Goal: Task Accomplishment & Management: Complete application form

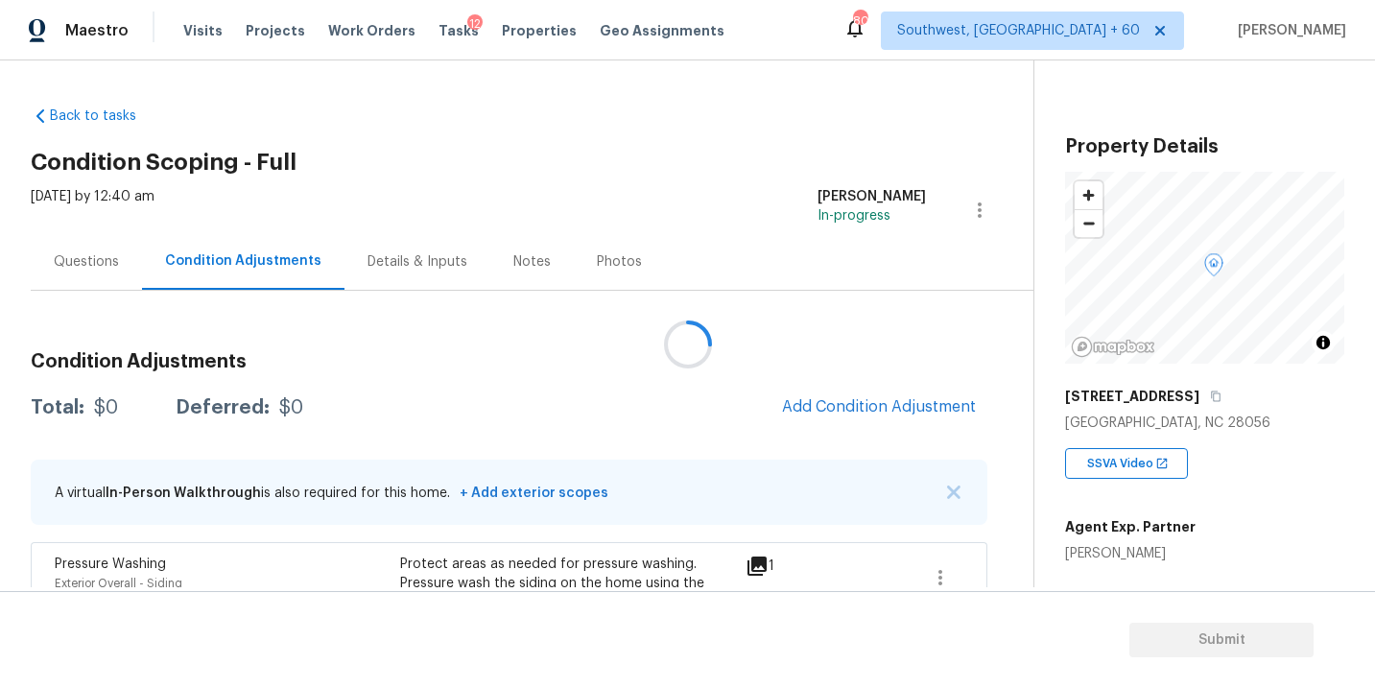
click at [582, 322] on div at bounding box center [687, 344] width 1375 height 688
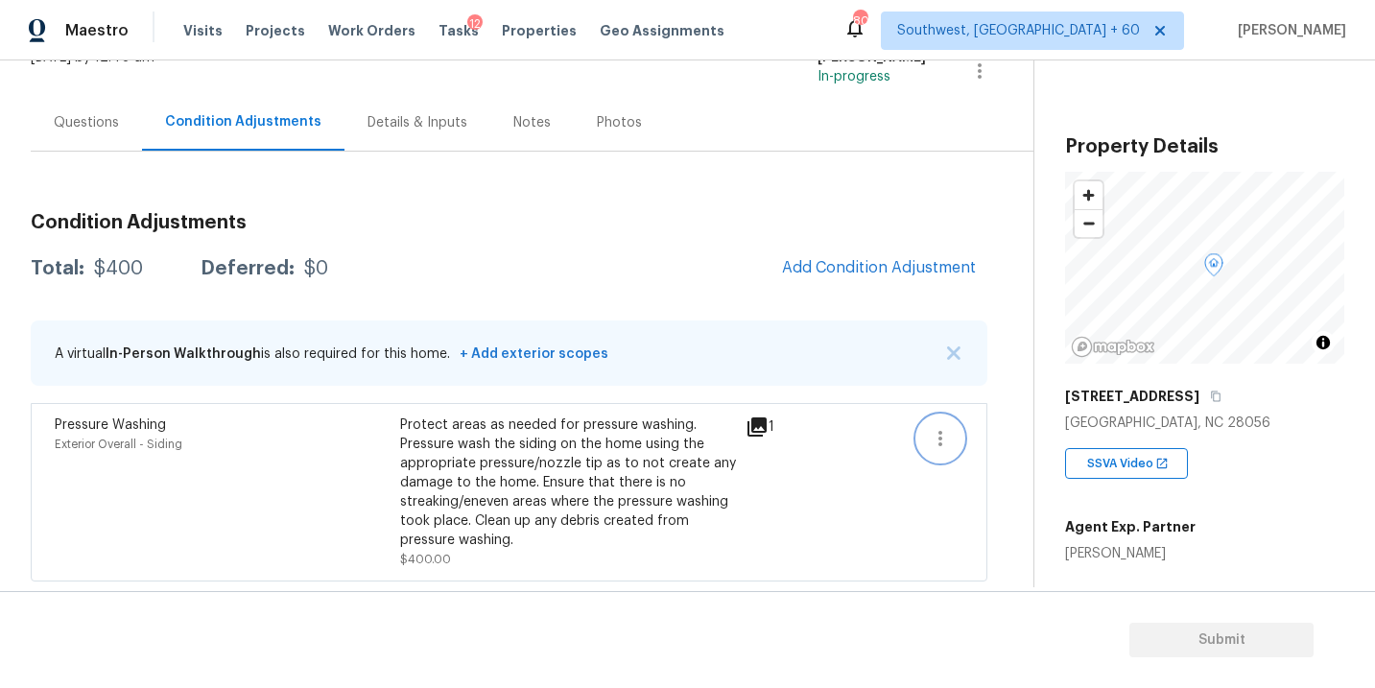
click at [952, 447] on button "button" at bounding box center [940, 439] width 46 height 46
click at [1028, 416] on ul "Edit" at bounding box center [1049, 435] width 173 height 38
click at [1007, 424] on link "Edit" at bounding box center [1049, 434] width 163 height 29
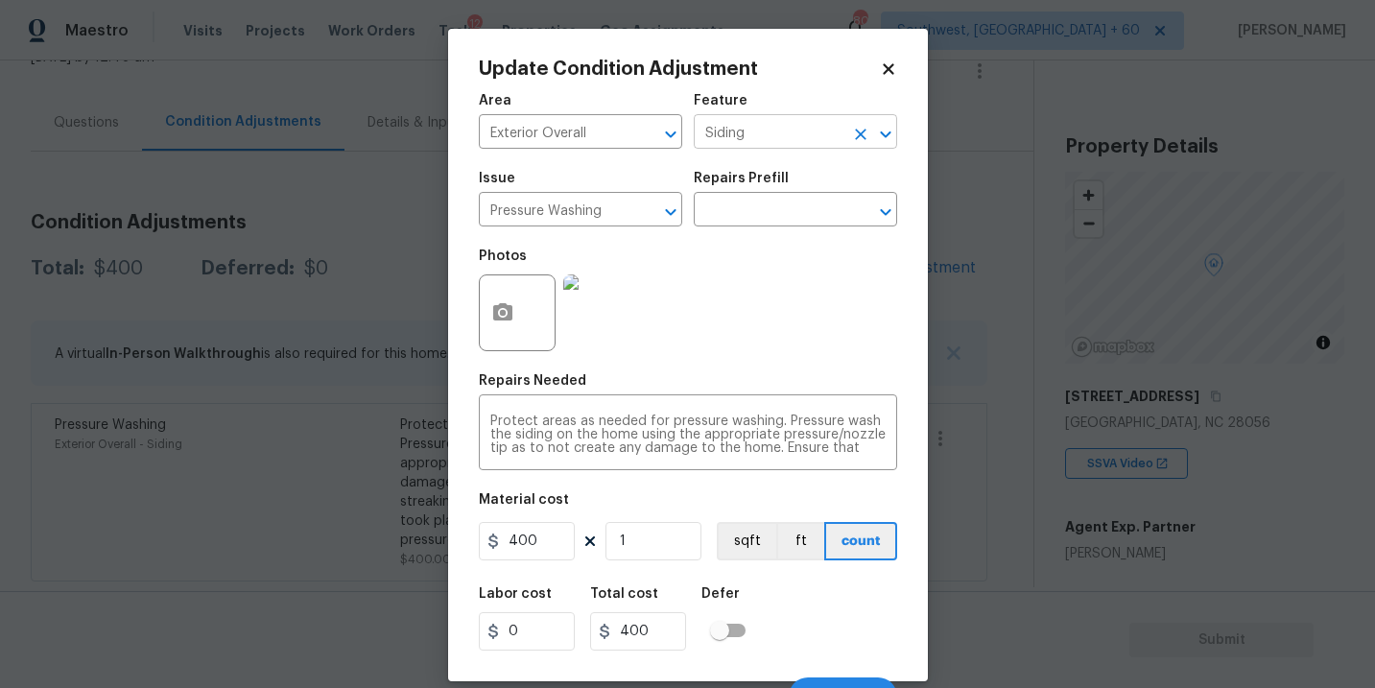
click at [856, 139] on icon "Clear" at bounding box center [860, 134] width 19 height 19
click at [646, 213] on icon "Clear" at bounding box center [646, 212] width 12 height 12
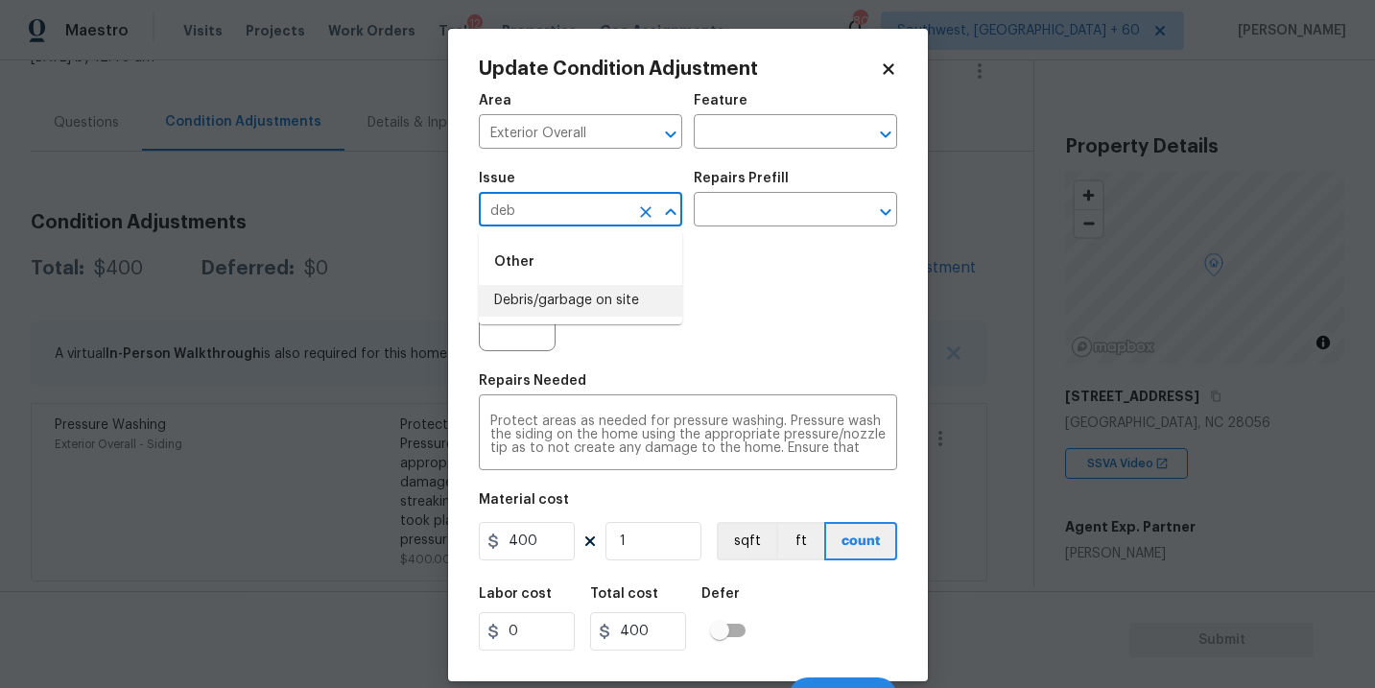
click at [565, 305] on li "Debris/garbage on site" at bounding box center [580, 301] width 203 height 32
type input "Debris/garbage on site"
click at [748, 234] on div "Issue Debris/garbage on site ​ Repairs Prefill ​" at bounding box center [688, 199] width 418 height 78
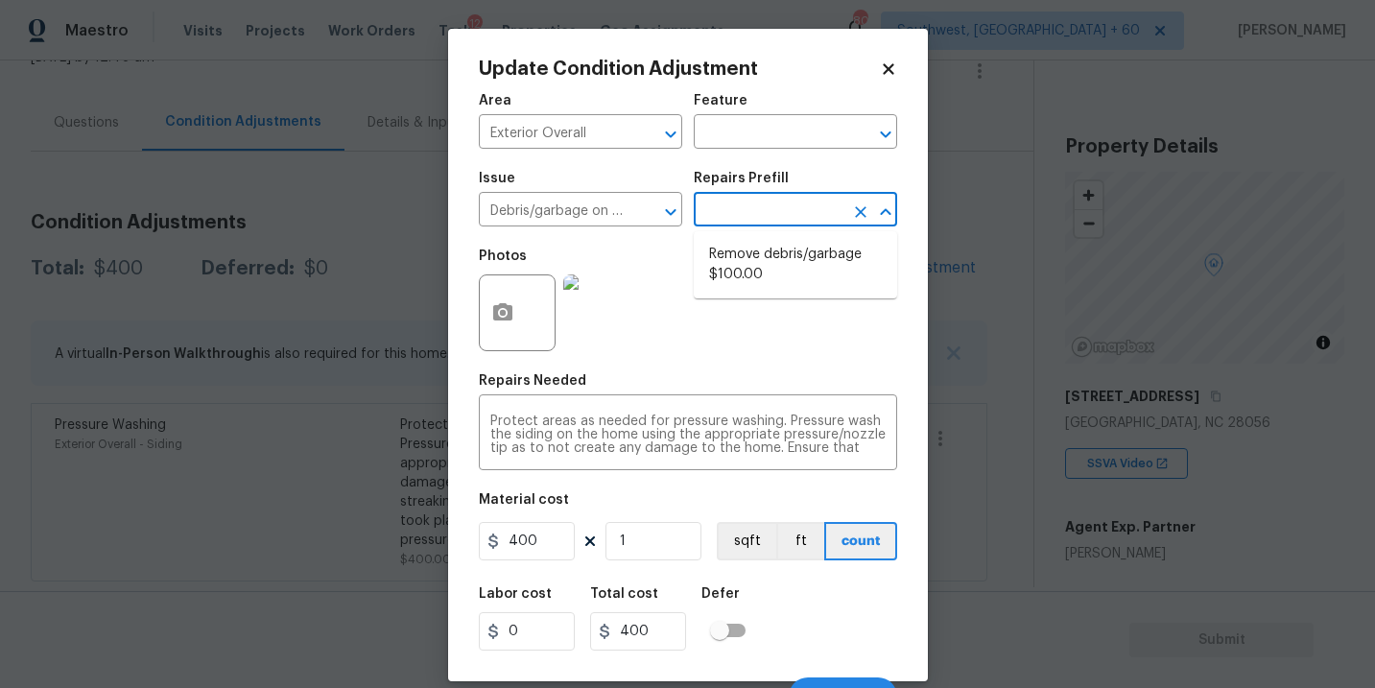
click at [773, 219] on input "text" at bounding box center [769, 212] width 150 height 30
click at [775, 264] on li "Remove debris/garbage $100.00" at bounding box center [795, 265] width 203 height 52
type textarea "Remove, haul off, and properly dispose of any debris left by seller to offsite …"
type input "100"
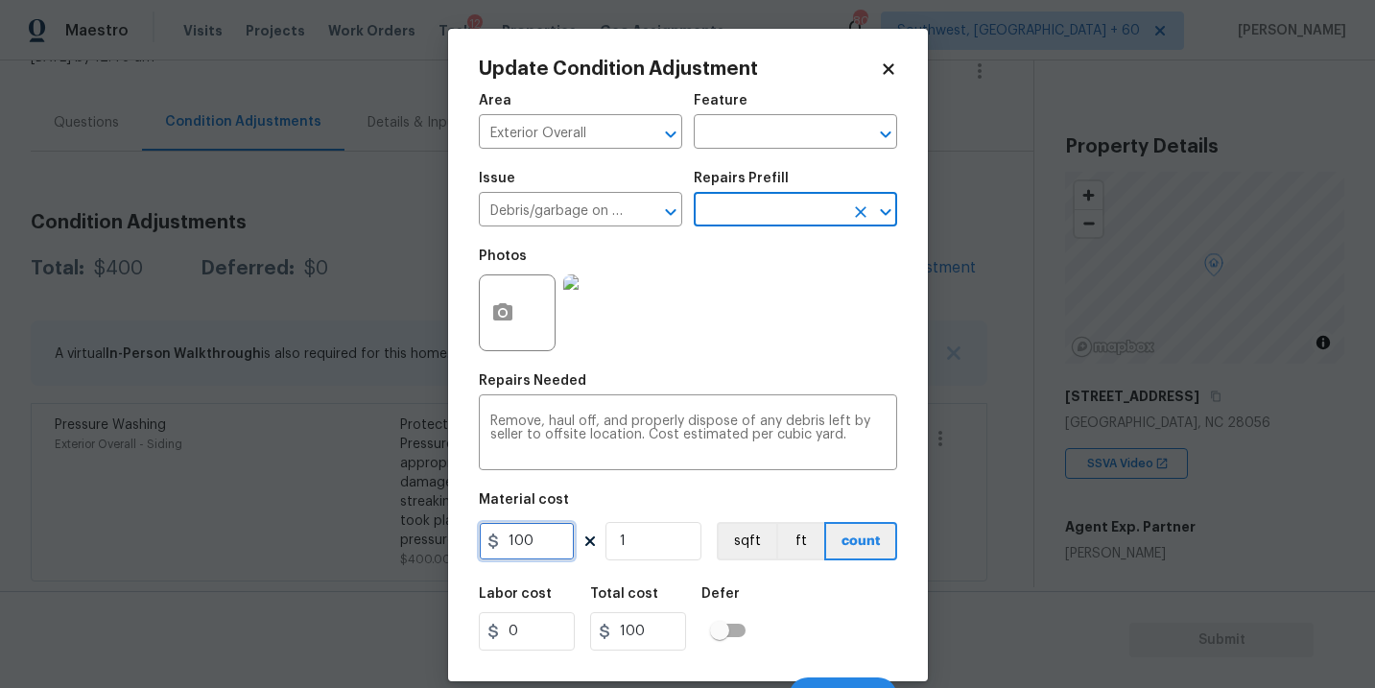
drag, startPoint x: 462, startPoint y: 539, endPoint x: 416, endPoint y: 539, distance: 46.1
click at [416, 539] on div "Update Condition Adjustment Area Exterior Overall ​ Feature ​ Issue Debris/garb…" at bounding box center [687, 344] width 1375 height 688
type input "400"
click at [814, 600] on div "Labor cost 0 Total cost 400 Defer" at bounding box center [688, 619] width 418 height 86
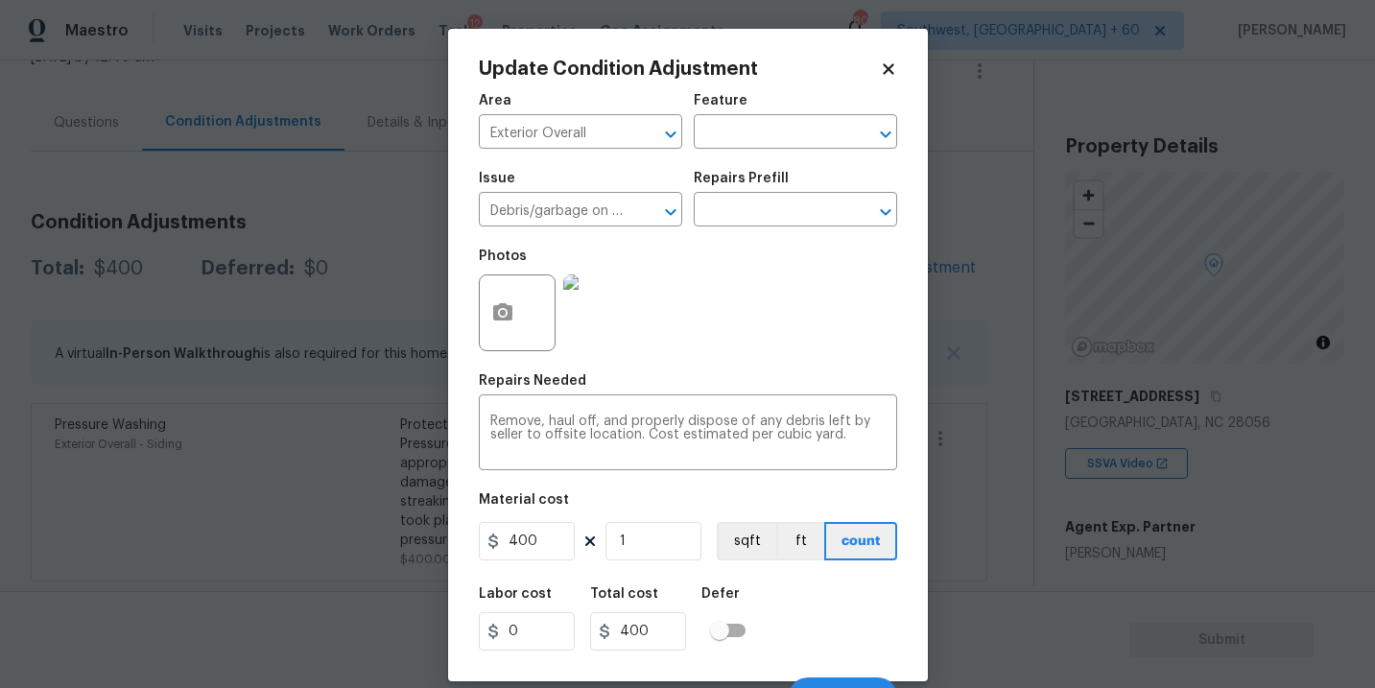
scroll to position [29, 0]
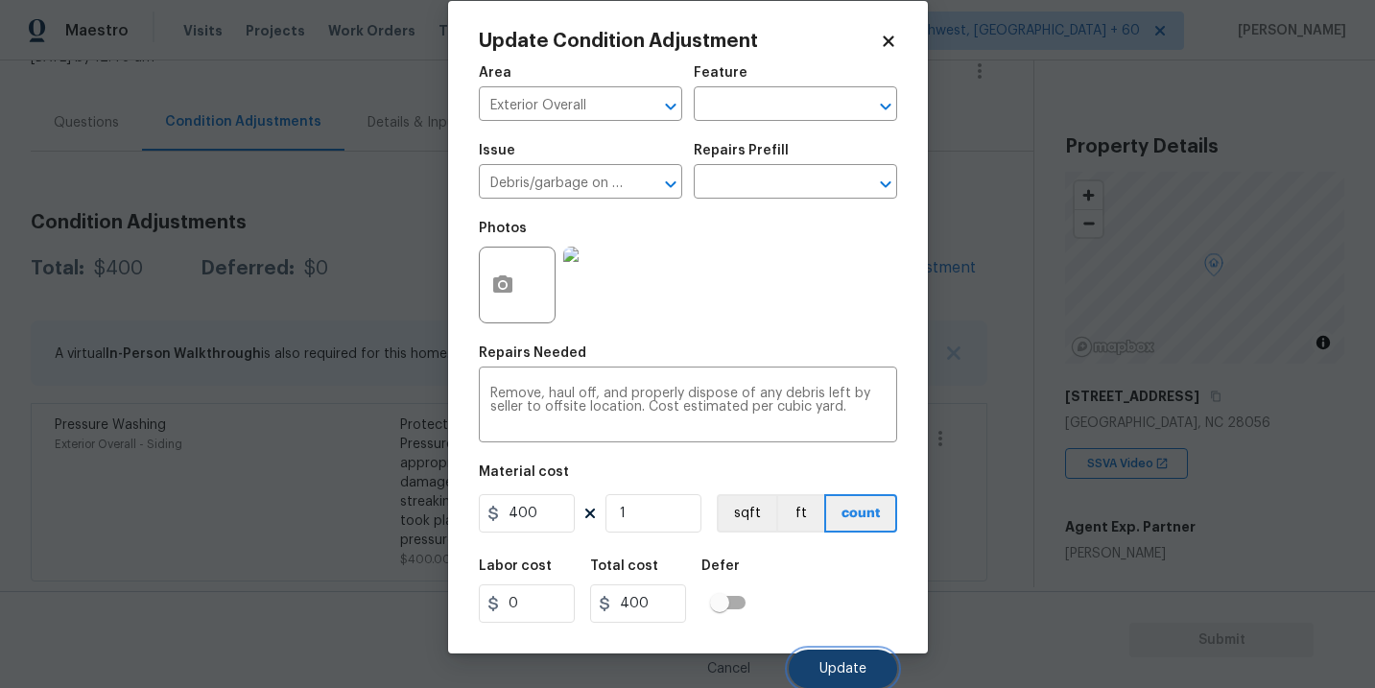
click at [845, 662] on span "Update" at bounding box center [842, 669] width 47 height 14
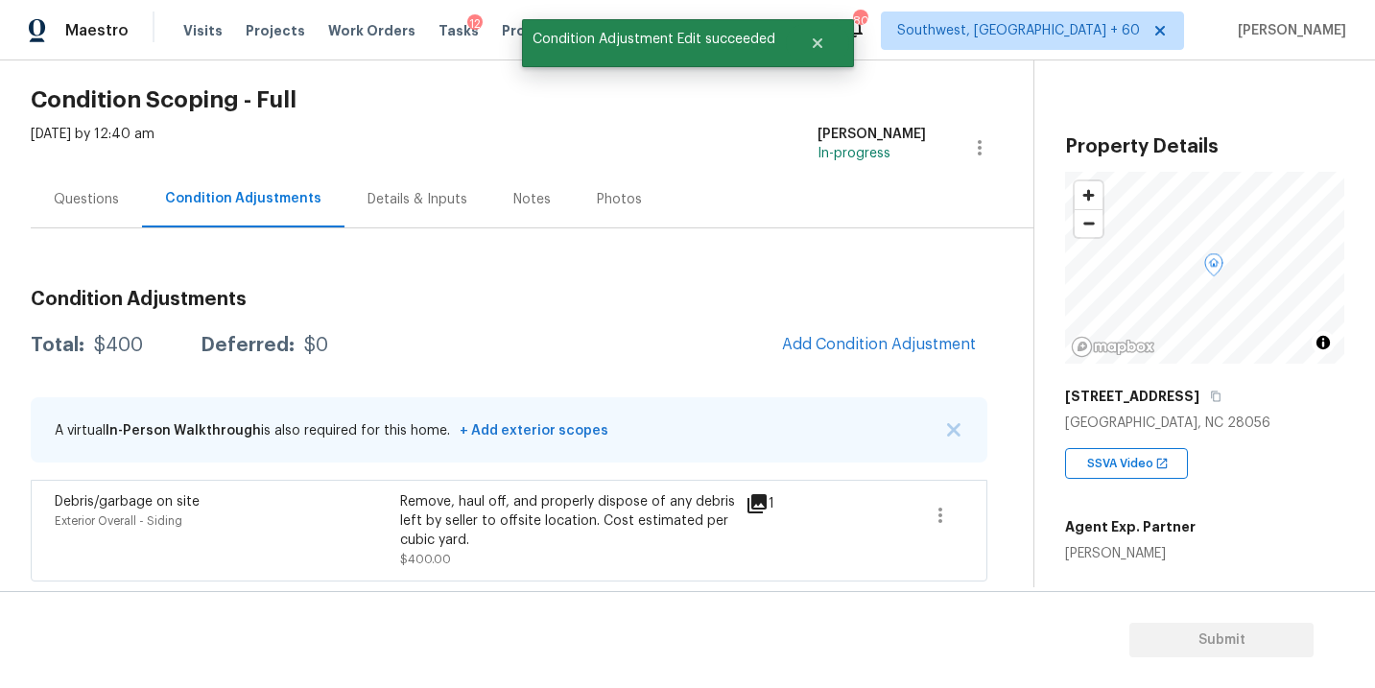
scroll to position [0, 0]
click at [775, 334] on span "Add Condition Adjustment" at bounding box center [879, 345] width 217 height 42
click at [799, 337] on span "Add Condition Adjustment" at bounding box center [879, 344] width 194 height 17
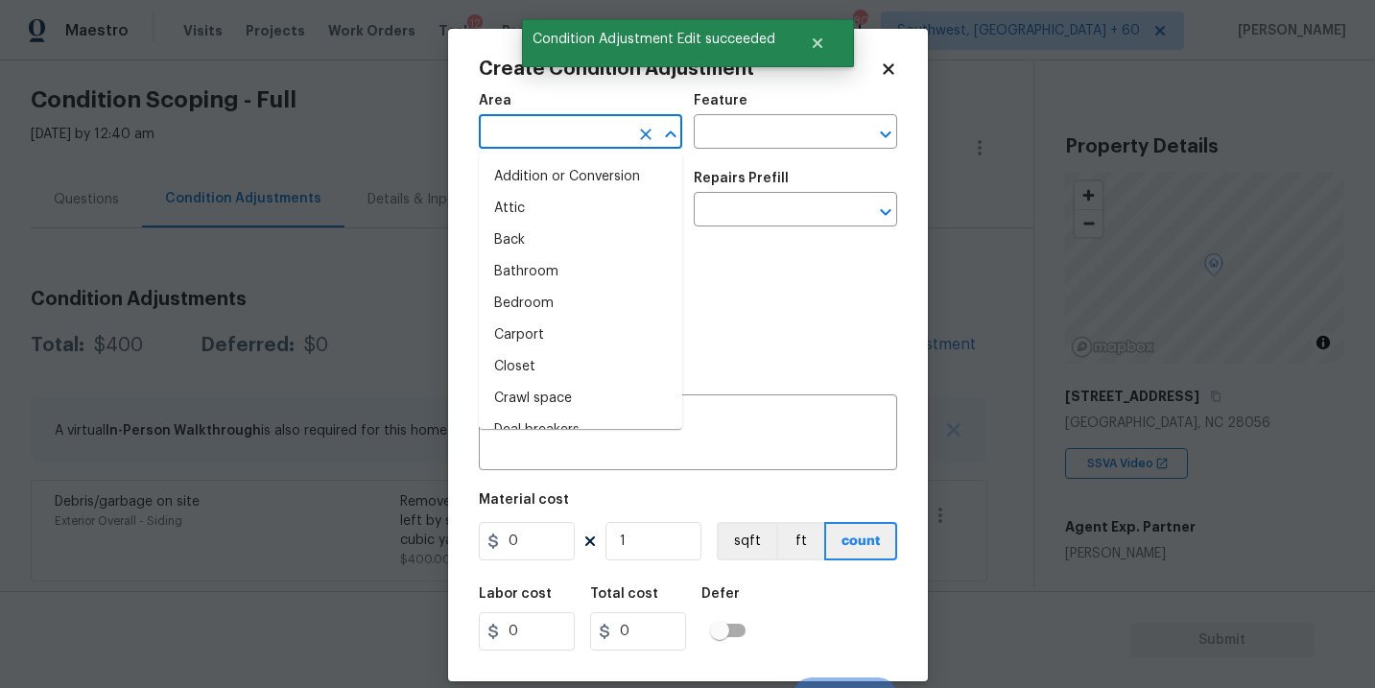
click at [528, 133] on input "text" at bounding box center [554, 134] width 150 height 30
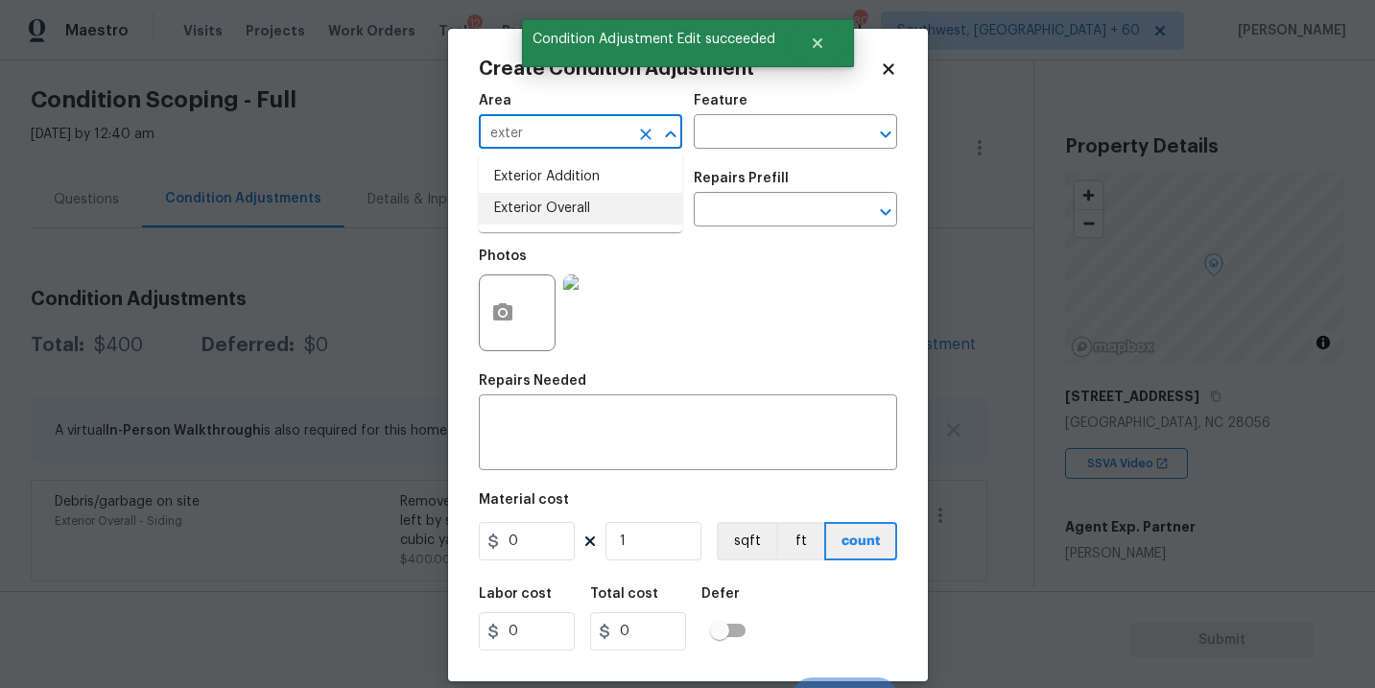
click at [545, 224] on li "Exterior Overall" at bounding box center [580, 209] width 203 height 32
type input "Exterior Overall"
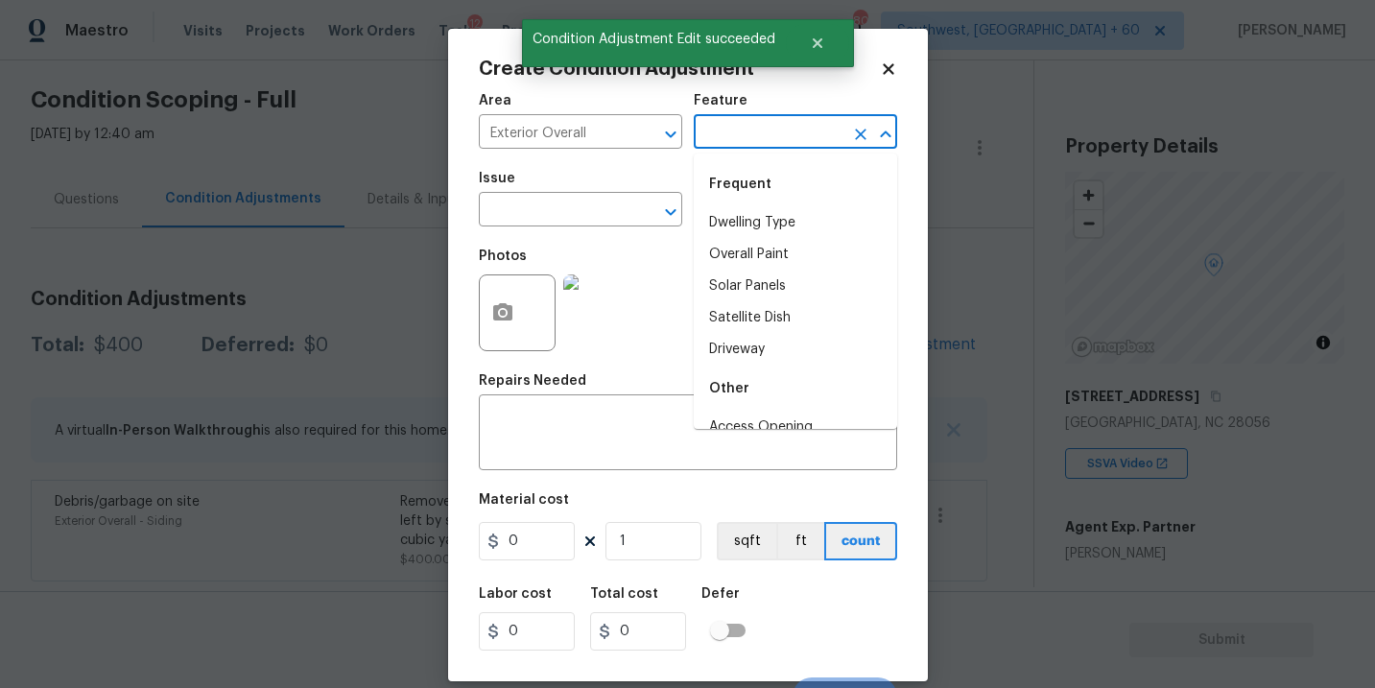
click at [740, 139] on input "text" at bounding box center [769, 134] width 150 height 30
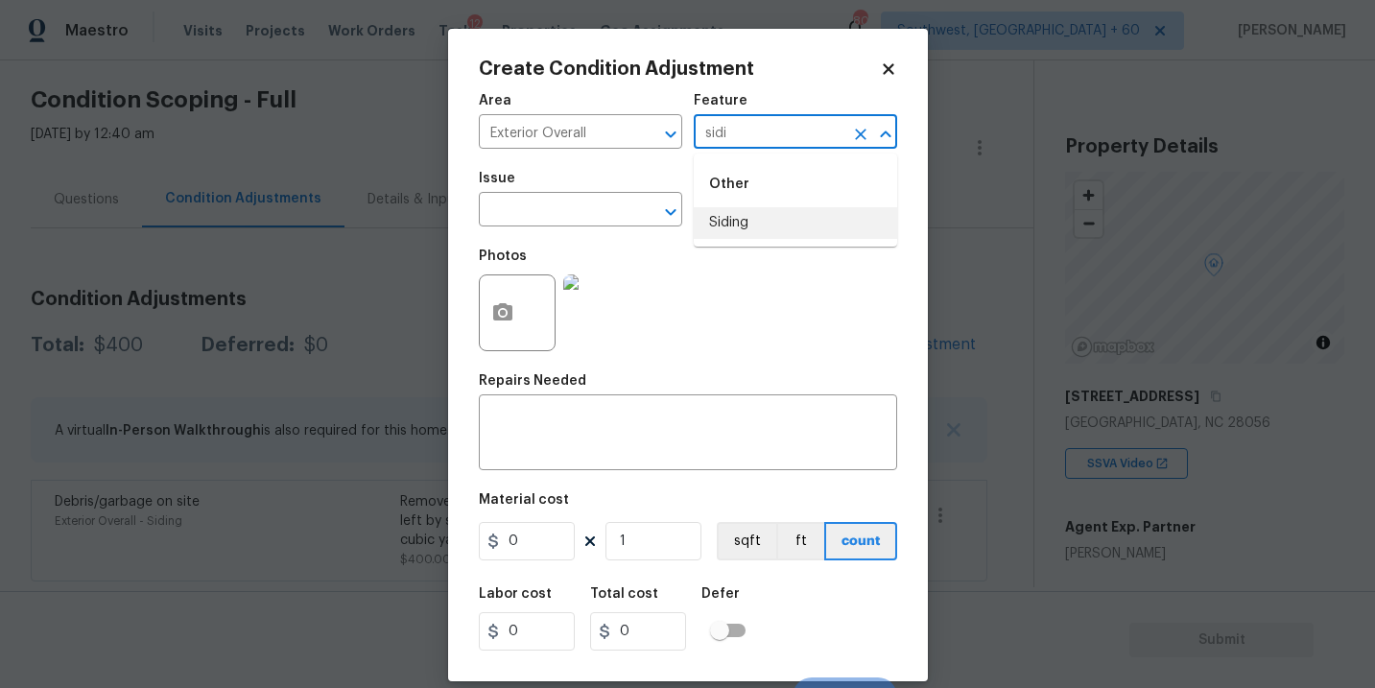
click at [741, 226] on li "Siding" at bounding box center [795, 223] width 203 height 32
type input "Siding"
click at [598, 220] on input "text" at bounding box center [554, 212] width 150 height 30
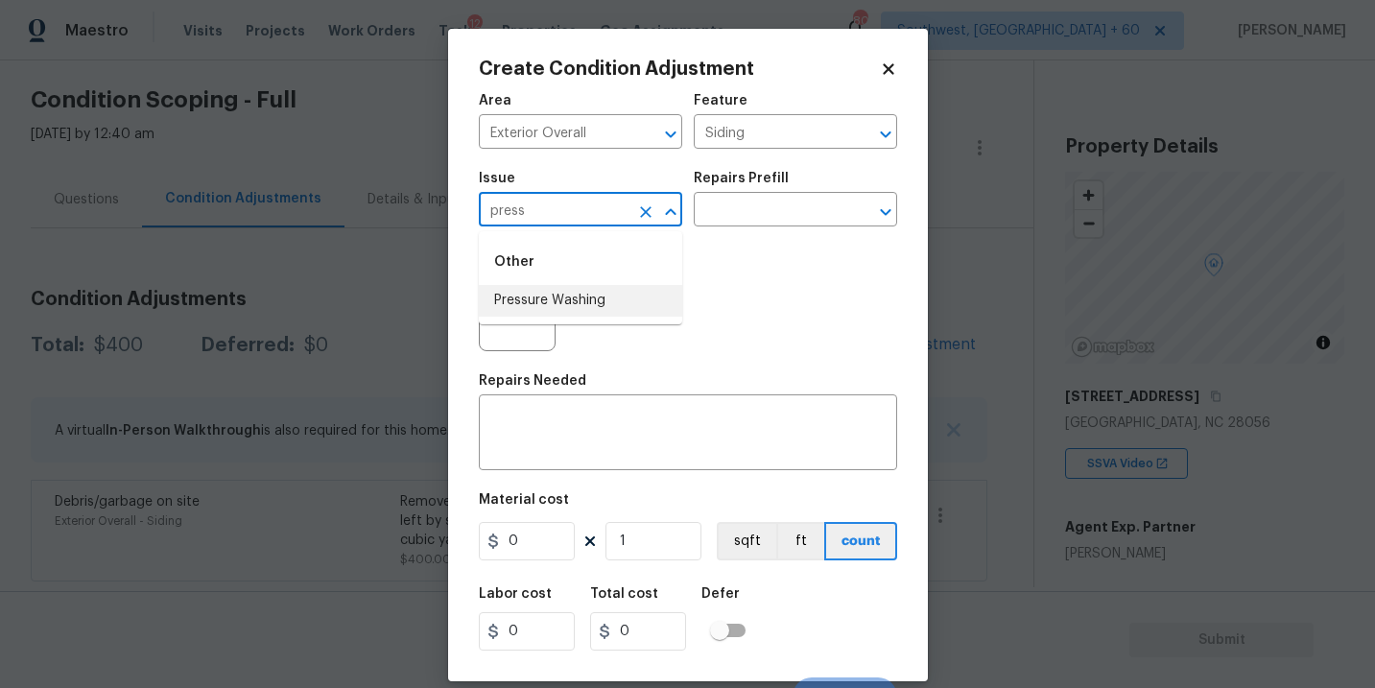
click at [596, 302] on li "Pressure Washing" at bounding box center [580, 301] width 203 height 32
type input "Pressure Washing"
click at [746, 220] on input "text" at bounding box center [769, 212] width 150 height 30
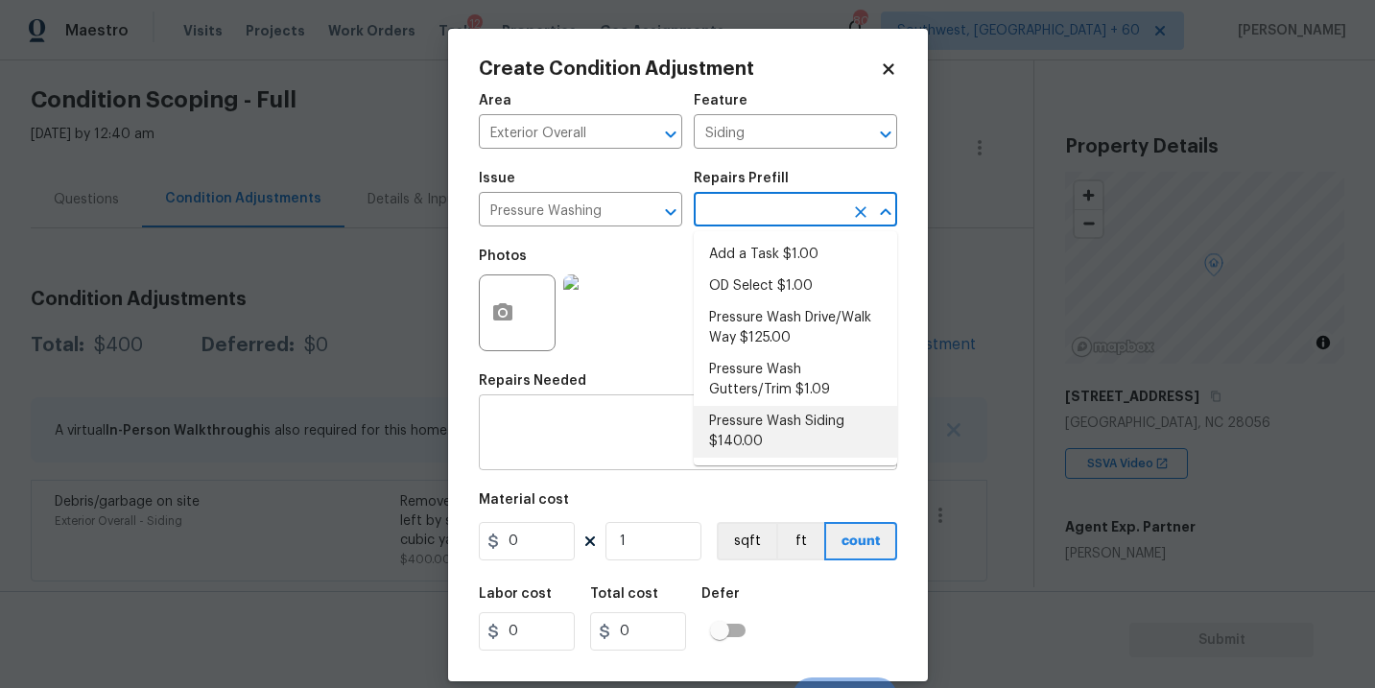
click at [765, 423] on li "Pressure Wash Siding $140.00" at bounding box center [795, 432] width 203 height 52
type textarea "Protect areas as needed for pressure washing. Pressure wash the siding on the h…"
type input "140"
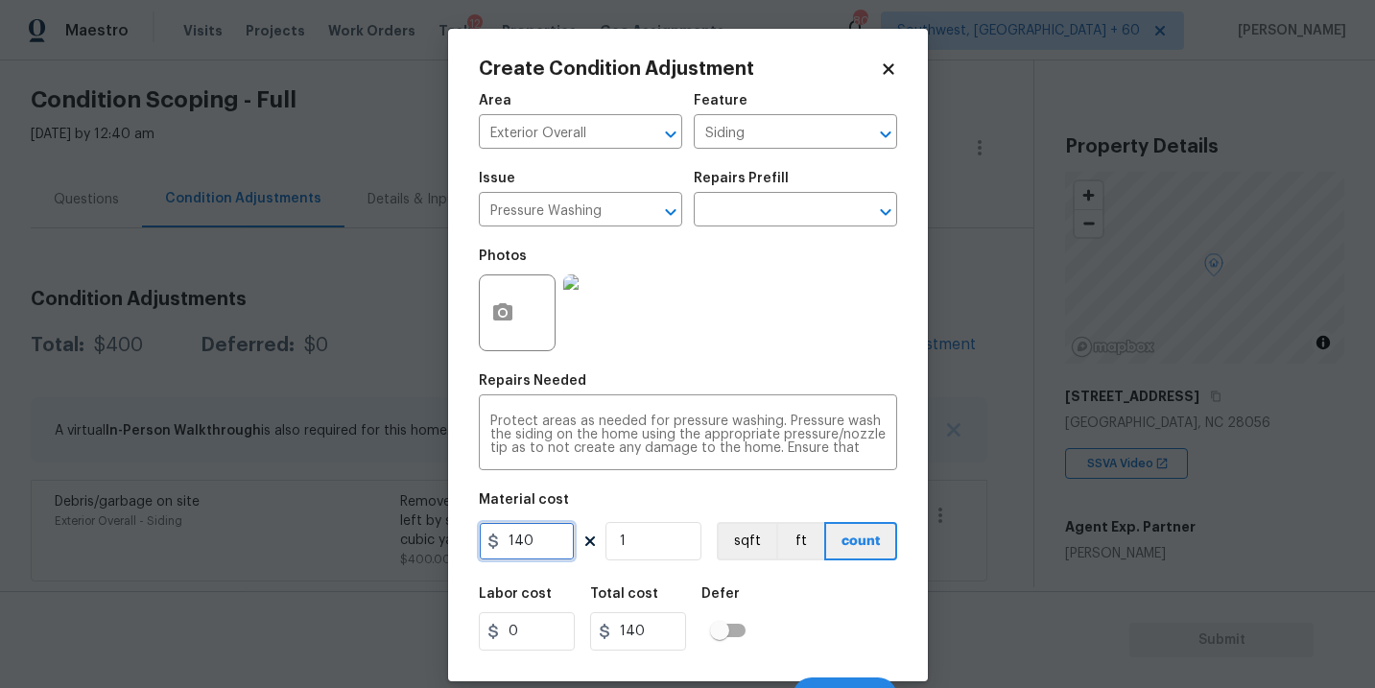
drag, startPoint x: 554, startPoint y: 541, endPoint x: 392, endPoint y: 537, distance: 161.3
click at [392, 537] on div "Create Condition Adjustment Area Exterior Overall ​ Feature Siding ​ Issue Pres…" at bounding box center [687, 344] width 1375 height 688
type input "200"
click at [507, 341] on button "button" at bounding box center [503, 312] width 46 height 75
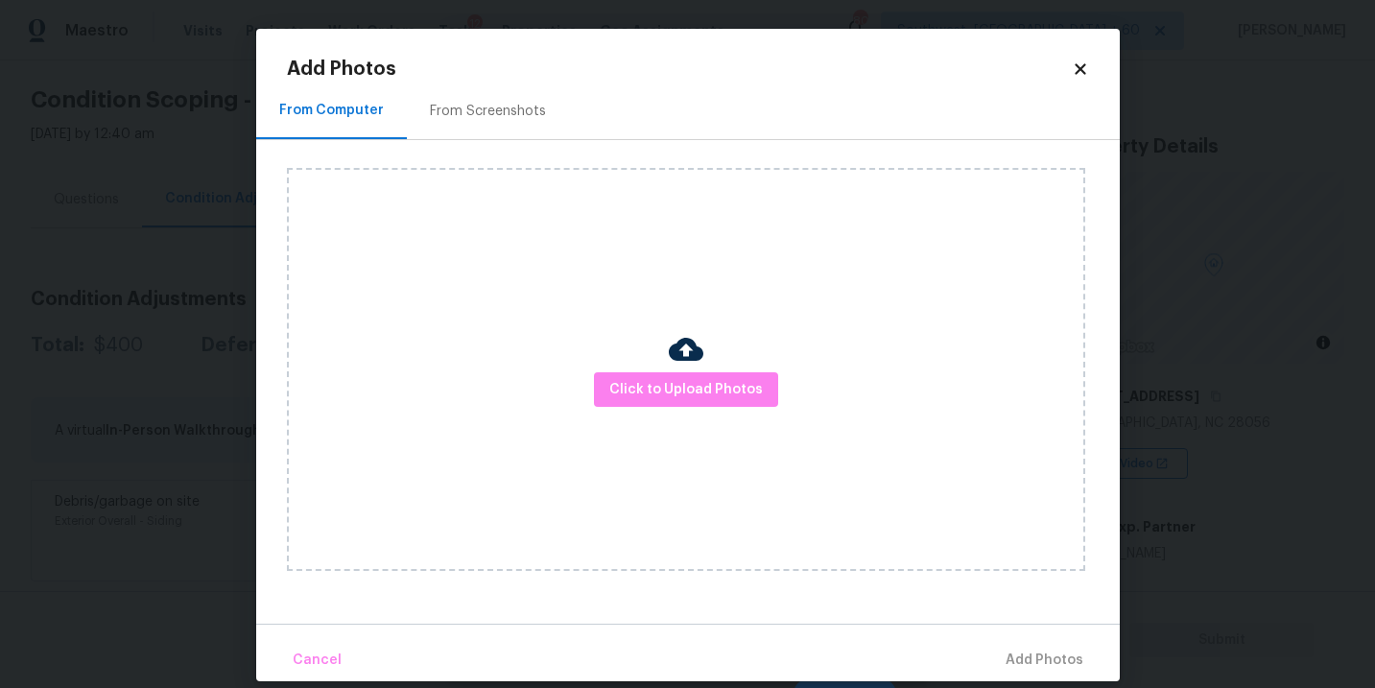
click at [662, 371] on div "Click to Upload Photos" at bounding box center [686, 369] width 798 height 403
click at [677, 331] on div "Click to Upload Photos" at bounding box center [686, 369] width 798 height 403
click at [677, 399] on span "Click to Upload Photos" at bounding box center [686, 390] width 154 height 24
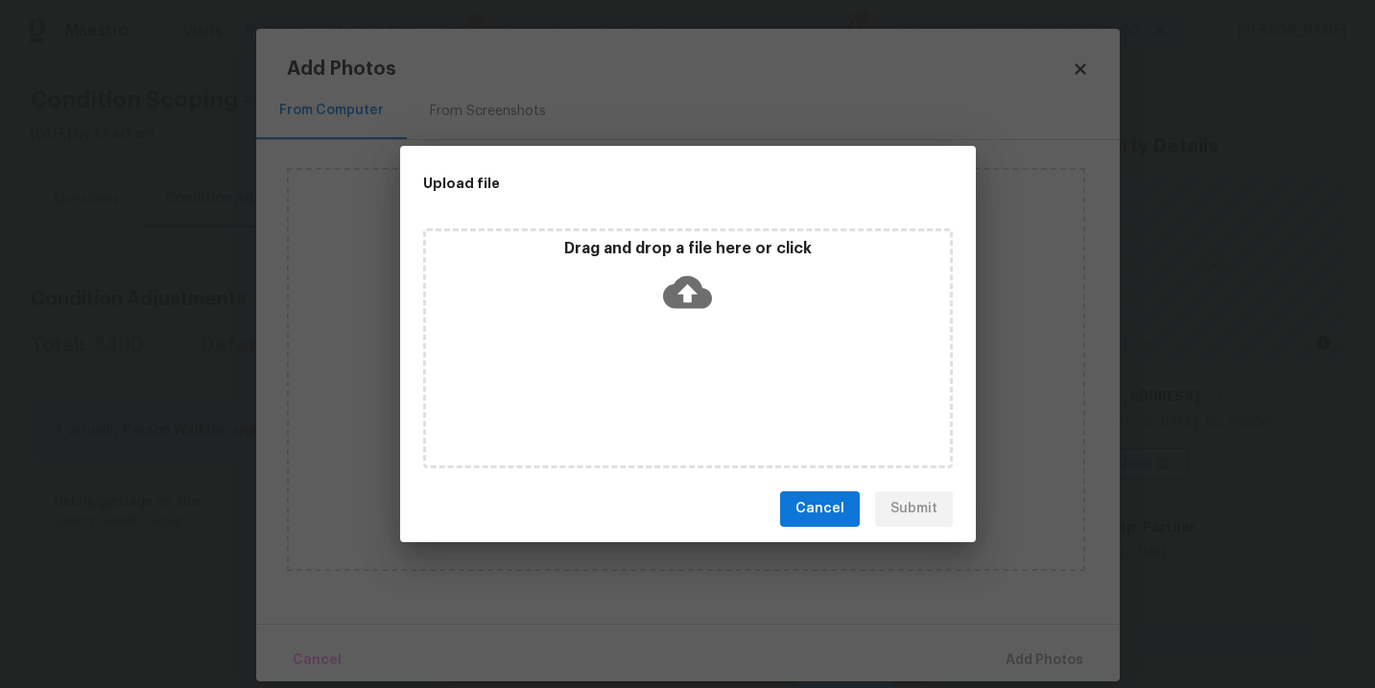
click at [692, 352] on div "Drag and drop a file here or click" at bounding box center [688, 348] width 530 height 240
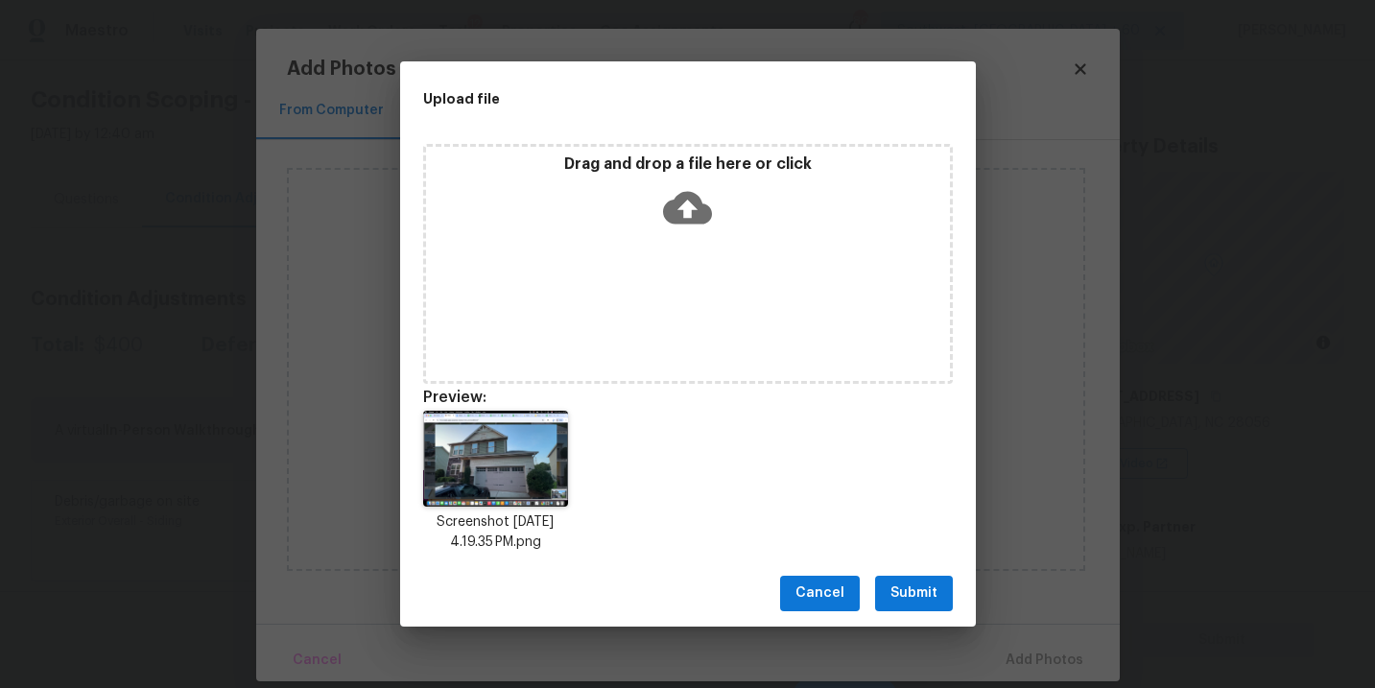
click at [923, 586] on span "Submit" at bounding box center [914, 594] width 47 height 24
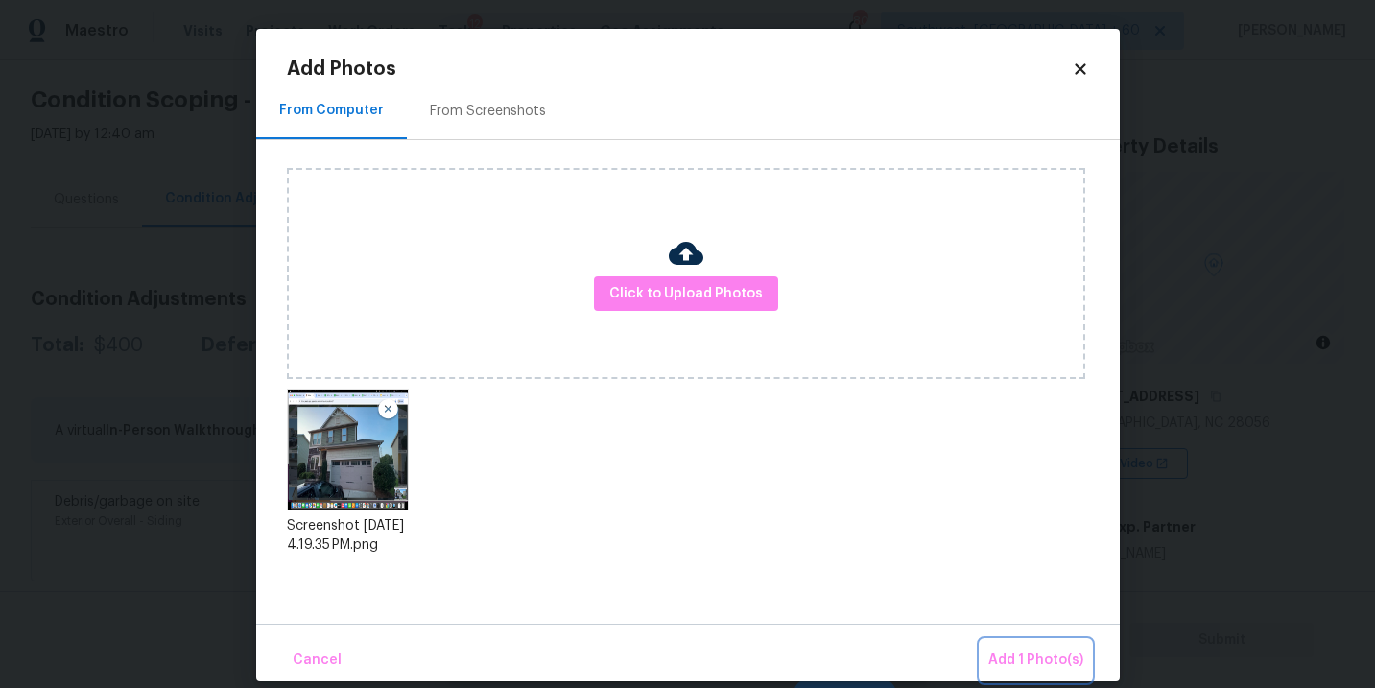
click at [992, 641] on button "Add 1 Photo(s)" at bounding box center [1036, 660] width 110 height 41
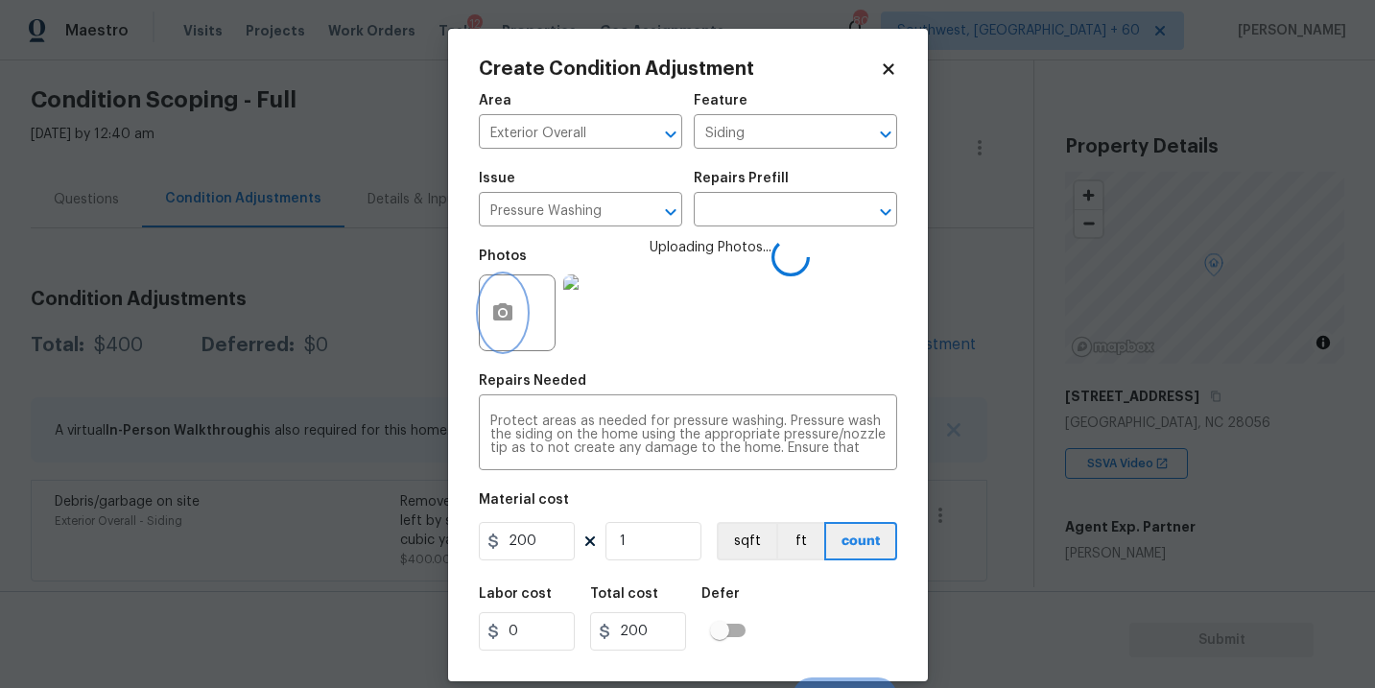
scroll to position [29, 0]
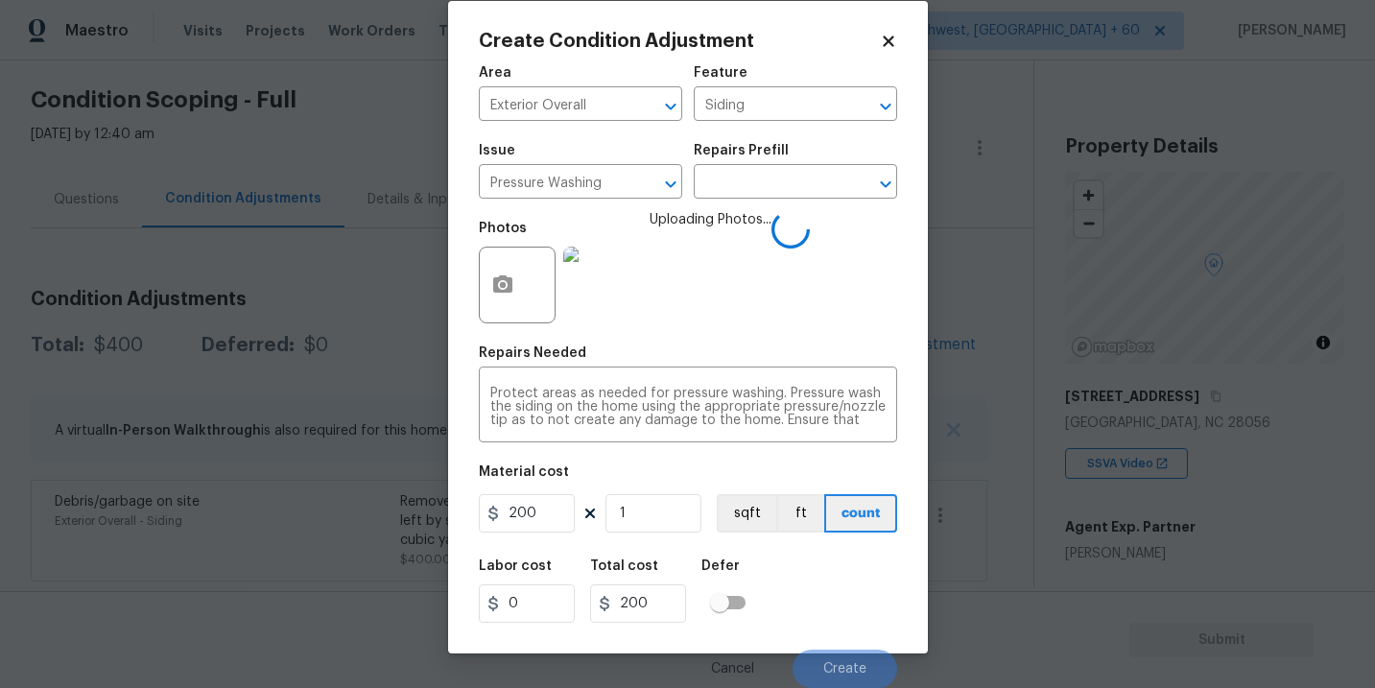
click at [891, 619] on div "Labor cost 0 Total cost 200 Defer" at bounding box center [688, 591] width 418 height 86
click at [887, 620] on div "Labor cost 0 Total cost 200 Defer" at bounding box center [688, 591] width 418 height 86
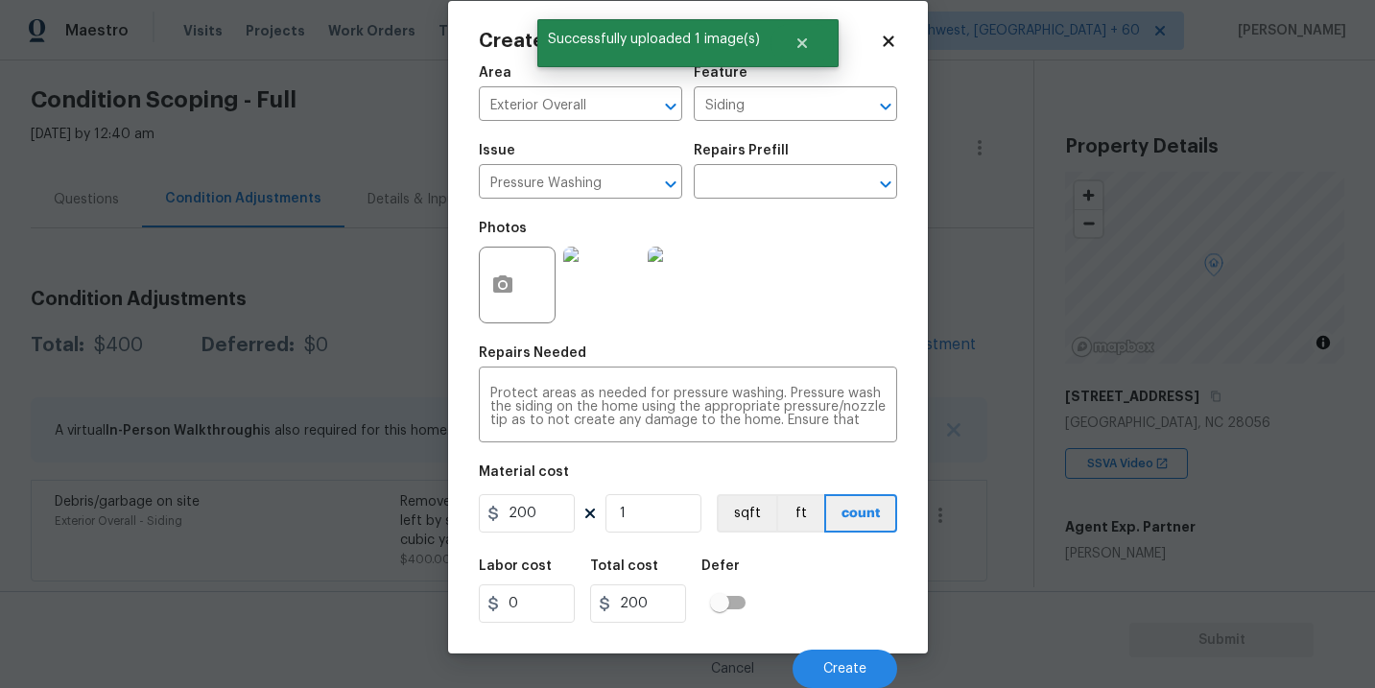
click at [832, 600] on div "Labor cost 0 Total cost 200 Defer" at bounding box center [688, 591] width 418 height 86
click at [840, 653] on button "Create" at bounding box center [845, 669] width 105 height 38
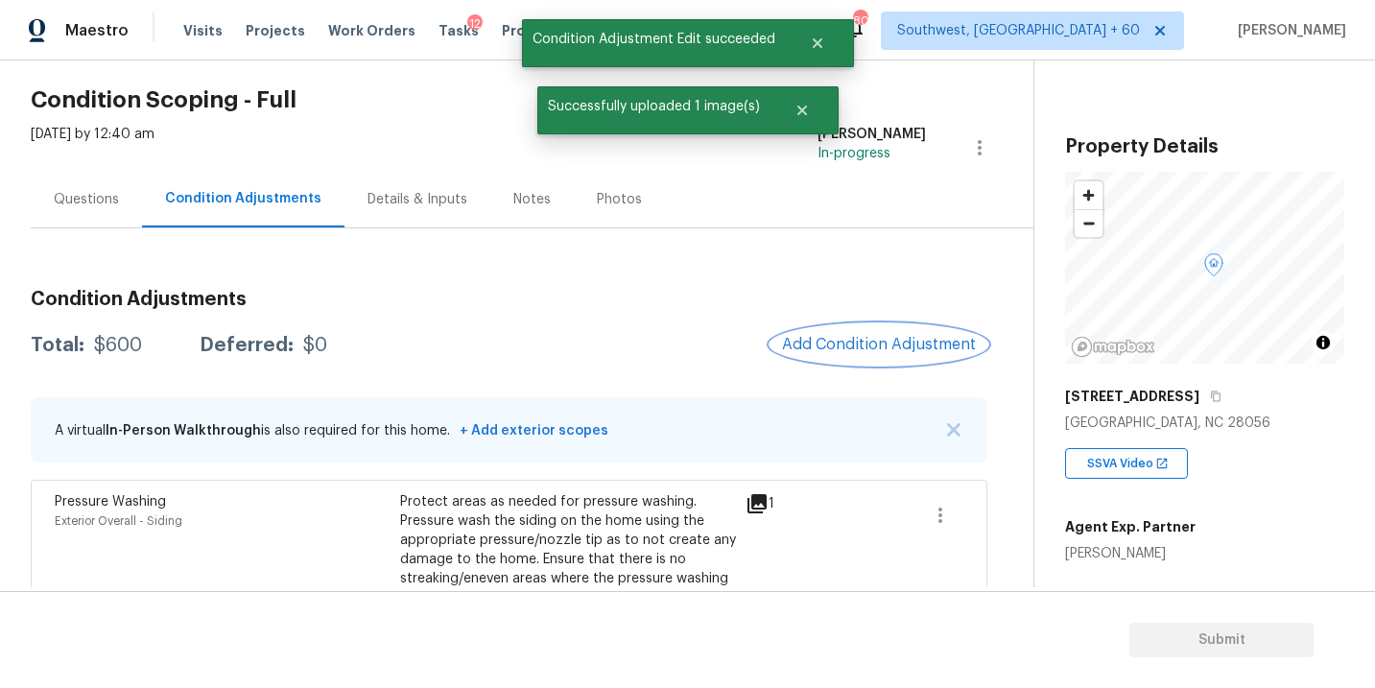
scroll to position [119, 0]
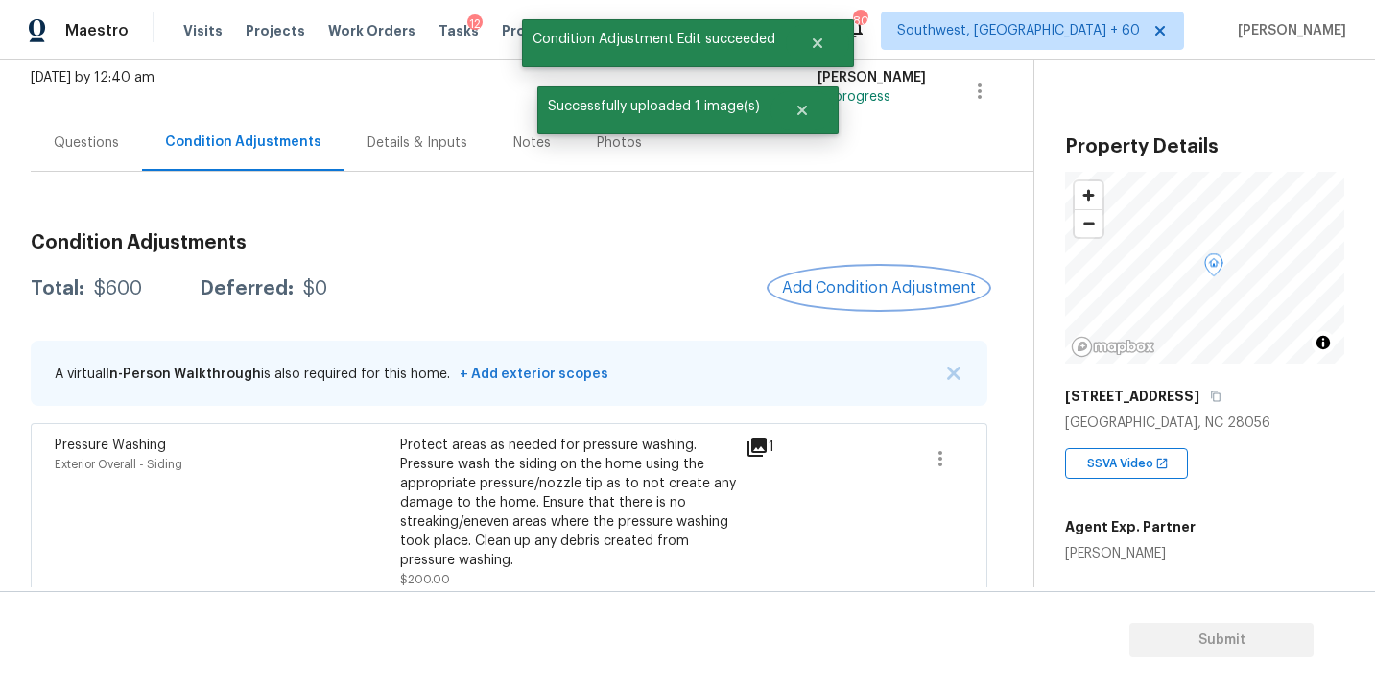
click at [844, 297] on button "Add Condition Adjustment" at bounding box center [879, 288] width 217 height 40
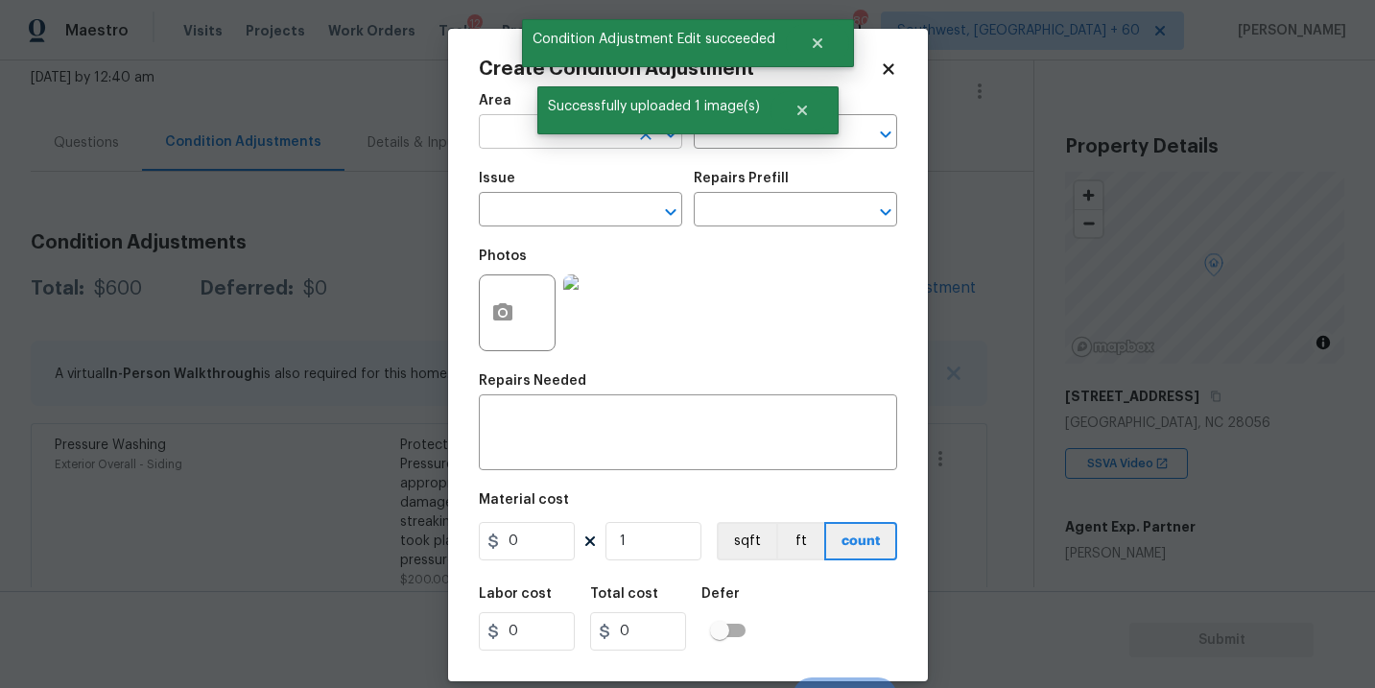
click at [484, 130] on input "text" at bounding box center [554, 134] width 150 height 30
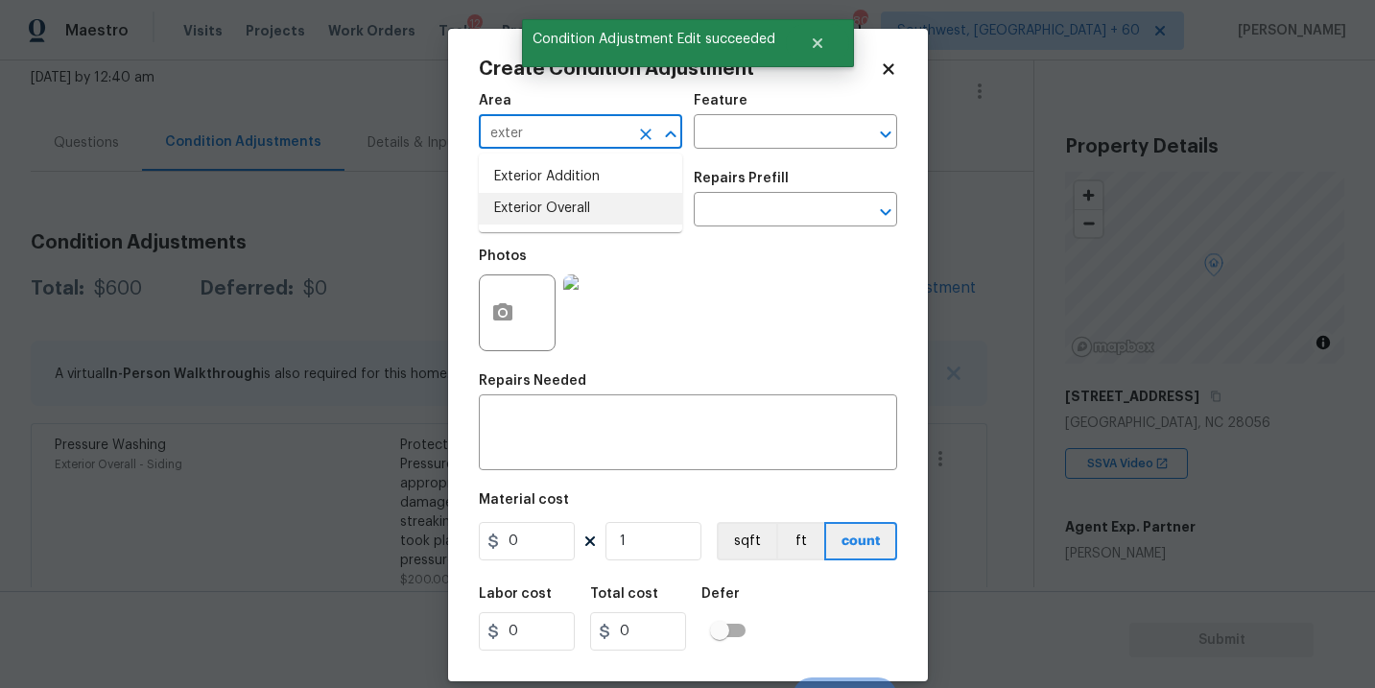
click at [527, 207] on li "Exterior Overall" at bounding box center [580, 209] width 203 height 32
type input "Exterior Overall"
click at [709, 153] on div "Area Exterior Overall ​ Feature ​" at bounding box center [688, 122] width 418 height 78
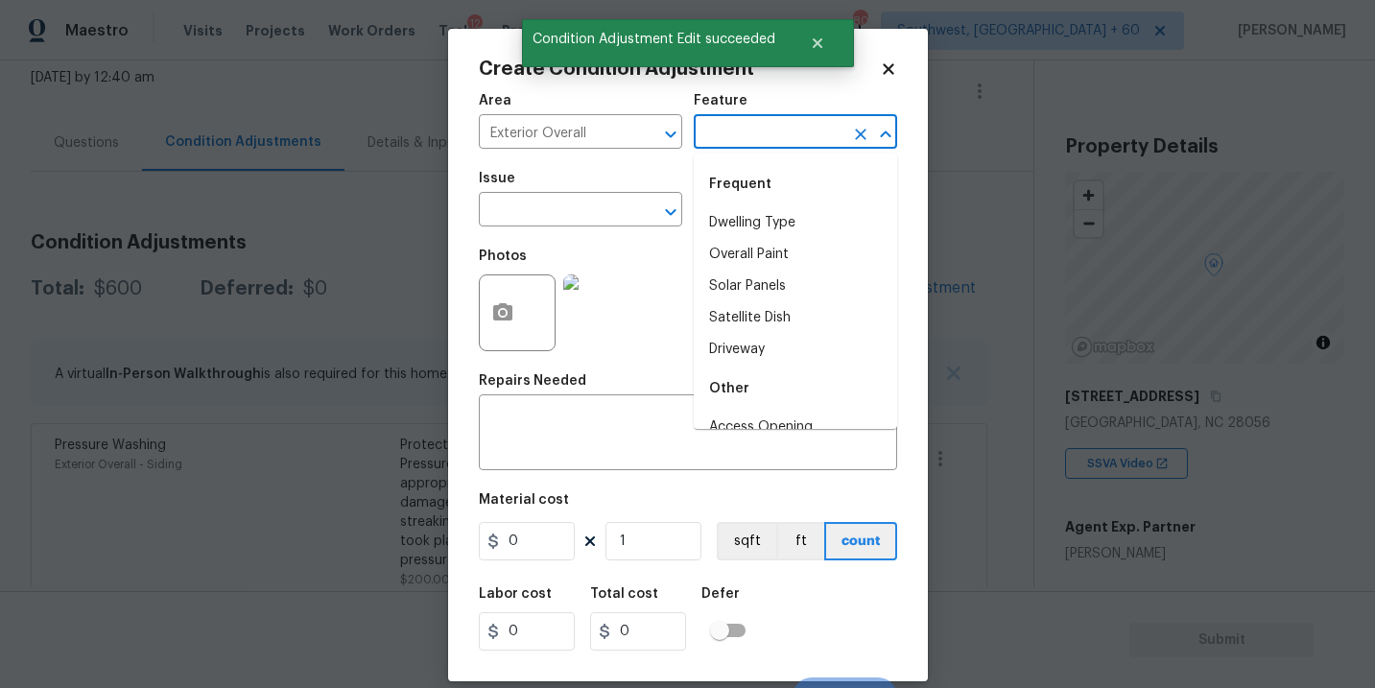
click at [742, 145] on input "text" at bounding box center [769, 134] width 150 height 30
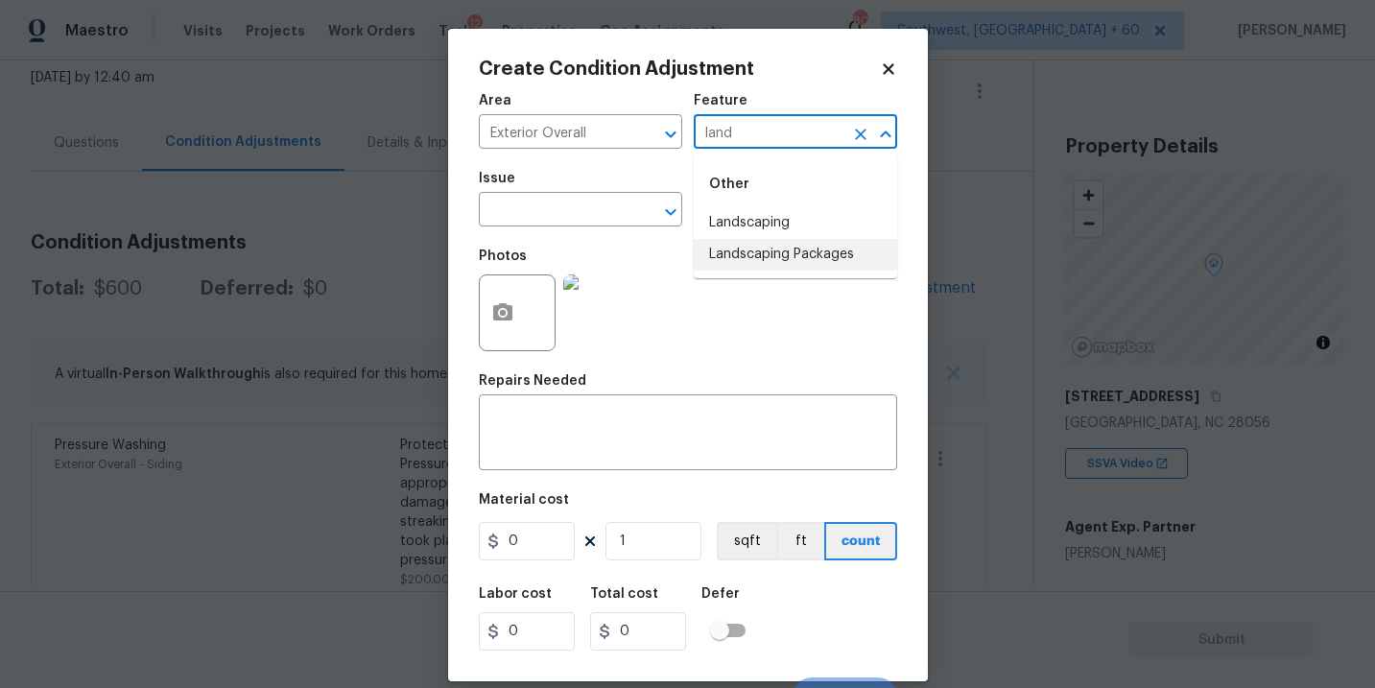
click at [793, 255] on li "Landscaping Packages" at bounding box center [795, 255] width 203 height 32
type input "Landscaping Packages"
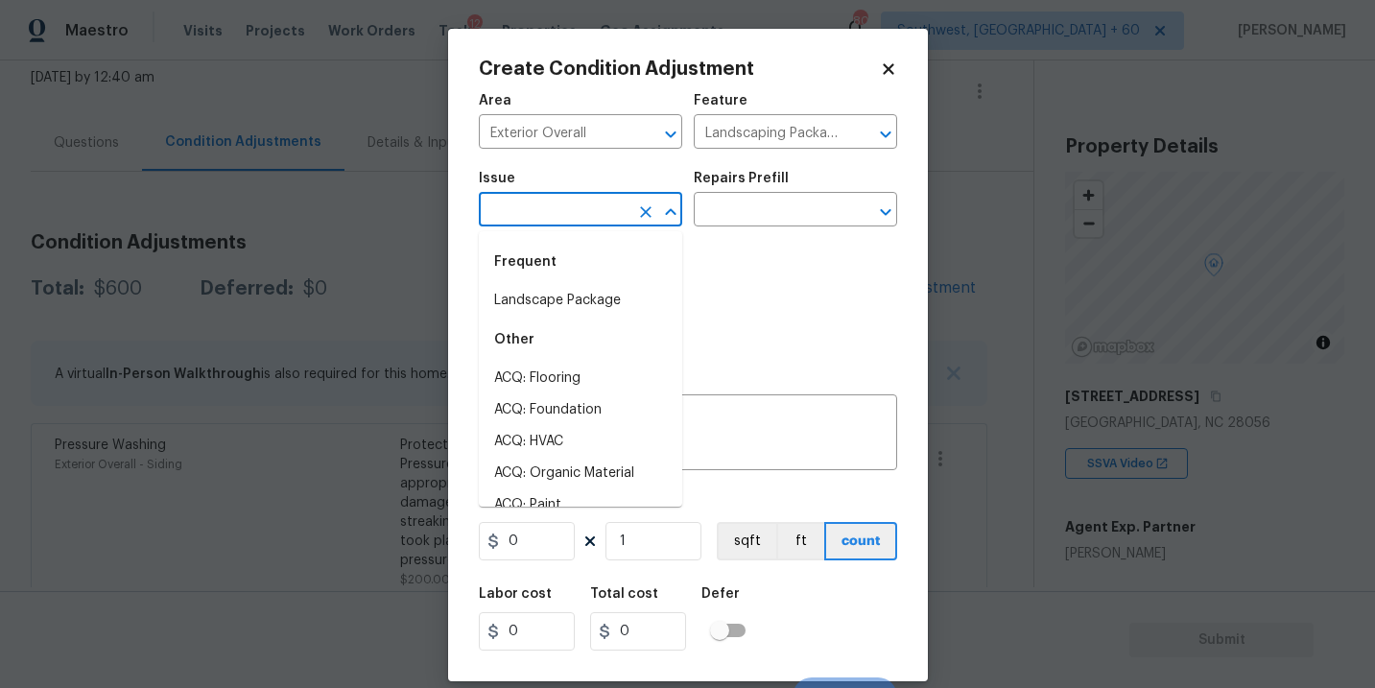
click at [615, 221] on input "text" at bounding box center [554, 212] width 150 height 30
click at [620, 280] on div "Frequent" at bounding box center [580, 262] width 203 height 46
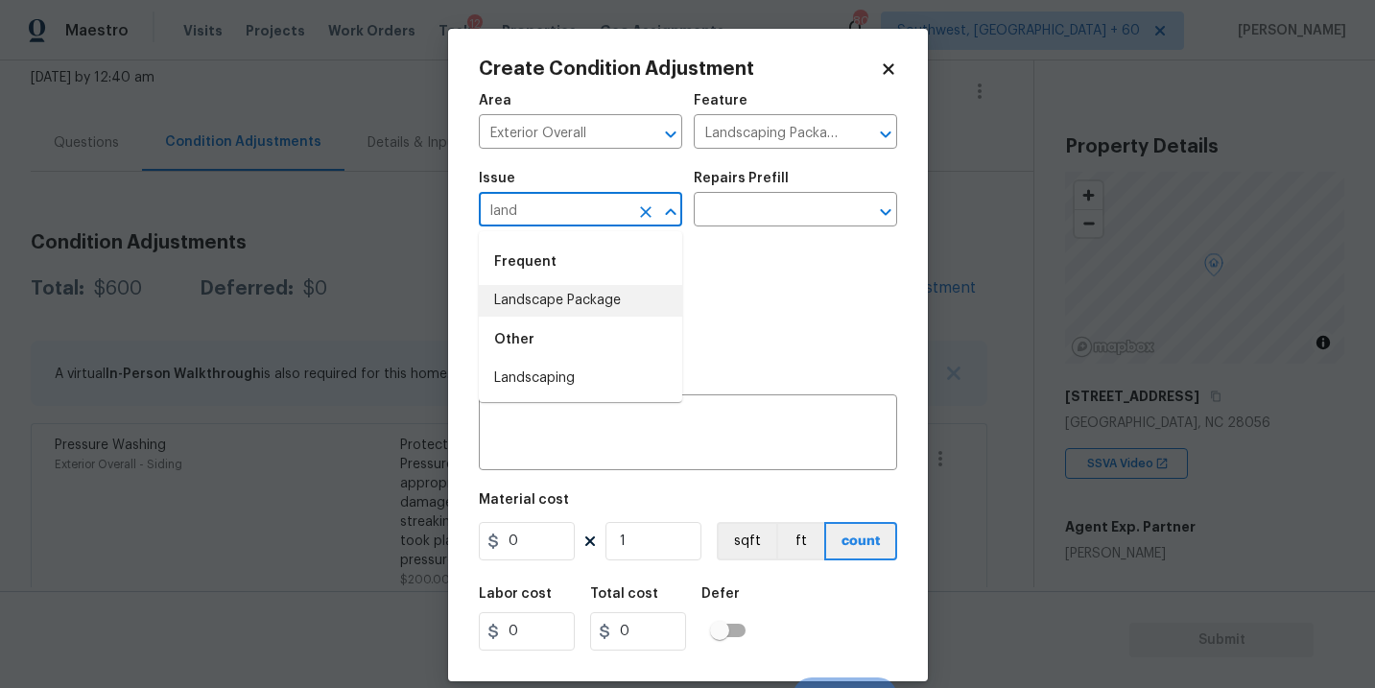
click at [612, 296] on li "Landscape Package" at bounding box center [580, 301] width 203 height 32
type input "Landscape Package"
click at [762, 233] on div "Issue Landscape Package ​ Repairs Prefill ​" at bounding box center [688, 199] width 418 height 78
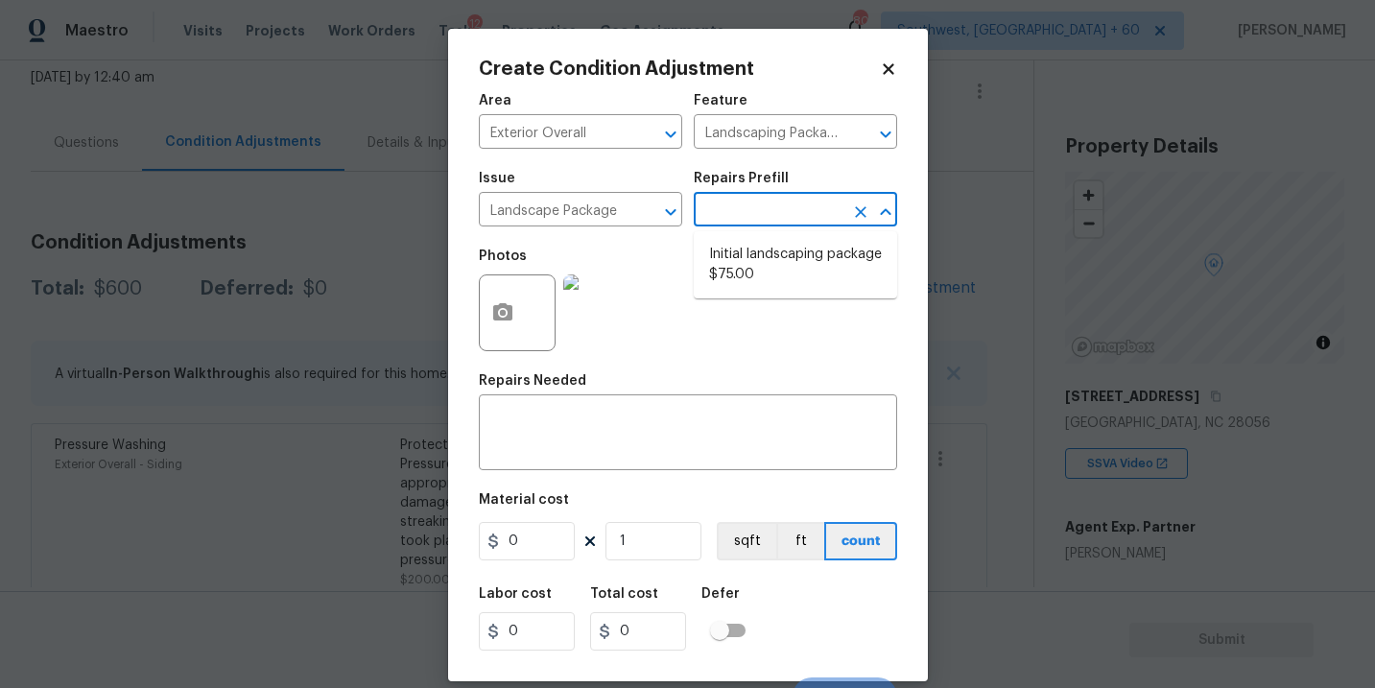
drag, startPoint x: 779, startPoint y: 222, endPoint x: 771, endPoint y: 251, distance: 31.0
click at [779, 222] on input "text" at bounding box center [769, 212] width 150 height 30
click at [768, 286] on li "Initial landscaping package $75.00" at bounding box center [795, 265] width 203 height 52
type input "Home Readiness Packages"
type textarea "Mowing of grass up to 6" in height. Mow, edge along driveways & sidewalks, trim…"
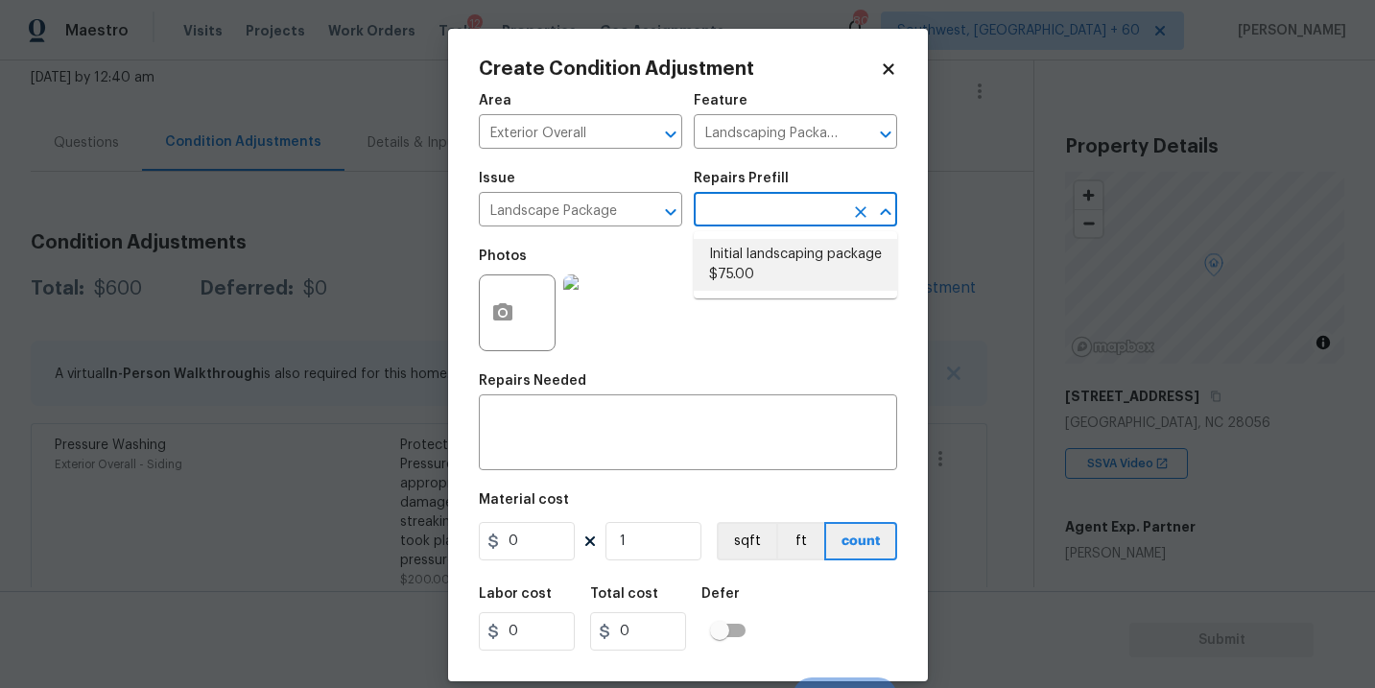
type input "75"
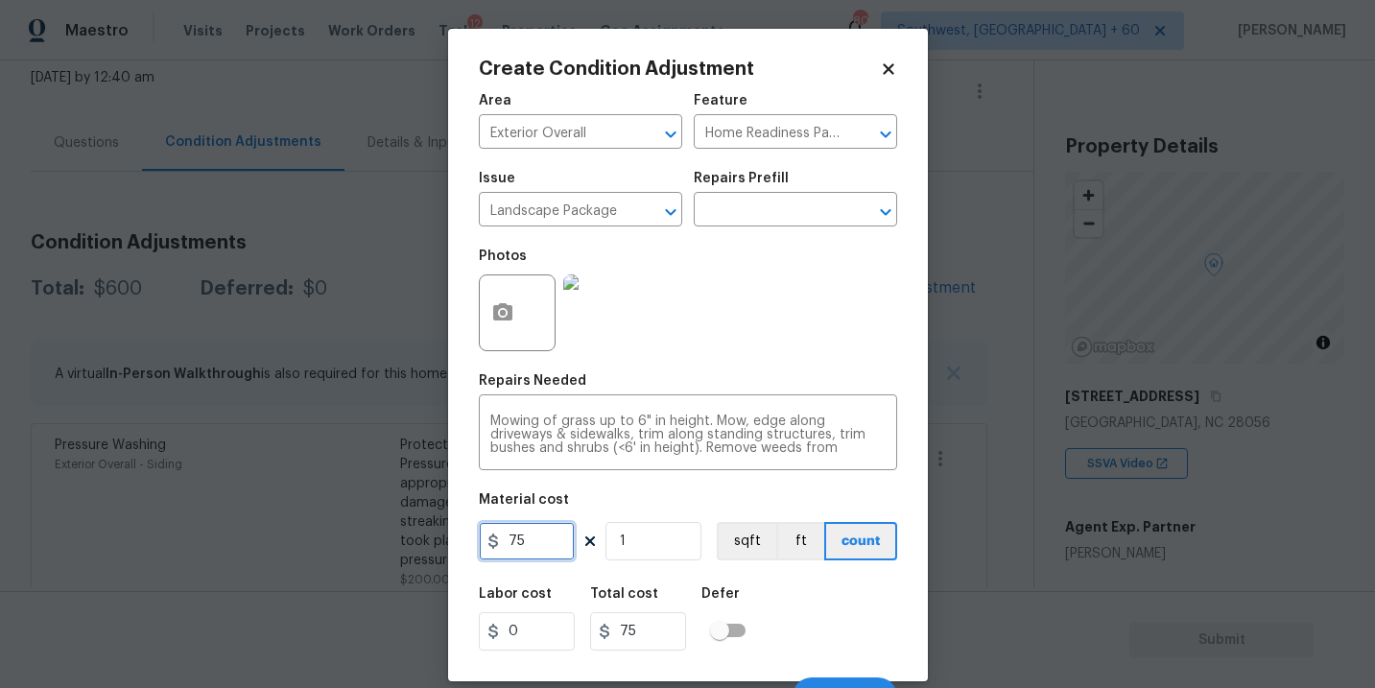
drag, startPoint x: 539, startPoint y: 534, endPoint x: 483, endPoint y: 534, distance: 56.6
click at [483, 534] on input "75" at bounding box center [527, 541] width 96 height 38
type input "300"
click at [518, 325] on button "button" at bounding box center [503, 312] width 46 height 75
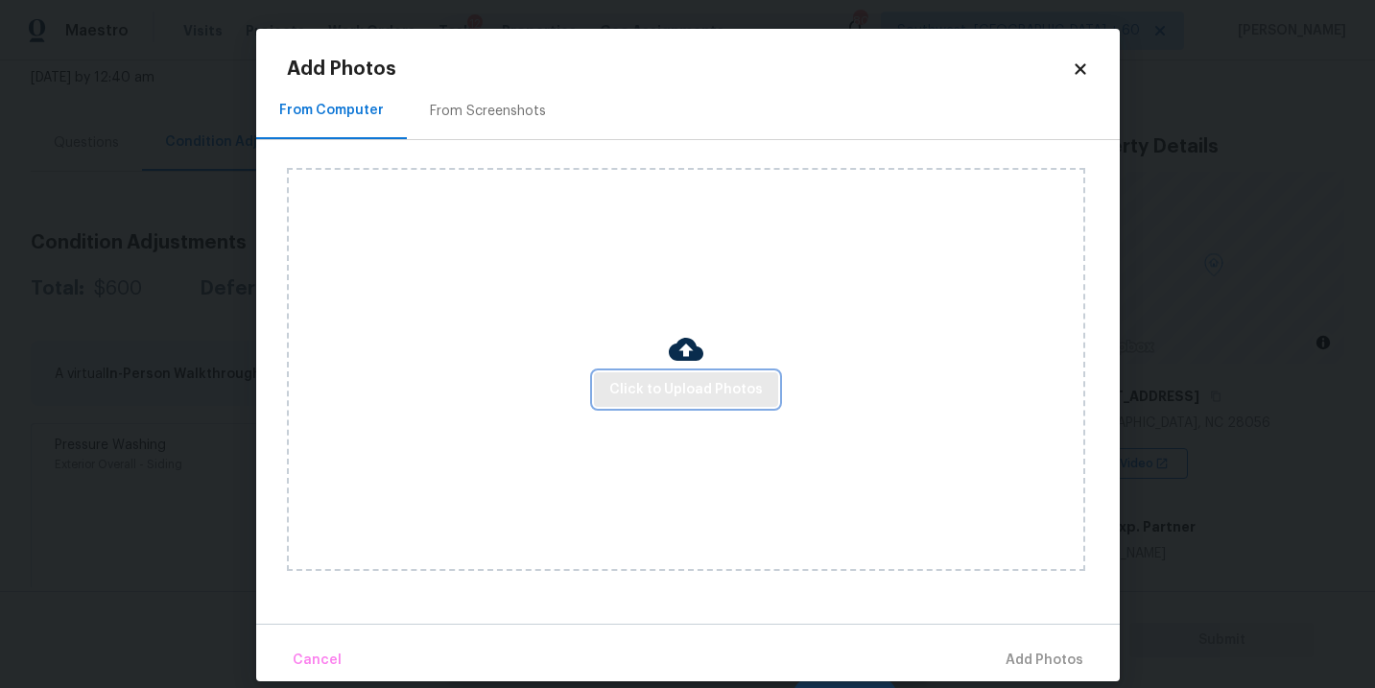
click at [653, 384] on span "Click to Upload Photos" at bounding box center [686, 390] width 154 height 24
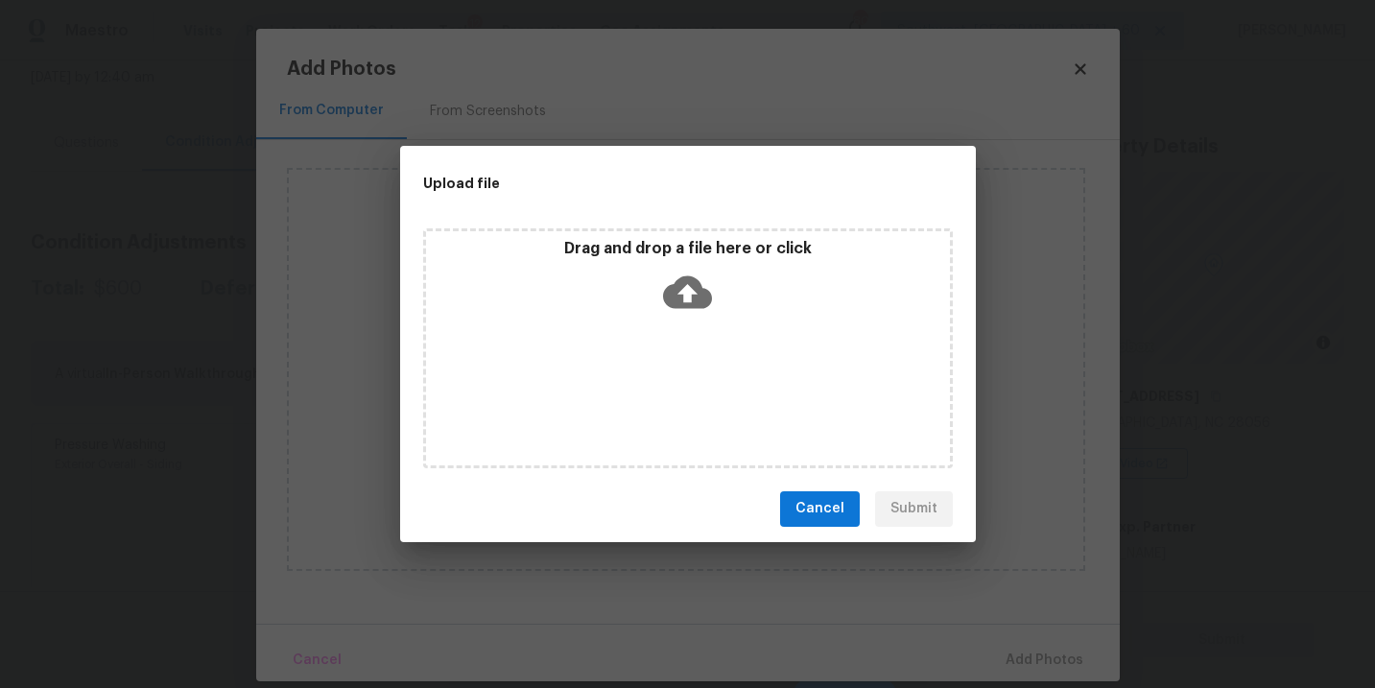
click at [683, 326] on div "Drag and drop a file here or click" at bounding box center [688, 348] width 530 height 240
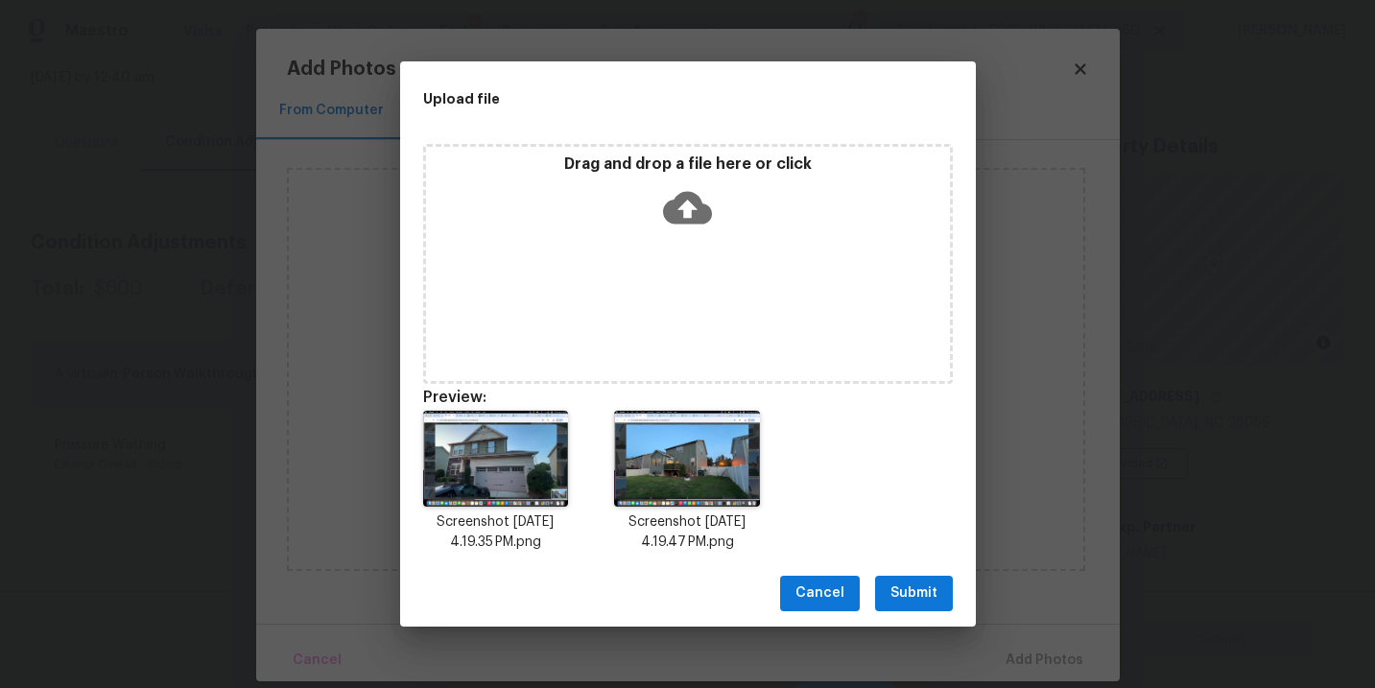
click at [898, 569] on div "Cancel Submit" at bounding box center [688, 593] width 576 height 66
click at [899, 588] on span "Submit" at bounding box center [914, 594] width 47 height 24
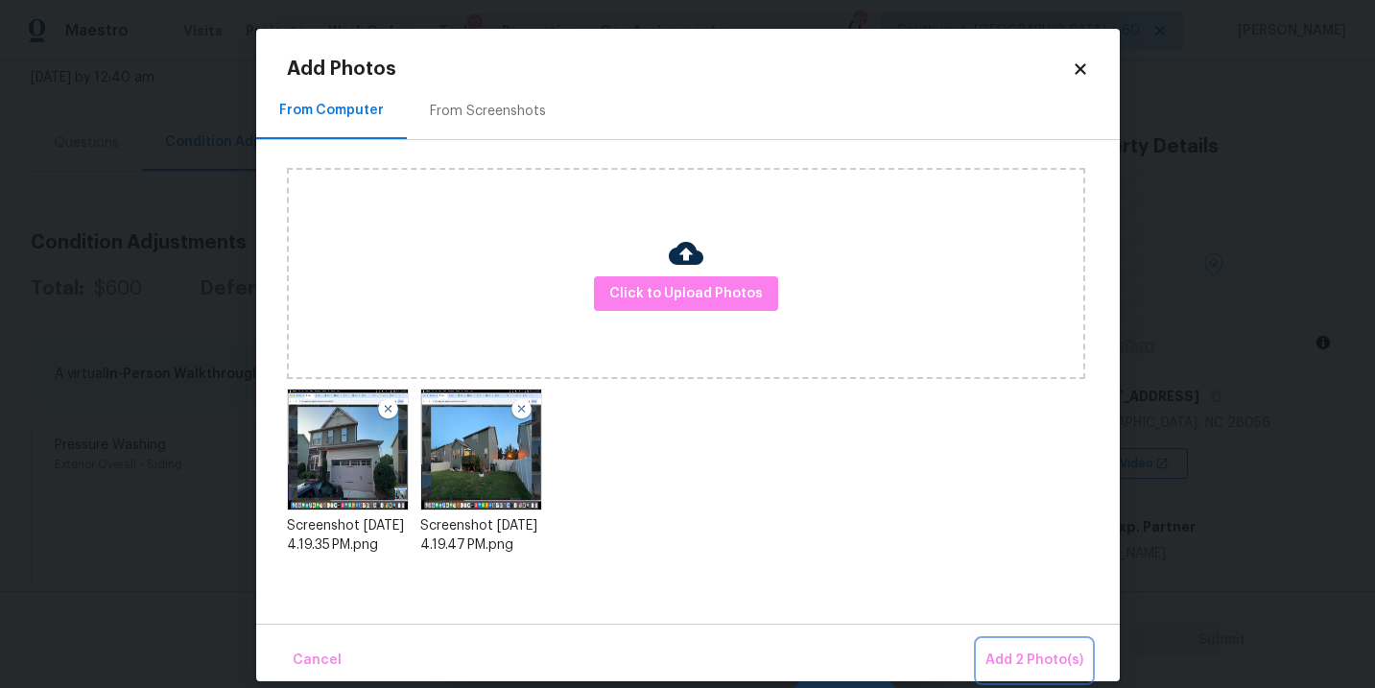
click at [1003, 644] on button "Add 2 Photo(s)" at bounding box center [1034, 660] width 113 height 41
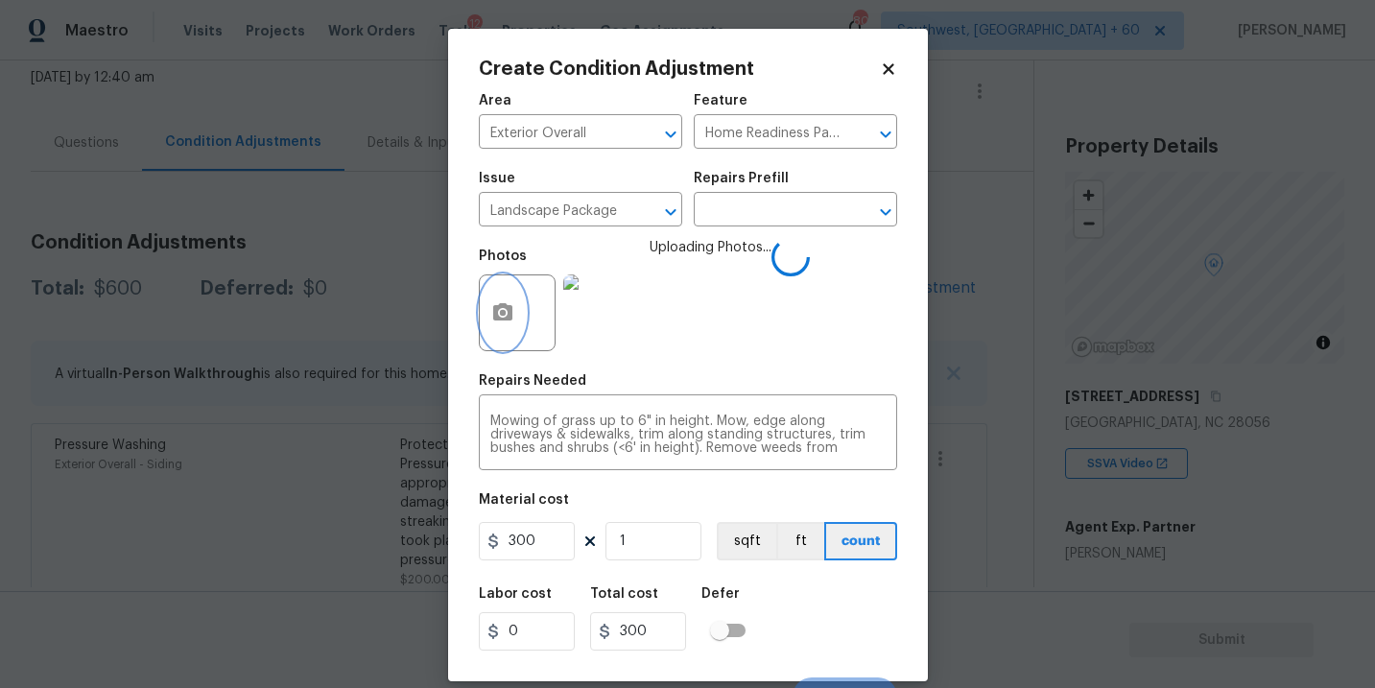
scroll to position [29, 0]
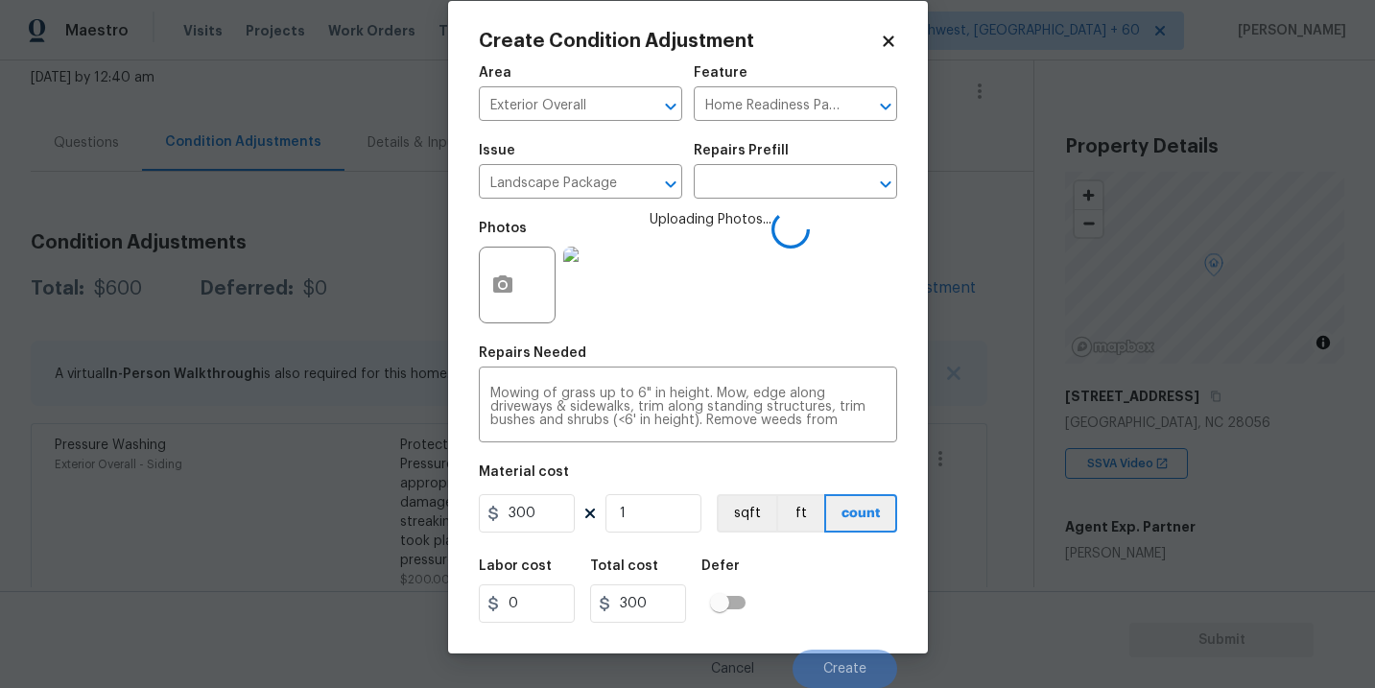
click at [802, 558] on div "Labor cost 0 Total cost 300 Defer" at bounding box center [688, 591] width 418 height 86
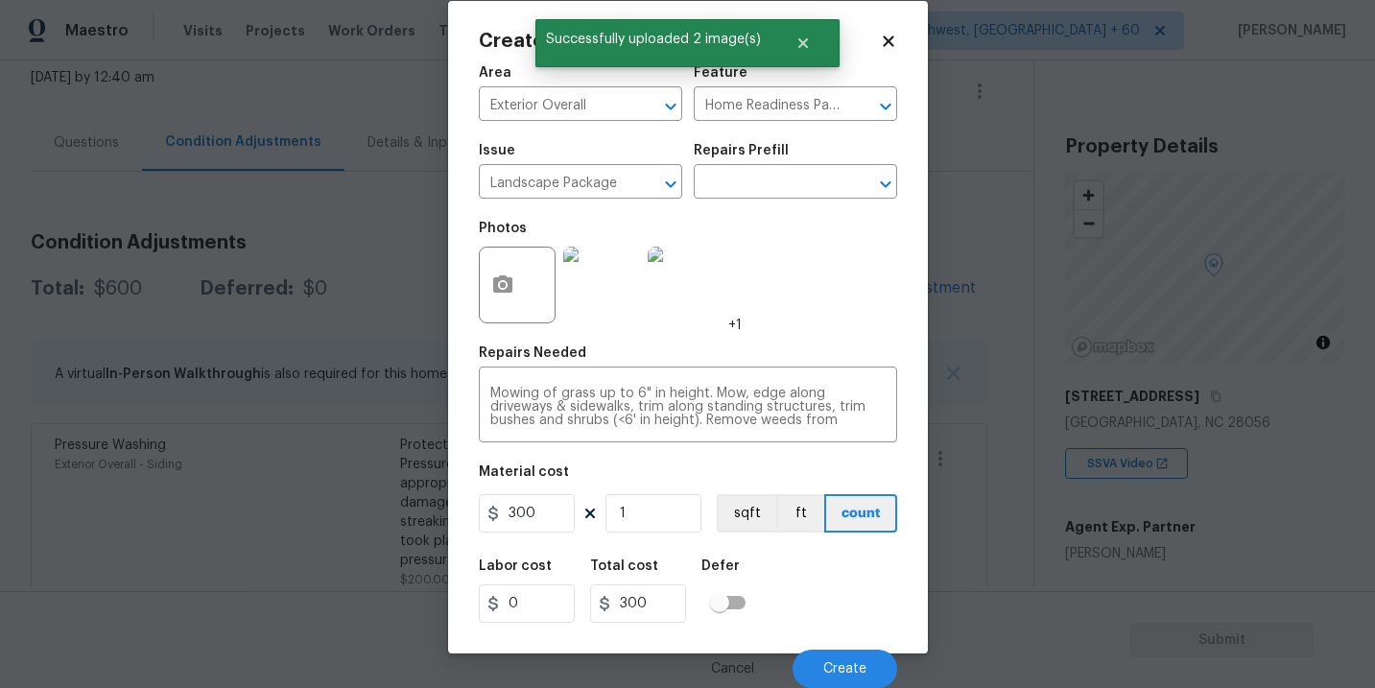
click at [802, 558] on div "Labor cost 0 Total cost 300 Defer" at bounding box center [688, 591] width 418 height 86
click at [843, 669] on span "Create" at bounding box center [844, 669] width 43 height 14
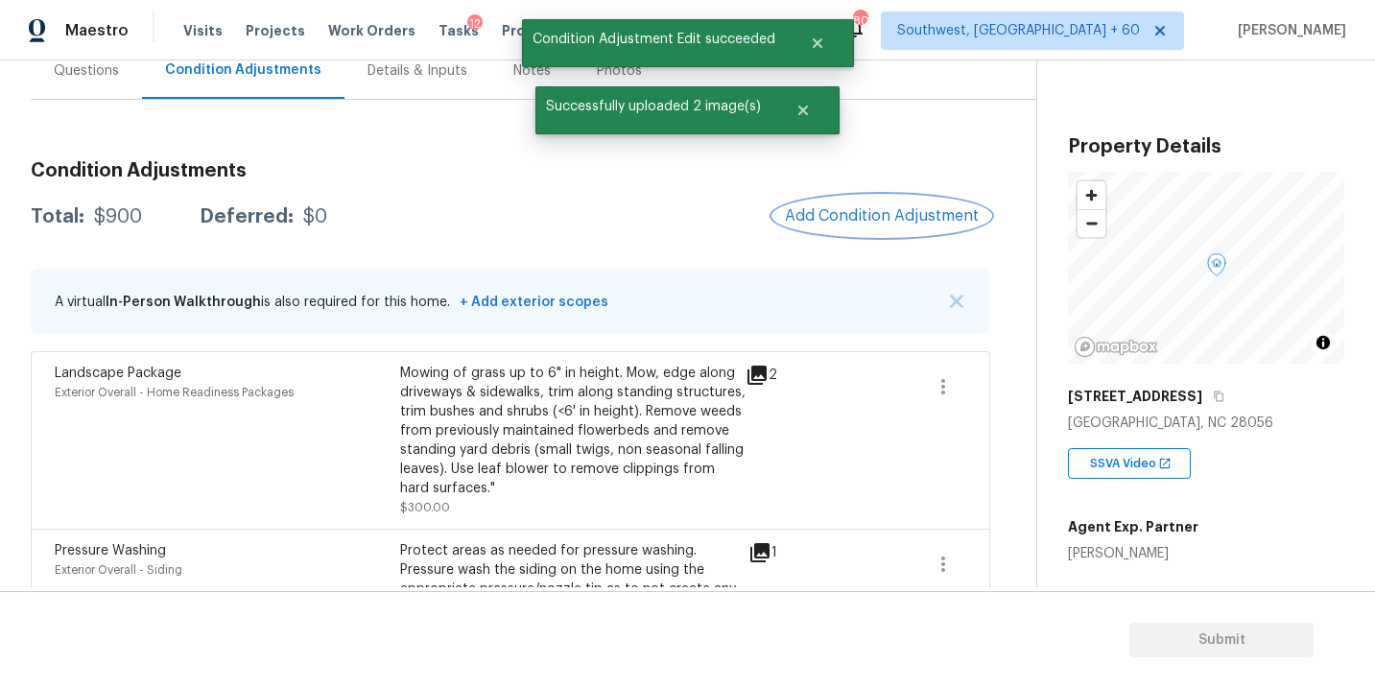
scroll to position [186, 0]
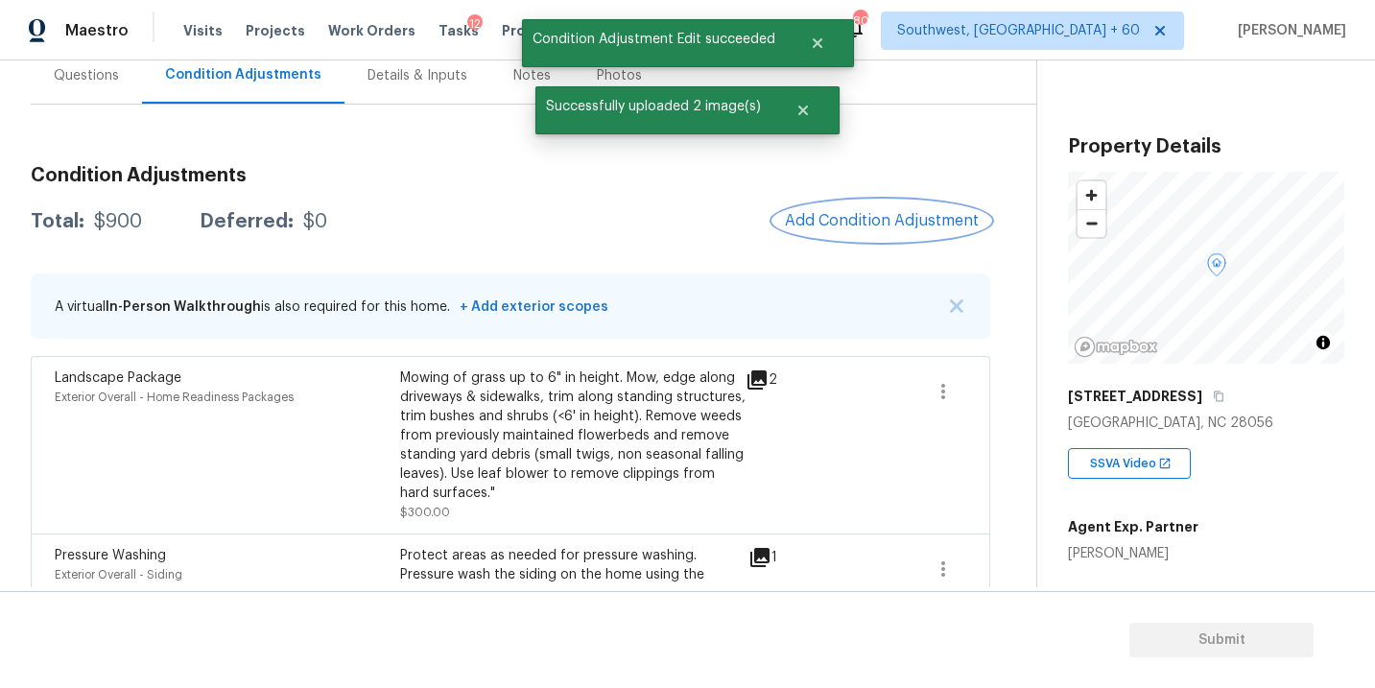
click at [901, 233] on button "Add Condition Adjustment" at bounding box center [881, 221] width 217 height 40
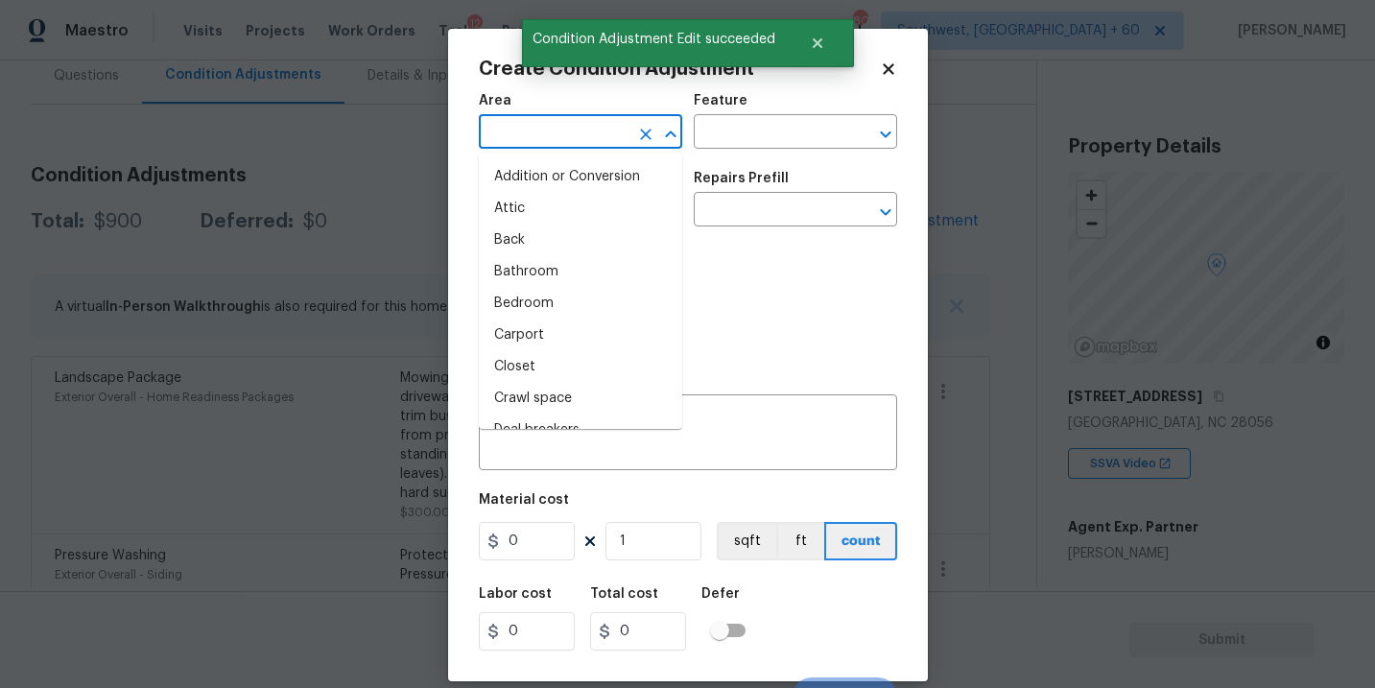
click at [509, 134] on input "text" at bounding box center [554, 134] width 150 height 30
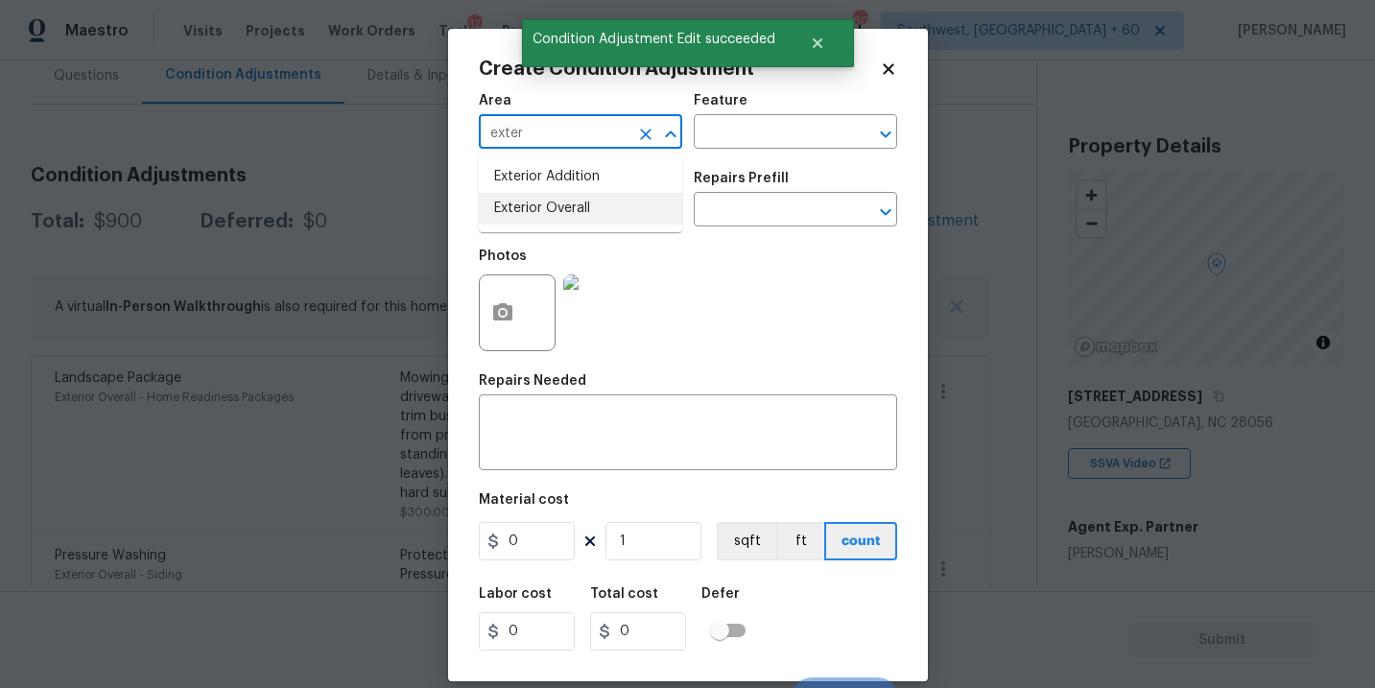
click at [580, 209] on li "Exterior Overall" at bounding box center [580, 209] width 203 height 32
type input "Exterior Overall"
click at [580, 209] on input "text" at bounding box center [554, 212] width 150 height 30
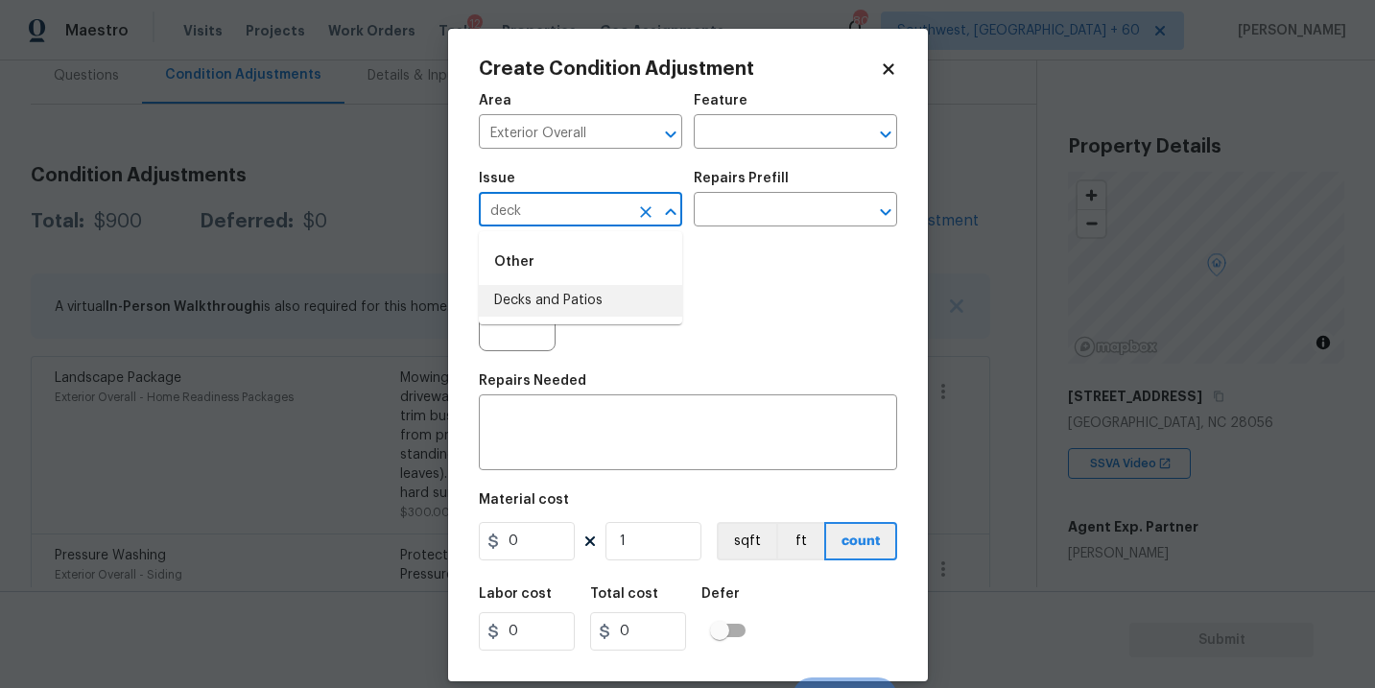
click at [607, 298] on li "Decks and Patios" at bounding box center [580, 301] width 203 height 32
type input "Decks and Patios"
click at [694, 205] on input "text" at bounding box center [769, 212] width 150 height 30
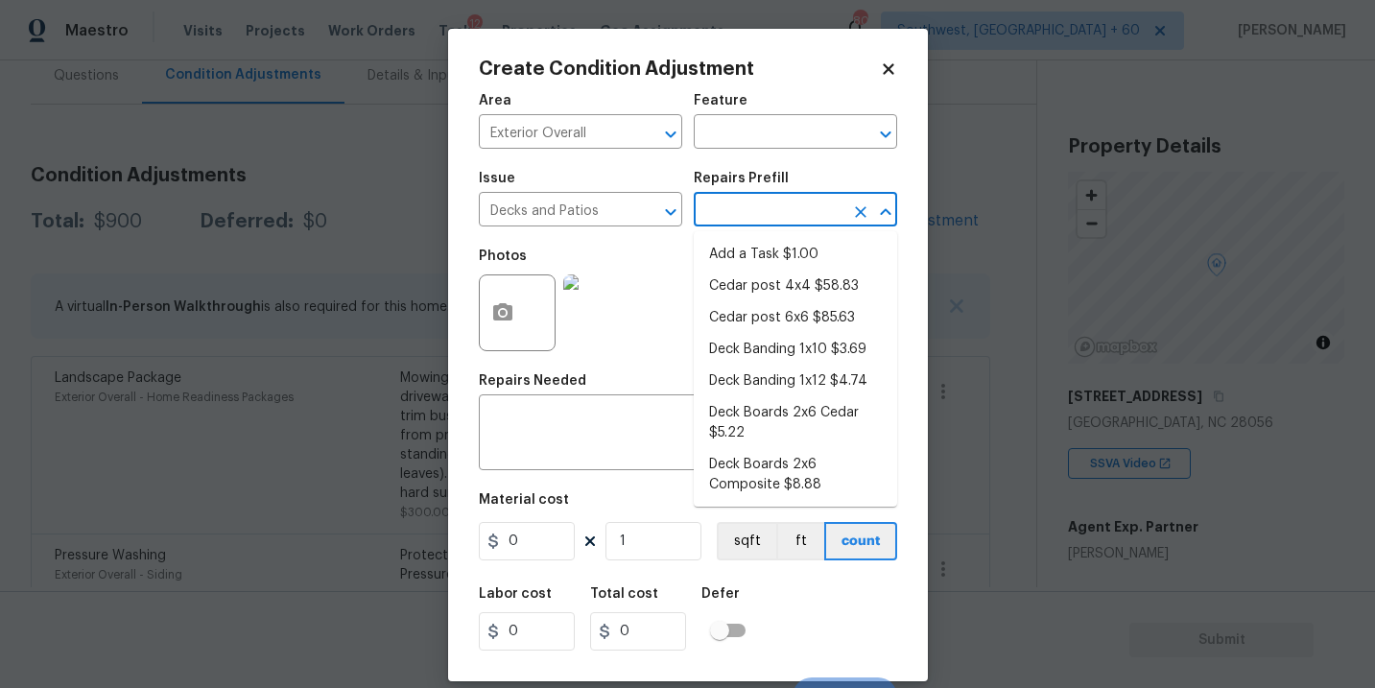
click at [723, 160] on div "Issue Decks and Patios ​ Repairs Prefill ​" at bounding box center [688, 199] width 418 height 78
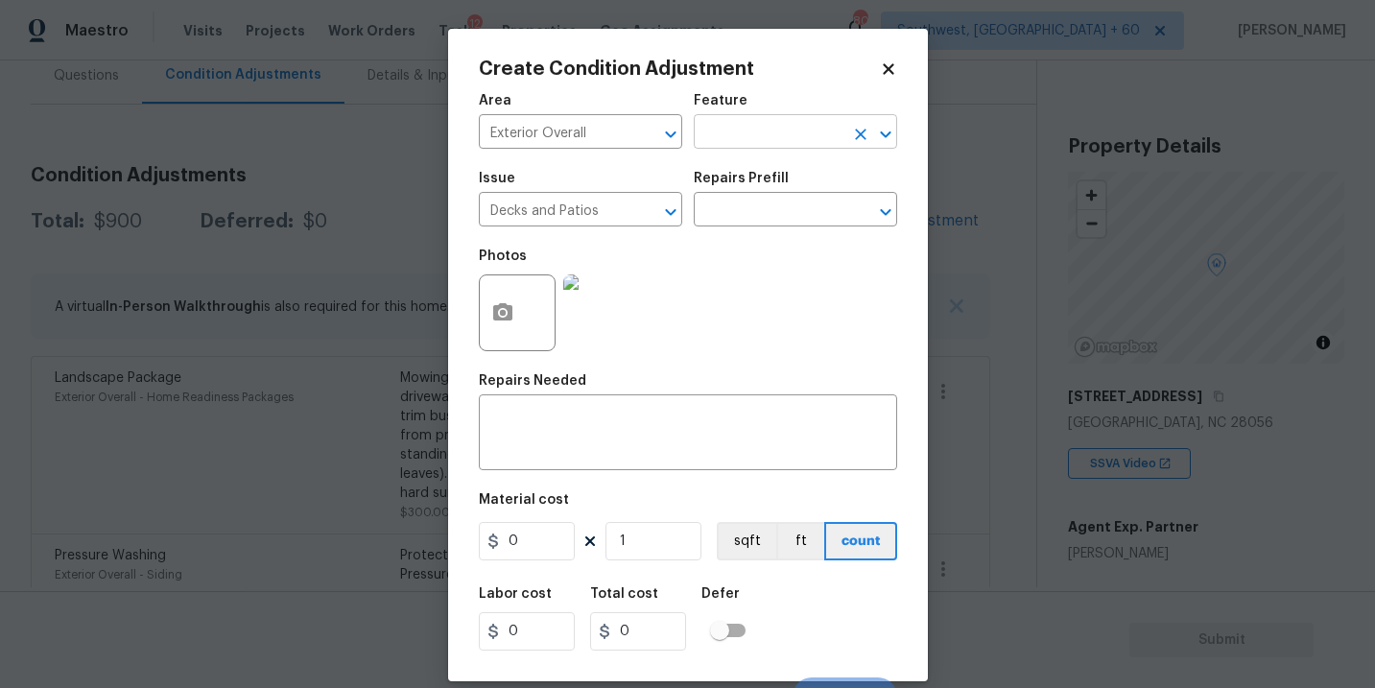
click at [730, 131] on input "text" at bounding box center [769, 134] width 150 height 30
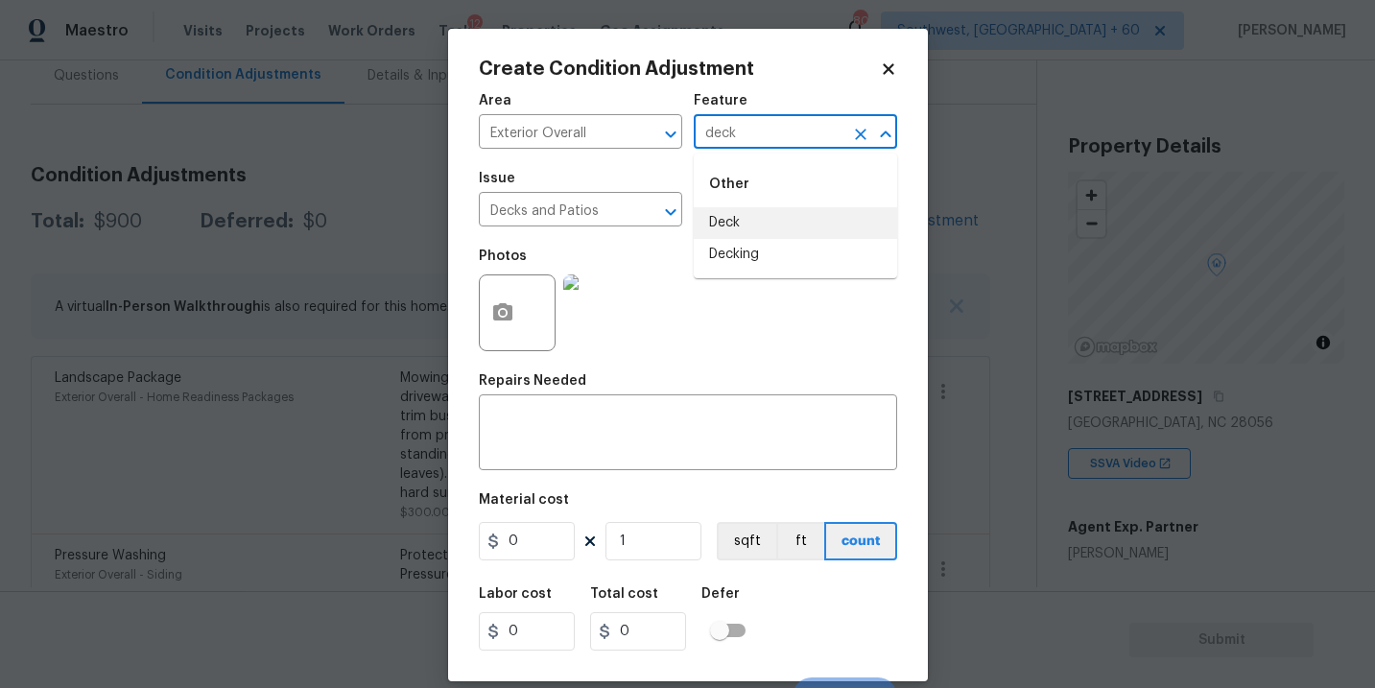
click at [743, 226] on li "Deck" at bounding box center [795, 223] width 203 height 32
type input "Deck"
click at [666, 376] on div "Repairs Needed" at bounding box center [688, 386] width 418 height 25
click at [636, 415] on div "x ​" at bounding box center [688, 434] width 418 height 71
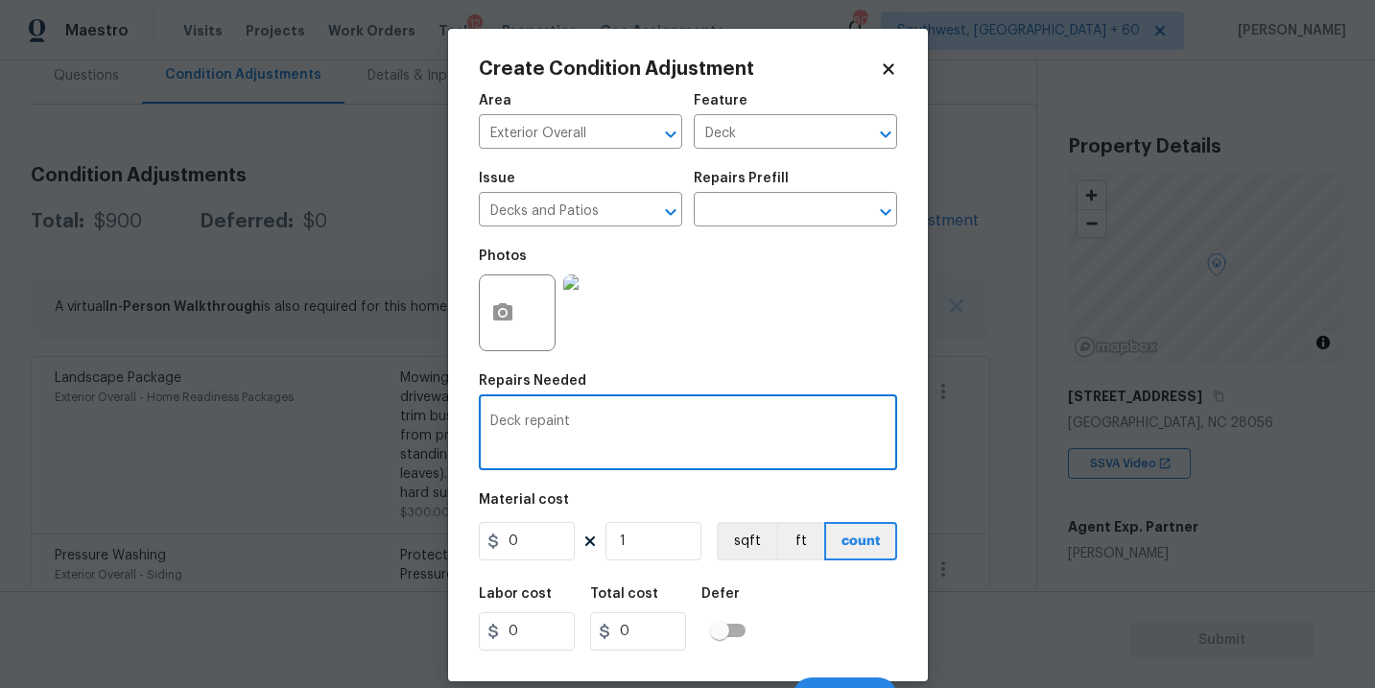
type textarea "Deck repaint"
drag, startPoint x: 474, startPoint y: 531, endPoint x: 443, endPoint y: 530, distance: 30.7
click at [443, 530] on div "Create Condition Adjustment Area Exterior Overall ​ Feature Deck ​ Issue Decks …" at bounding box center [687, 344] width 1375 height 688
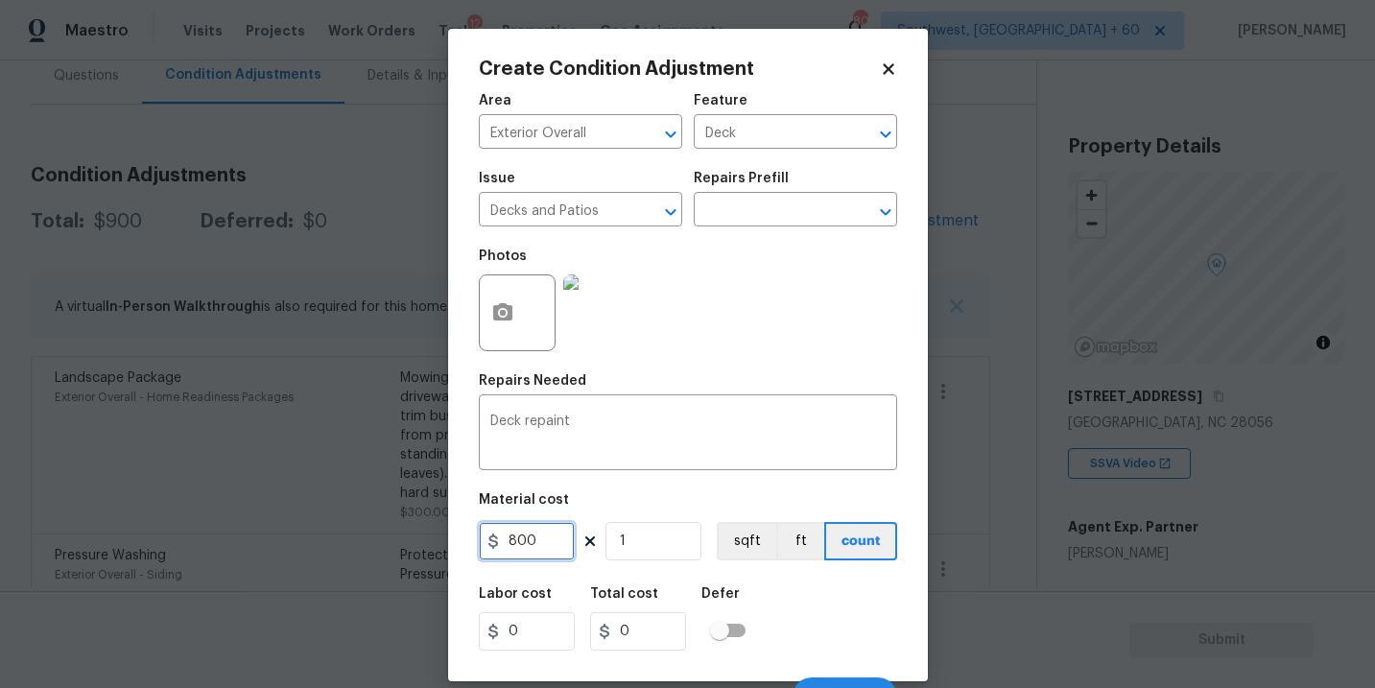
type input "800"
click at [504, 333] on button "button" at bounding box center [503, 312] width 46 height 75
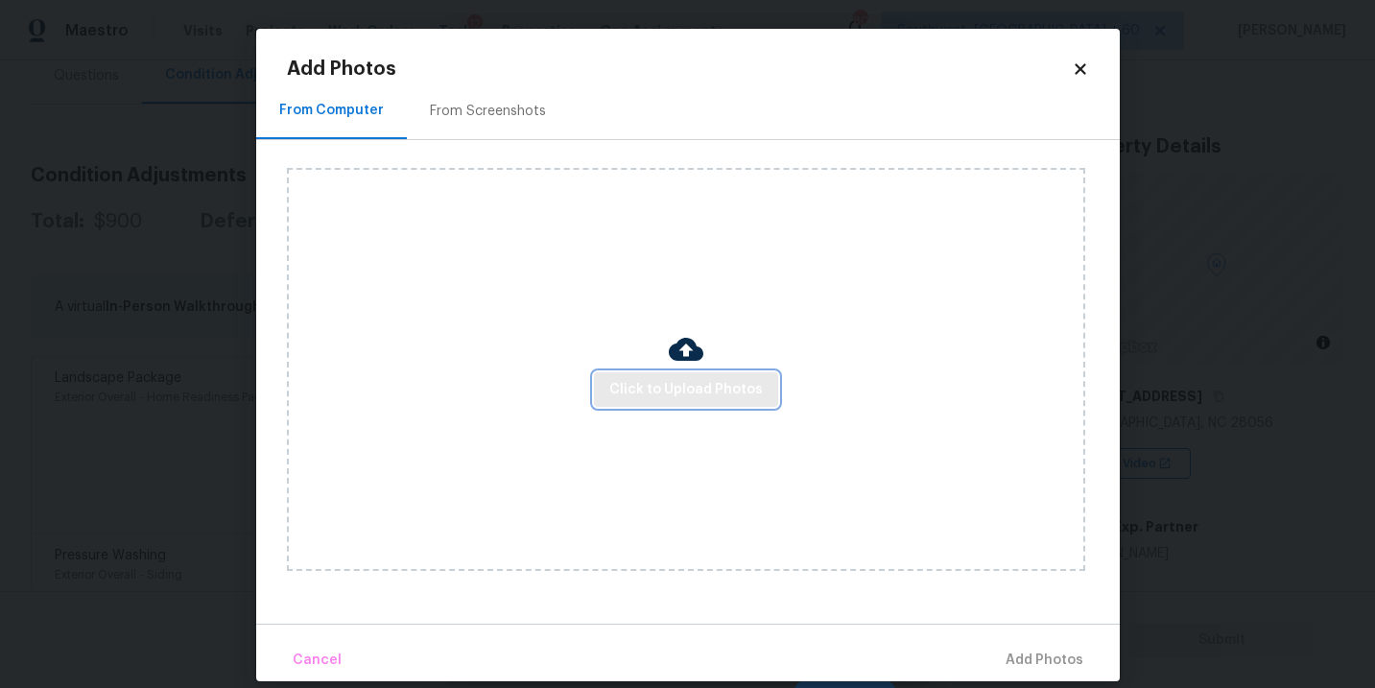
click at [643, 403] on button "Click to Upload Photos" at bounding box center [686, 390] width 184 height 36
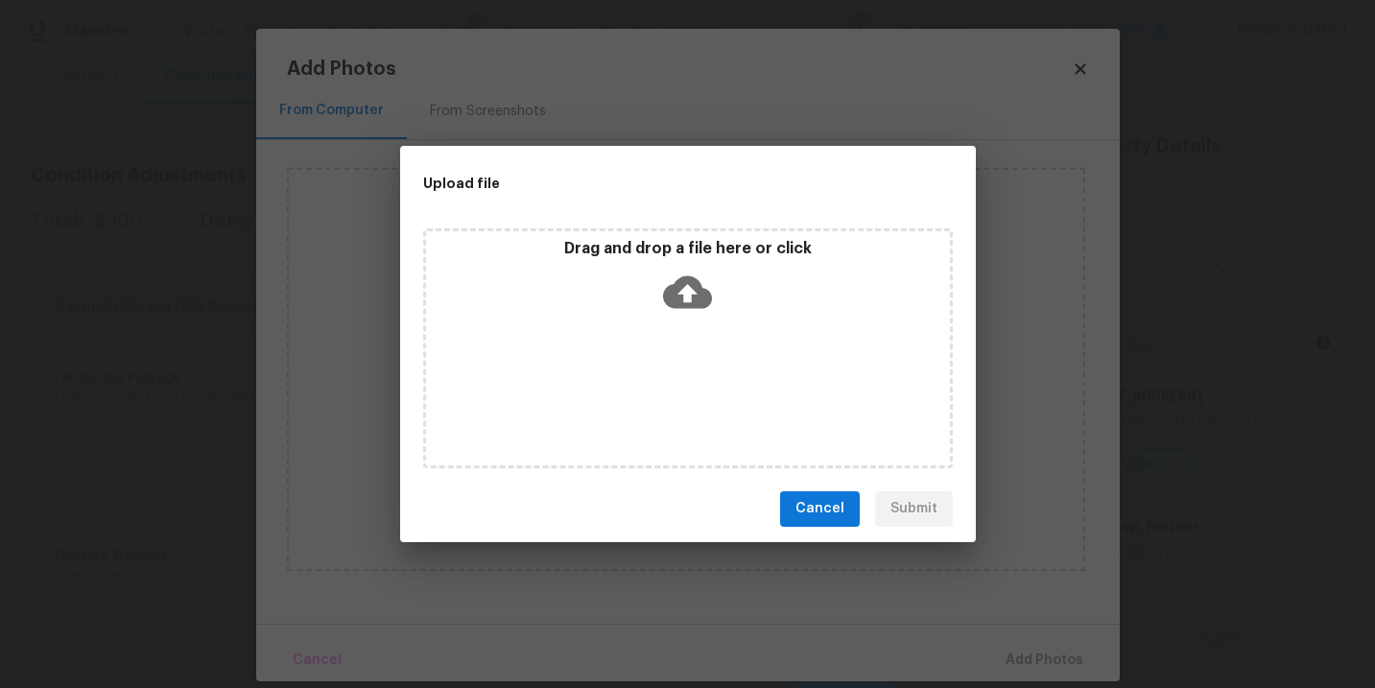
click at [674, 344] on div "Drag and drop a file here or click" at bounding box center [688, 348] width 530 height 240
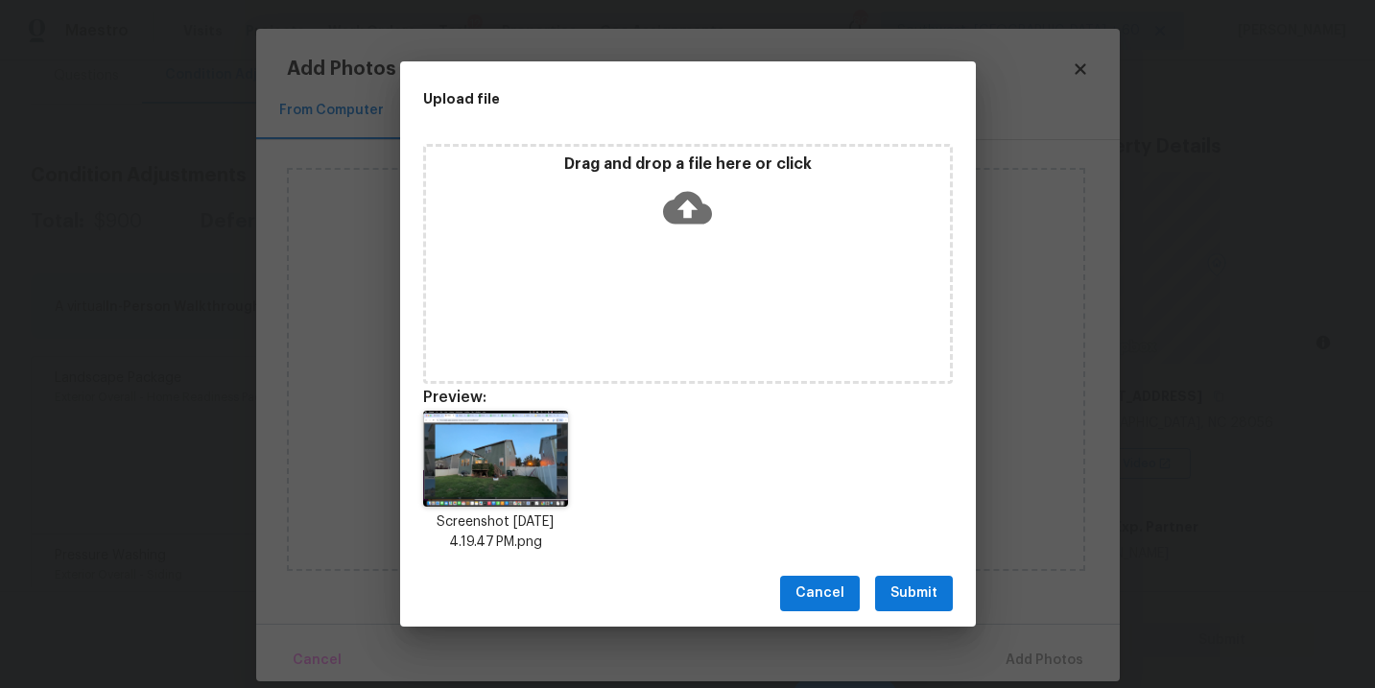
click at [893, 627] on div "Upload file Drag and drop a file here or click Preview: Screenshot 2025-08-29 a…" at bounding box center [687, 344] width 1375 height 688
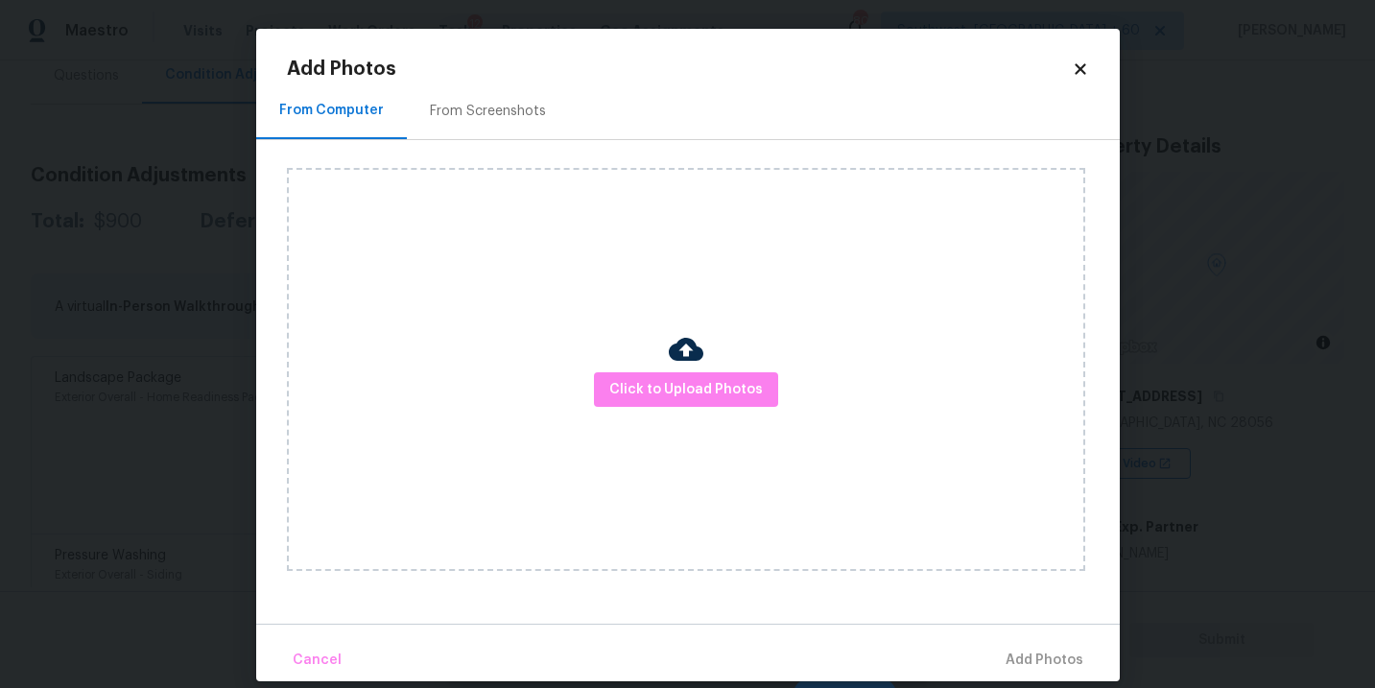
click at [1085, 66] on icon at bounding box center [1080, 68] width 17 height 17
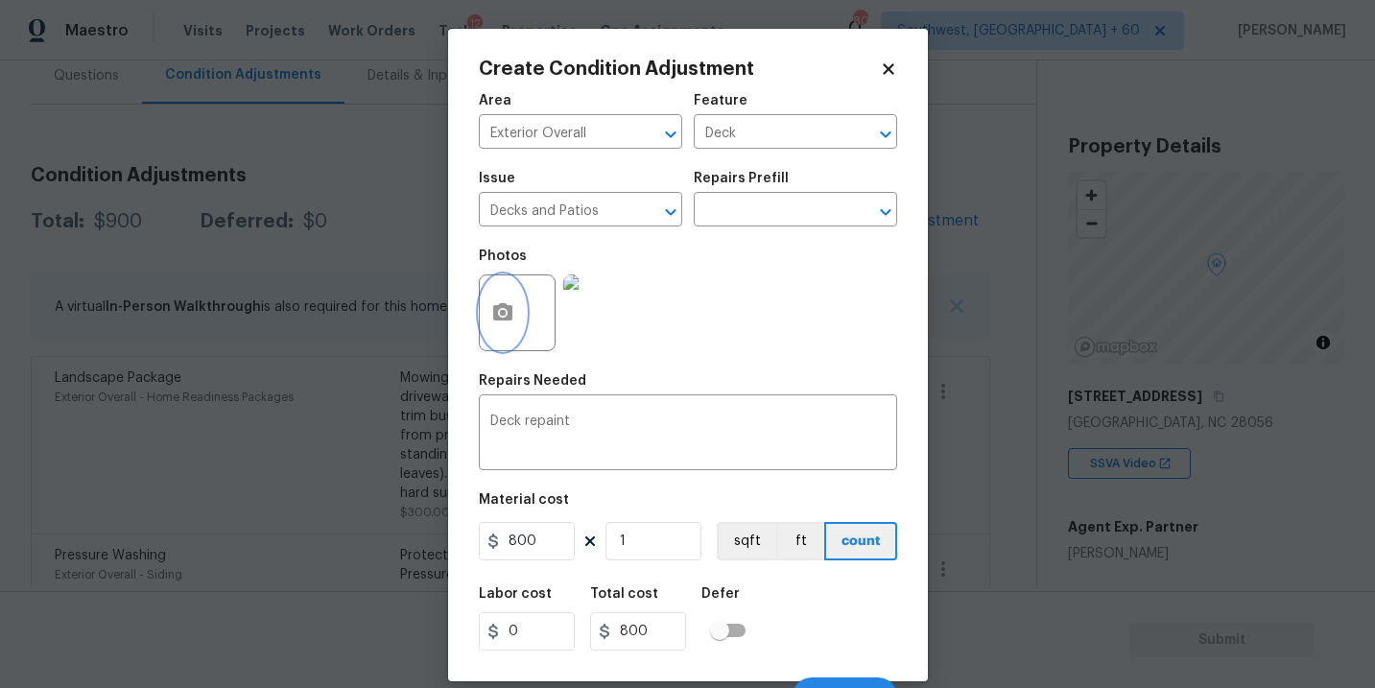
click at [496, 321] on icon "button" at bounding box center [502, 311] width 19 height 17
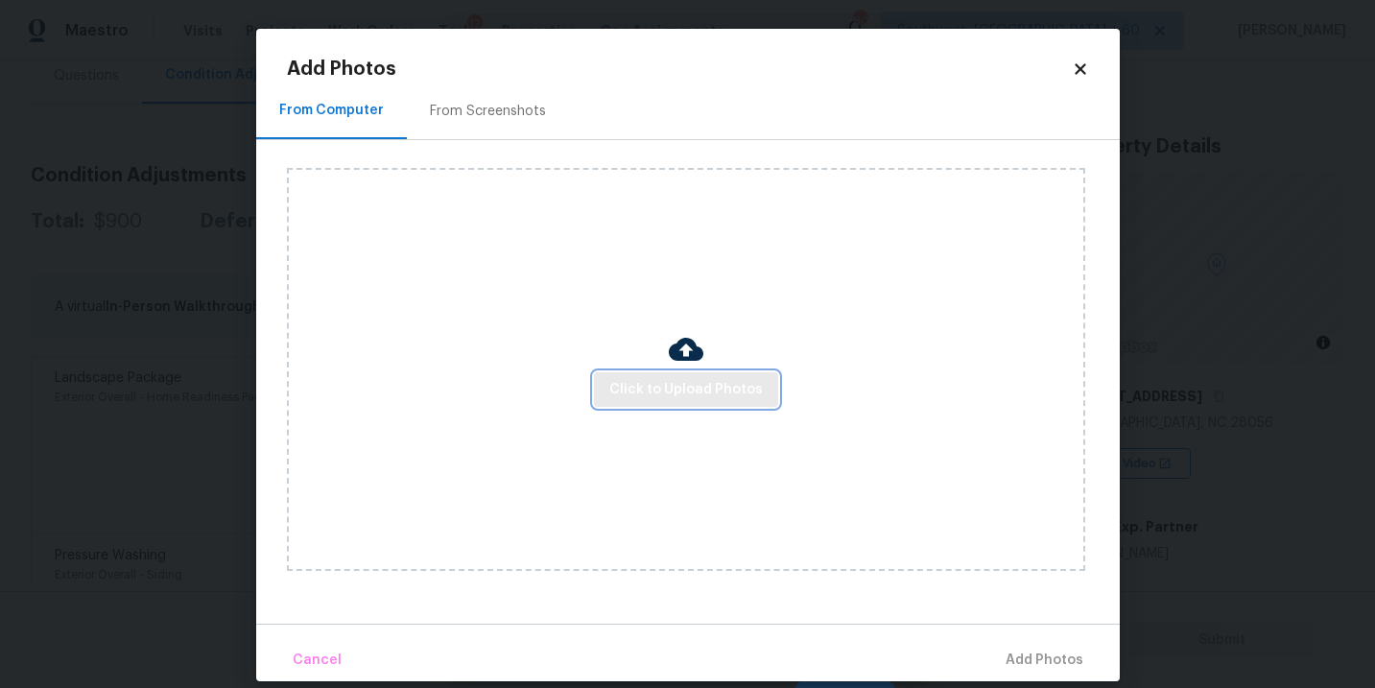
click at [698, 390] on span "Click to Upload Photos" at bounding box center [686, 390] width 154 height 24
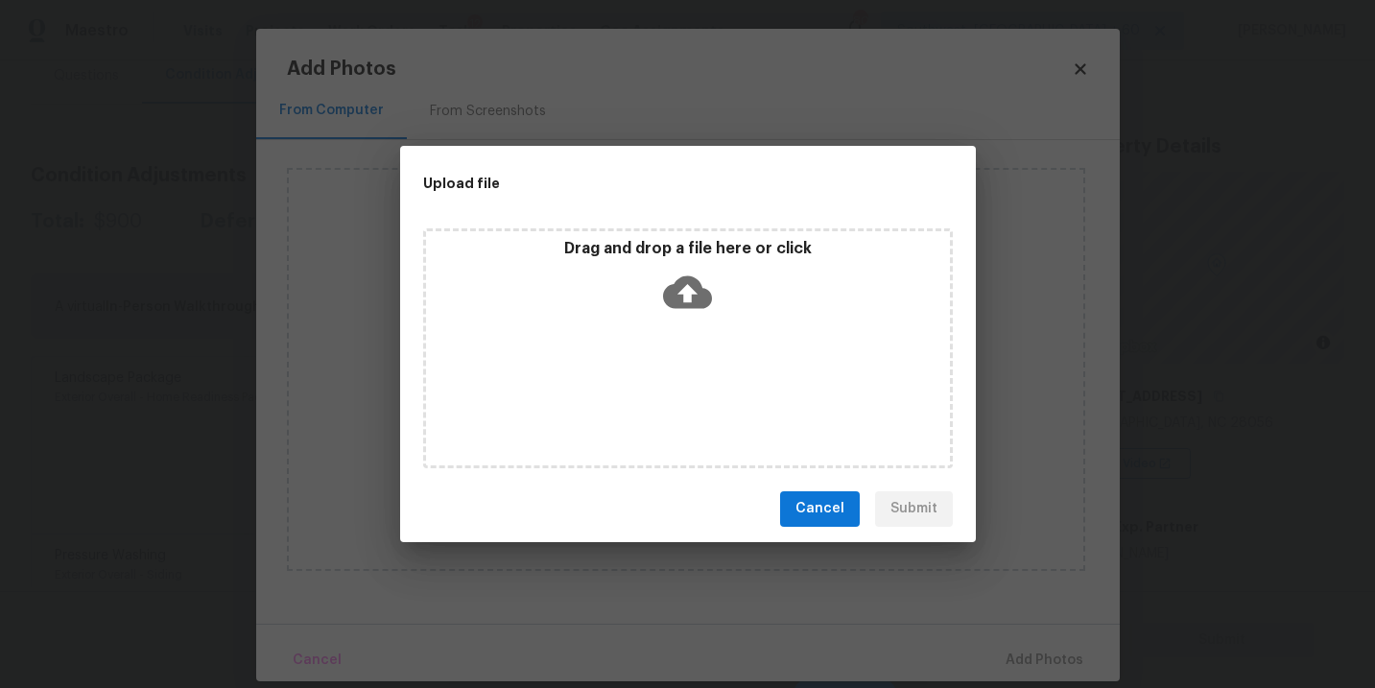
click at [701, 346] on div "Drag and drop a file here or click" at bounding box center [688, 348] width 530 height 240
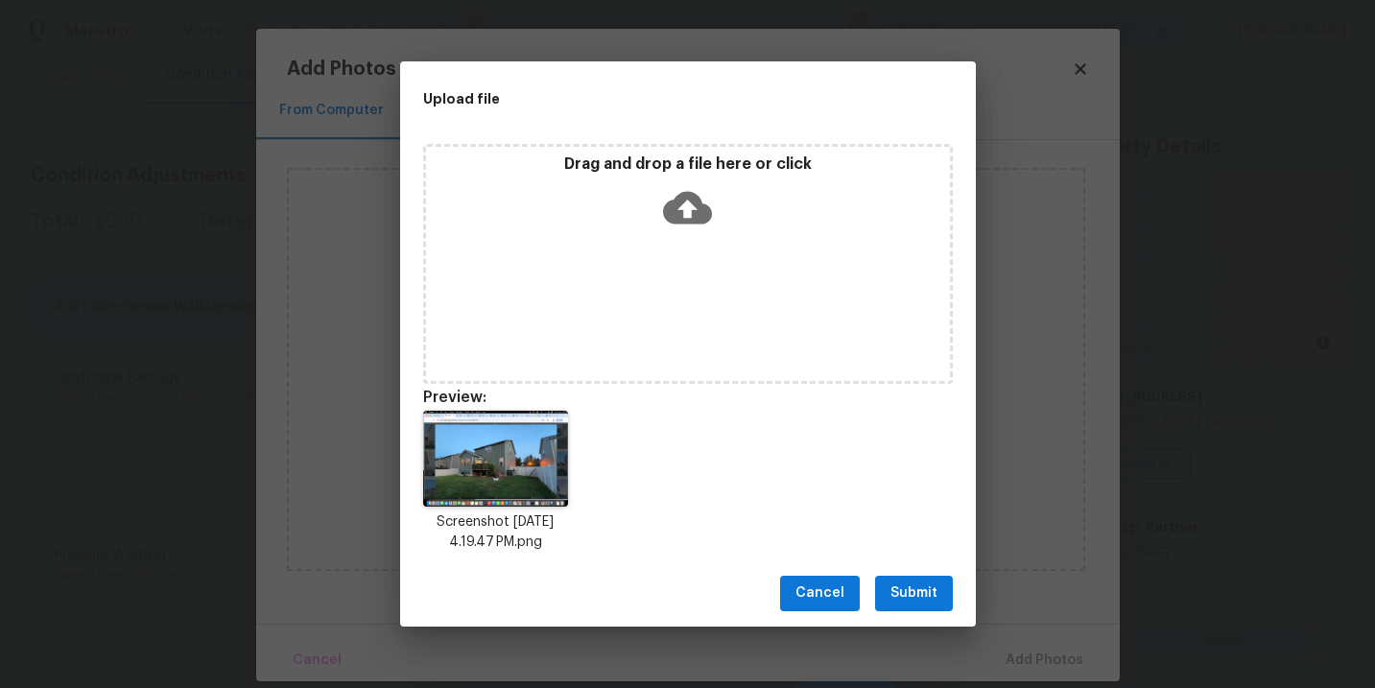
click at [914, 594] on span "Submit" at bounding box center [914, 594] width 47 height 24
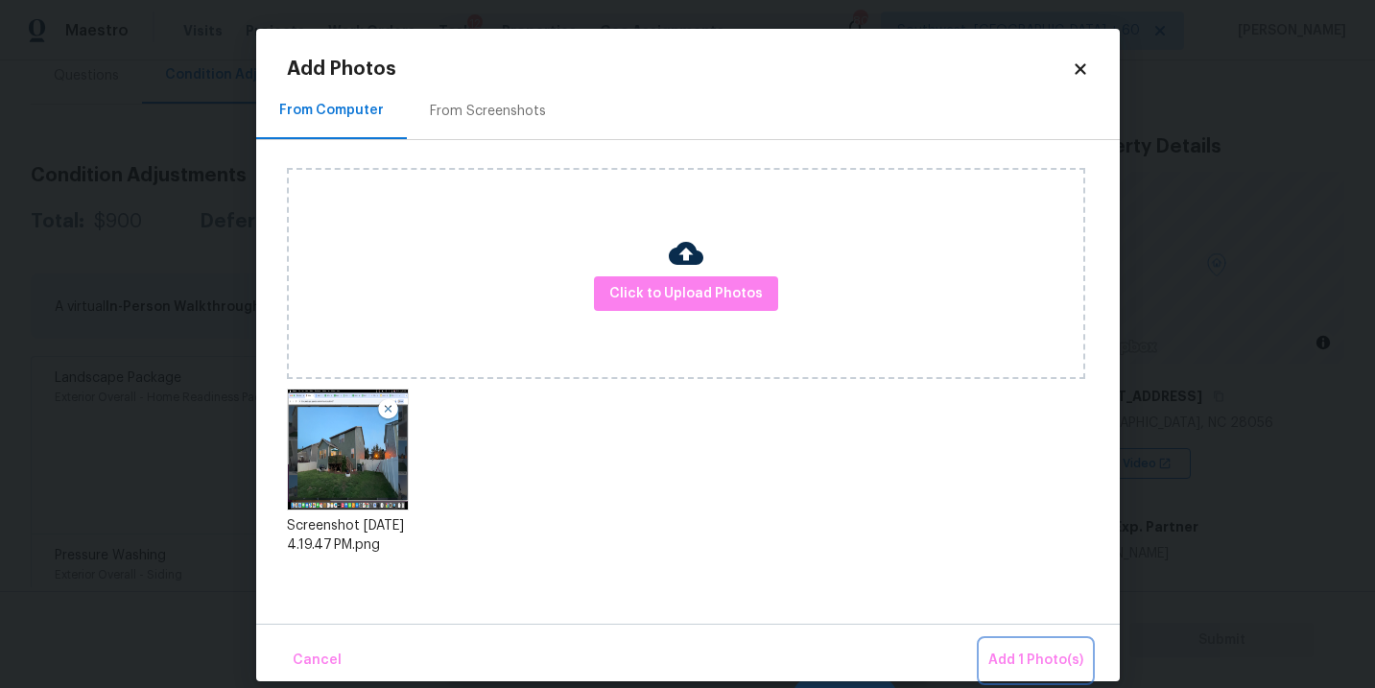
click at [1025, 645] on button "Add 1 Photo(s)" at bounding box center [1036, 660] width 110 height 41
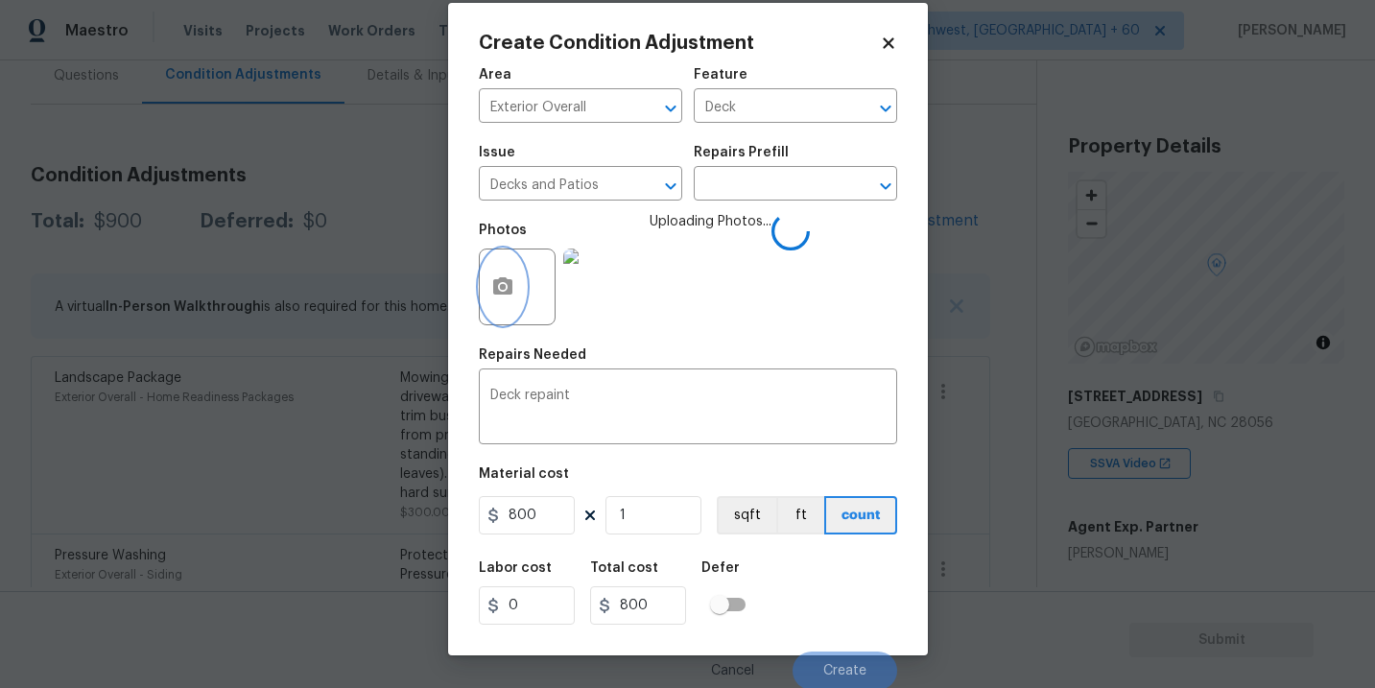
scroll to position [29, 0]
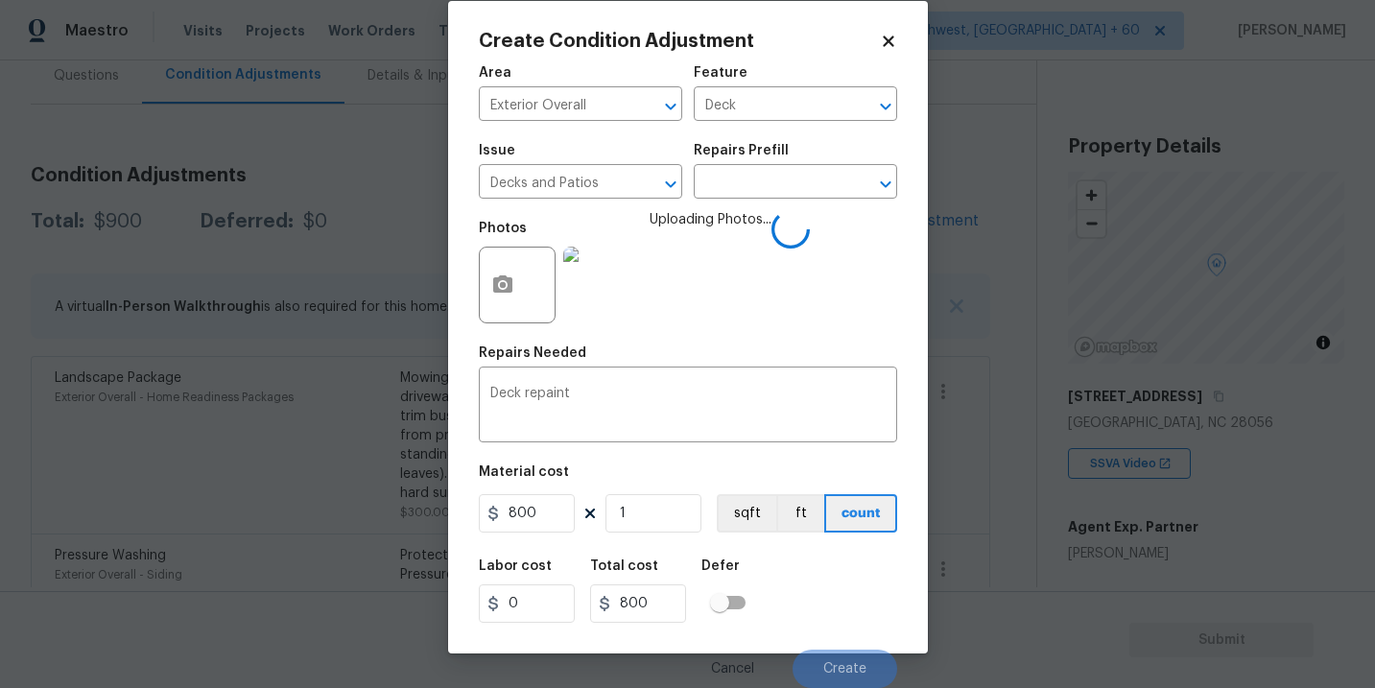
click at [878, 595] on div "Labor cost 0 Total cost 800 Defer" at bounding box center [688, 591] width 418 height 86
click at [844, 580] on div "Labor cost 0 Total cost 800 Defer" at bounding box center [688, 591] width 418 height 86
click at [862, 614] on div "Labor cost 0 Total cost 800 Defer" at bounding box center [688, 591] width 418 height 86
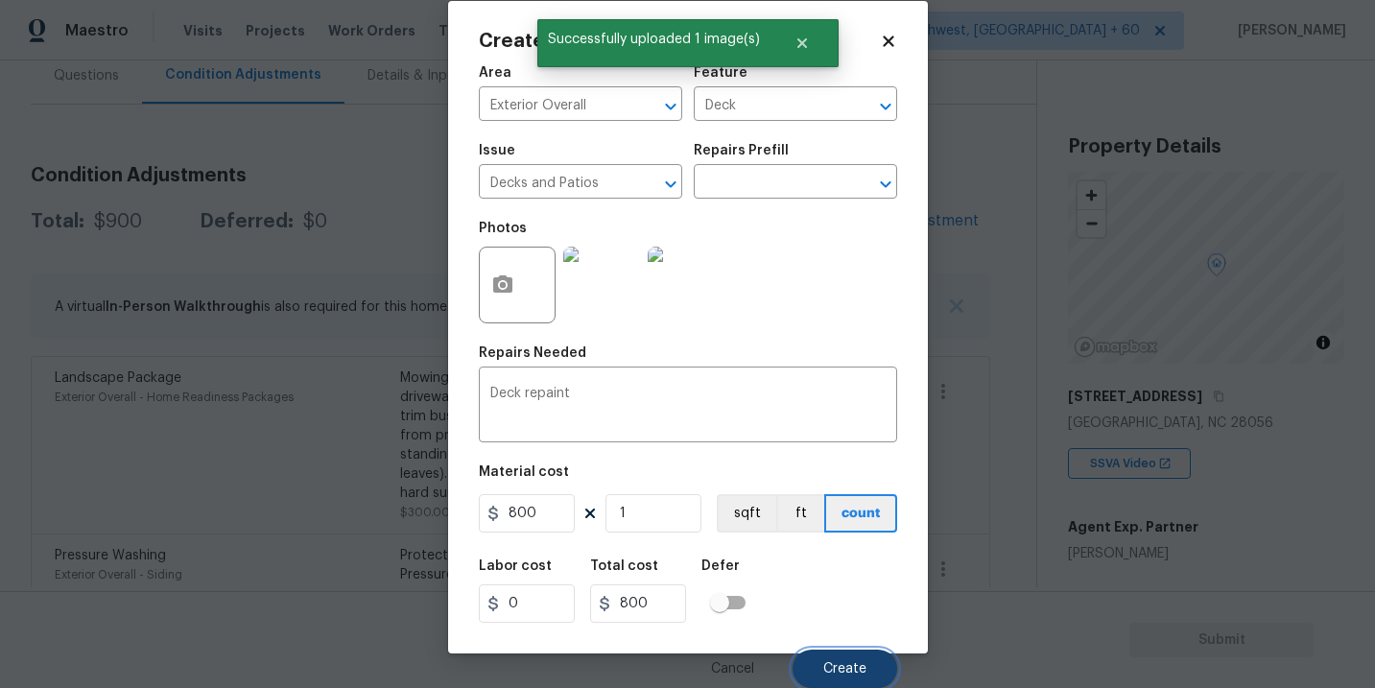
click at [863, 665] on span "Create" at bounding box center [844, 669] width 43 height 14
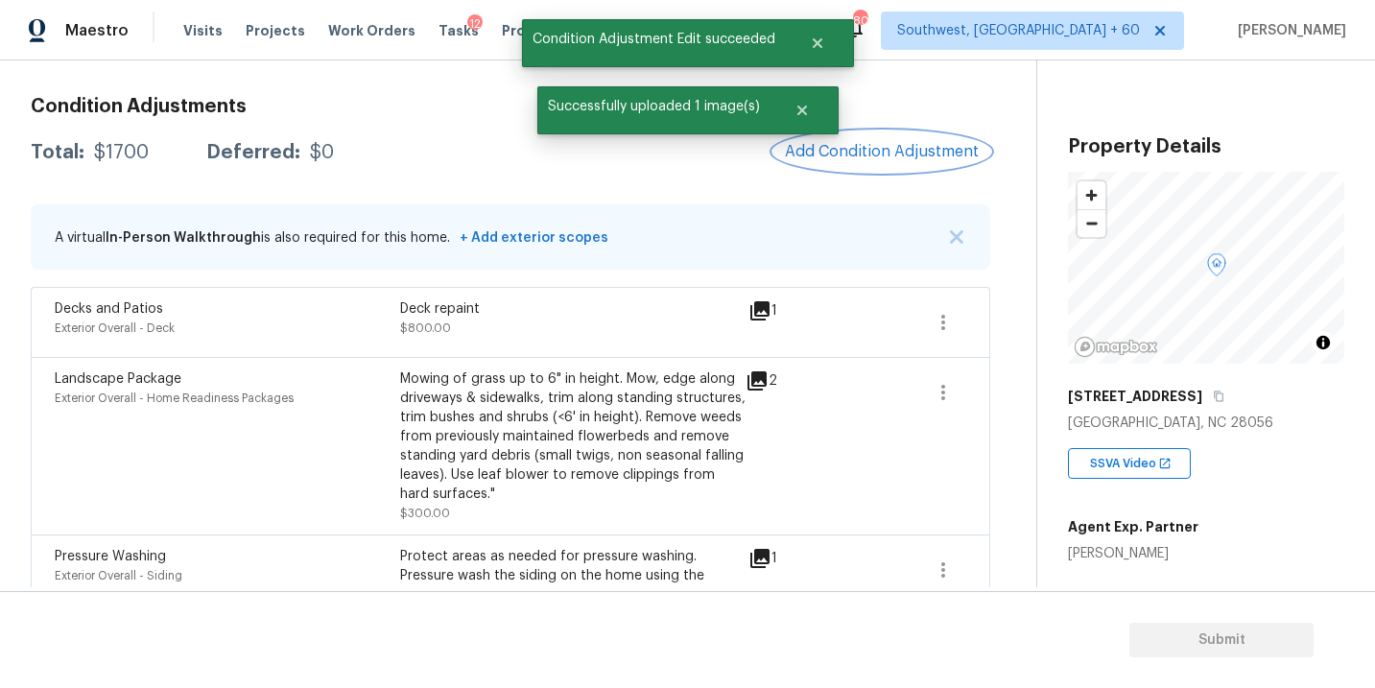
scroll to position [208, 0]
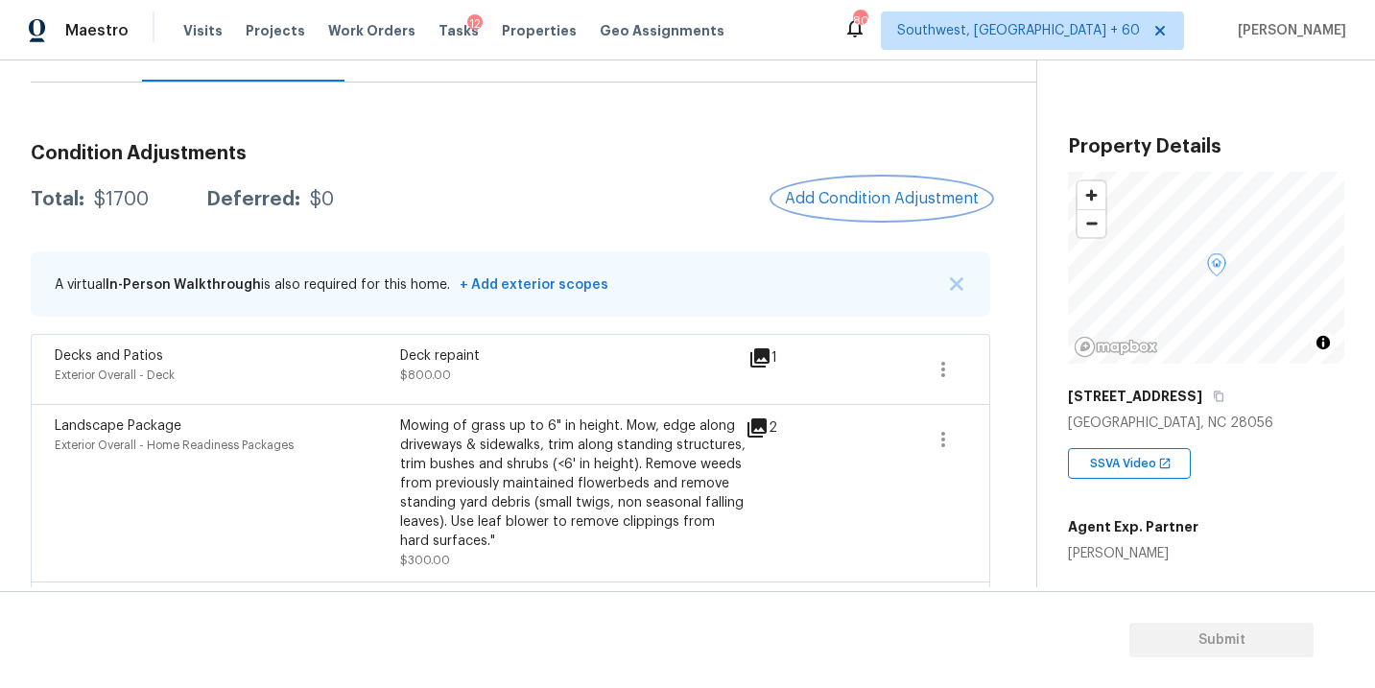
click at [815, 204] on span "Add Condition Adjustment" at bounding box center [882, 198] width 194 height 17
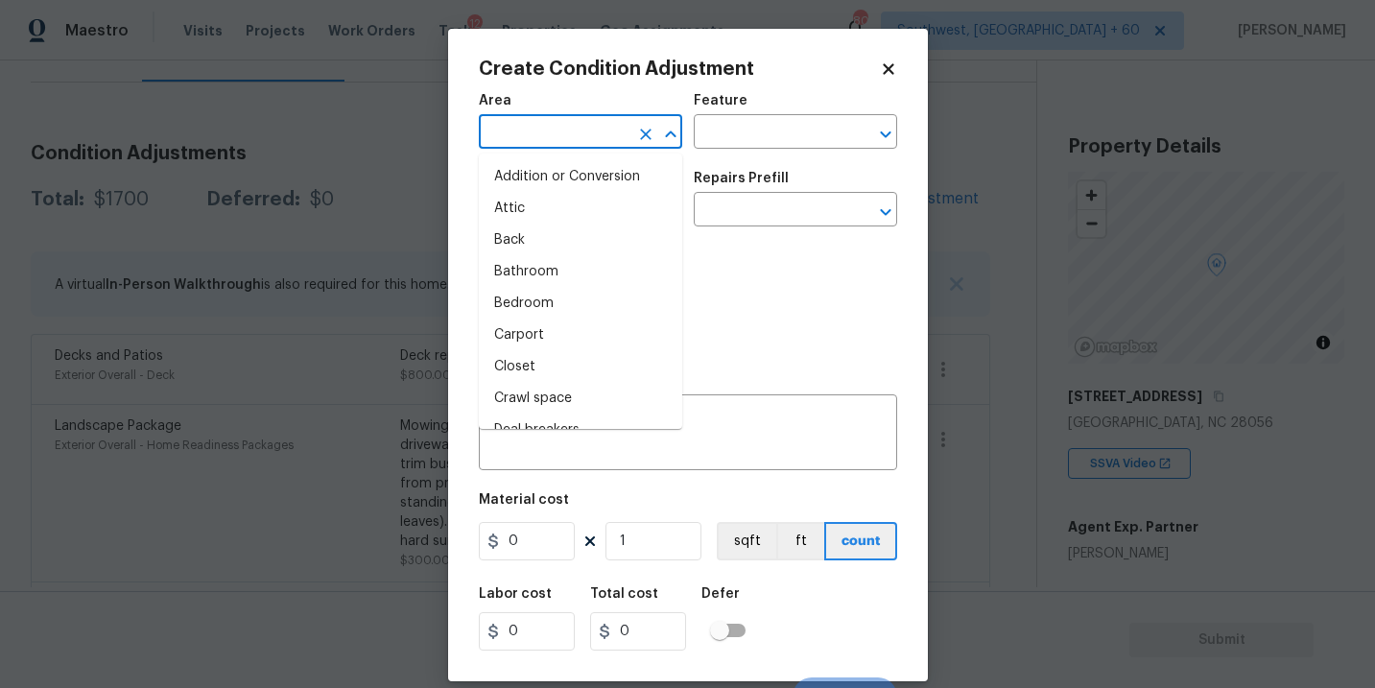
click at [576, 123] on input "text" at bounding box center [554, 134] width 150 height 30
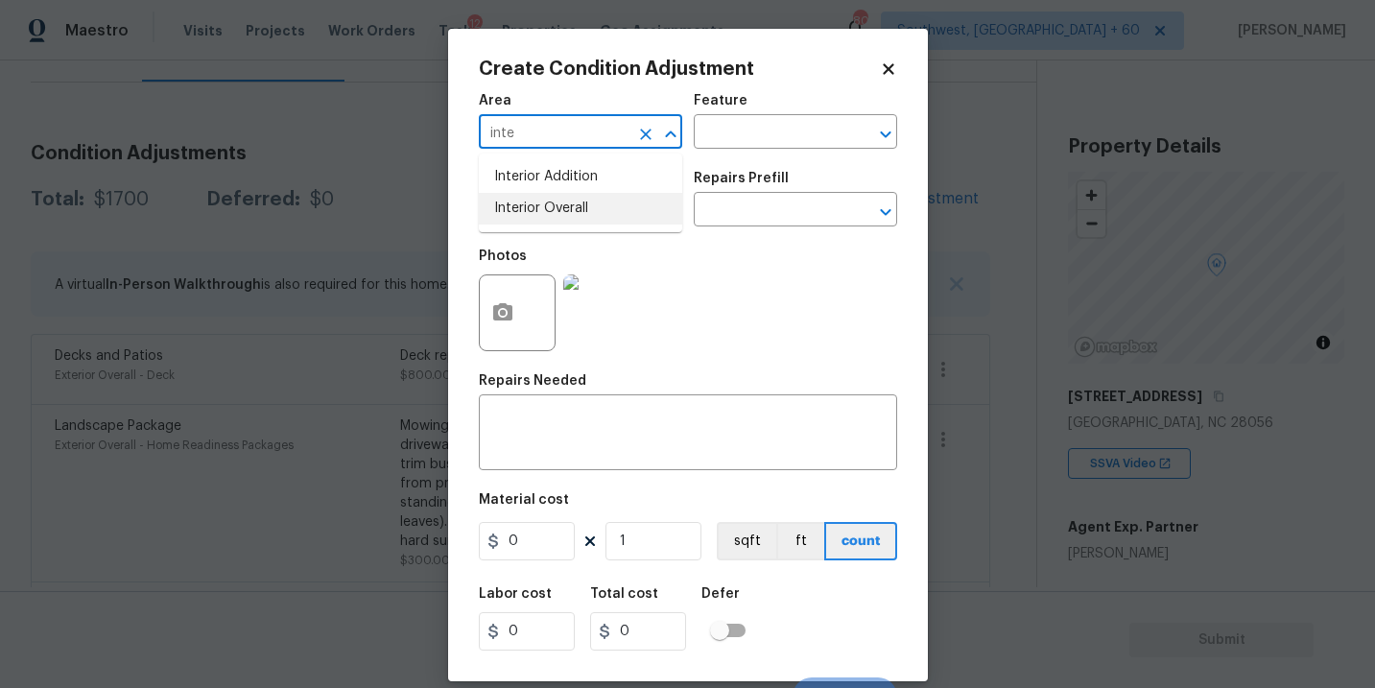
click at [612, 205] on li "Interior Overall" at bounding box center [580, 209] width 203 height 32
type input "Interior Overall"
click at [754, 135] on input "text" at bounding box center [769, 134] width 150 height 30
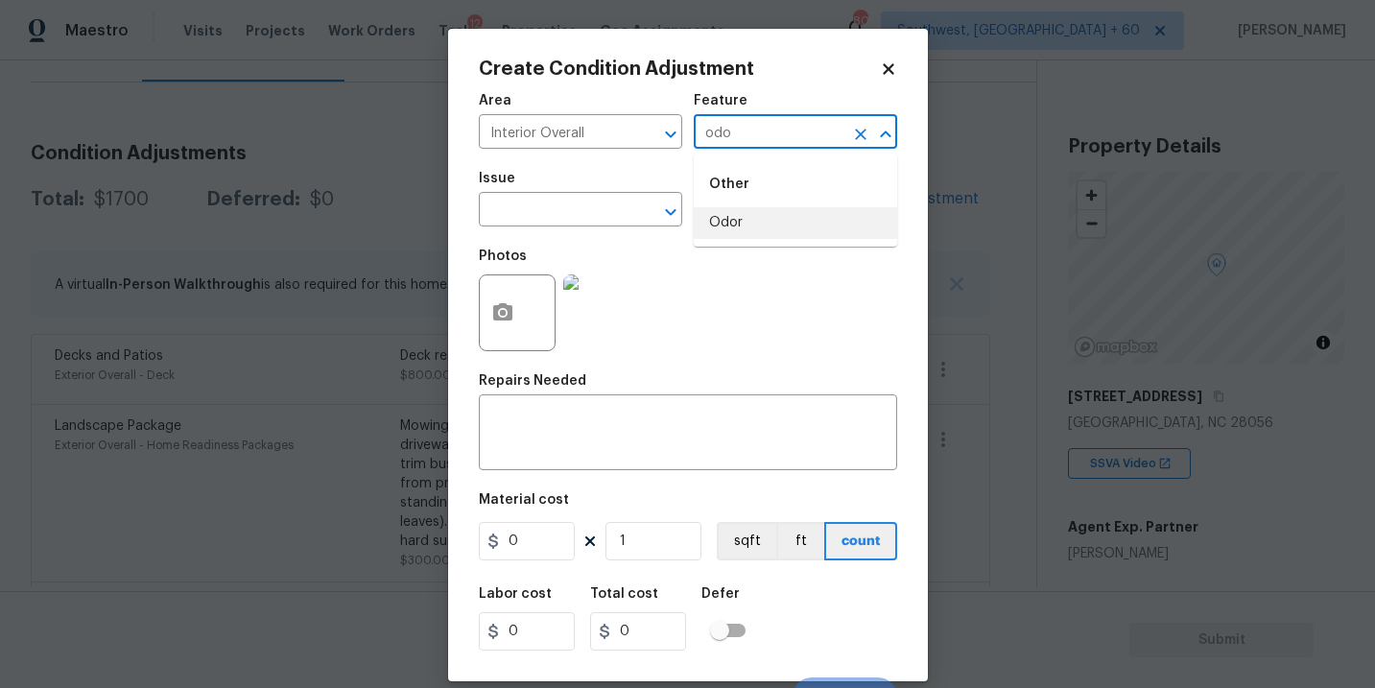
click at [741, 216] on li "Odor" at bounding box center [795, 223] width 203 height 32
type input "Odor"
click at [612, 217] on input "text" at bounding box center [554, 212] width 150 height 30
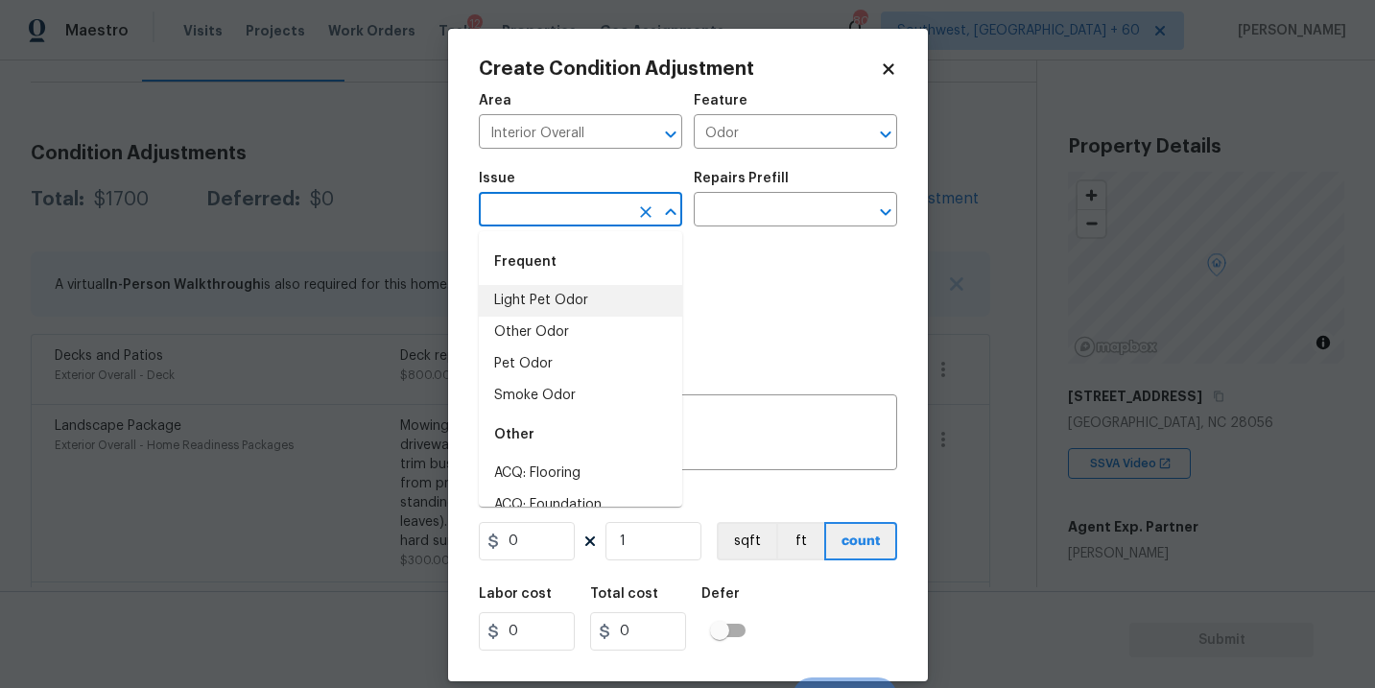
click at [603, 310] on li "Light Pet Odor" at bounding box center [580, 301] width 203 height 32
type input "Light Pet Odor"
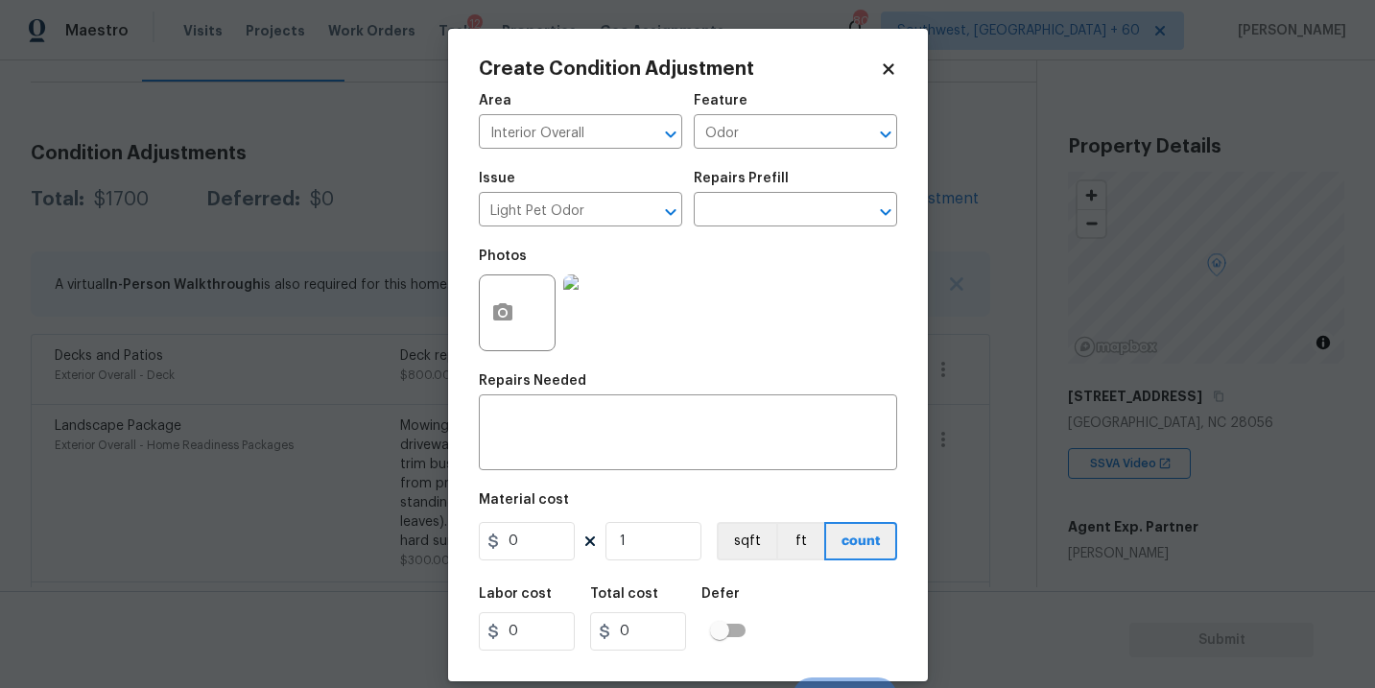
click at [755, 229] on div "Issue Light Pet Odor ​ Repairs Prefill ​" at bounding box center [688, 199] width 418 height 78
click at [797, 212] on input "text" at bounding box center [769, 212] width 150 height 30
click at [784, 262] on li "Acquisition Scope: 1-2 pets present $575.00" at bounding box center [795, 265] width 203 height 52
type textarea "Acquisition Scope: 1-2 pets present"
type input "575"
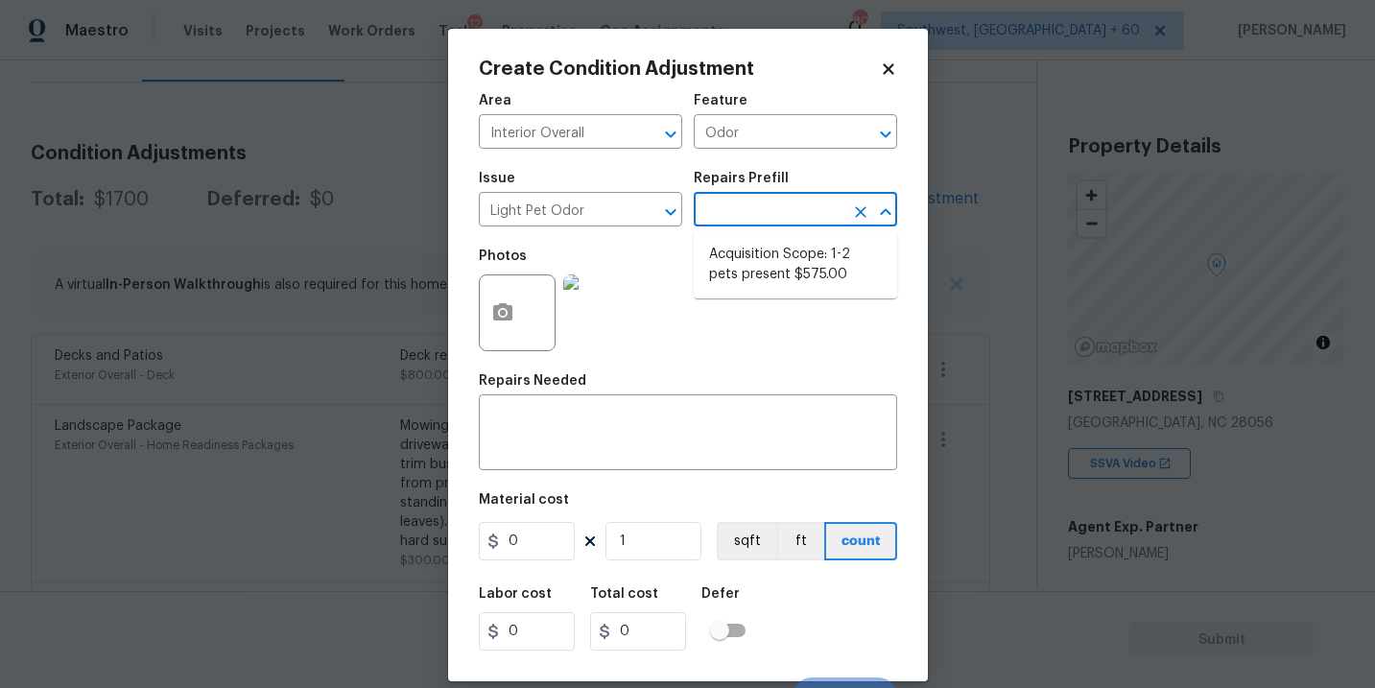
type input "575"
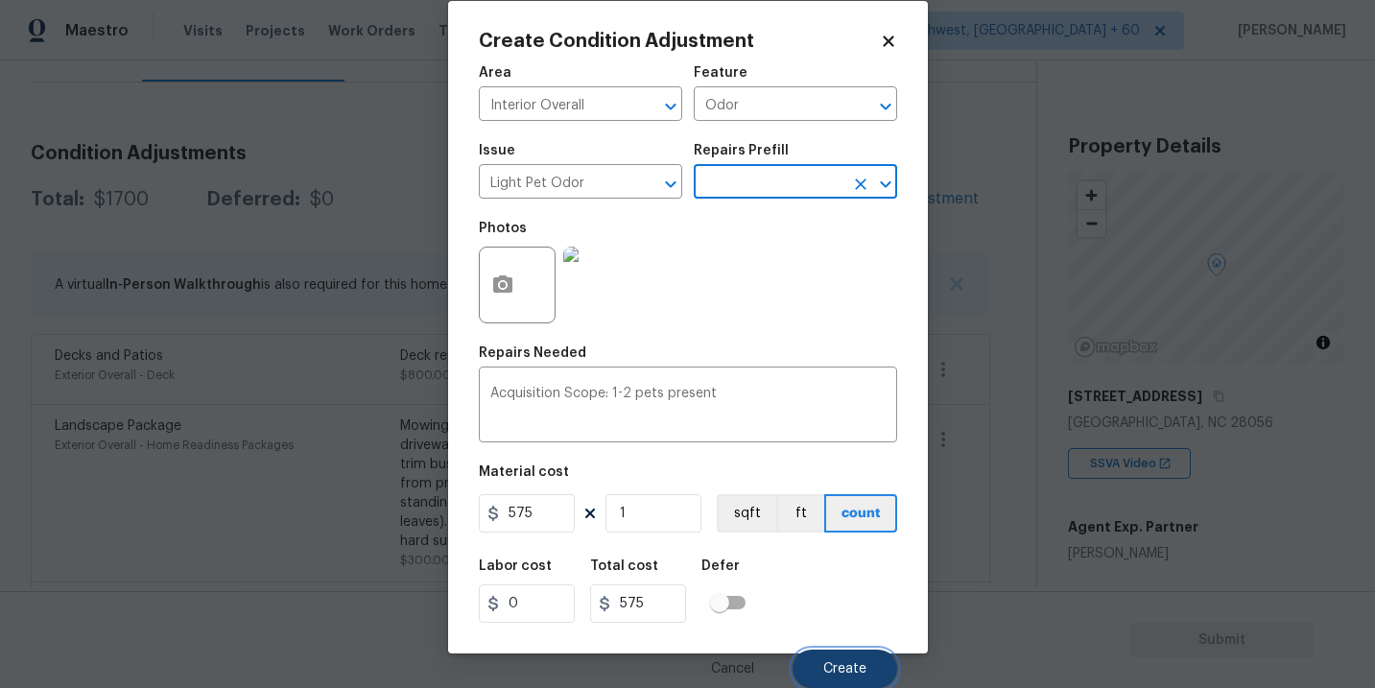
click at [854, 677] on button "Create" at bounding box center [845, 669] width 105 height 38
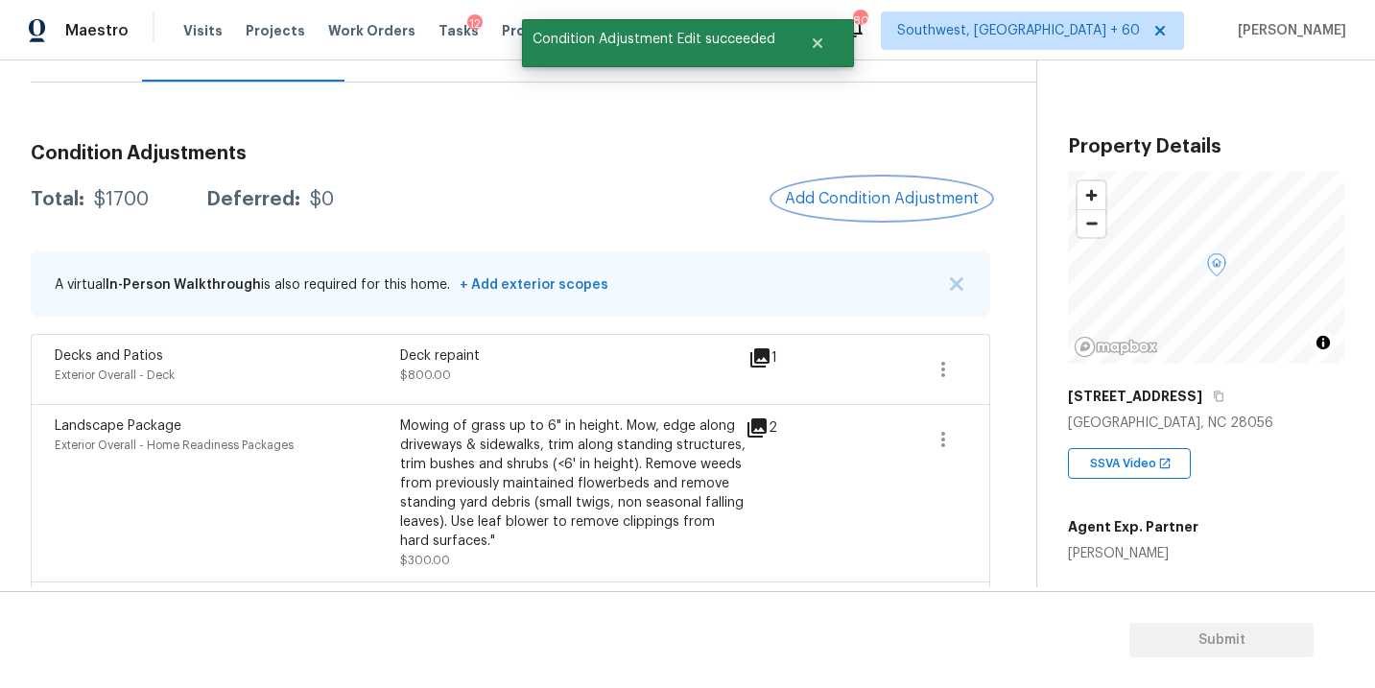
scroll to position [0, 0]
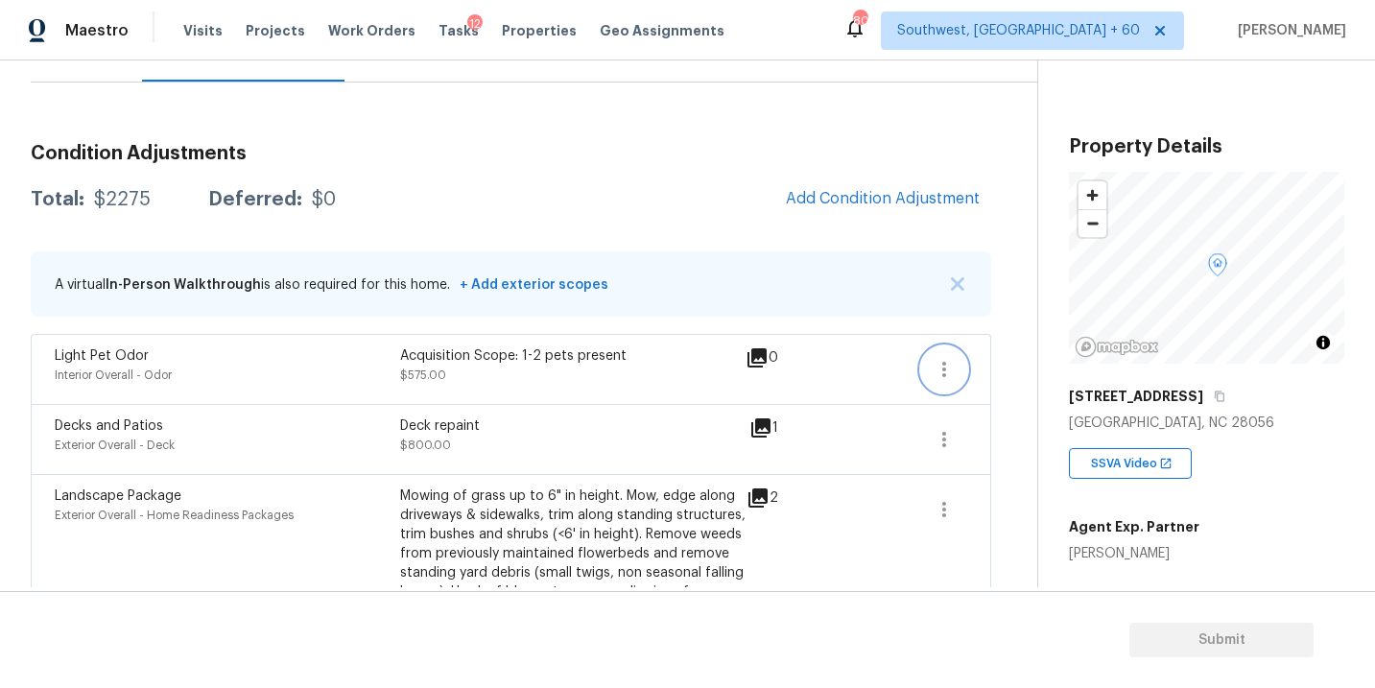
click at [956, 369] on button "button" at bounding box center [944, 369] width 46 height 46
click at [992, 368] on div "Edit" at bounding box center [1054, 365] width 150 height 19
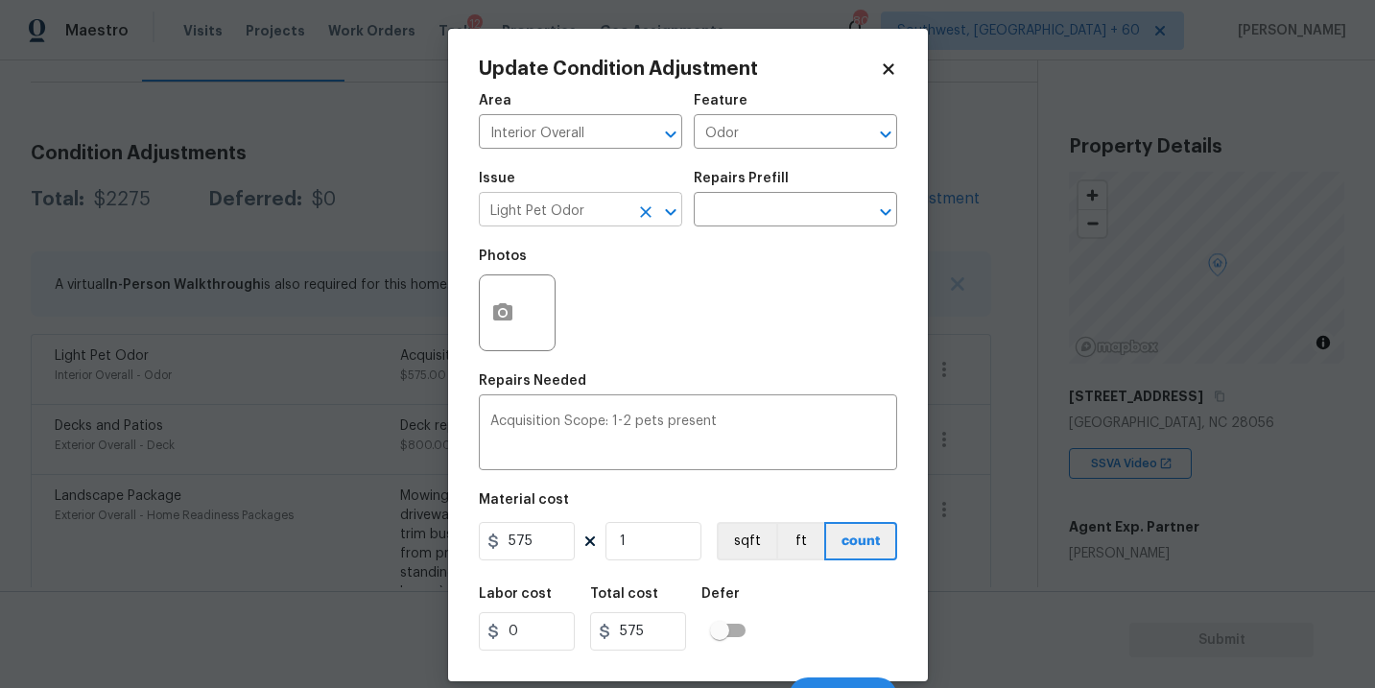
click at [638, 211] on icon "Clear" at bounding box center [645, 211] width 19 height 19
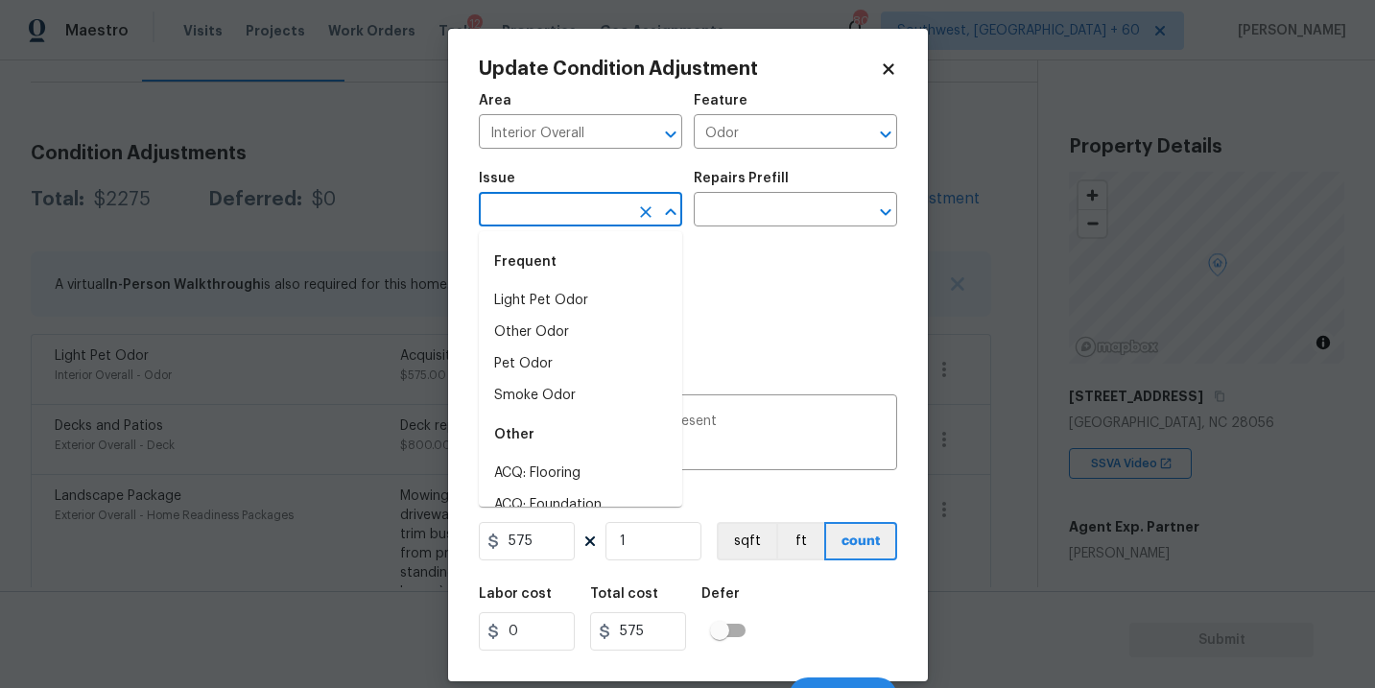
click at [602, 218] on input "text" at bounding box center [554, 212] width 150 height 30
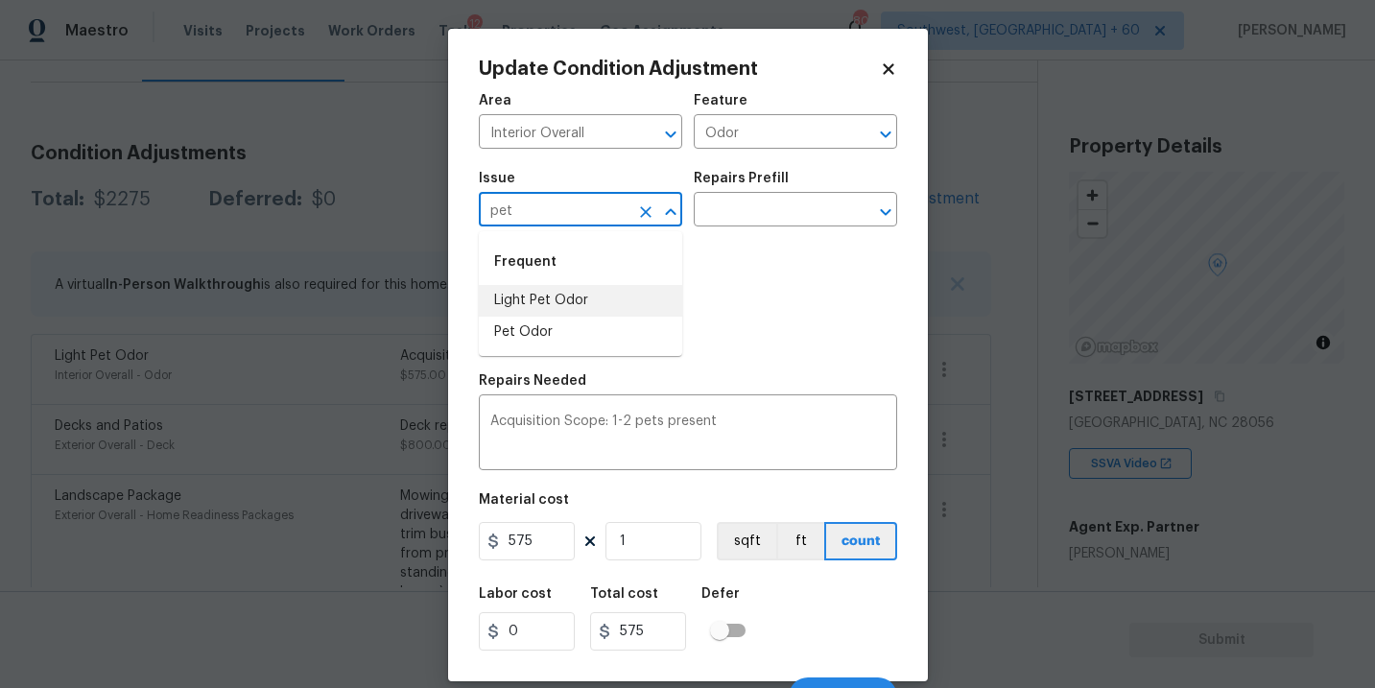
click at [589, 319] on li "Pet Odor" at bounding box center [580, 333] width 203 height 32
type input "Pet Odor"
click at [777, 194] on div "Repairs Prefill" at bounding box center [795, 184] width 203 height 25
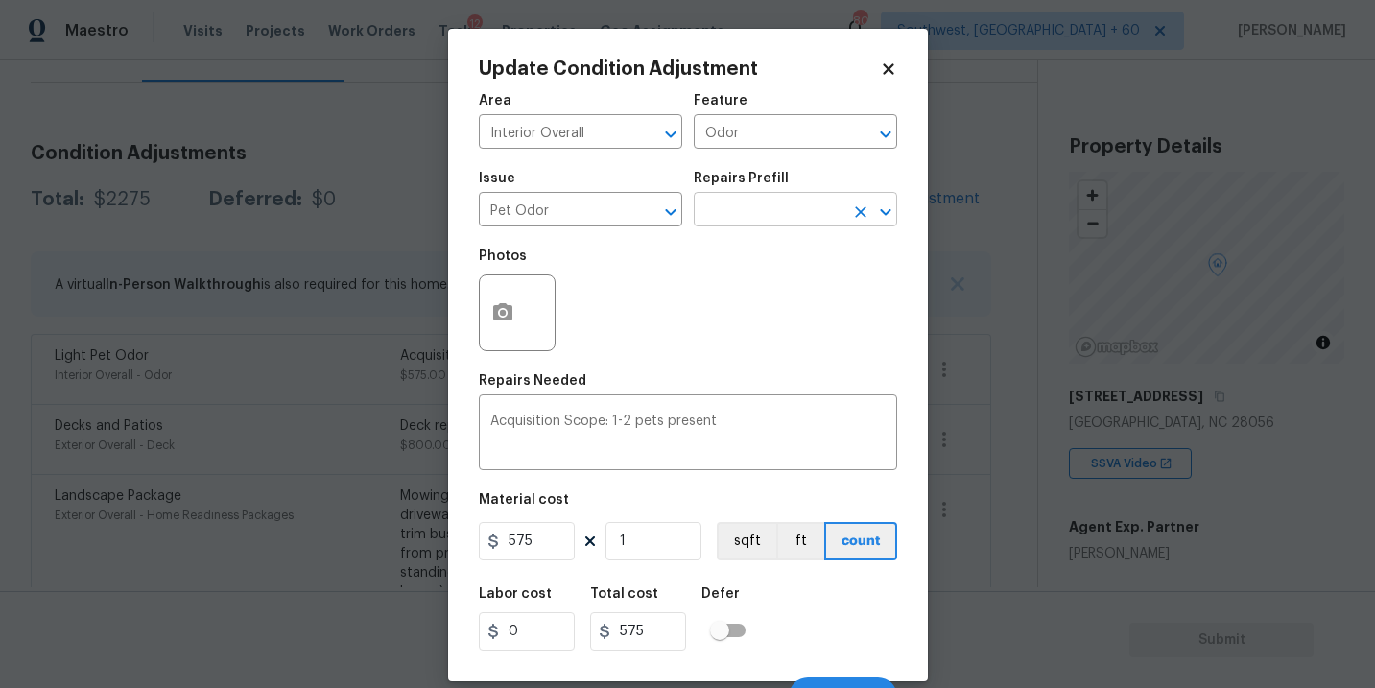
click at [772, 217] on input "text" at bounding box center [769, 212] width 150 height 30
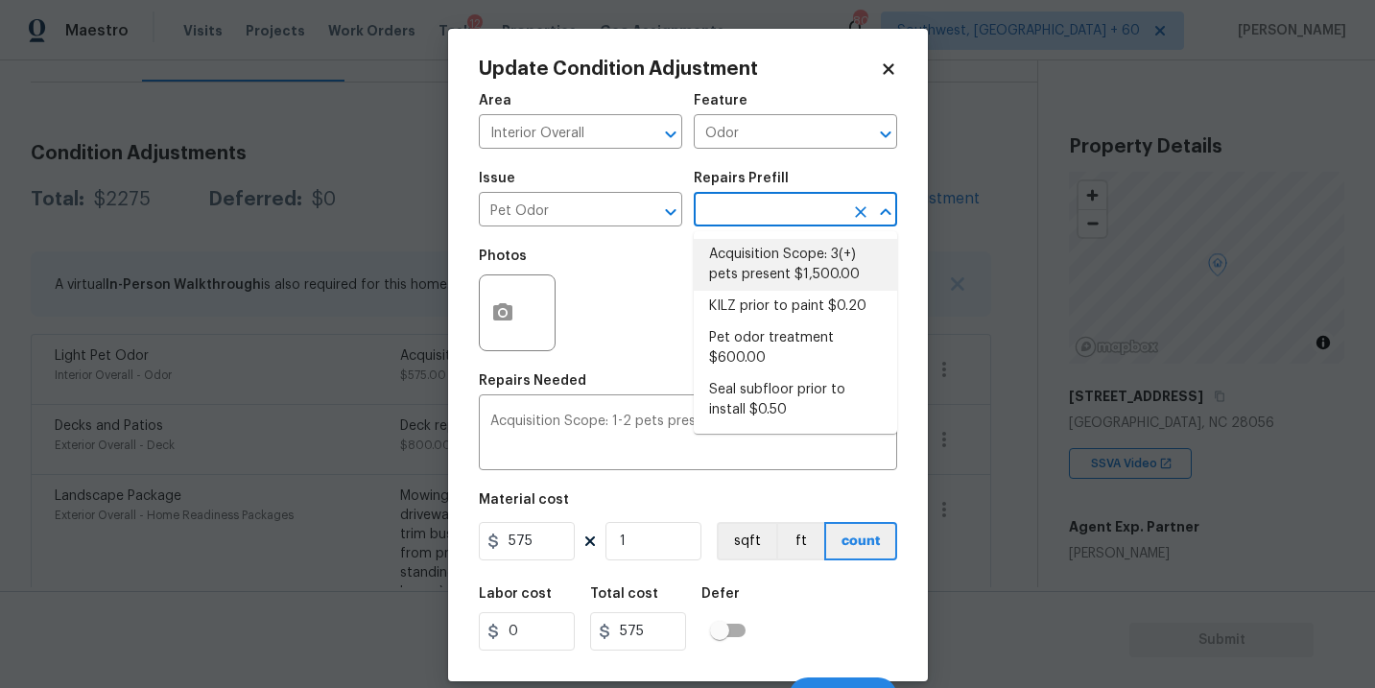
click at [766, 272] on li "Acquisition Scope: 3(+) pets present $1,500.00" at bounding box center [795, 265] width 203 height 52
type textarea "Acquisition Scope: 3(+) pets present"
type input "1500"
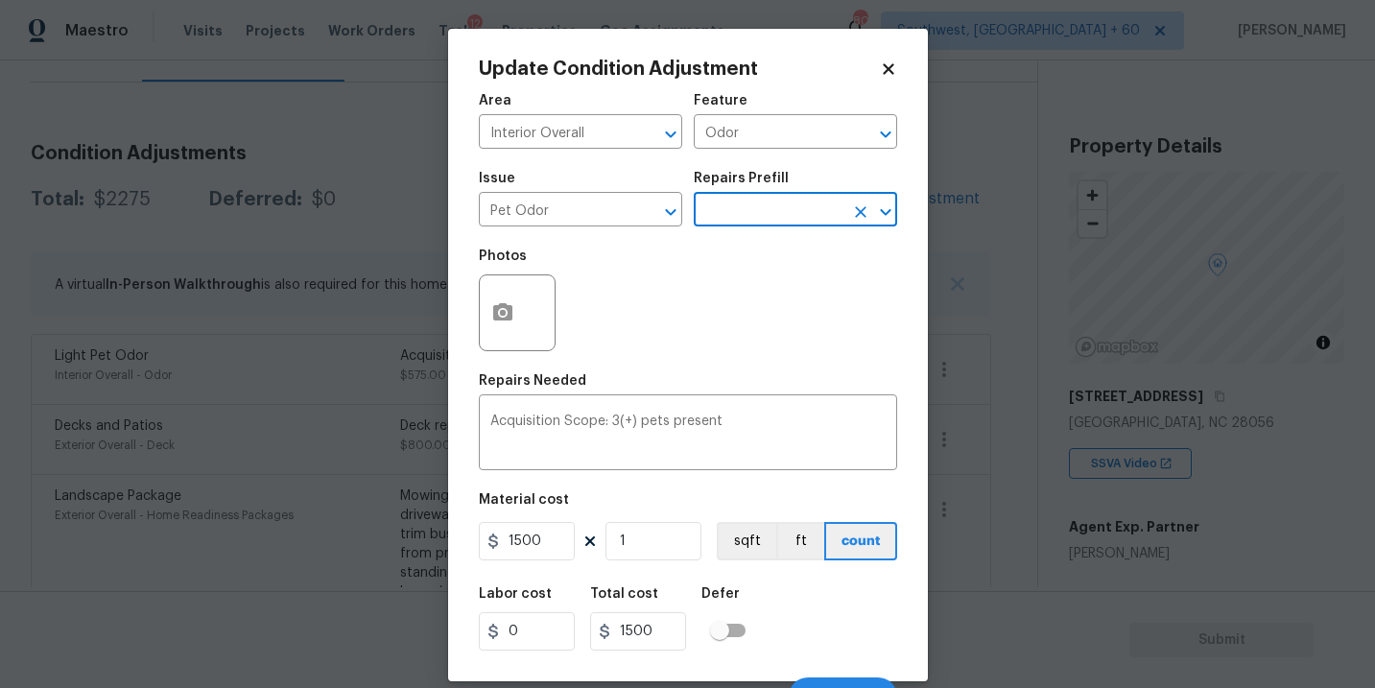
scroll to position [29, 0]
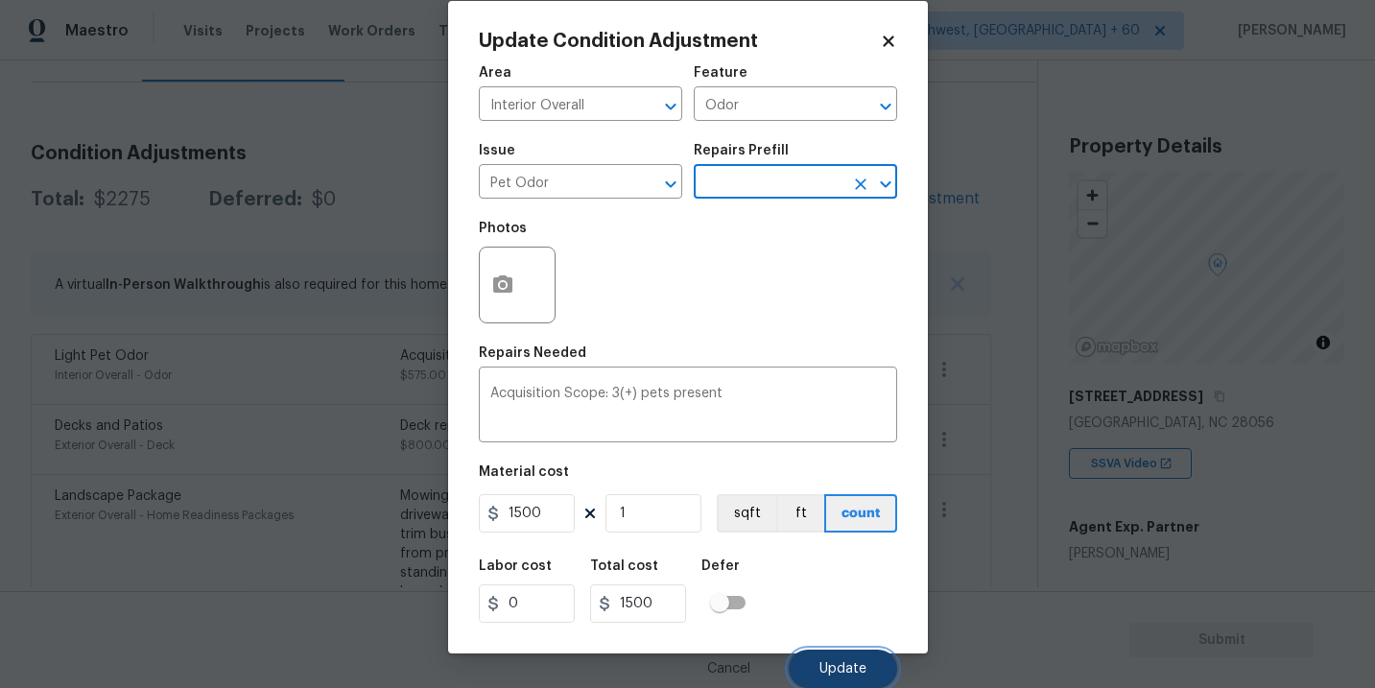
click at [835, 667] on span "Update" at bounding box center [842, 669] width 47 height 14
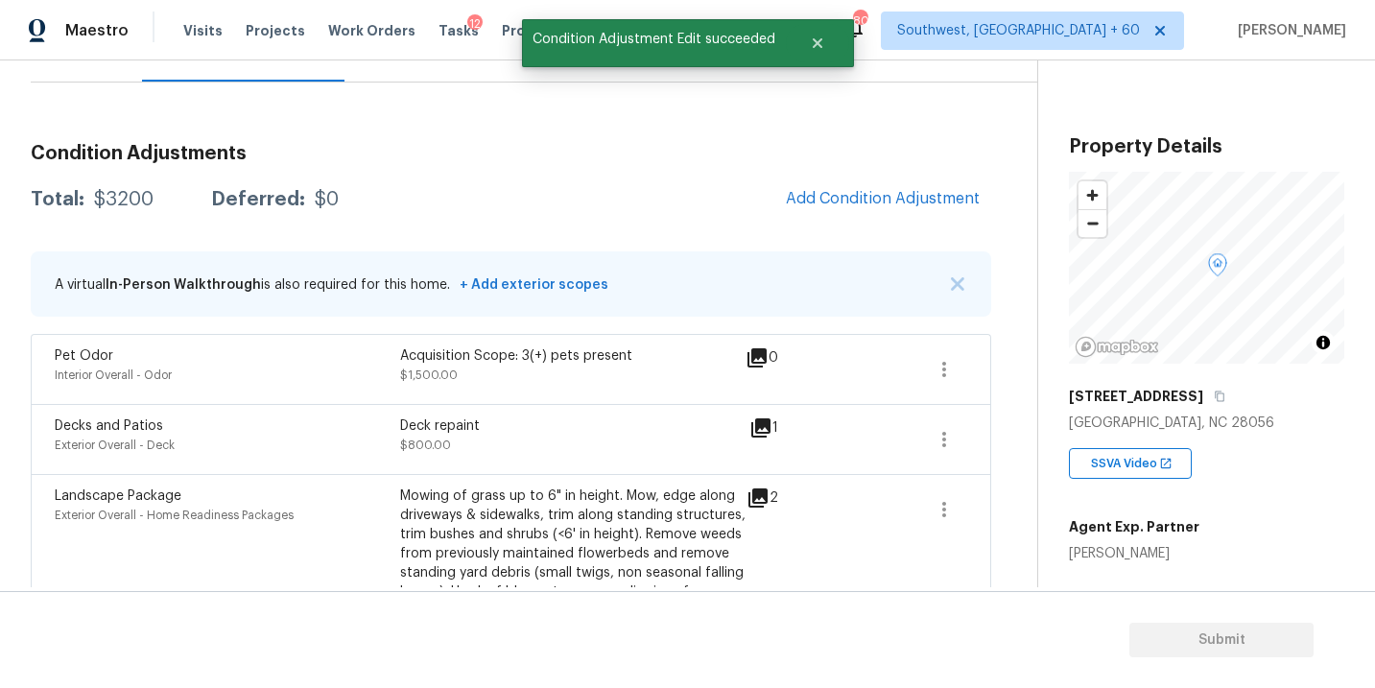
scroll to position [0, 0]
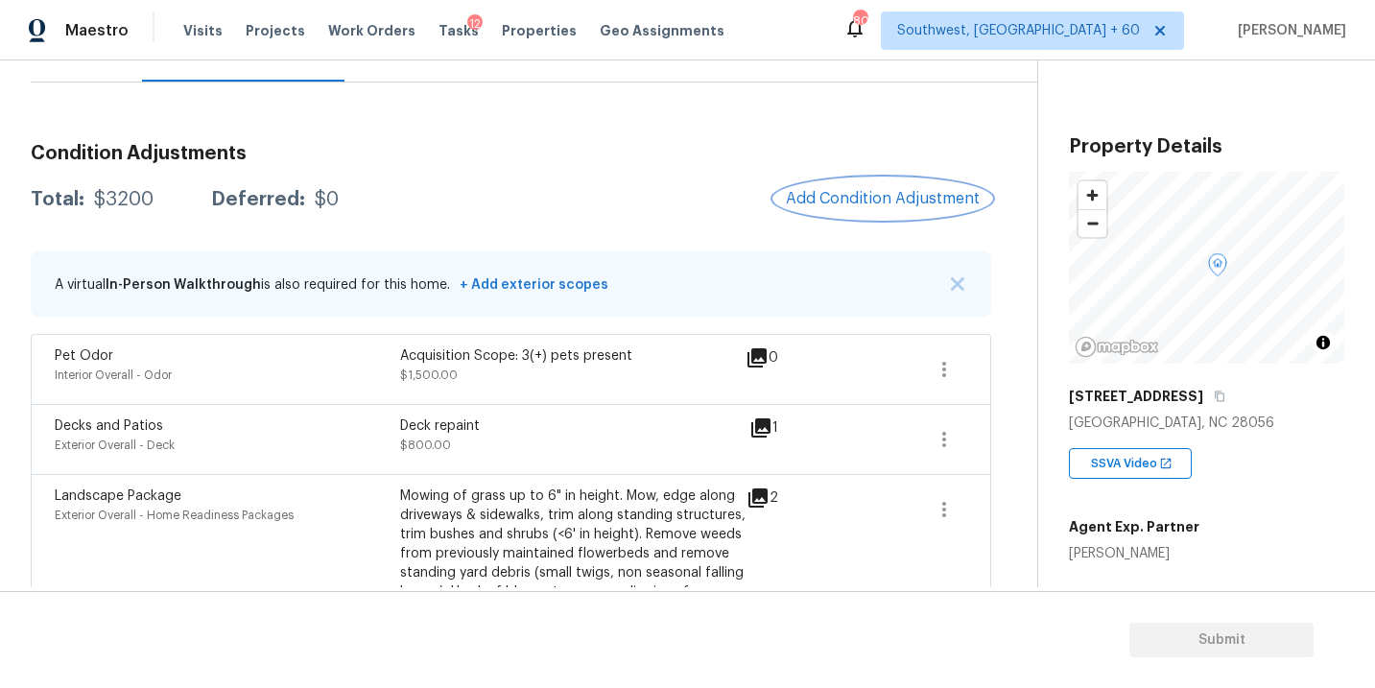
click at [825, 190] on span "Add Condition Adjustment" at bounding box center [883, 198] width 194 height 17
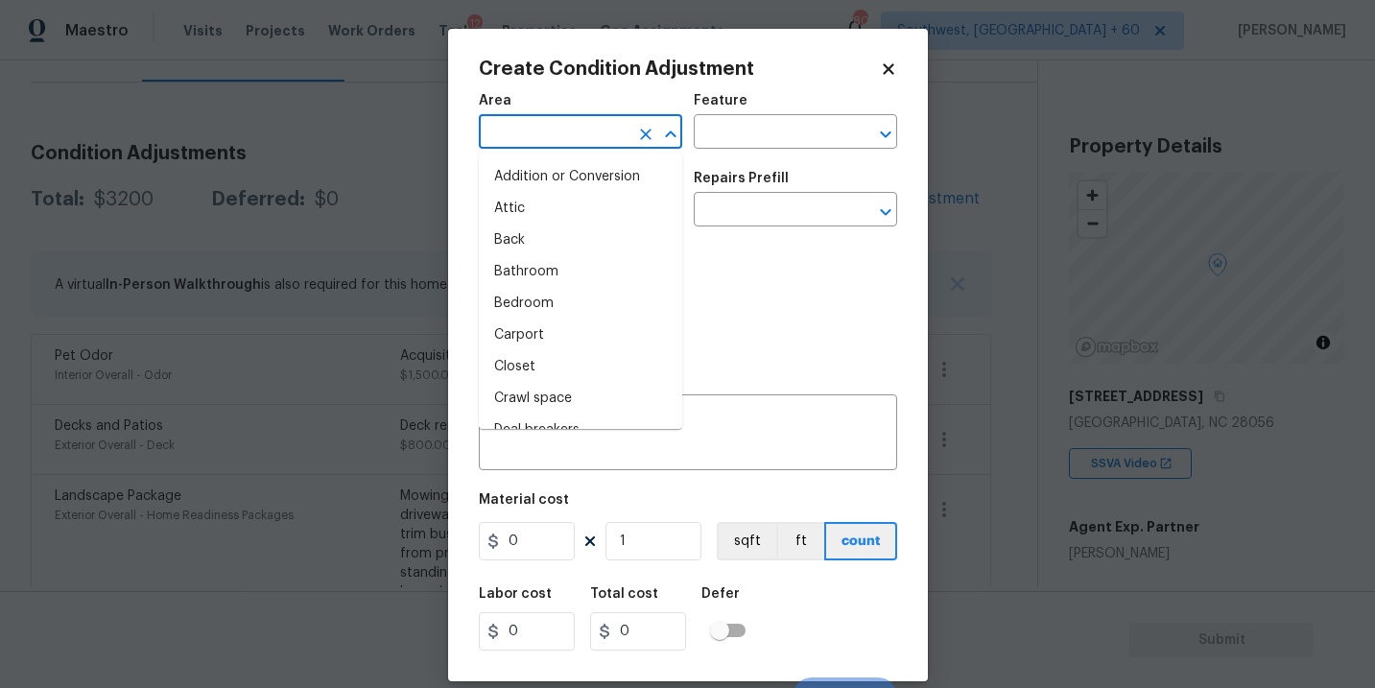
click at [563, 132] on input "text" at bounding box center [554, 134] width 150 height 30
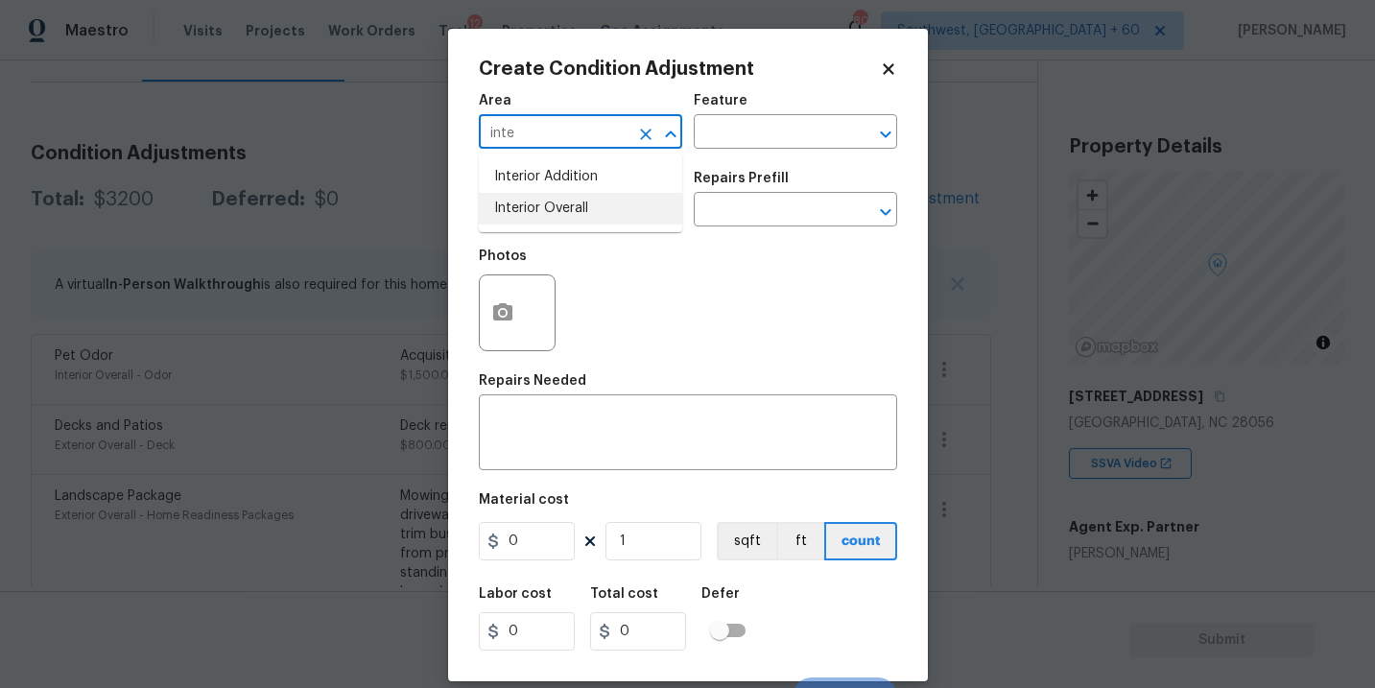
click at [567, 210] on li "Interior Overall" at bounding box center [580, 209] width 203 height 32
type input "Interior Overall"
click at [752, 147] on input "text" at bounding box center [769, 134] width 150 height 30
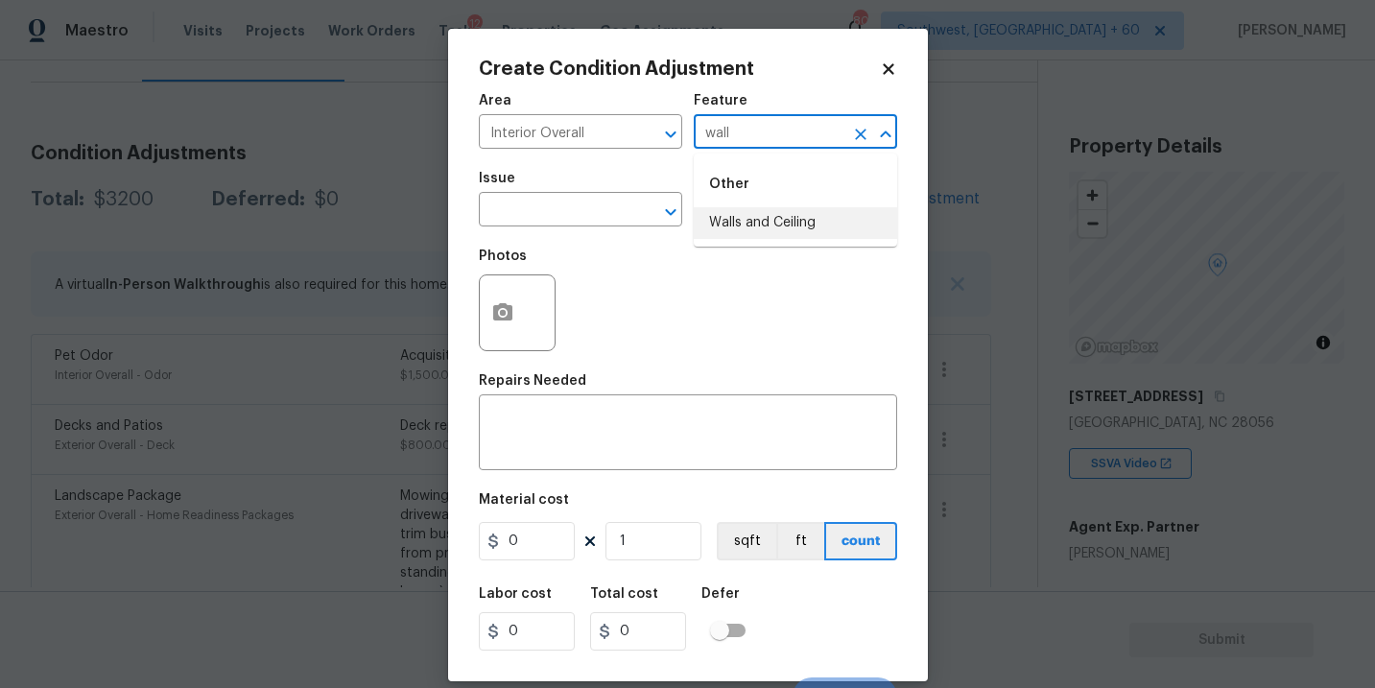
click at [748, 217] on li "Walls and Ceiling" at bounding box center [795, 223] width 203 height 32
click at [622, 214] on div "​" at bounding box center [580, 212] width 203 height 30
type input "Walls and Ceiling"
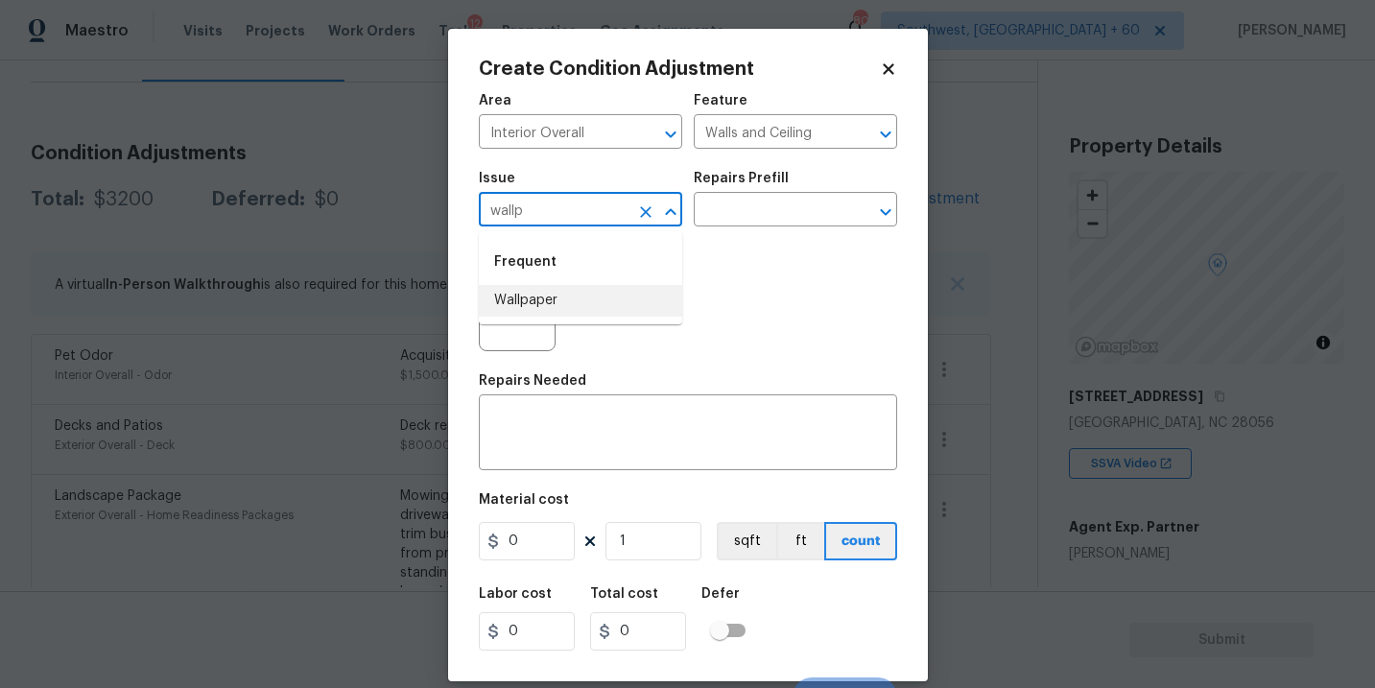
click at [589, 294] on li "Wallpaper" at bounding box center [580, 301] width 203 height 32
type input "Wallpaper"
click at [733, 237] on div "Issue Wallpaper ​ Repairs Prefill ​" at bounding box center [688, 199] width 418 height 78
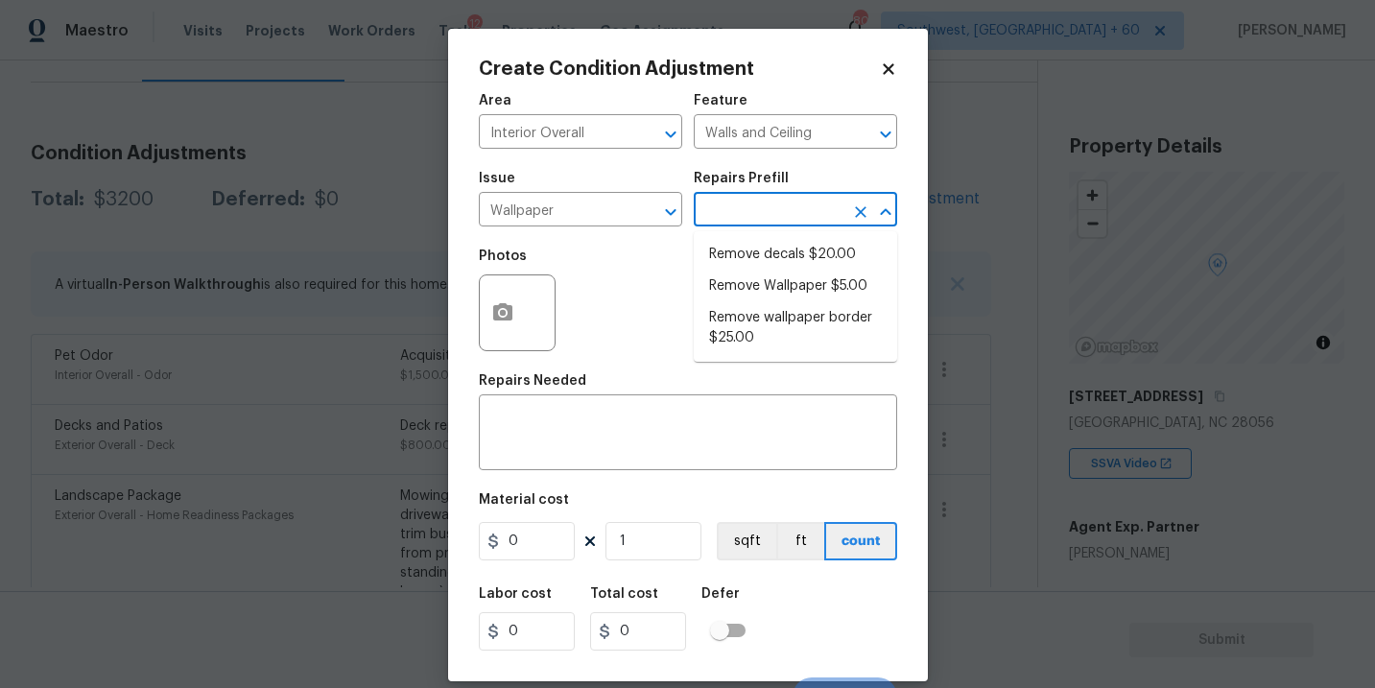
click at [755, 222] on input "text" at bounding box center [769, 212] width 150 height 30
click at [755, 280] on li "Remove Wallpaper $5.00" at bounding box center [795, 287] width 203 height 32
type textarea "Remove wallpaper and texture walls to best match existing conditions"
type input "5"
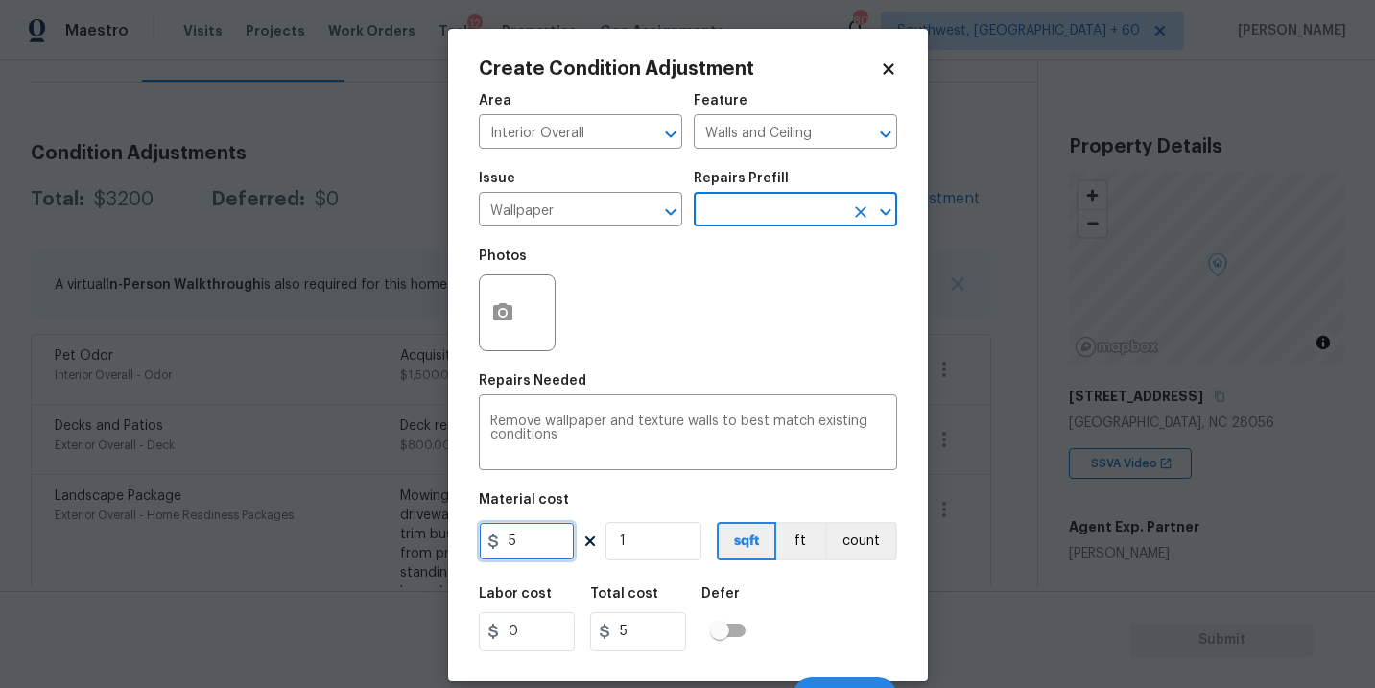
drag, startPoint x: 530, startPoint y: 547, endPoint x: 427, endPoint y: 551, distance: 102.7
click at [427, 551] on div "Create Condition Adjustment Area Interior Overall ​ Feature Walls and Ceiling ​…" at bounding box center [687, 344] width 1375 height 688
type input "300"
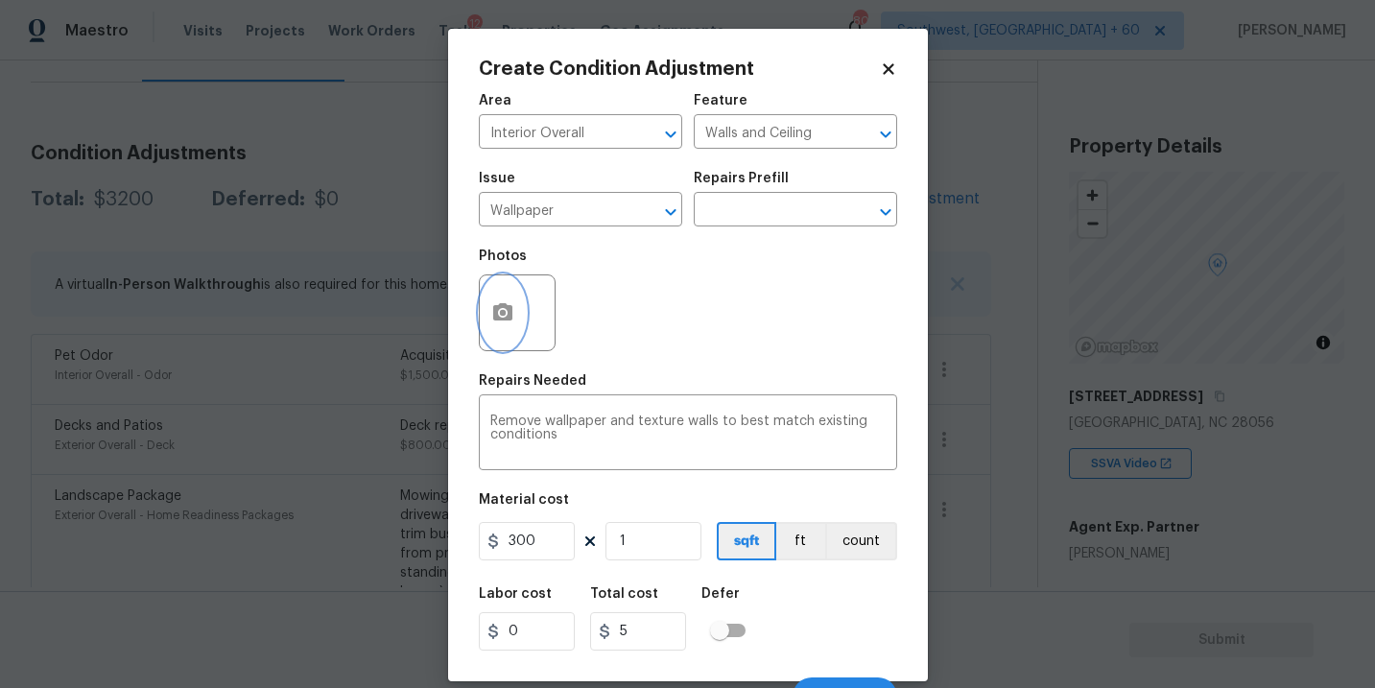
type input "300"
click at [489, 325] on button "button" at bounding box center [503, 312] width 46 height 75
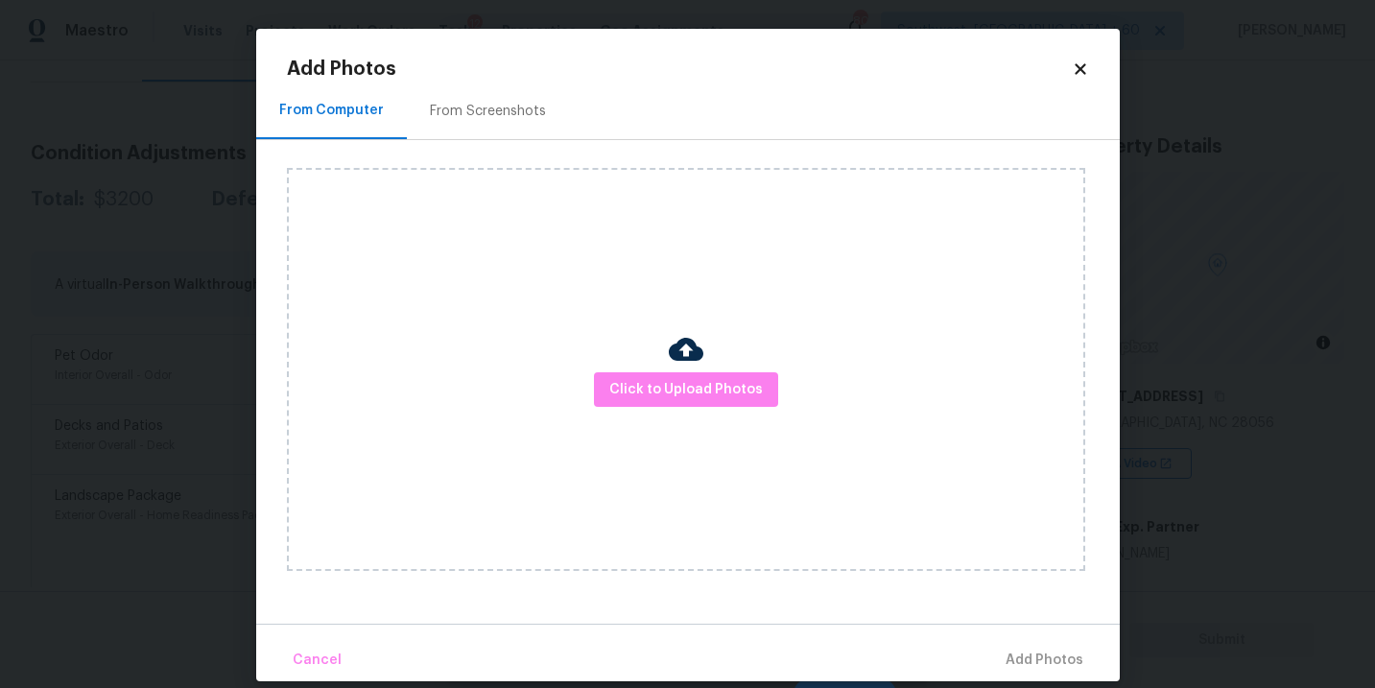
click at [636, 364] on div "Click to Upload Photos" at bounding box center [686, 369] width 798 height 403
click at [658, 382] on span "Click to Upload Photos" at bounding box center [686, 390] width 154 height 24
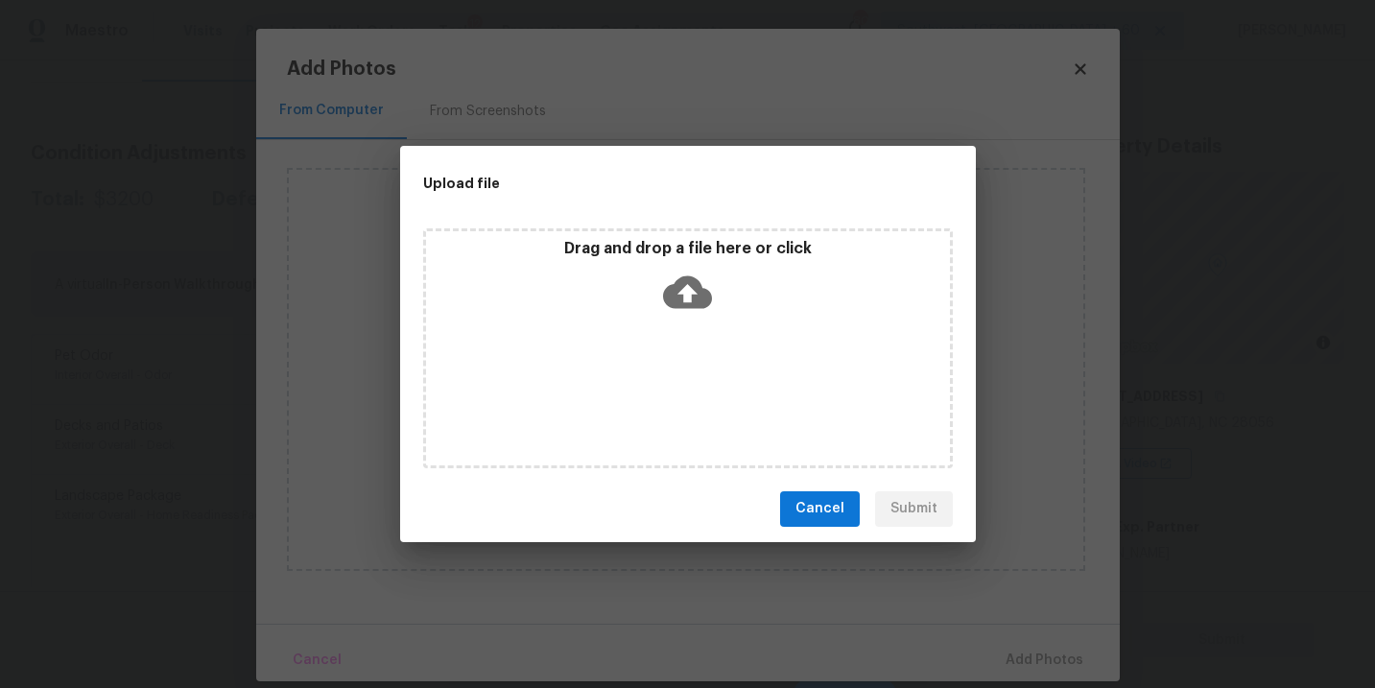
click at [678, 324] on div "Drag and drop a file here or click" at bounding box center [688, 348] width 530 height 240
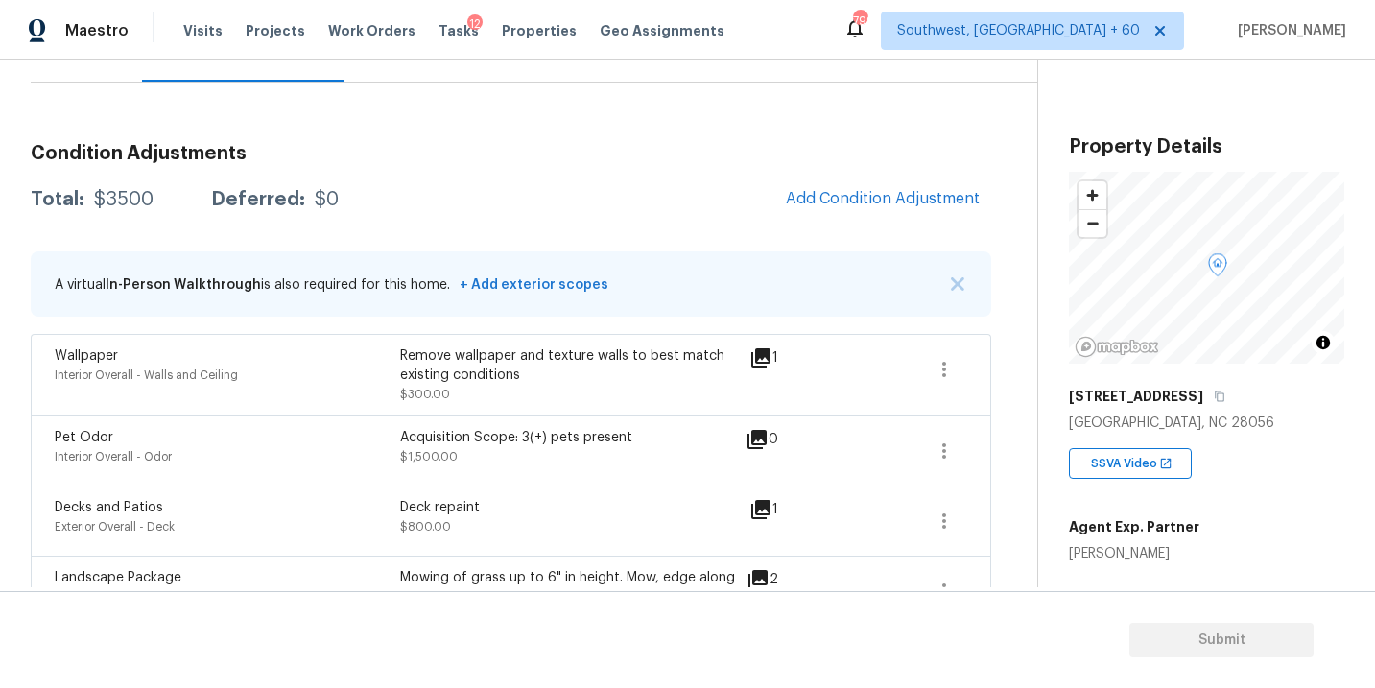
click at [648, 470] on div "Acquisition Scope: 3(+) pets present $1,500.00" at bounding box center [572, 451] width 345 height 46
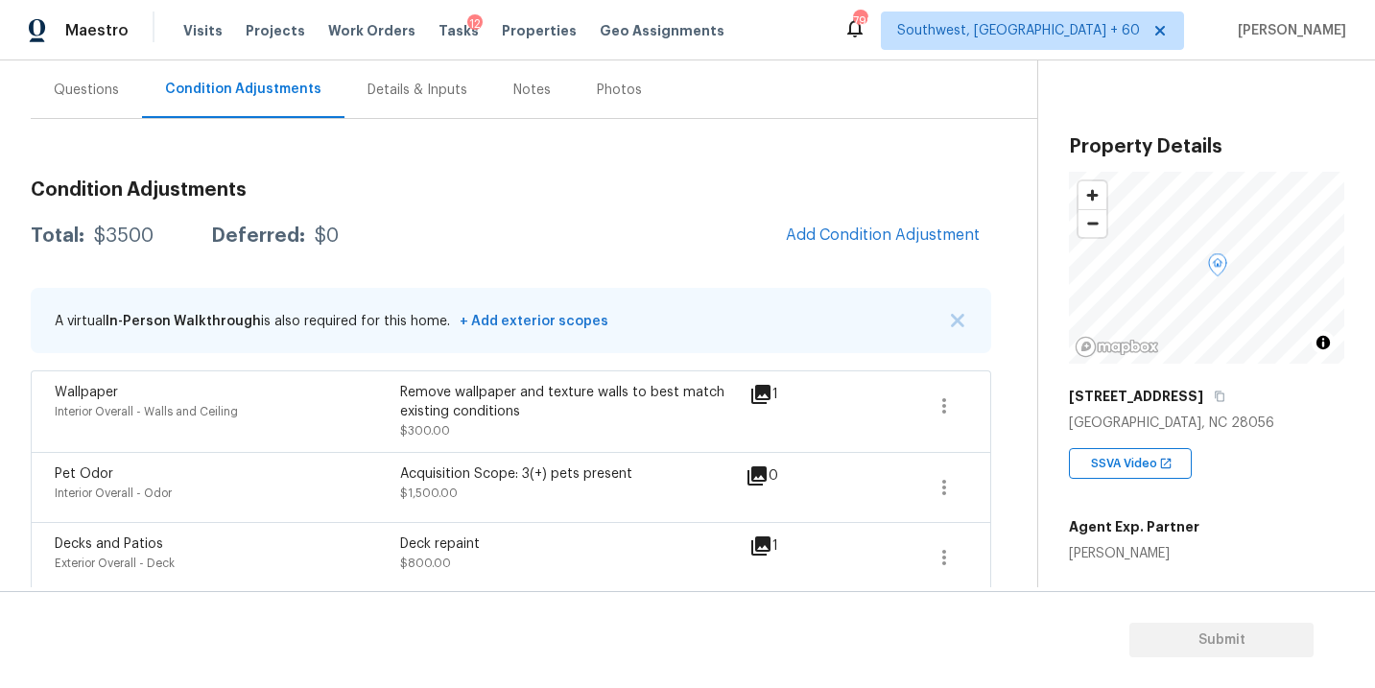
scroll to position [166, 0]
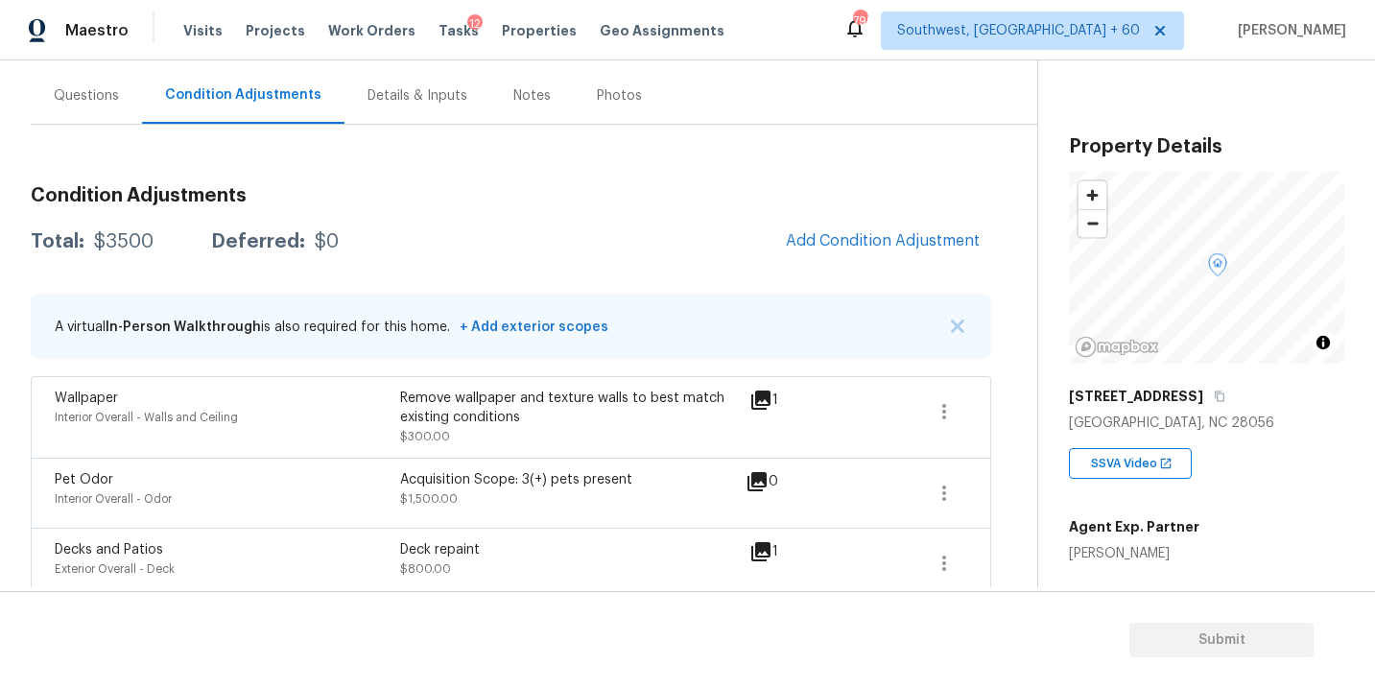
click at [89, 101] on div "Questions" at bounding box center [86, 95] width 65 height 19
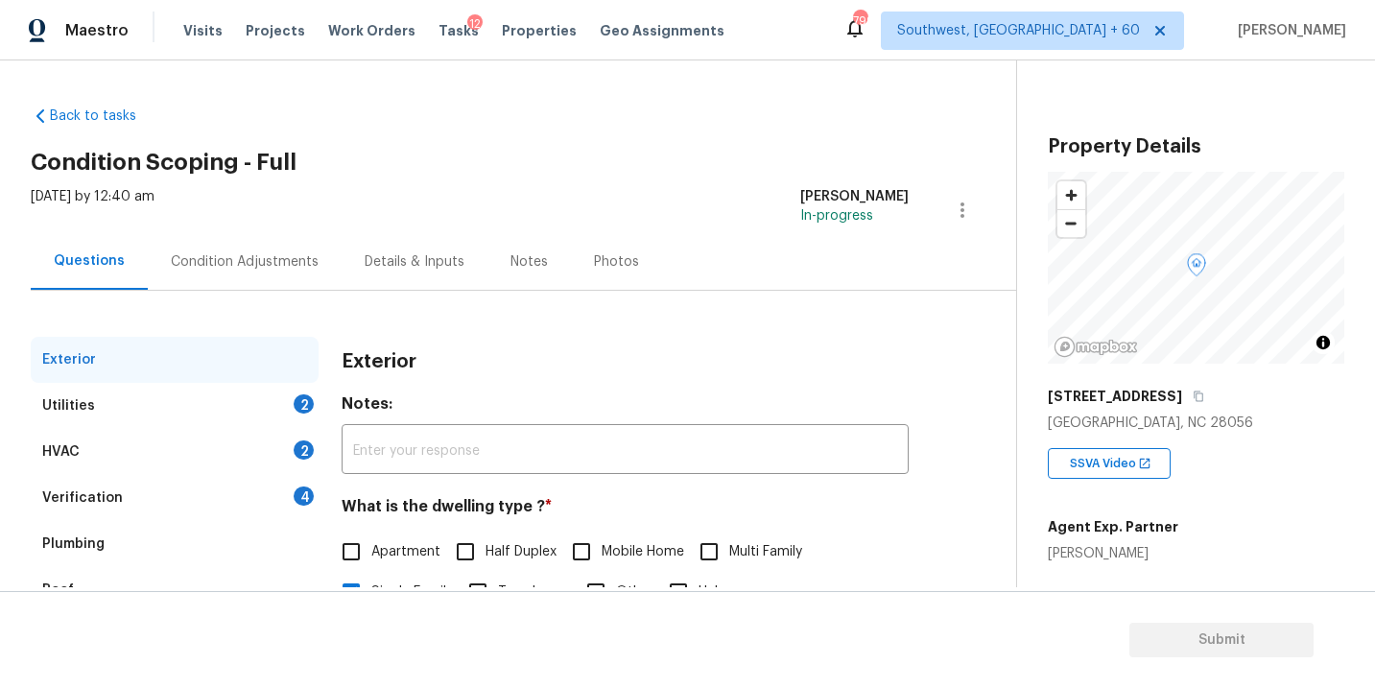
click at [133, 398] on div "Utilities 2" at bounding box center [175, 406] width 288 height 46
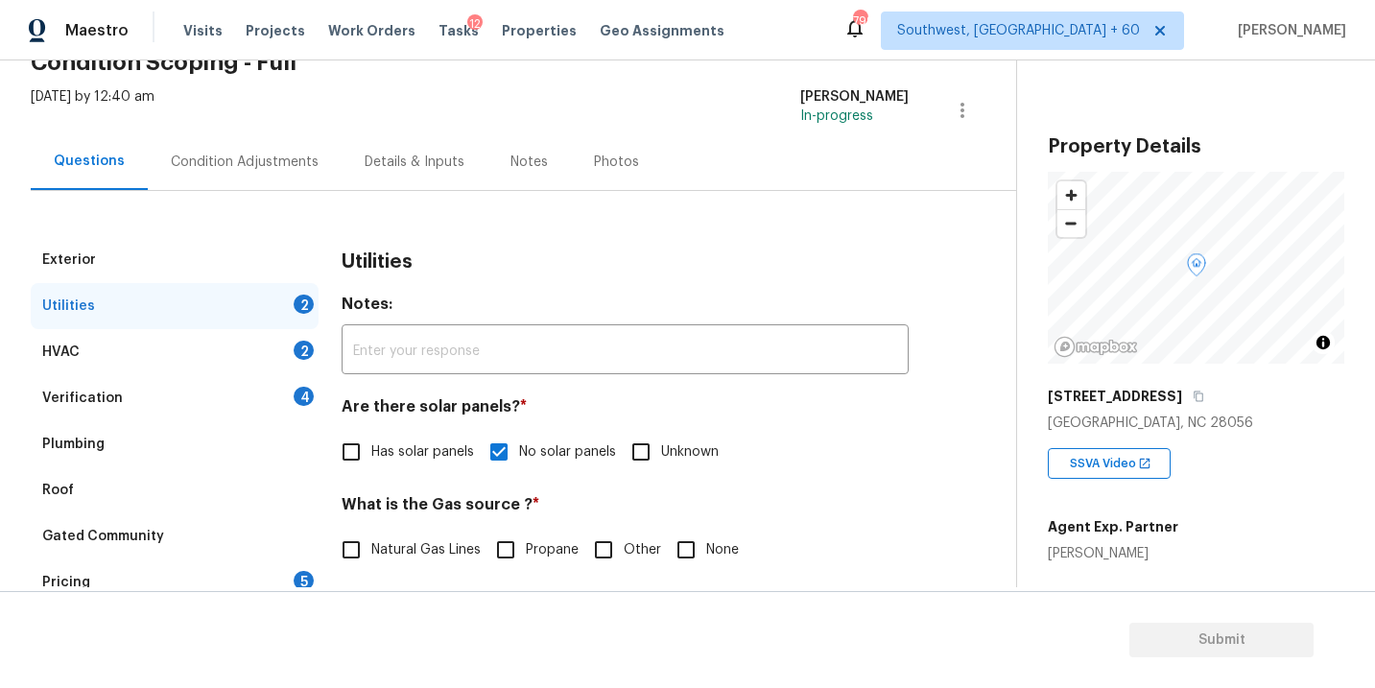
scroll to position [167, 0]
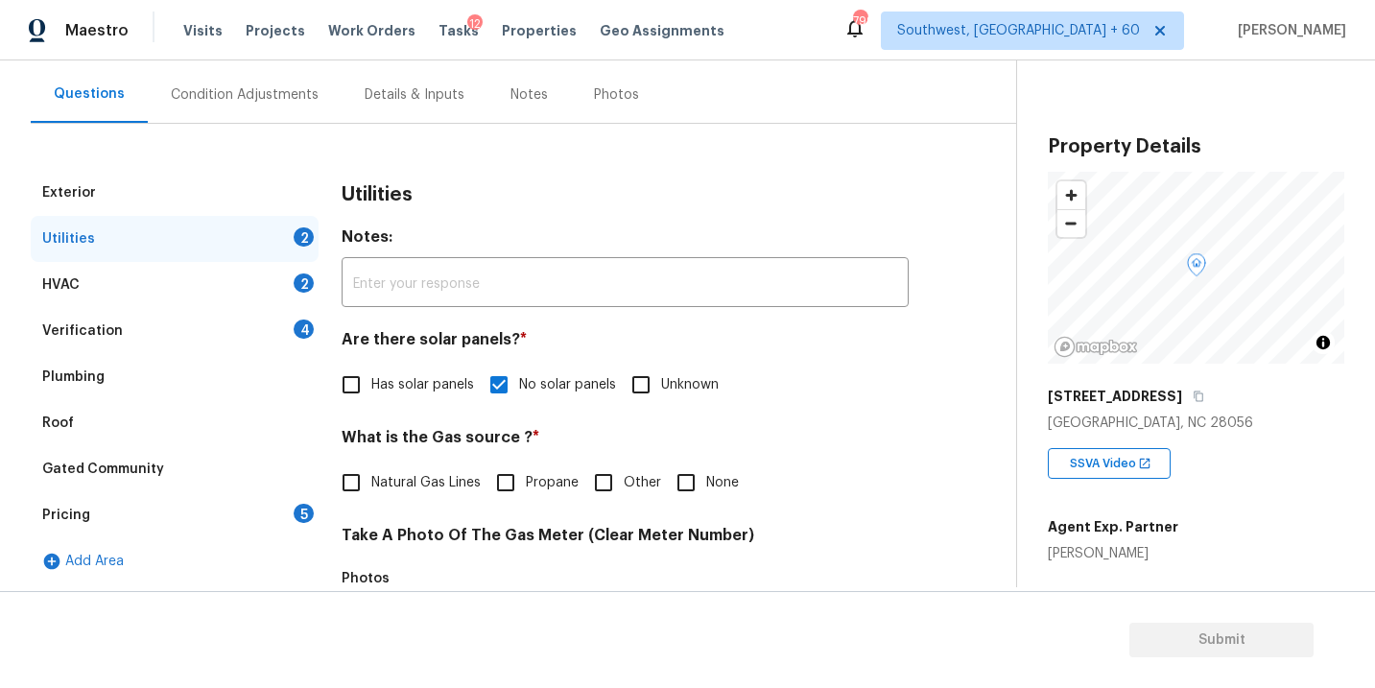
click at [344, 467] on input "Natural Gas Lines" at bounding box center [351, 483] width 40 height 40
checkbox input "true"
click at [234, 107] on div "Condition Adjustments" at bounding box center [245, 94] width 194 height 57
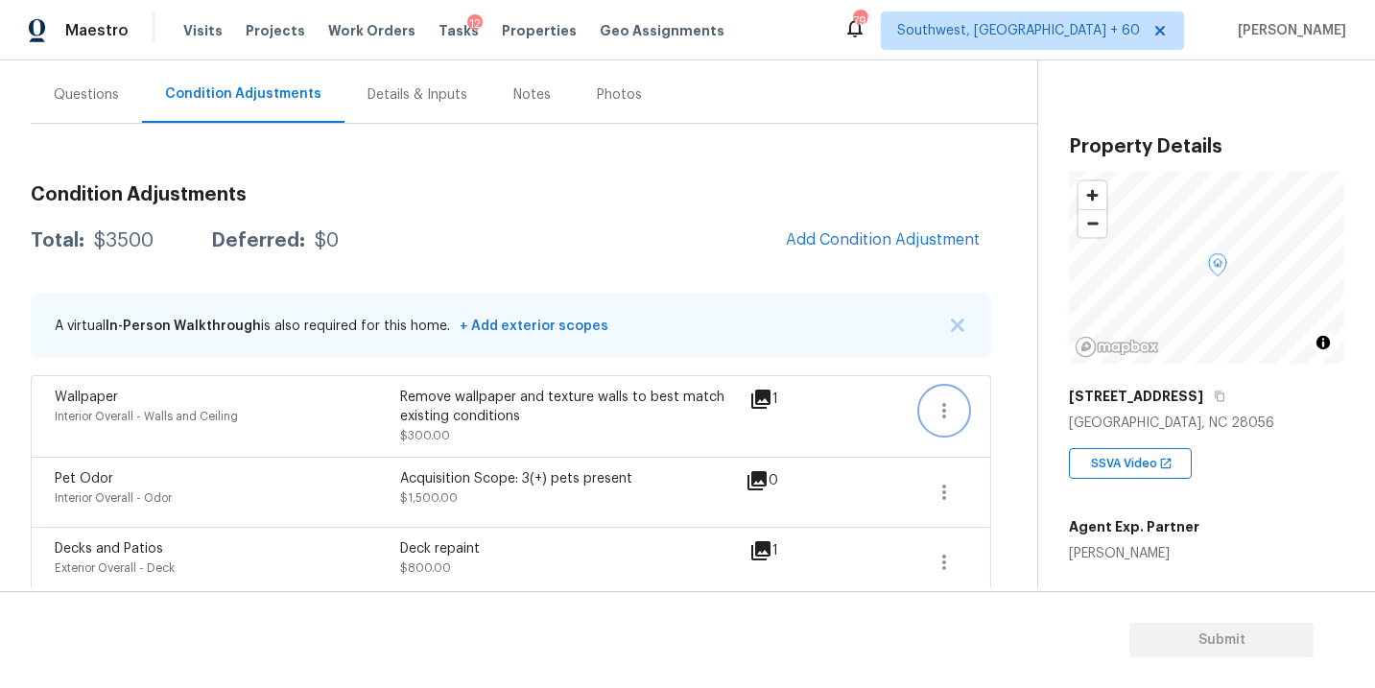
click at [952, 399] on icon "button" at bounding box center [944, 410] width 23 height 23
click at [994, 398] on div "Edit" at bounding box center [1054, 406] width 150 height 19
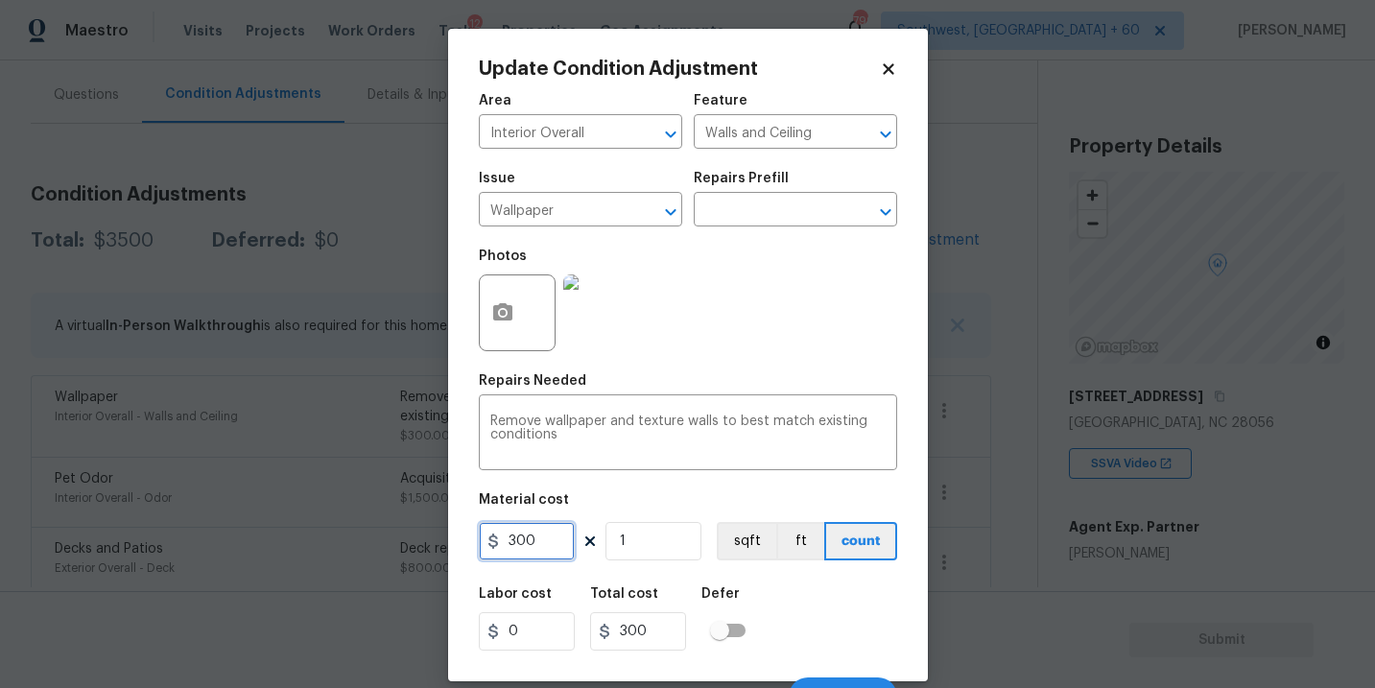
drag, startPoint x: 547, startPoint y: 536, endPoint x: 372, endPoint y: 542, distance: 174.7
click at [372, 542] on div "Update Condition Adjustment Area Interior Overall ​ Feature Walls and Ceiling ​…" at bounding box center [687, 344] width 1375 height 688
type input "400"
click at [511, 297] on button "button" at bounding box center [503, 312] width 46 height 75
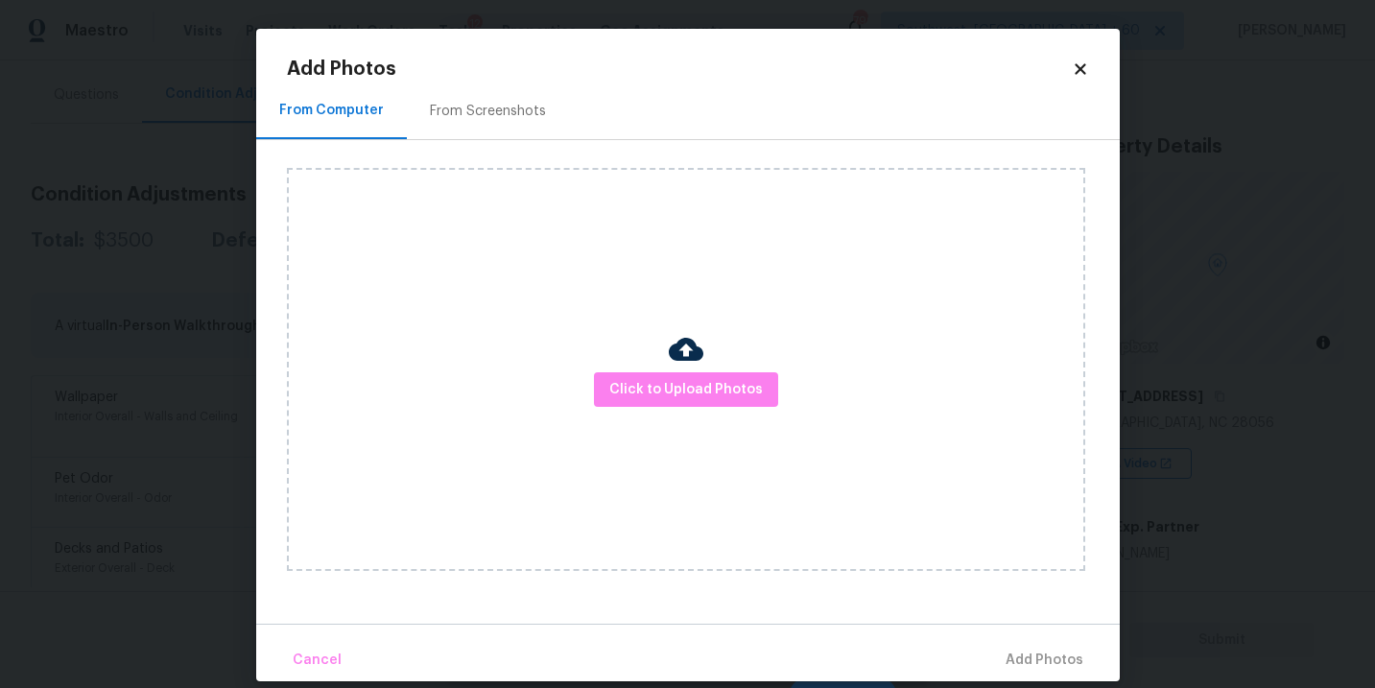
click at [727, 437] on div "Click to Upload Photos" at bounding box center [686, 369] width 798 height 403
click at [731, 400] on span "Click to Upload Photos" at bounding box center [686, 390] width 154 height 24
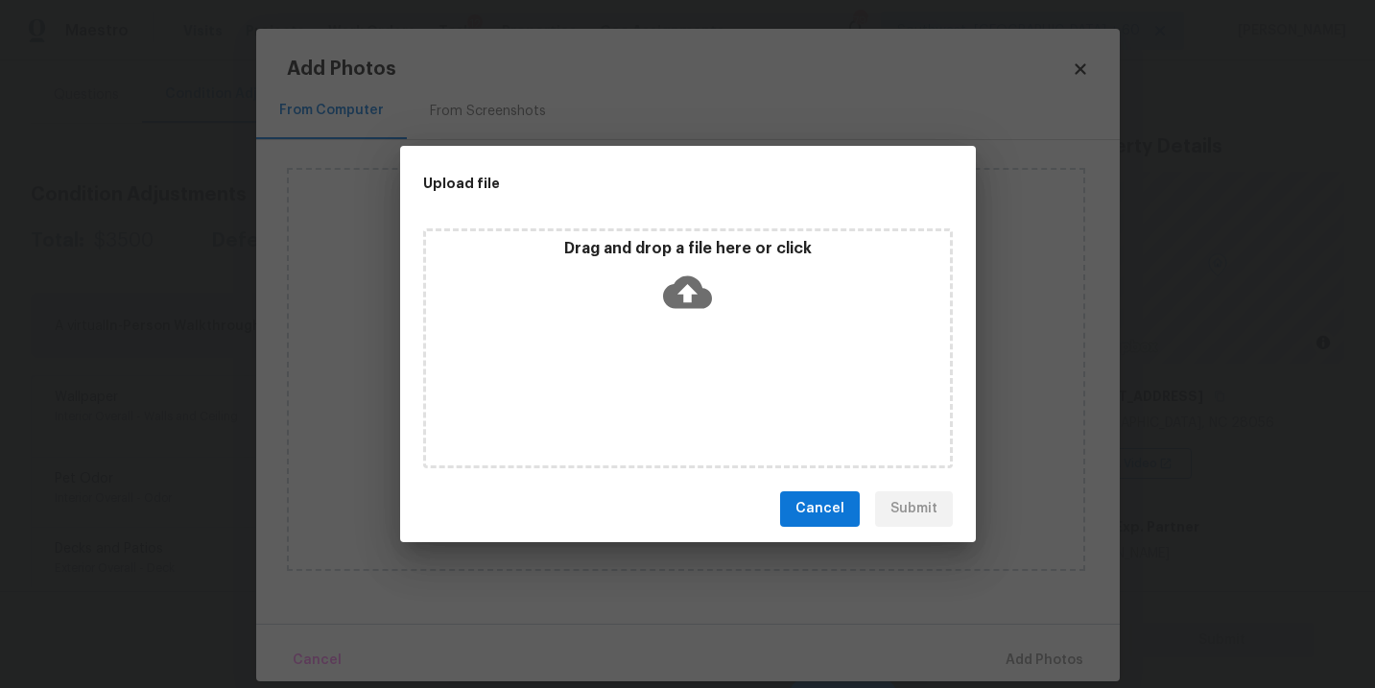
click at [697, 305] on icon at bounding box center [687, 291] width 49 height 33
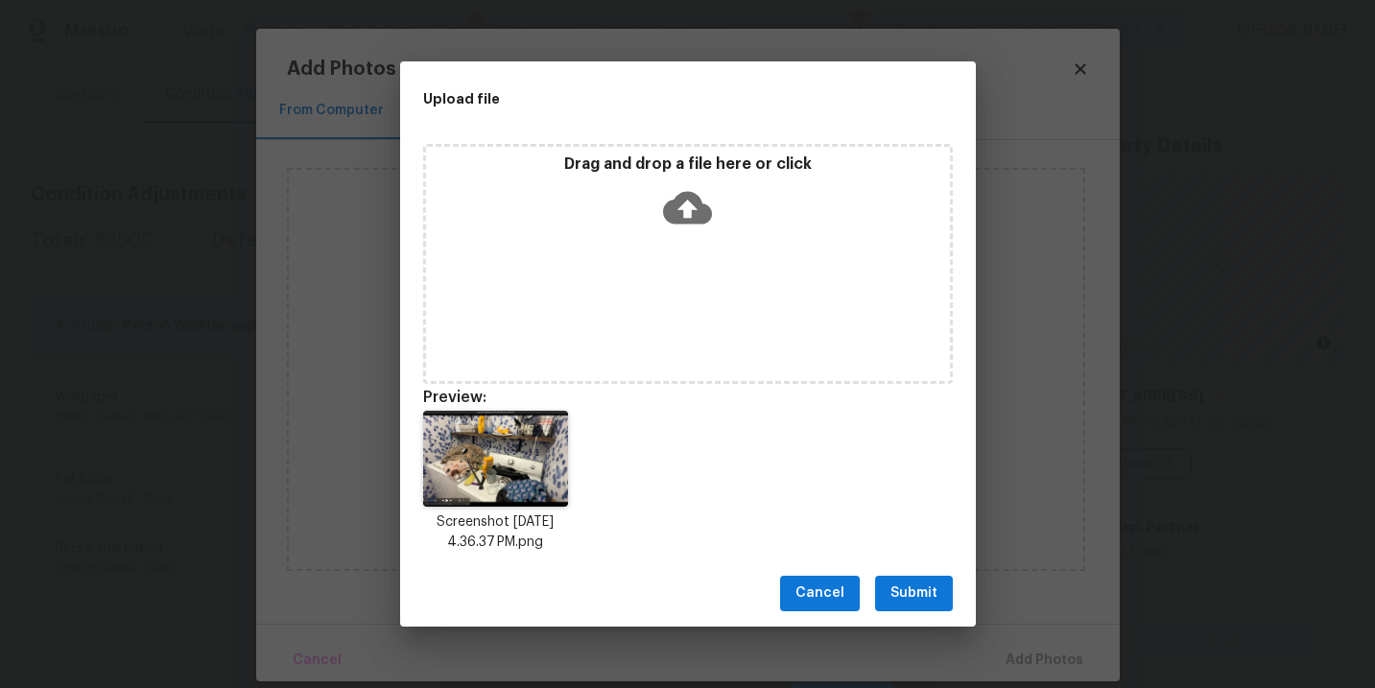
click at [933, 593] on span "Submit" at bounding box center [914, 594] width 47 height 24
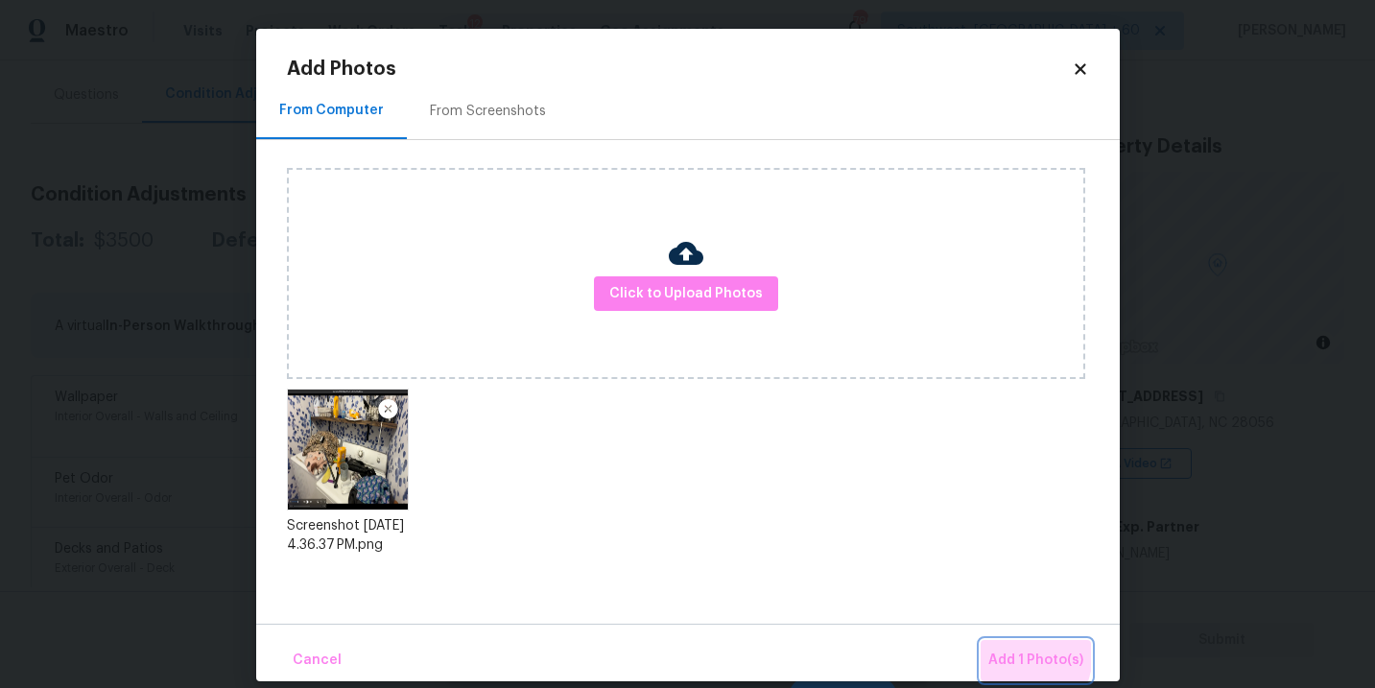
click at [985, 646] on button "Add 1 Photo(s)" at bounding box center [1036, 660] width 110 height 41
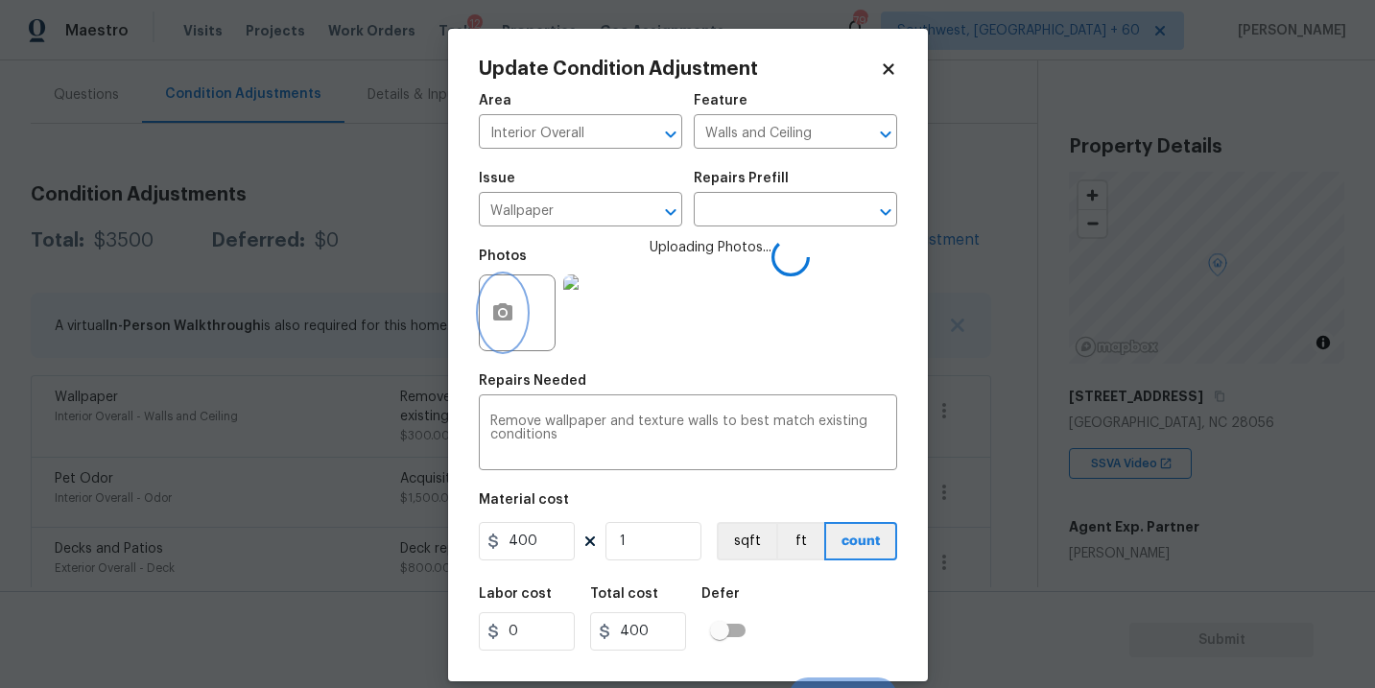
scroll to position [29, 0]
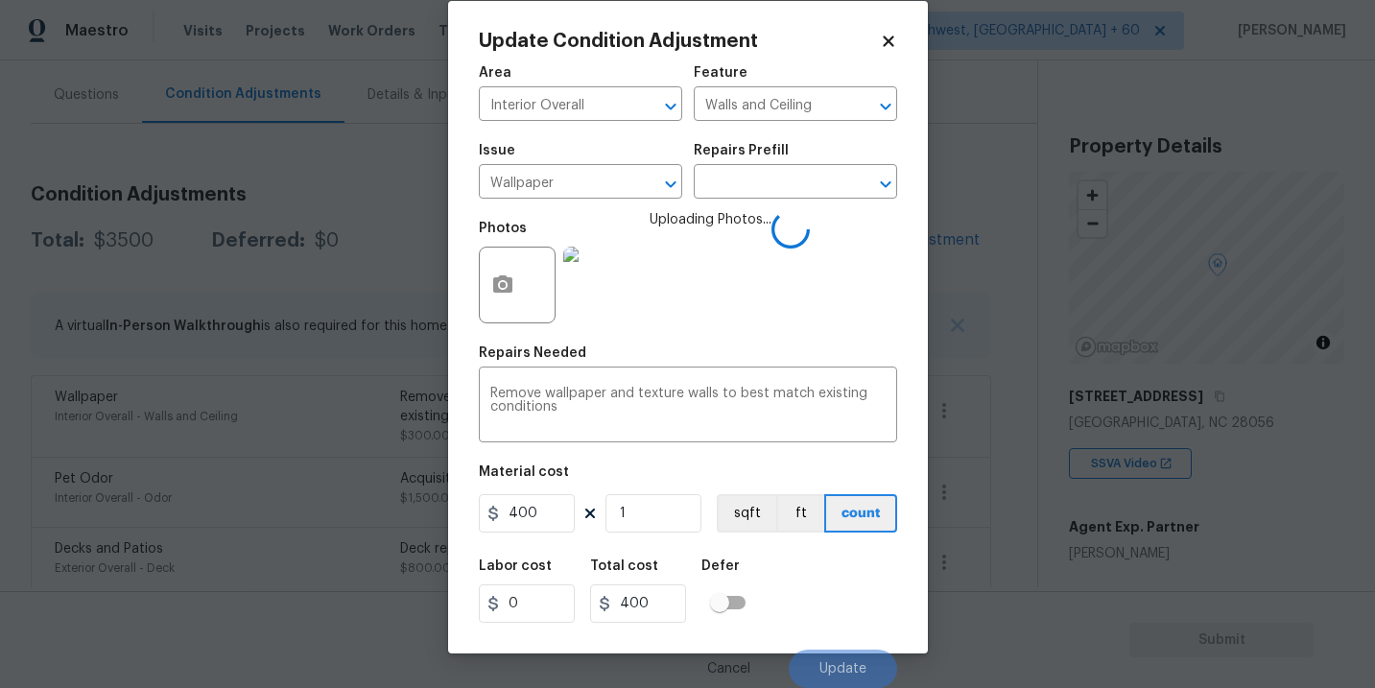
click at [801, 606] on div "Labor cost 0 Total cost 400 Defer" at bounding box center [688, 591] width 418 height 86
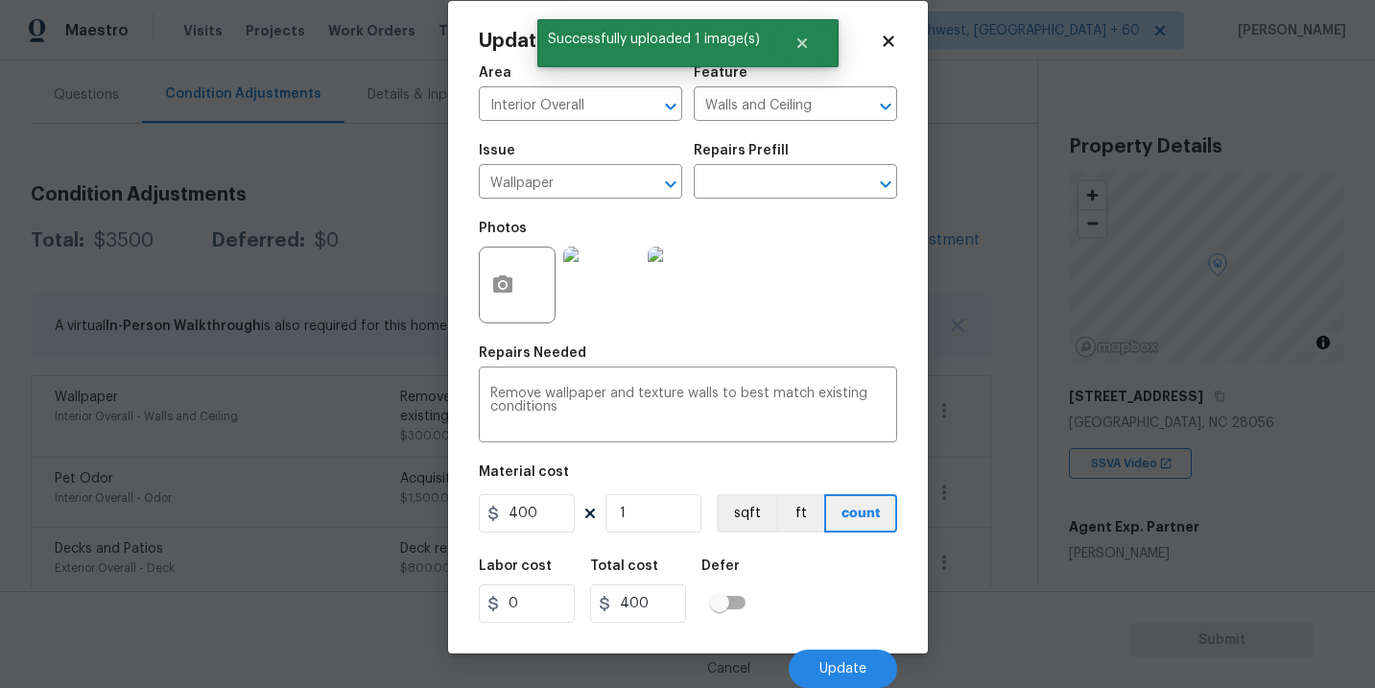
click at [845, 593] on div "Labor cost 0 Total cost 400 Defer" at bounding box center [688, 591] width 418 height 86
click at [850, 654] on button "Update" at bounding box center [843, 669] width 108 height 38
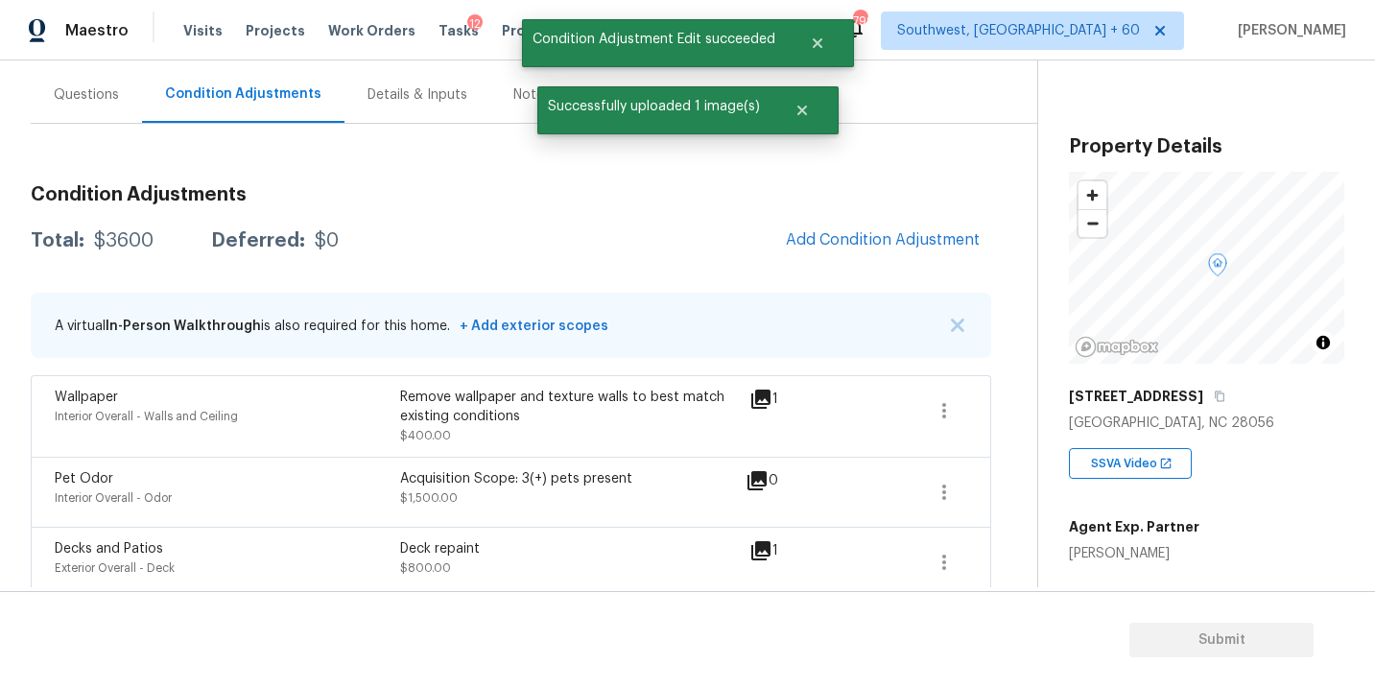
scroll to position [0, 0]
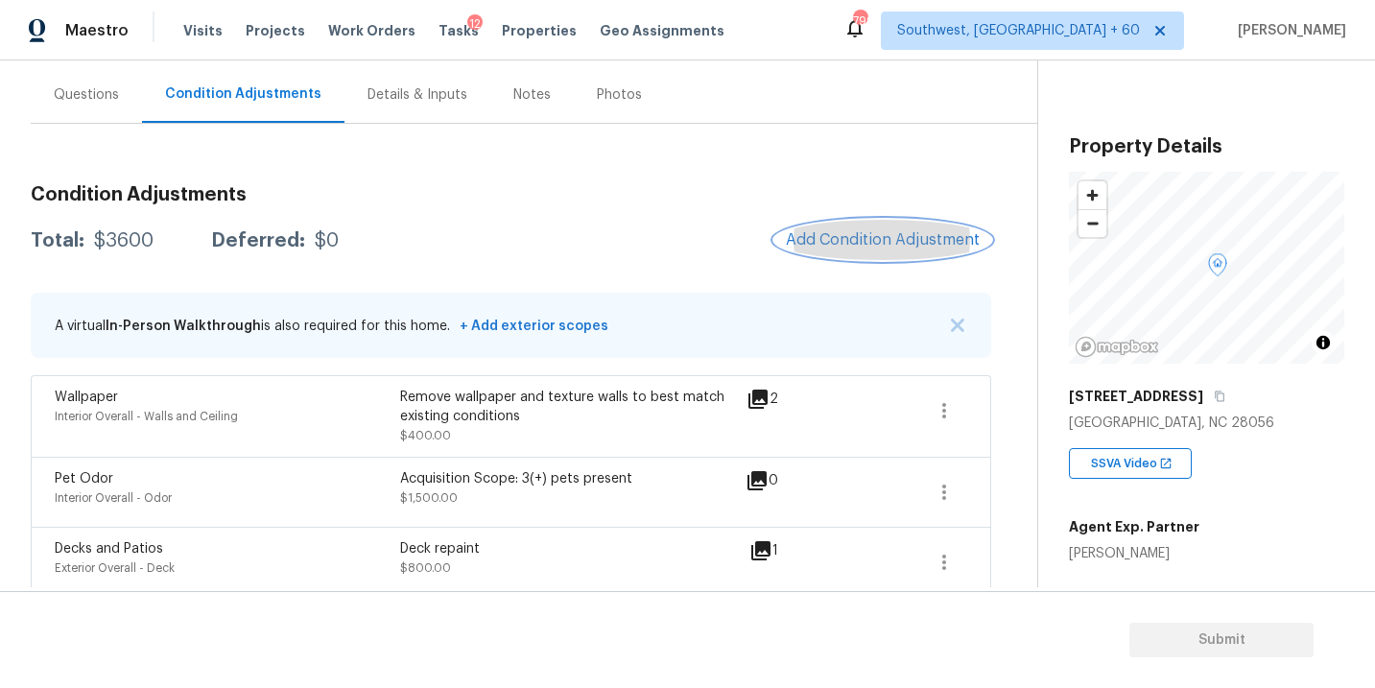
click at [841, 249] on button "Add Condition Adjustment" at bounding box center [882, 240] width 217 height 40
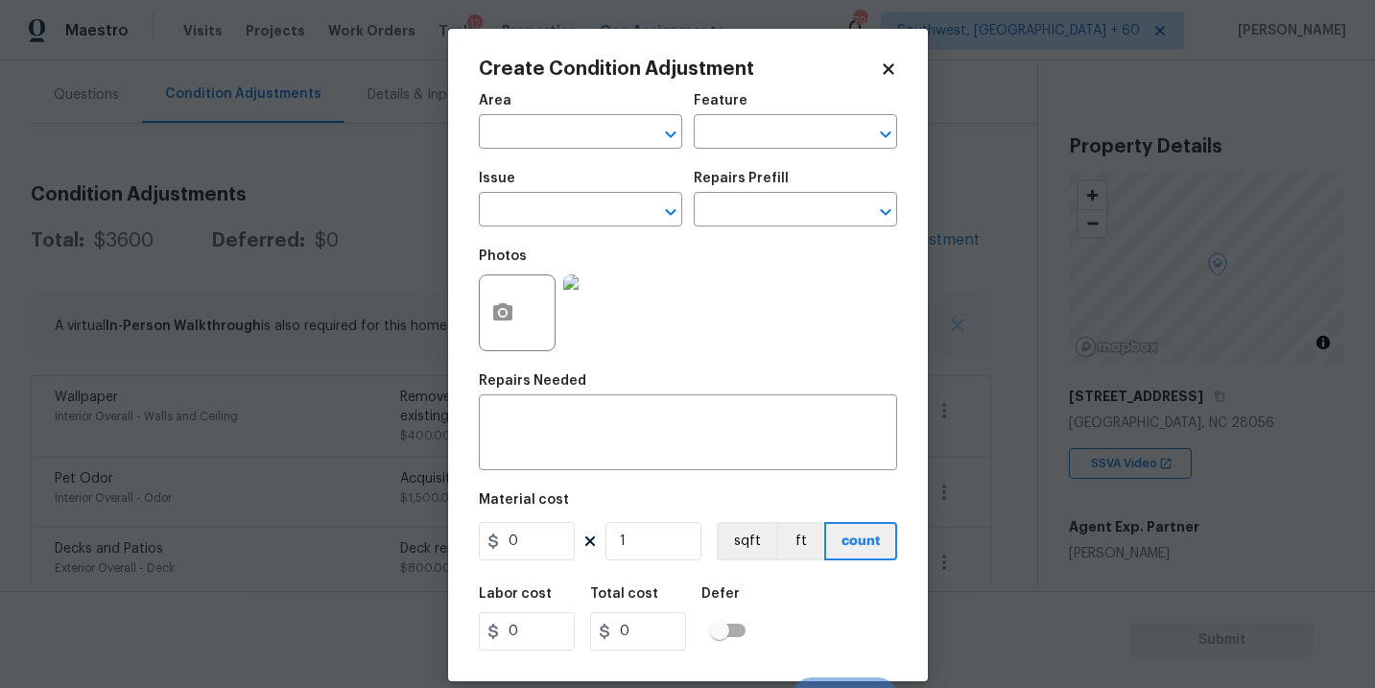
click at [548, 115] on div "Area" at bounding box center [580, 106] width 203 height 25
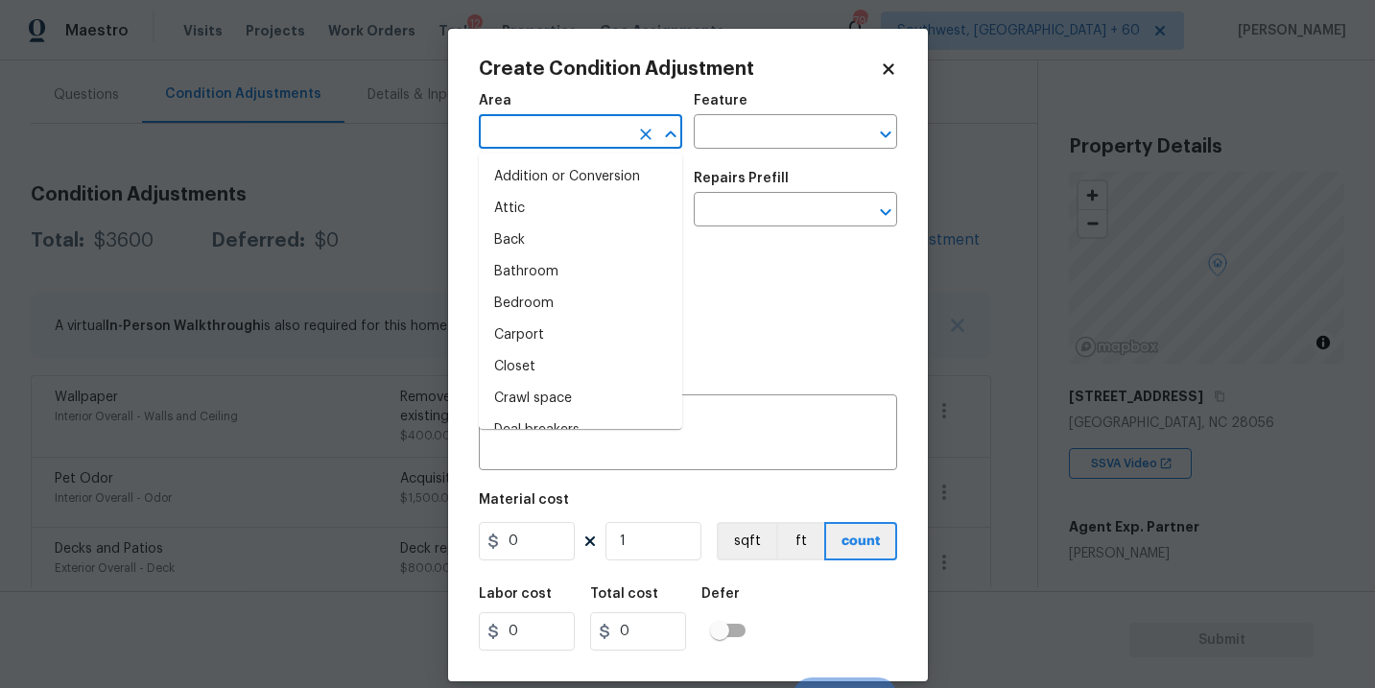
click at [524, 149] on body "Maestro Visits Projects Work Orders Tasks 12 Properties Geo Assignments 799 Sou…" at bounding box center [687, 344] width 1375 height 688
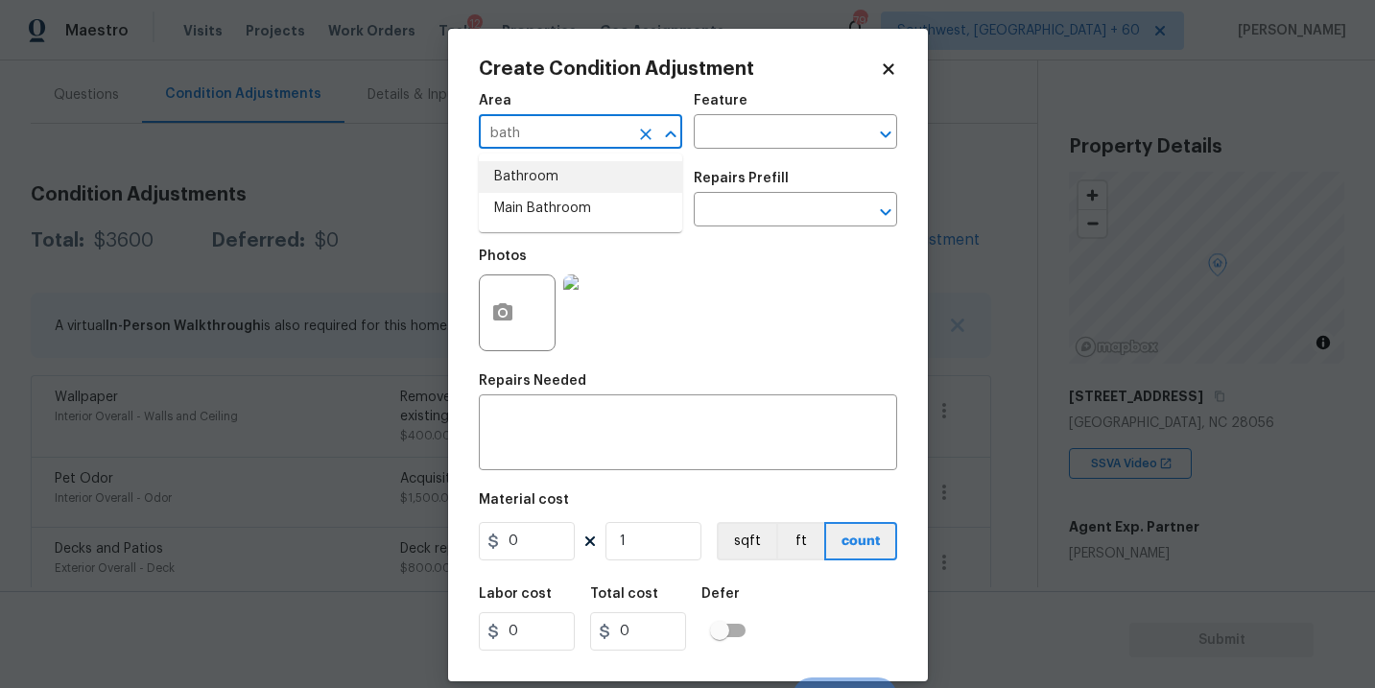
click at [526, 175] on li "Bathroom" at bounding box center [580, 177] width 203 height 32
type input "Bathroom"
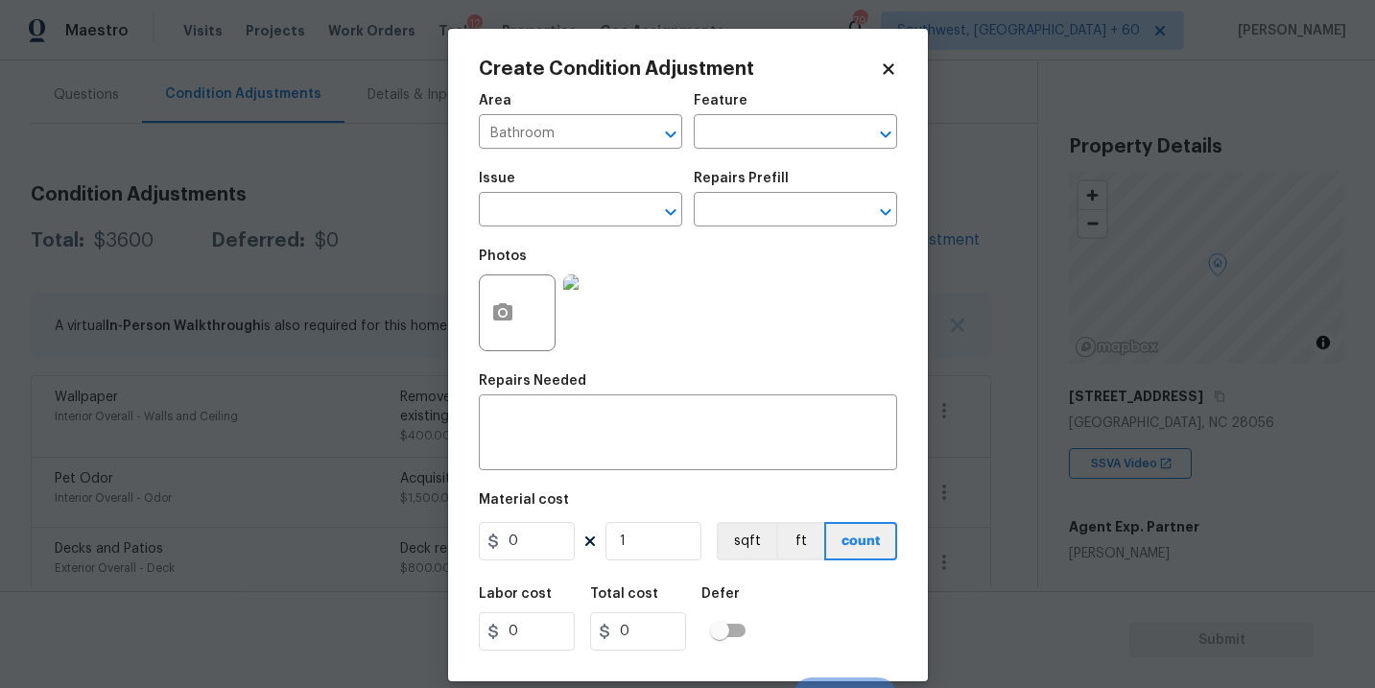
click at [727, 150] on div "Area Bathroom ​ Feature ​" at bounding box center [688, 122] width 418 height 78
click at [746, 143] on input "text" at bounding box center [769, 134] width 150 height 30
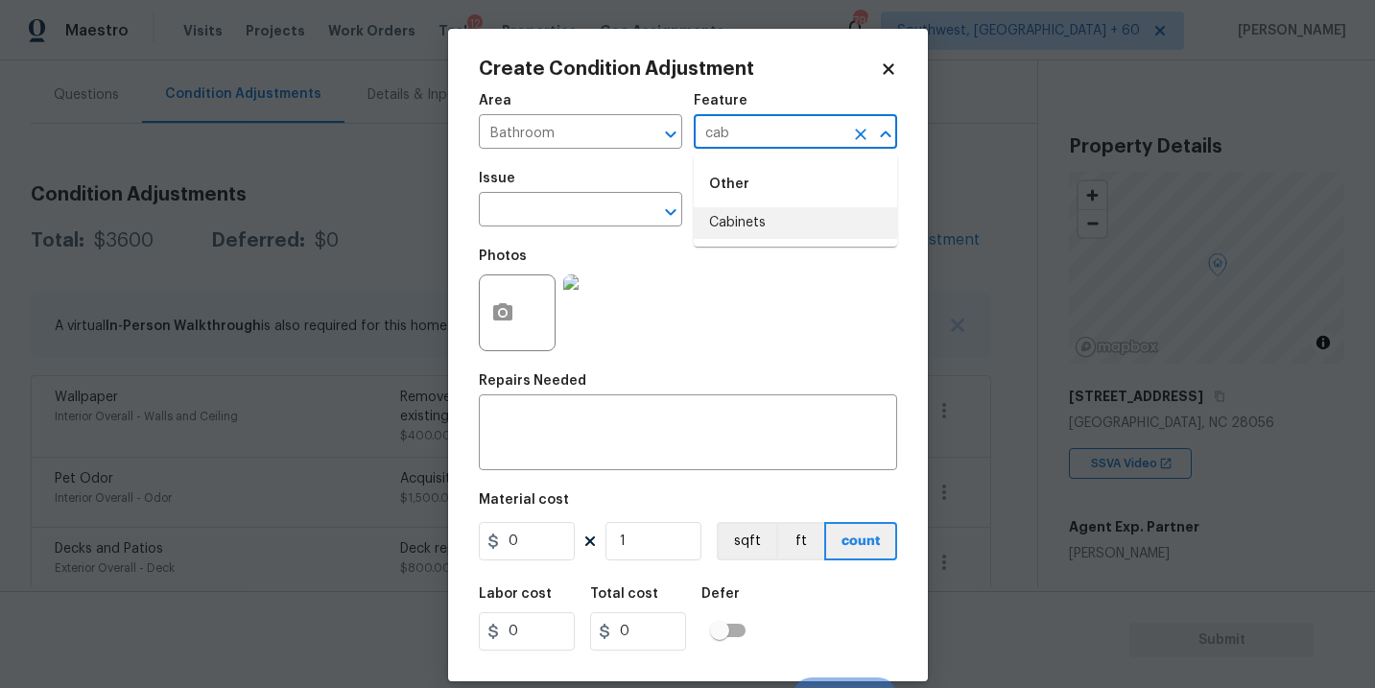
click at [767, 219] on li "Cabinets" at bounding box center [795, 223] width 203 height 32
type input "Cabinets"
click at [584, 216] on input "text" at bounding box center [554, 212] width 150 height 30
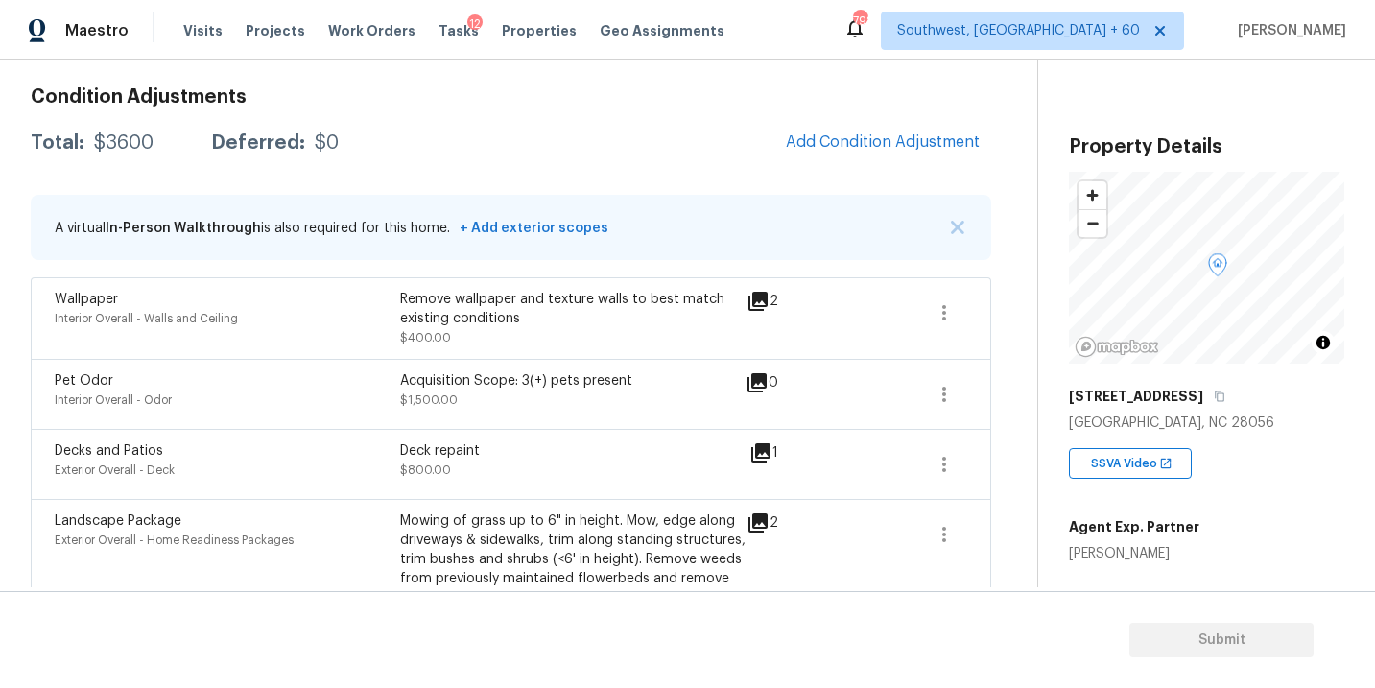
scroll to position [219, 0]
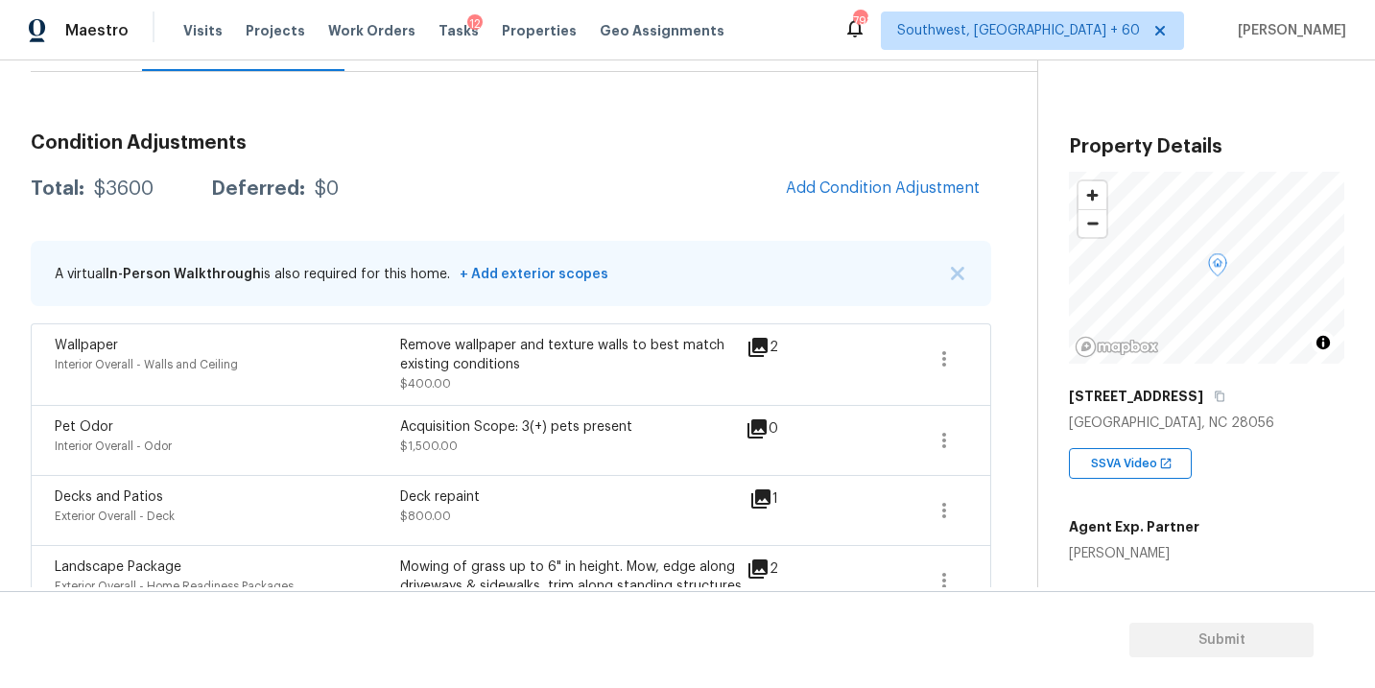
click at [685, 228] on div "Condition Adjustments Total: $3600 Deferred: $0 Add Condition Adjustment A virt…" at bounding box center [511, 560] width 961 height 884
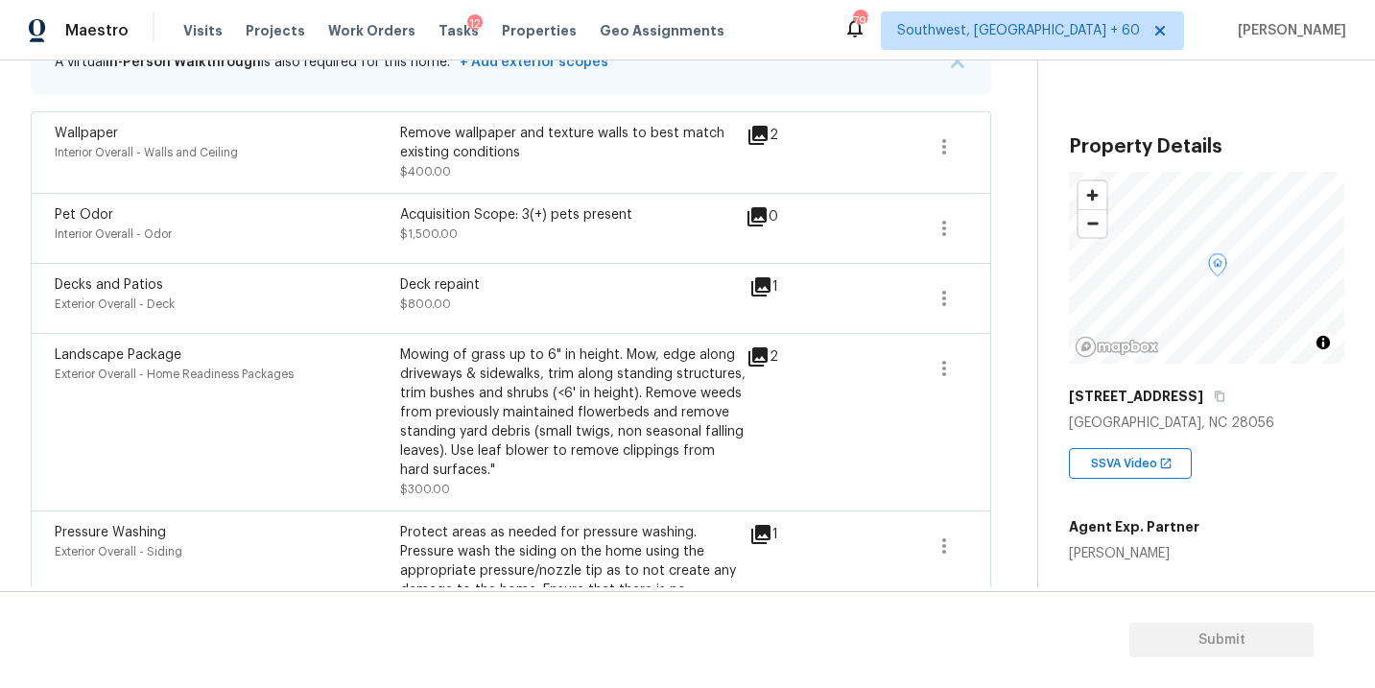
scroll to position [217, 0]
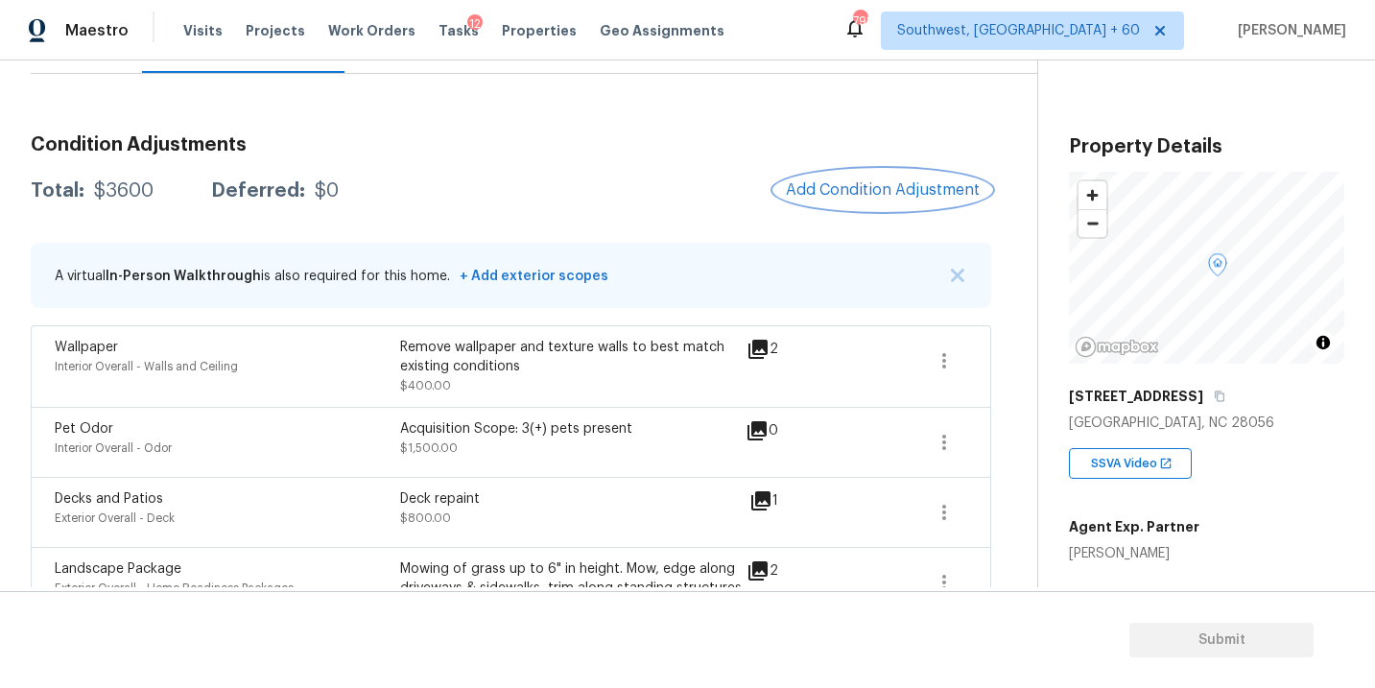
click at [833, 200] on button "Add Condition Adjustment" at bounding box center [882, 190] width 217 height 40
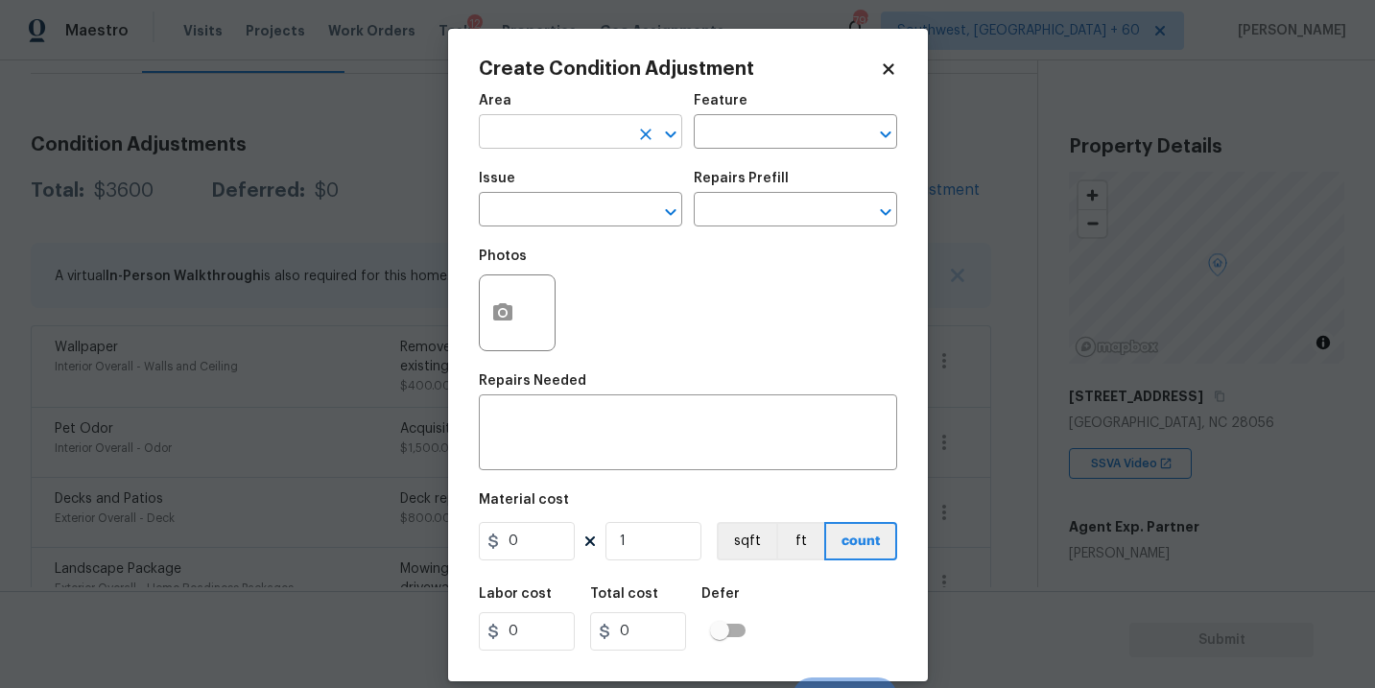
click at [616, 133] on input "text" at bounding box center [554, 134] width 150 height 30
type input "n"
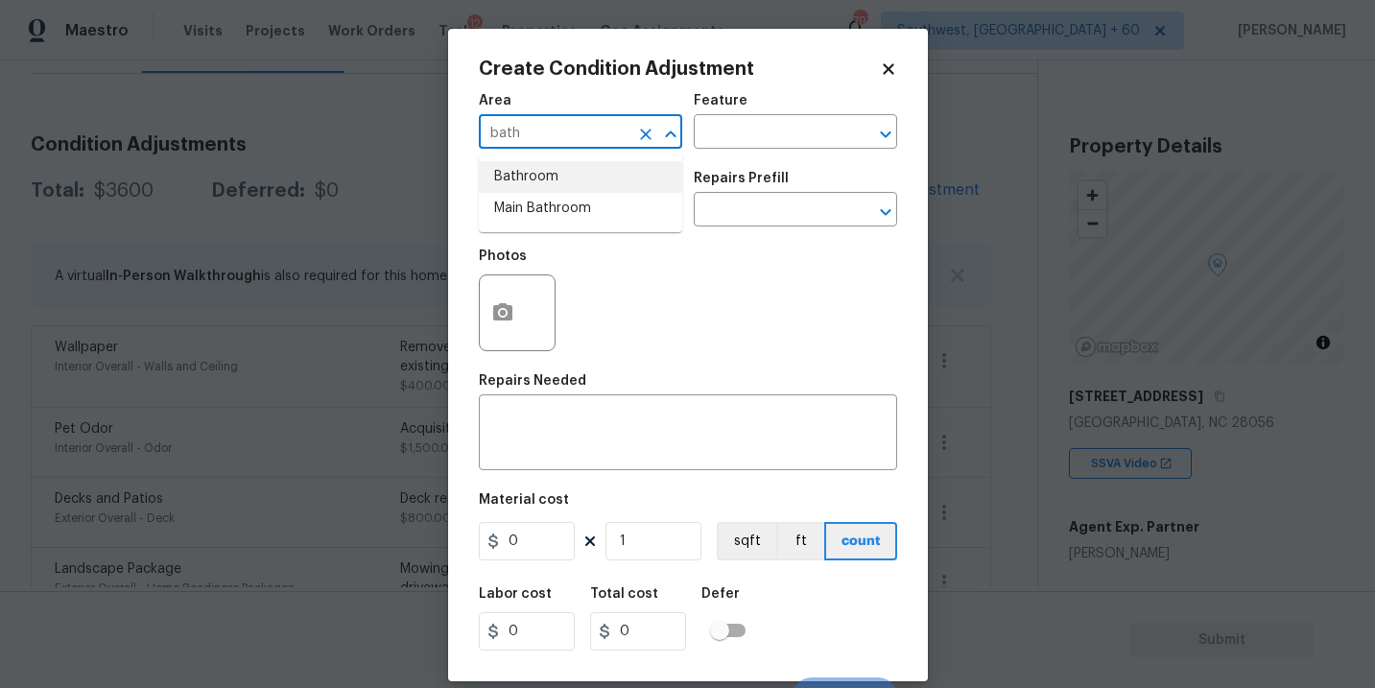
click at [608, 162] on li "Bathroom" at bounding box center [580, 177] width 203 height 32
type input "Bathroom"
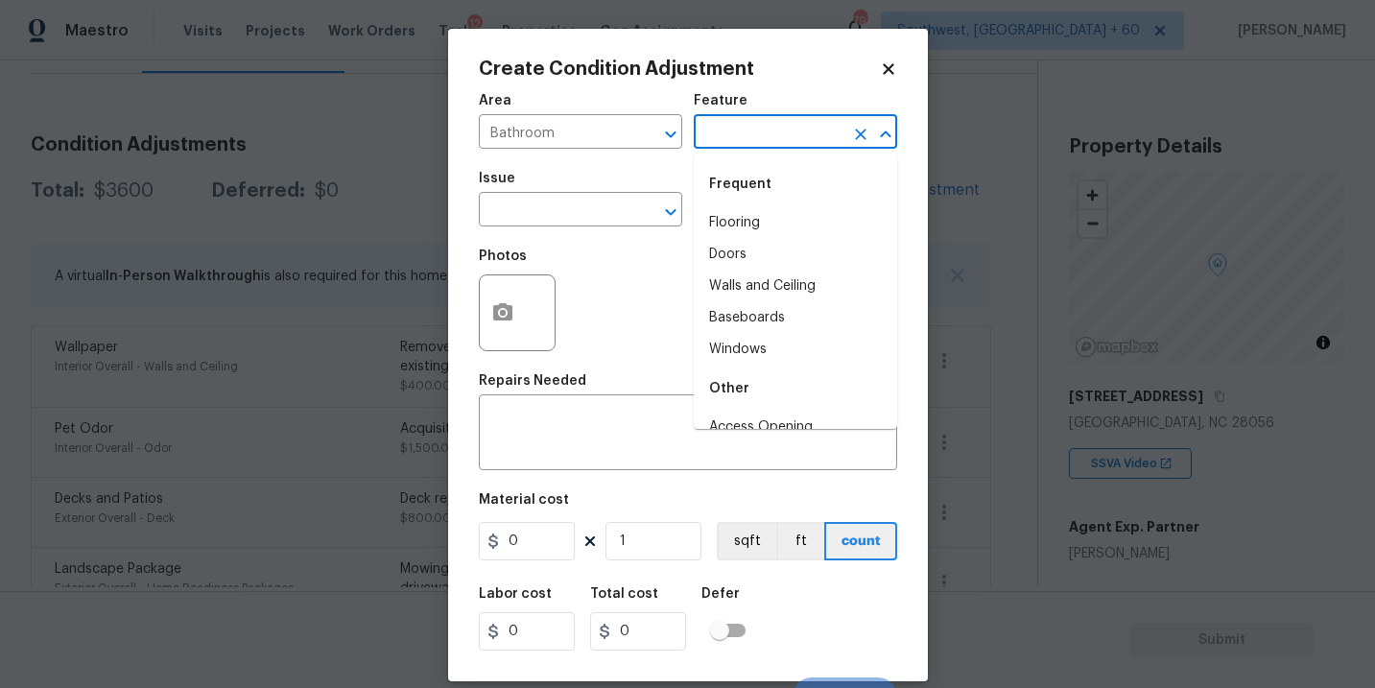
click at [774, 127] on input "text" at bounding box center [769, 134] width 150 height 30
click at [775, 229] on li "Cabinets" at bounding box center [795, 223] width 203 height 32
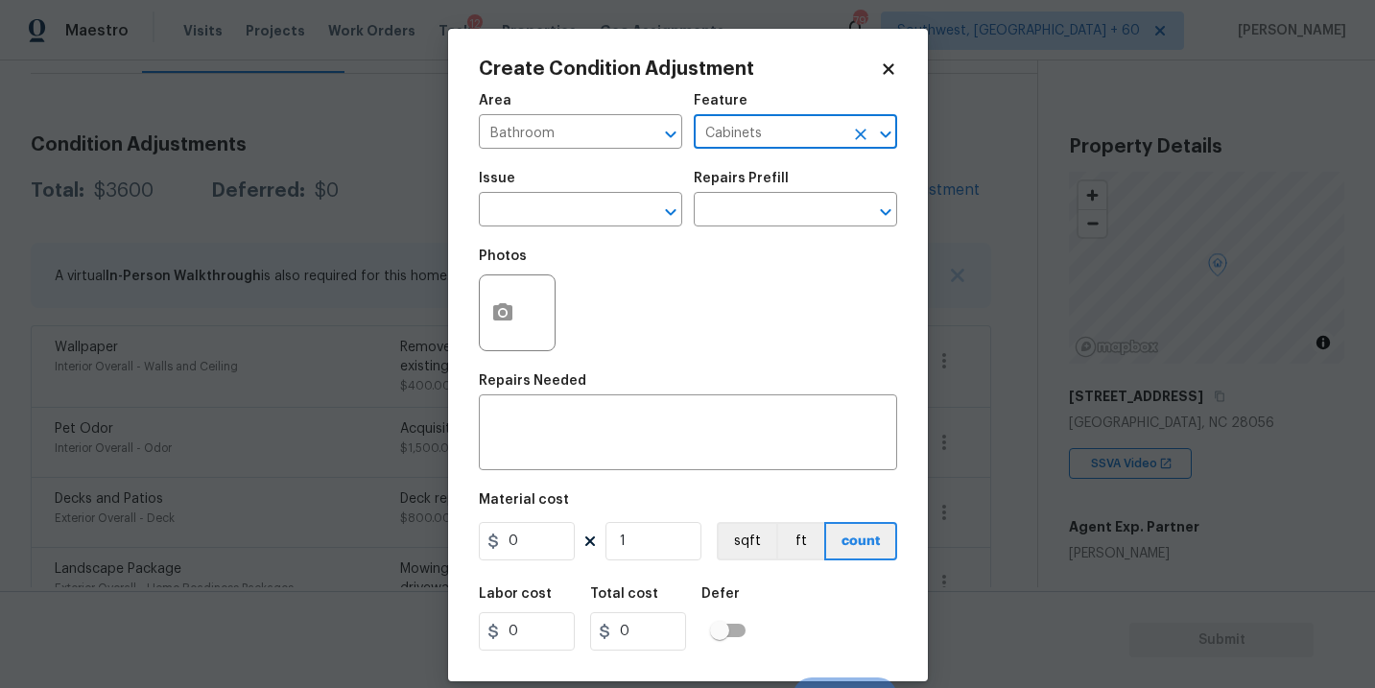
type input "Cabinets"
click at [604, 227] on span "Issue ​" at bounding box center [580, 199] width 203 height 78
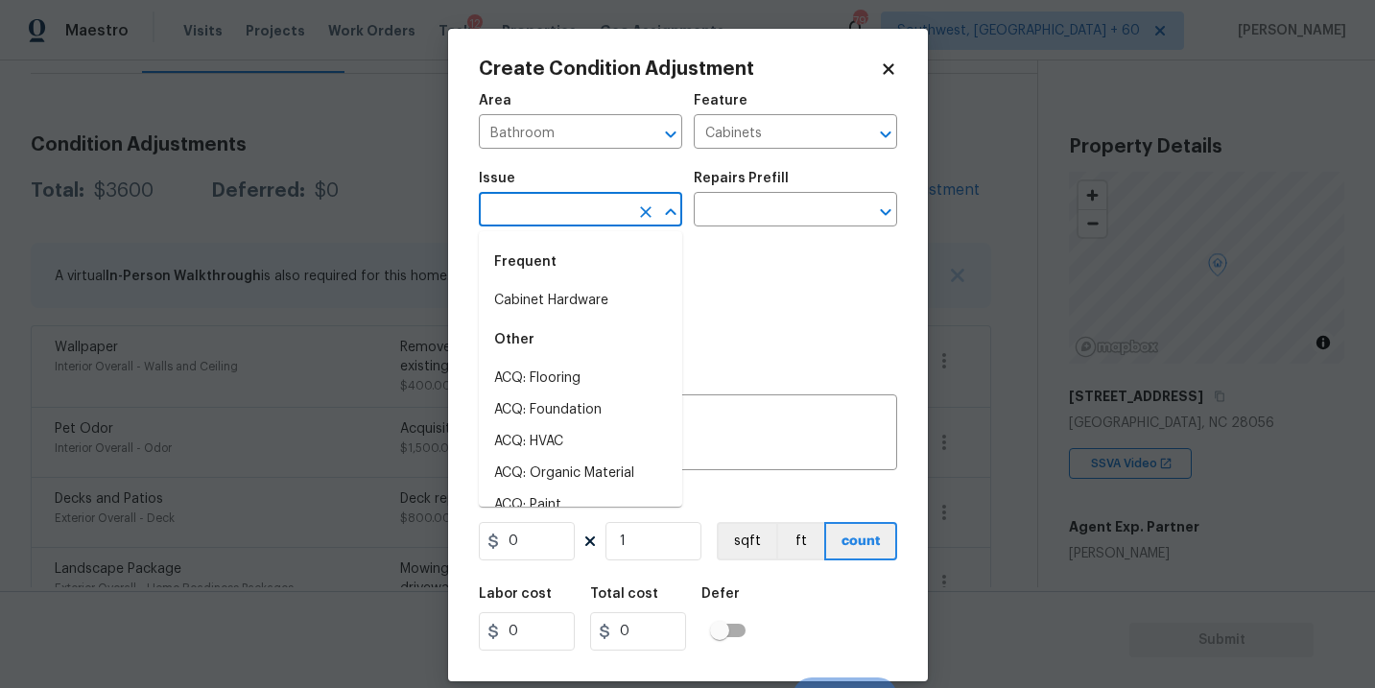
click at [569, 220] on input "text" at bounding box center [554, 212] width 150 height 30
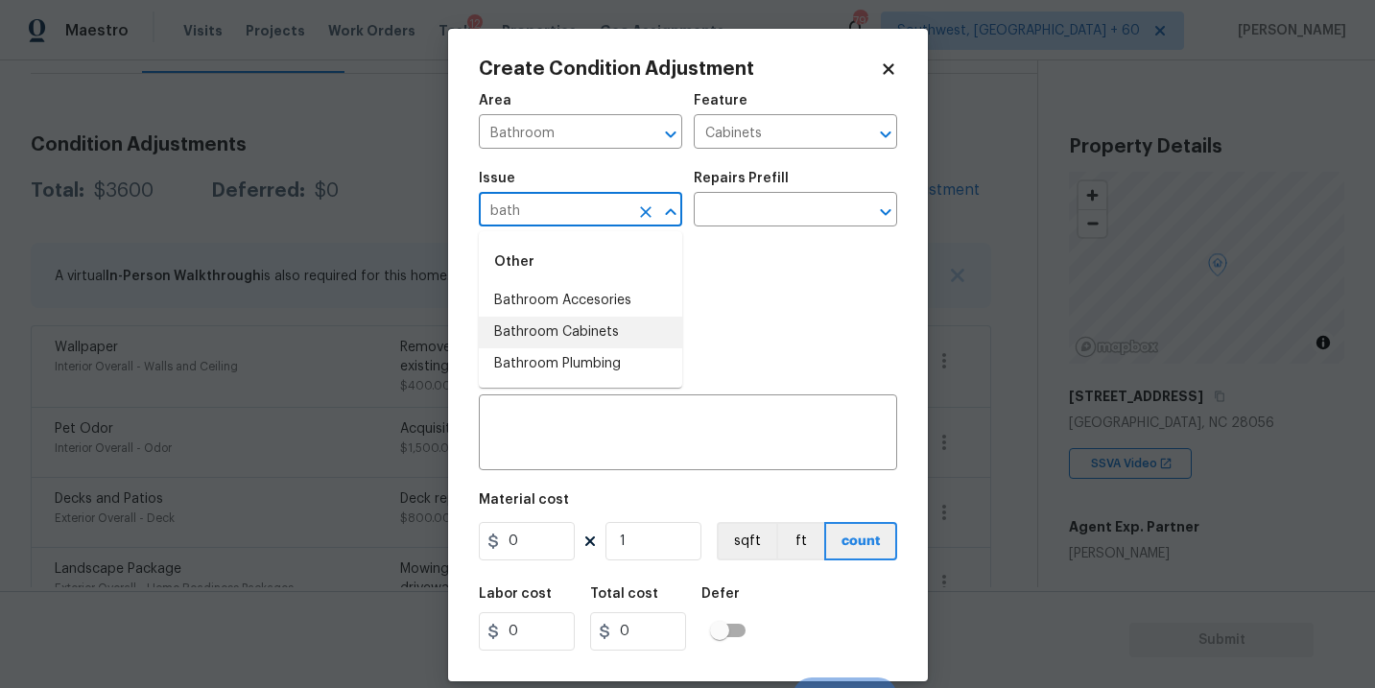
click at [560, 326] on li "Bathroom Cabinets" at bounding box center [580, 333] width 203 height 32
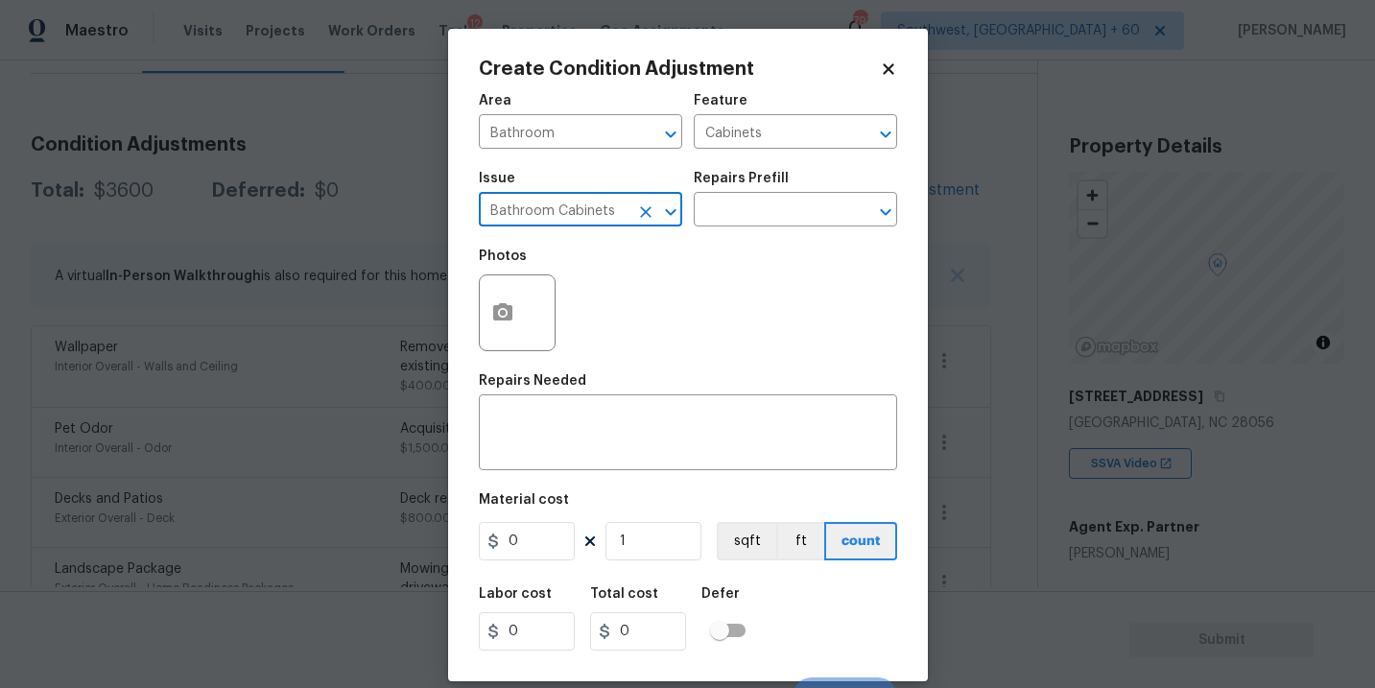
type input "Bathroom Cabinets"
click at [660, 274] on div "Photos" at bounding box center [688, 300] width 418 height 125
click at [715, 238] on div "Issue Bathroom Cabinets ​ Repairs Prefill ​" at bounding box center [688, 199] width 418 height 78
click at [746, 202] on input "text" at bounding box center [769, 212] width 150 height 30
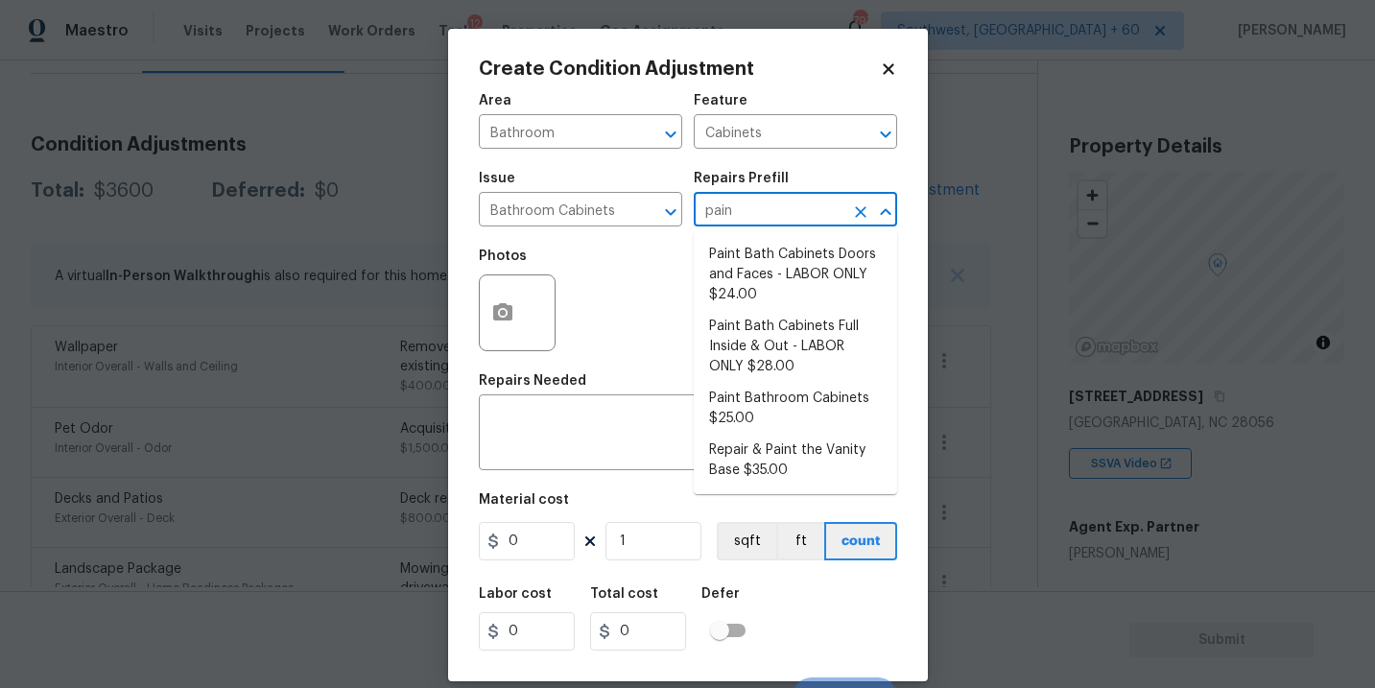
type input "paint"
click at [753, 416] on li "Paint Bathroom Cabinets $25.00" at bounding box center [795, 409] width 203 height 52
type textarea "Prep, sand, mask and apply 2 coats of paint to the bathroom cabinet doors, inte…"
type input "25"
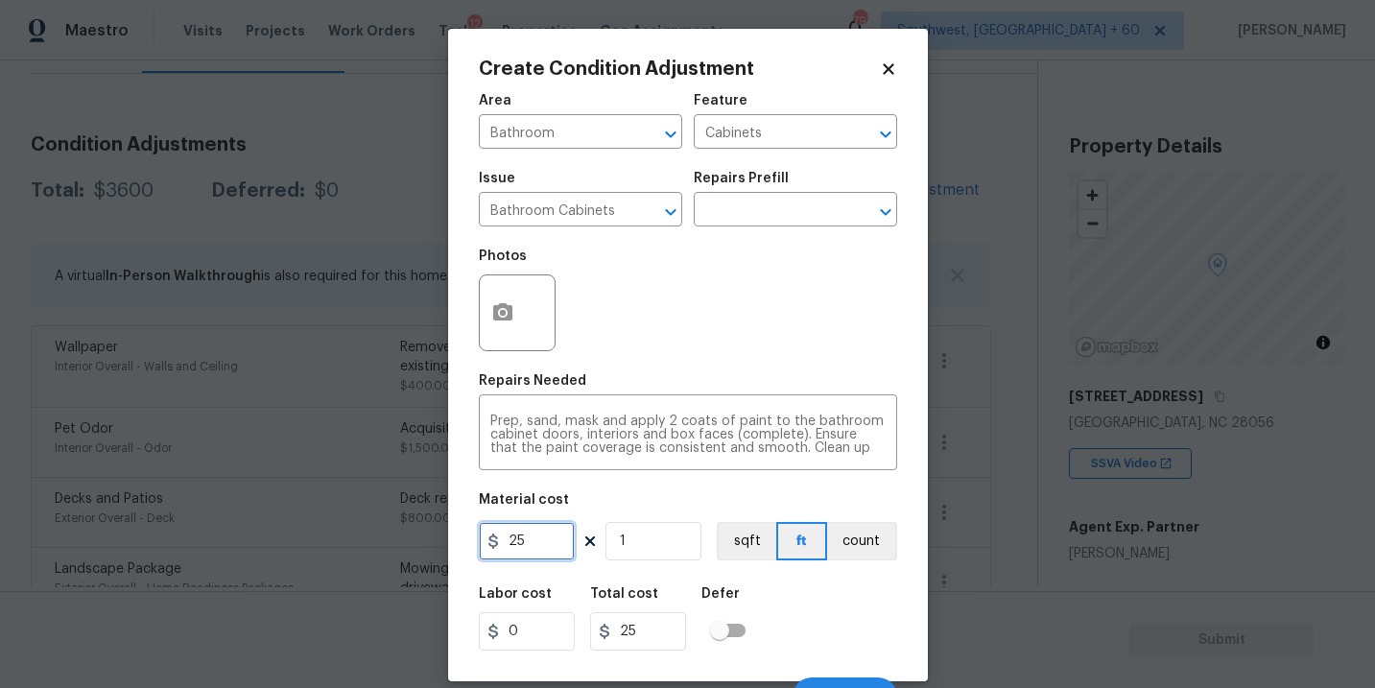
drag, startPoint x: 541, startPoint y: 534, endPoint x: 442, endPoint y: 535, distance: 98.8
click at [442, 535] on div "Create Condition Adjustment Area Bathroom ​ Feature Cabinets ​ Issue Bathroom C…" at bounding box center [687, 344] width 1375 height 688
type input "1000"
click at [840, 540] on button "count" at bounding box center [862, 541] width 70 height 38
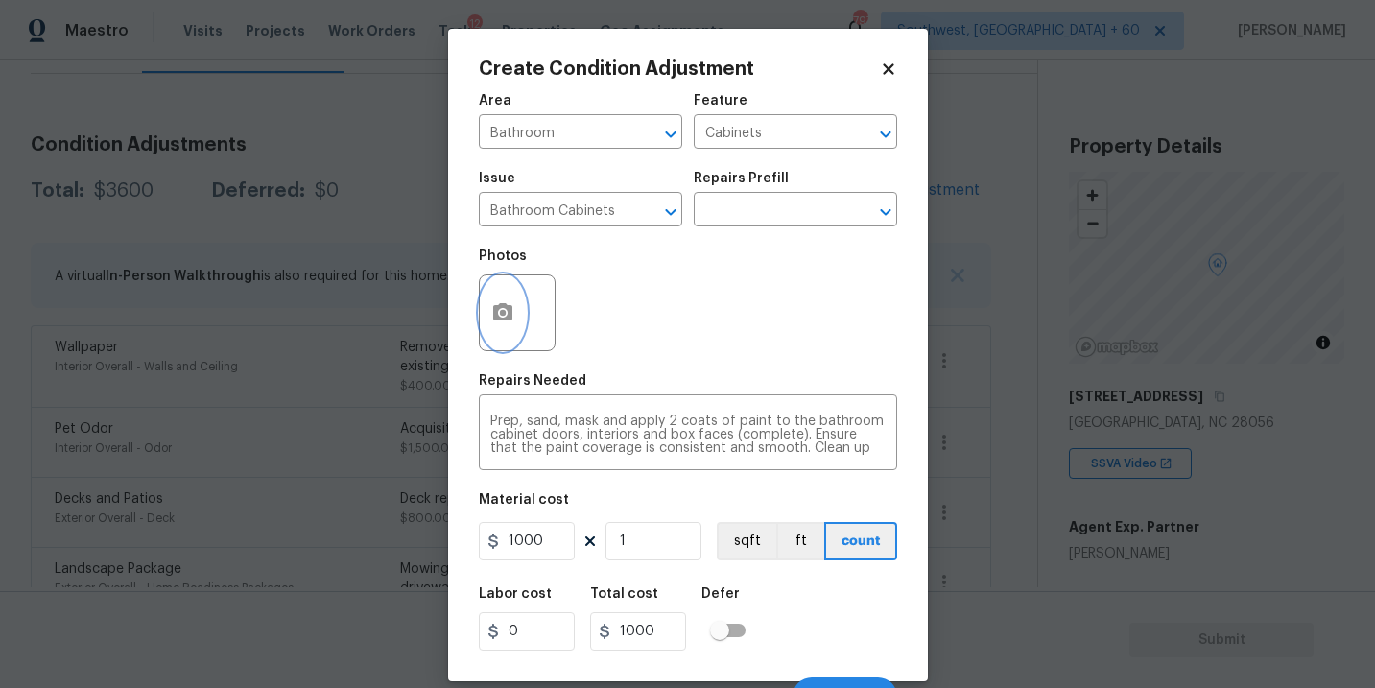
click at [504, 328] on button "button" at bounding box center [503, 312] width 46 height 75
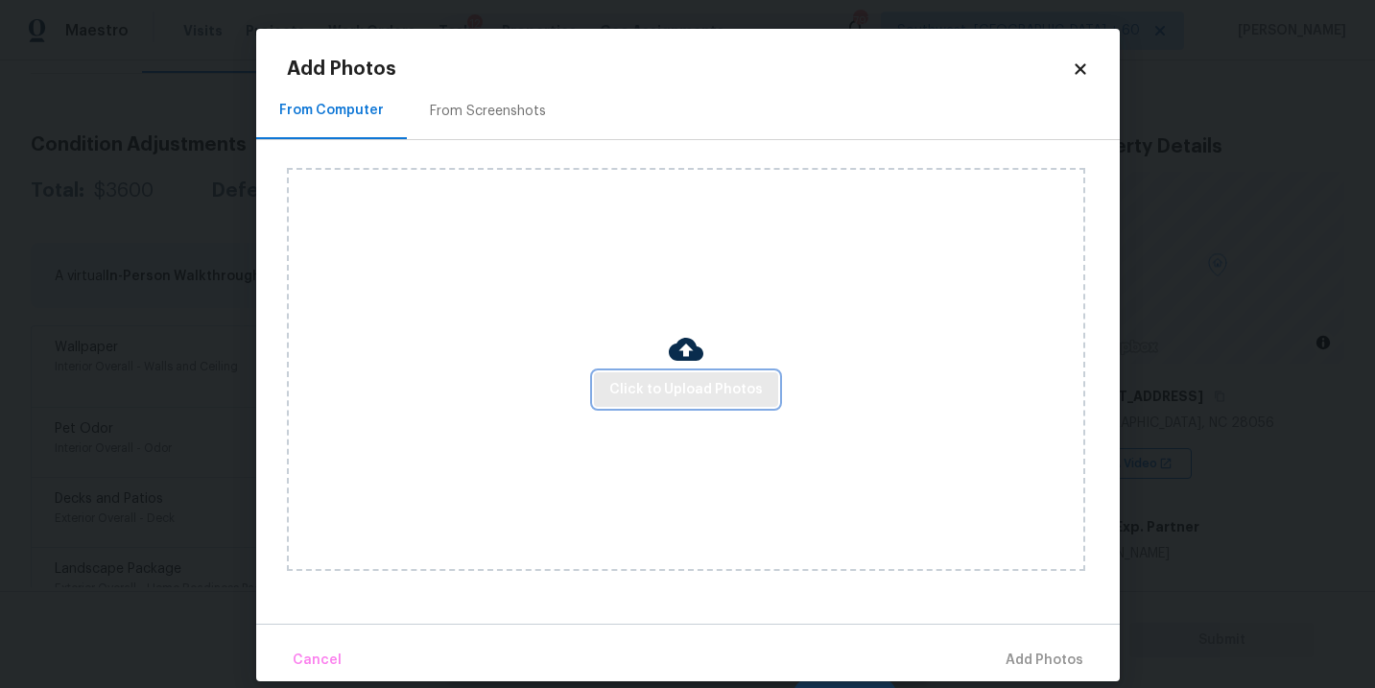
click at [675, 391] on span "Click to Upload Photos" at bounding box center [686, 390] width 154 height 24
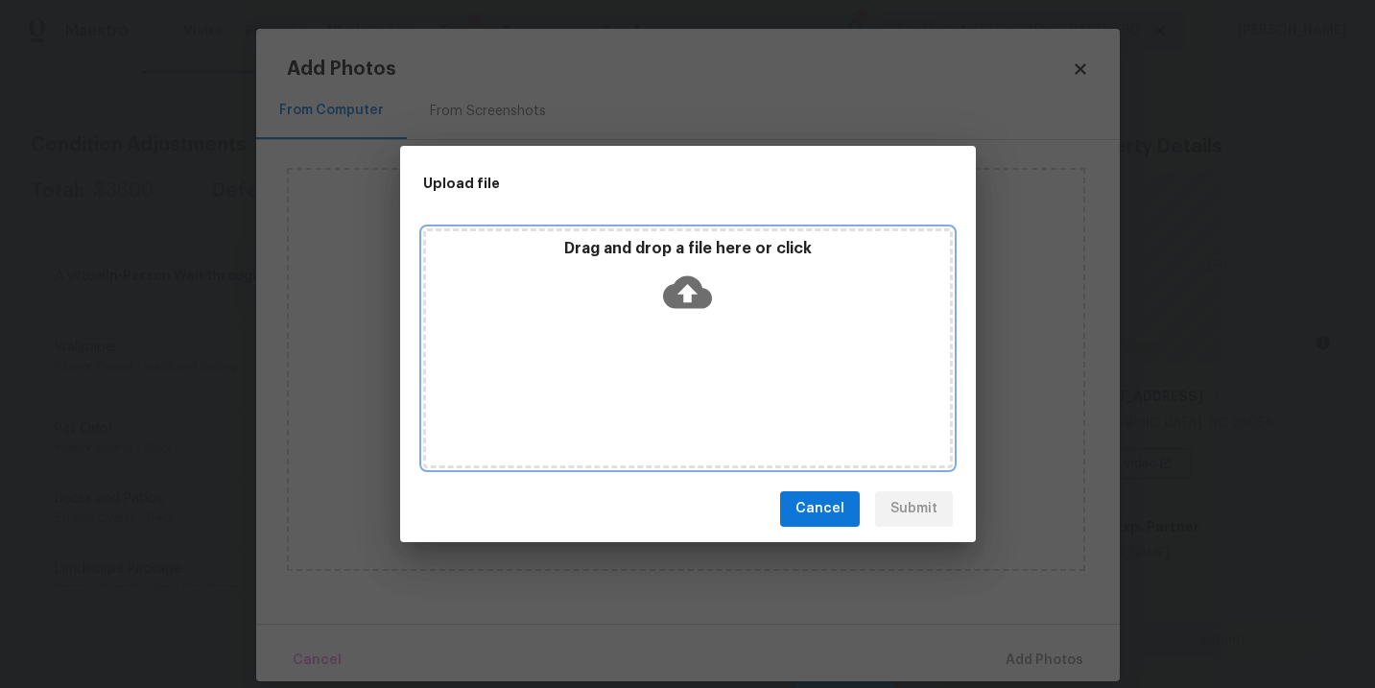
click at [682, 335] on div "Drag and drop a file here or click" at bounding box center [688, 348] width 530 height 240
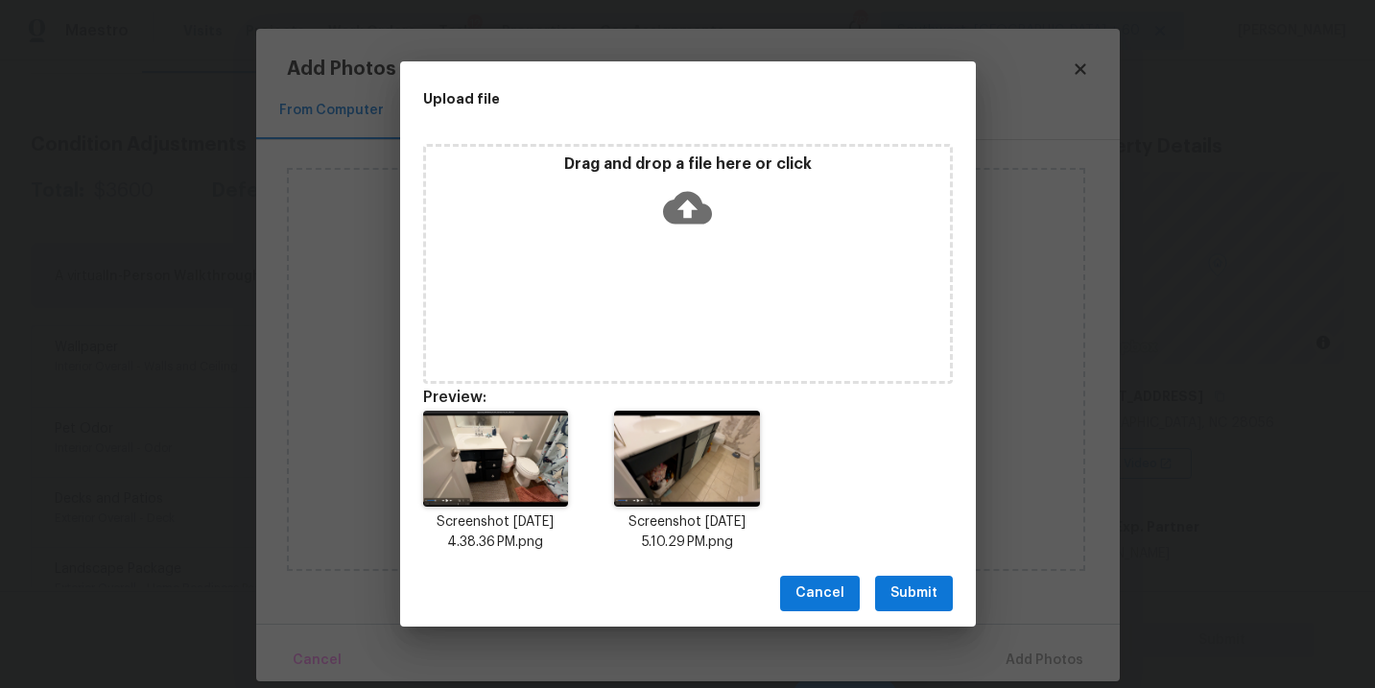
click at [920, 593] on span "Submit" at bounding box center [914, 594] width 47 height 24
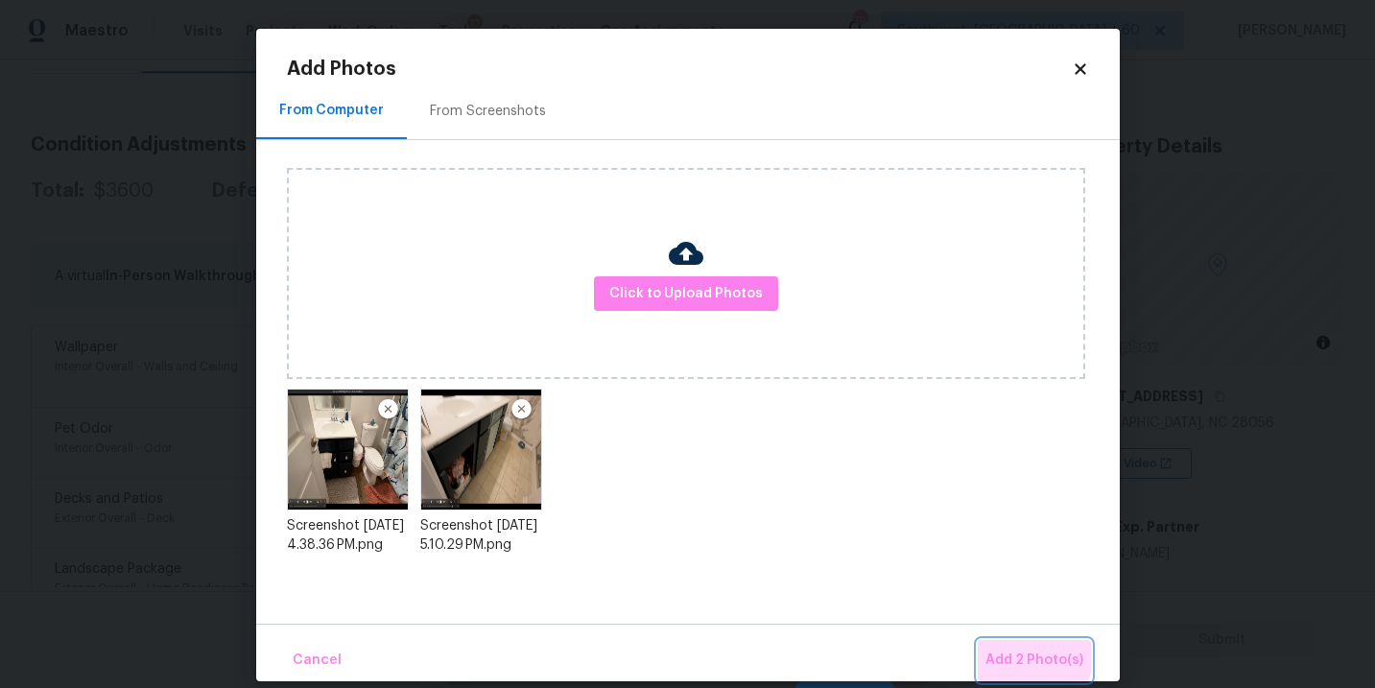
click at [1027, 655] on span "Add 2 Photo(s)" at bounding box center [1035, 661] width 98 height 24
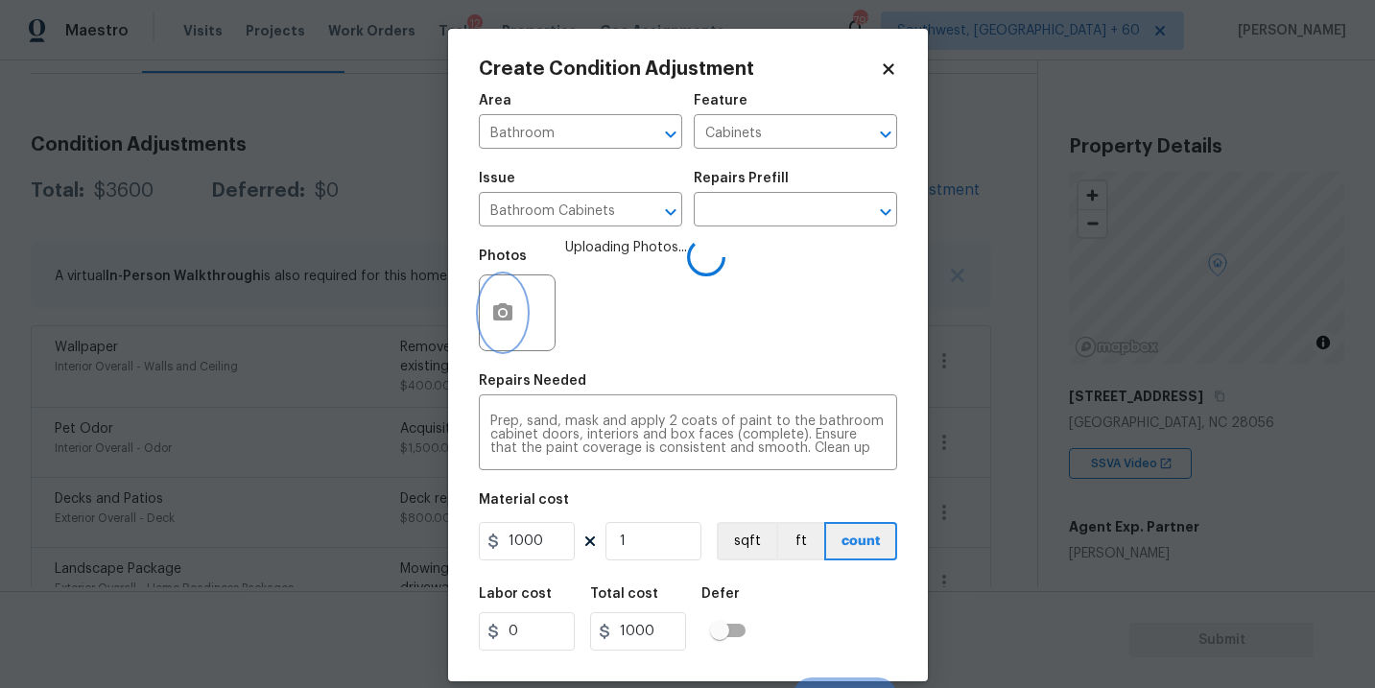
scroll to position [29, 0]
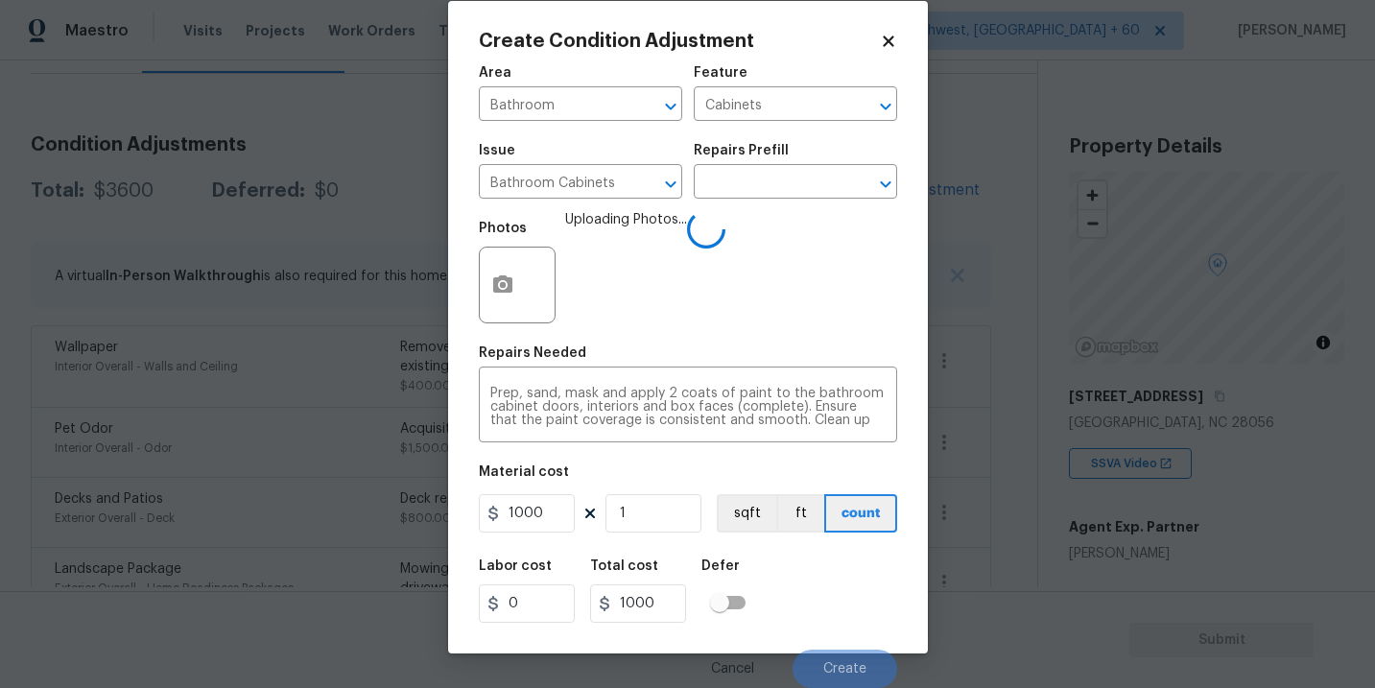
click at [826, 571] on div "Labor cost 0 Total cost 1000 Defer" at bounding box center [688, 591] width 418 height 86
click at [826, 572] on div "Labor cost 0 Total cost 1000 Defer" at bounding box center [688, 591] width 418 height 86
click at [843, 617] on div "Labor cost 0 Total cost 1000 Defer" at bounding box center [688, 591] width 418 height 86
click at [843, 619] on div "Labor cost 0 Total cost 1000 Defer" at bounding box center [688, 591] width 418 height 86
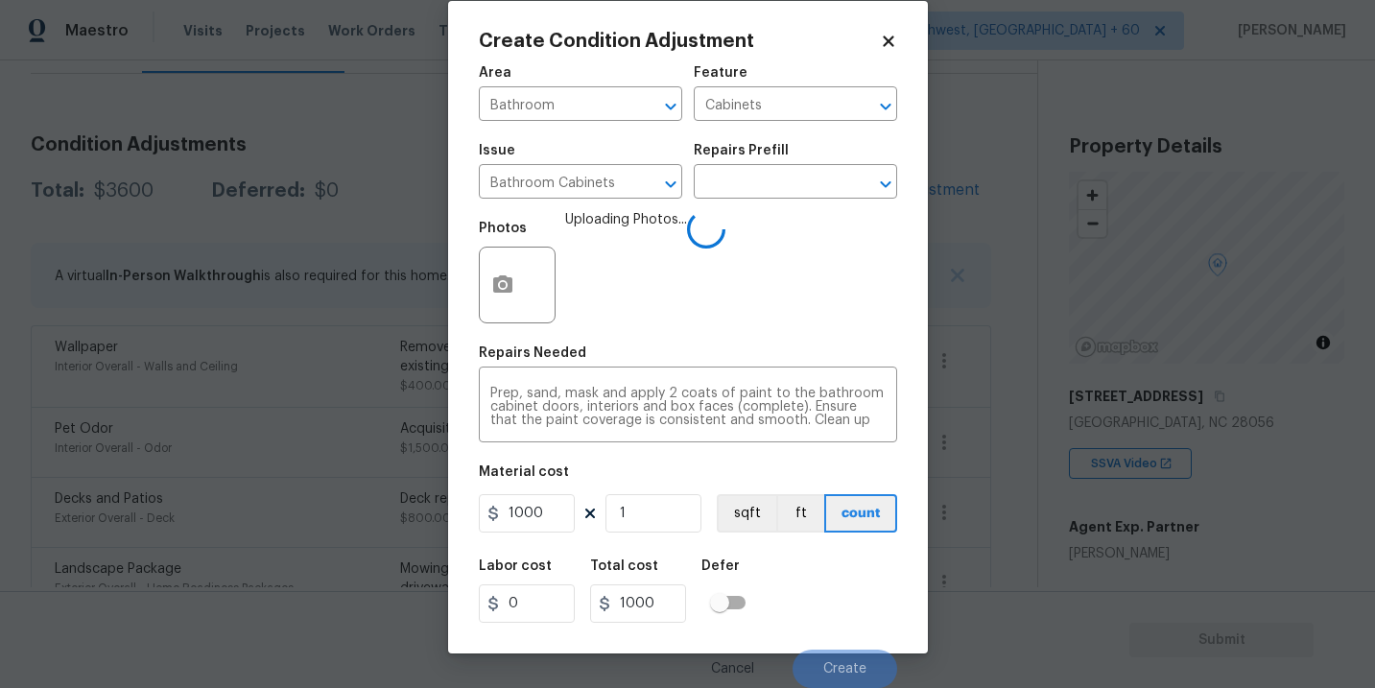
click at [843, 619] on div "Labor cost 0 Total cost 1000 Defer" at bounding box center [688, 591] width 418 height 86
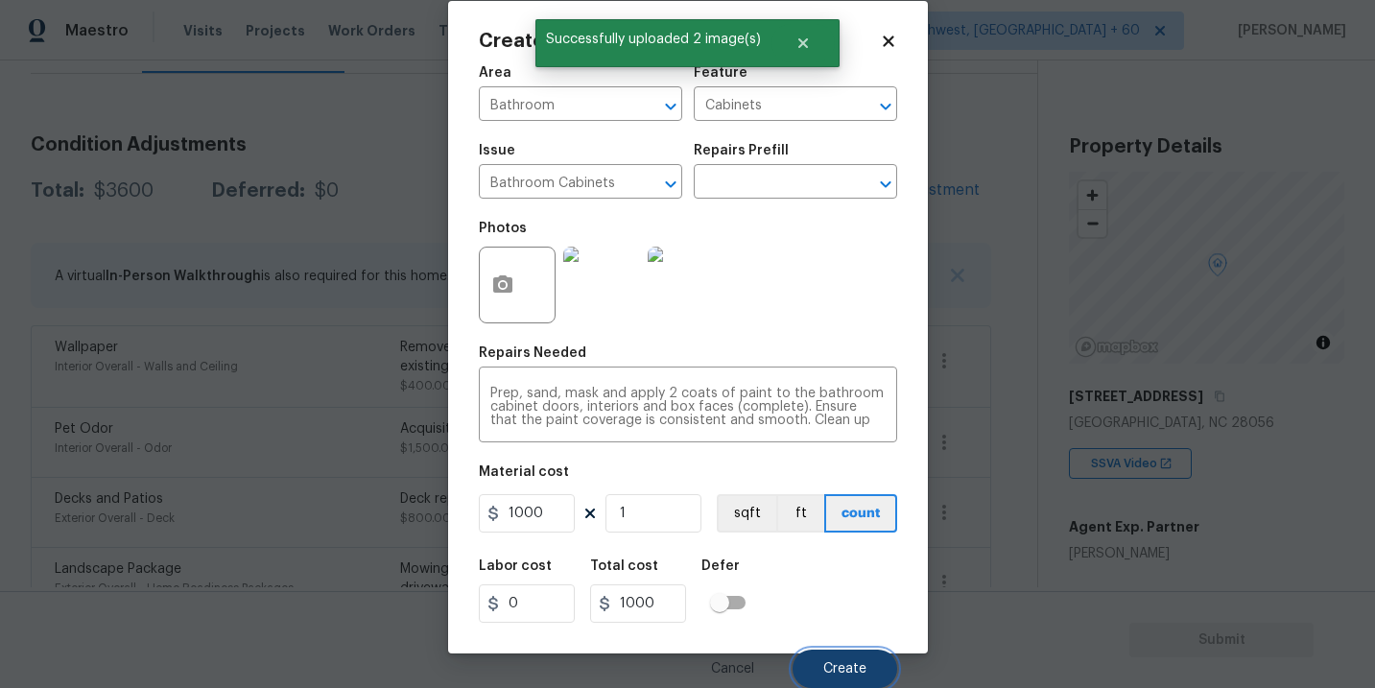
click at [855, 655] on button "Create" at bounding box center [845, 669] width 105 height 38
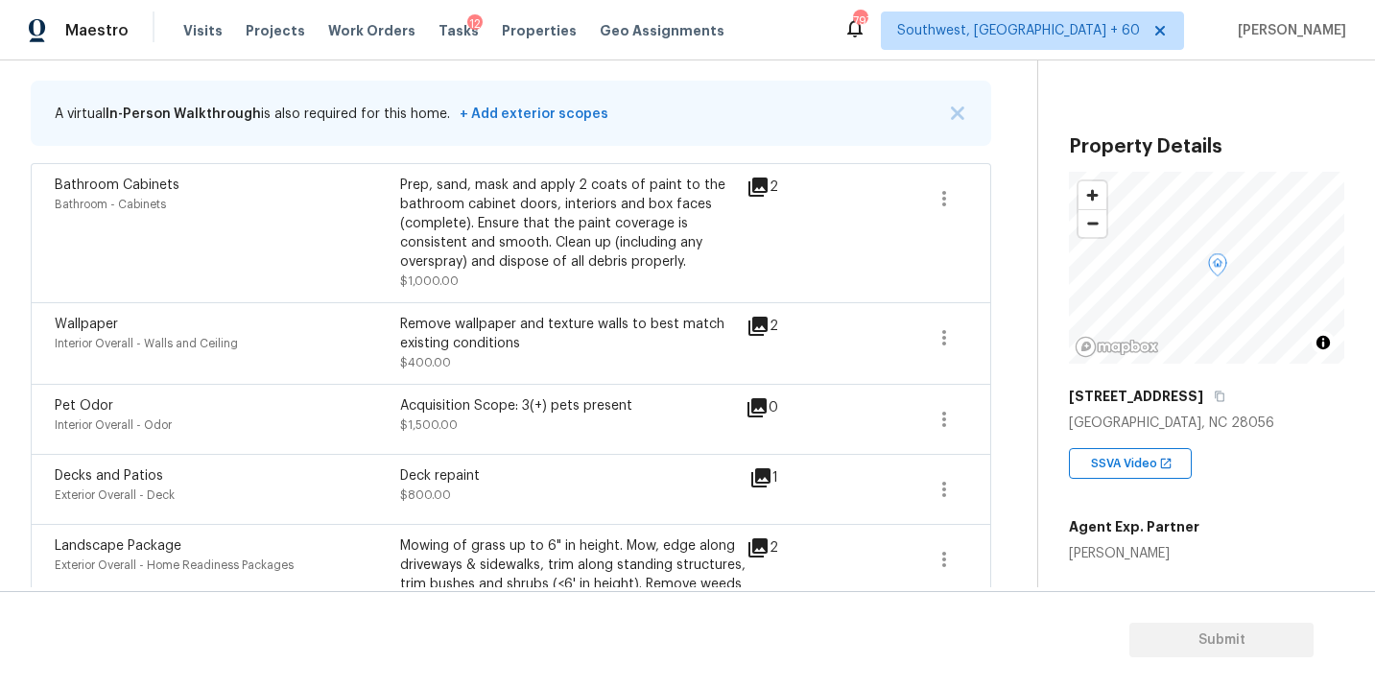
scroll to position [237, 0]
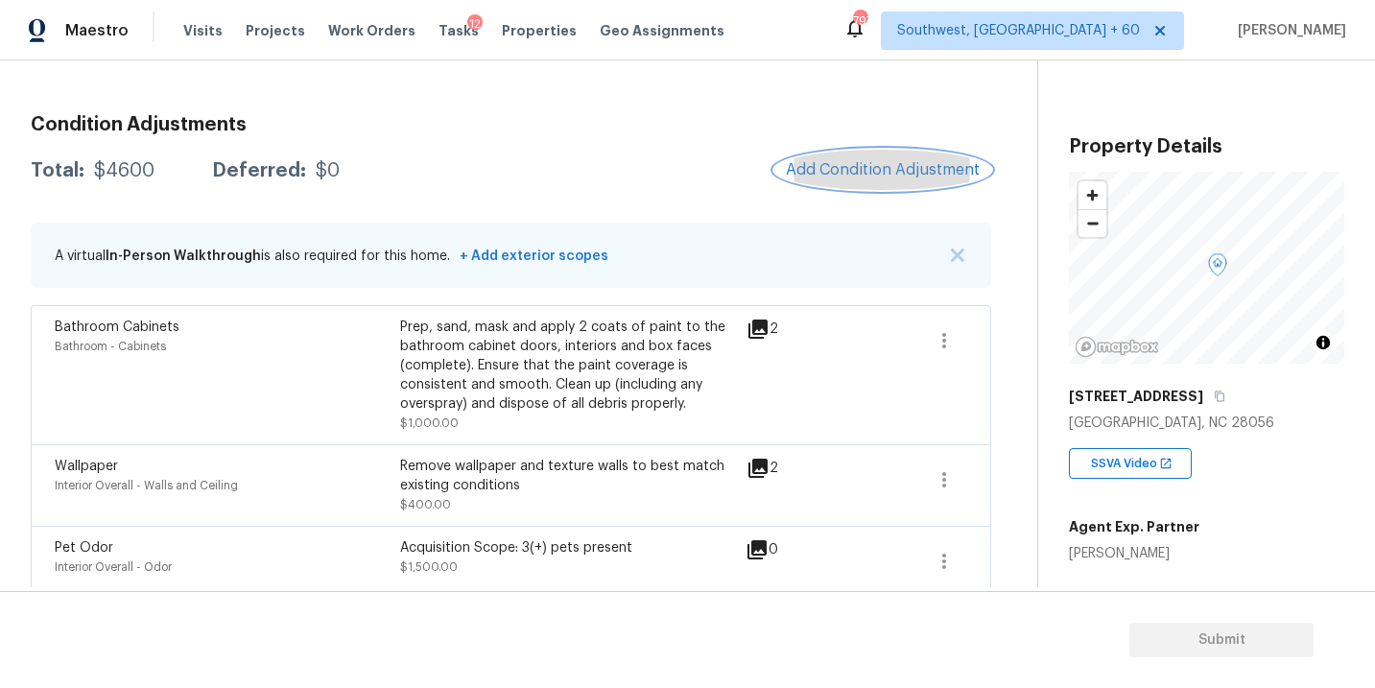
click at [891, 180] on button "Add Condition Adjustment" at bounding box center [882, 170] width 217 height 40
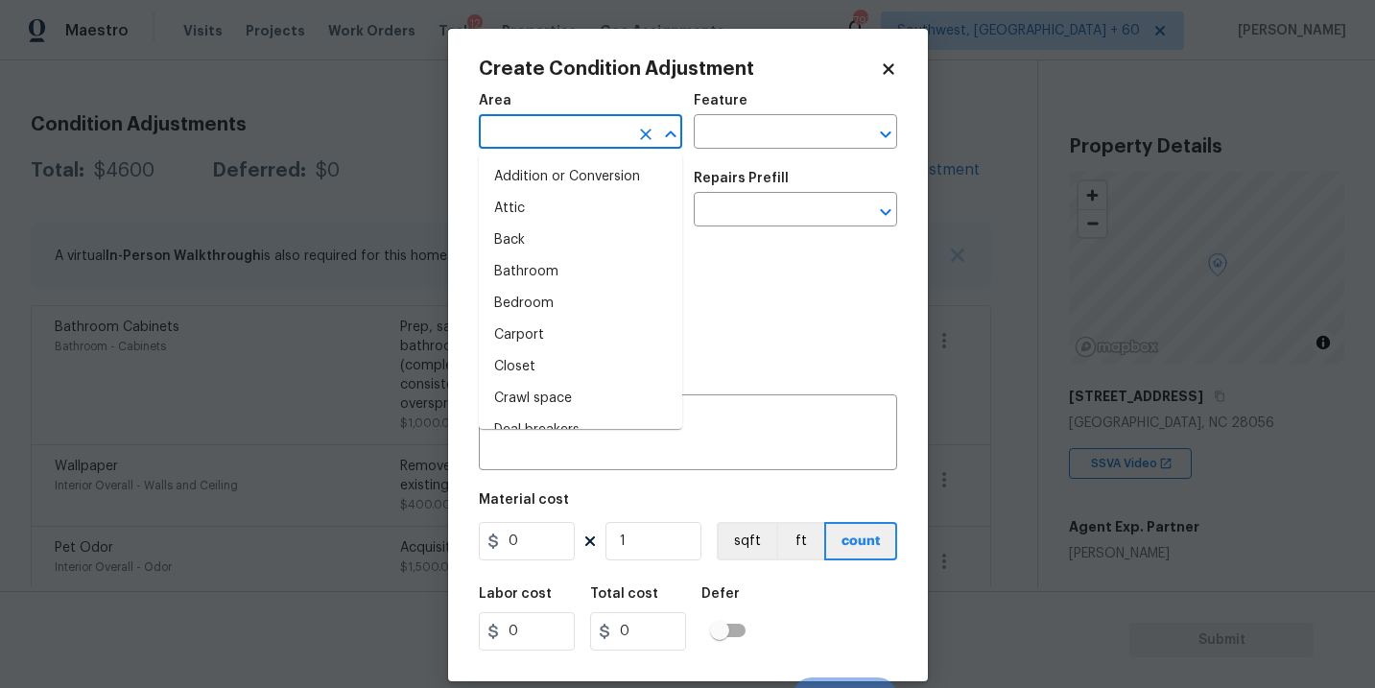
click at [606, 128] on input "text" at bounding box center [554, 134] width 150 height 30
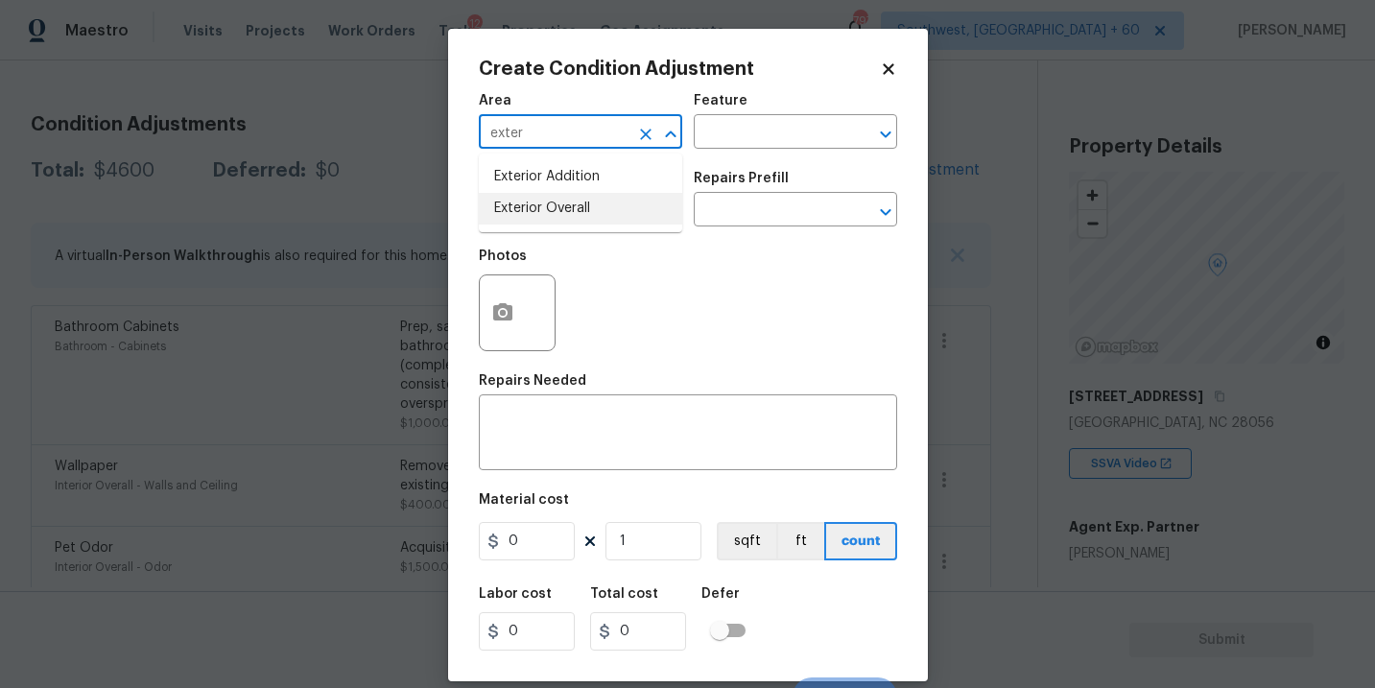
click at [614, 220] on li "Exterior Overall" at bounding box center [580, 209] width 203 height 32
type input "Exterior Overall"
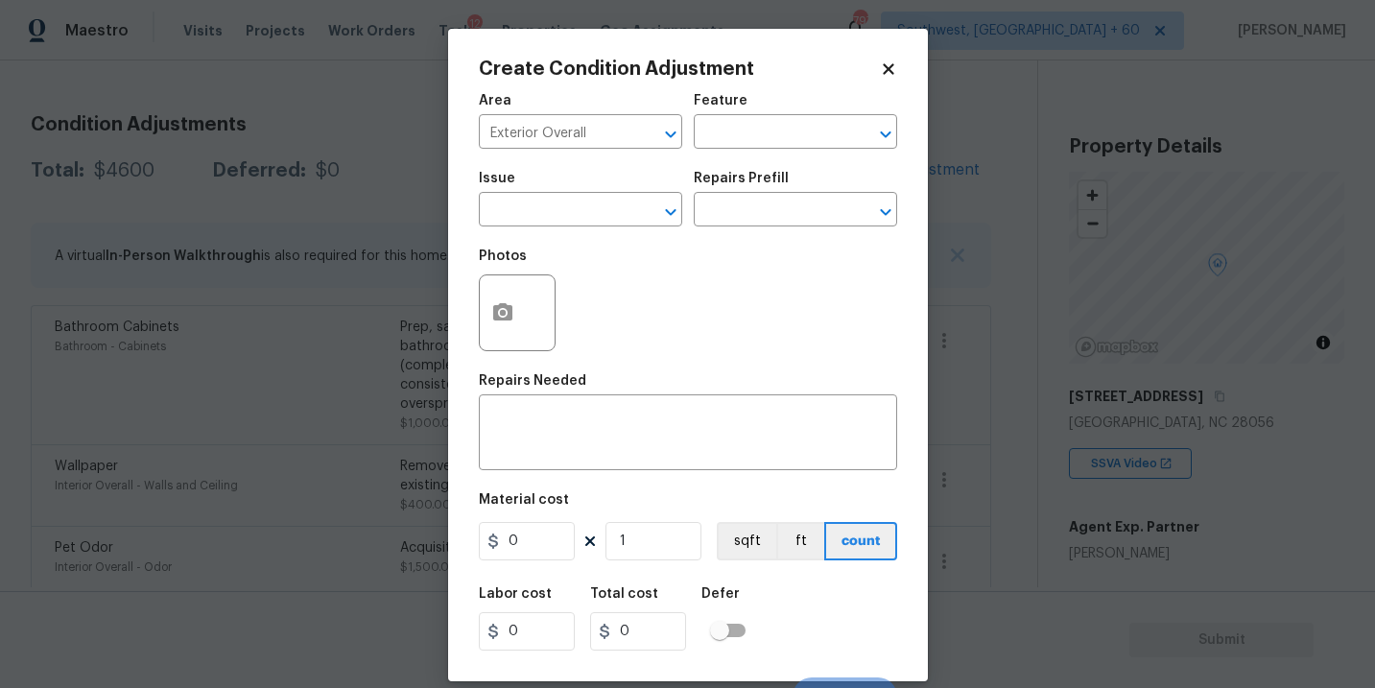
click at [723, 165] on div "Issue ​ Repairs Prefill ​" at bounding box center [688, 199] width 418 height 78
click at [764, 138] on input "text" at bounding box center [769, 134] width 150 height 30
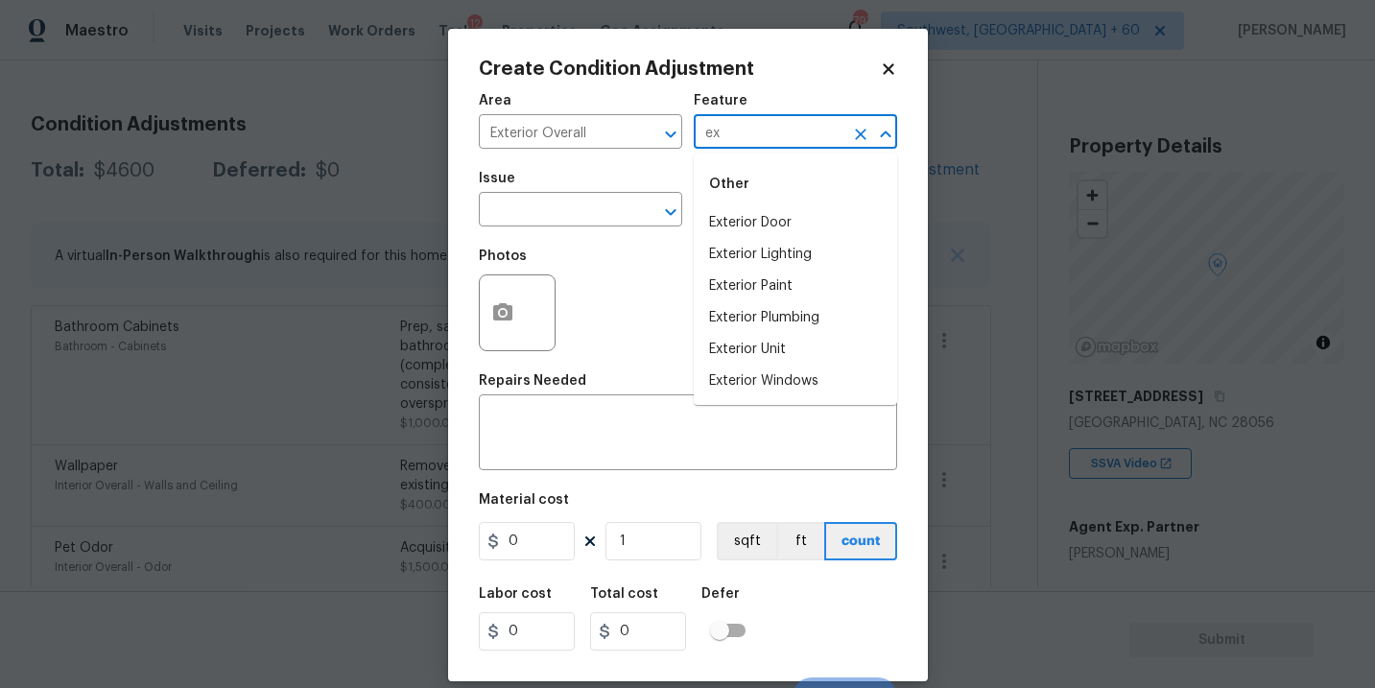
type input "e"
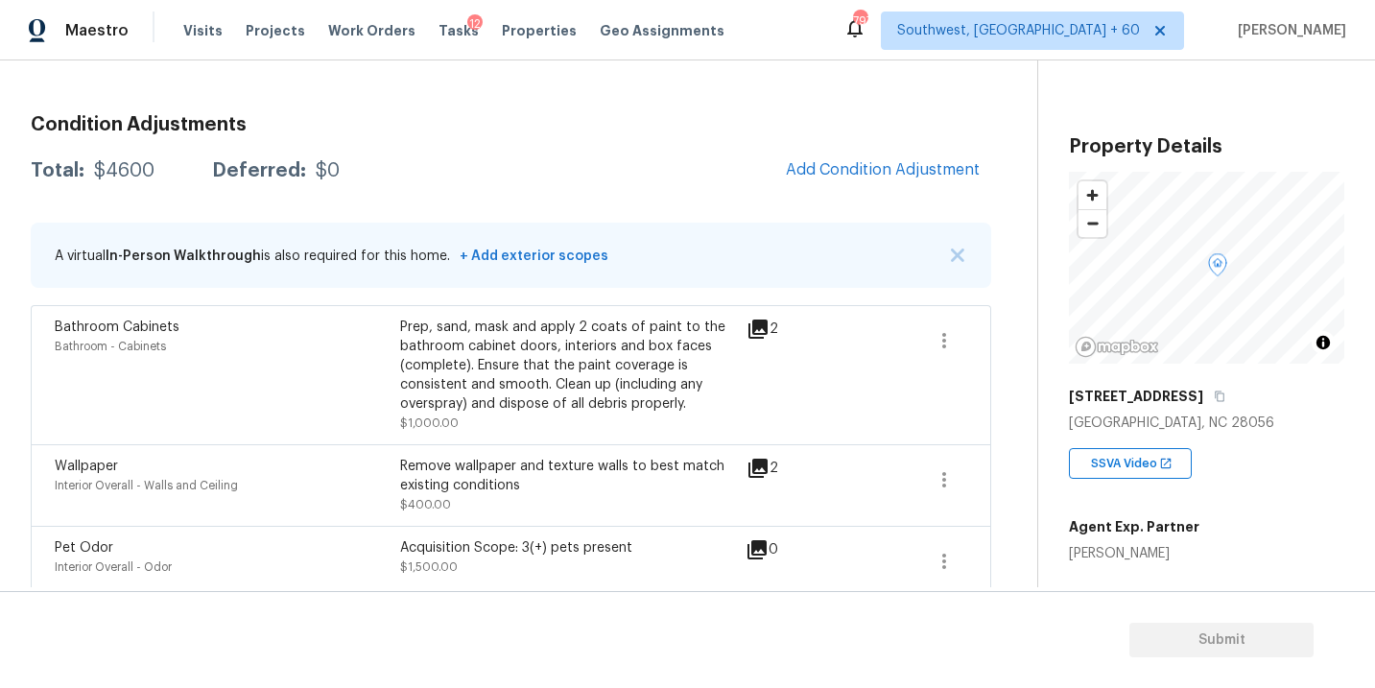
click at [295, 368] on body "Maestro Visits Projects Work Orders Tasks 12 Properties Geo Assignments 797 Sou…" at bounding box center [687, 344] width 1375 height 688
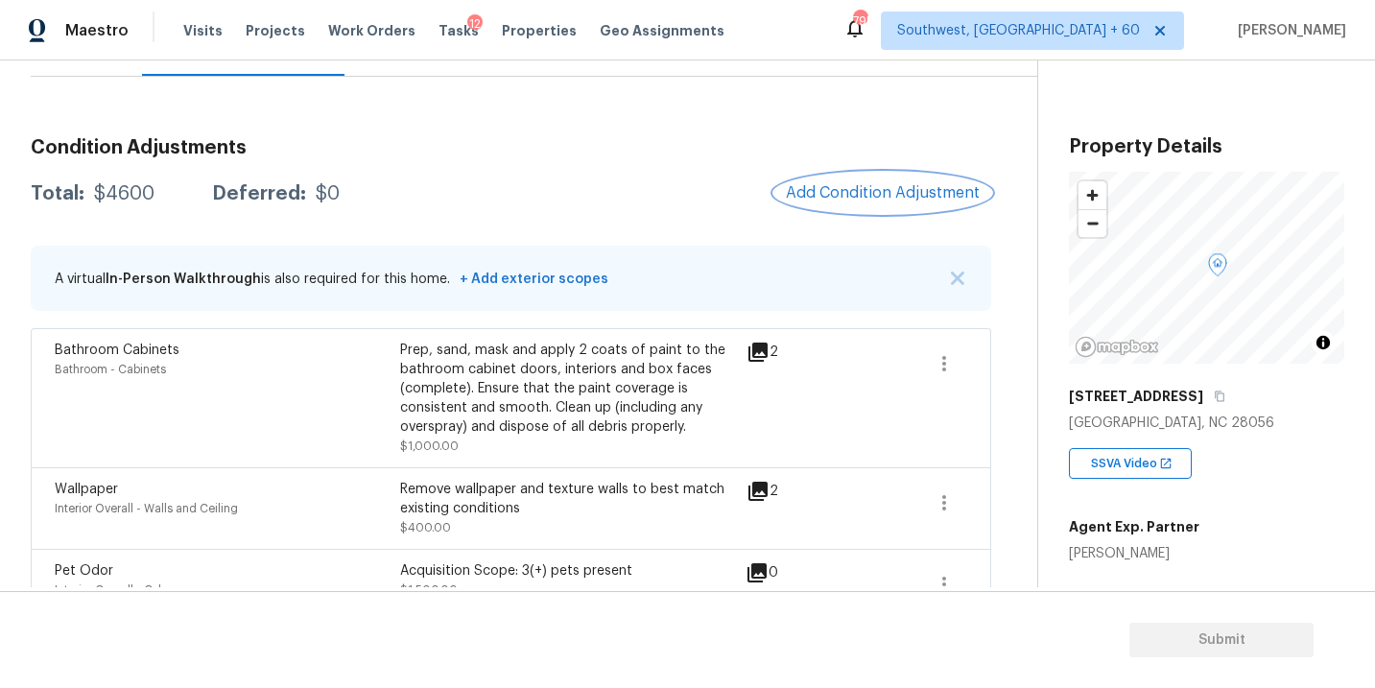
scroll to position [113, 0]
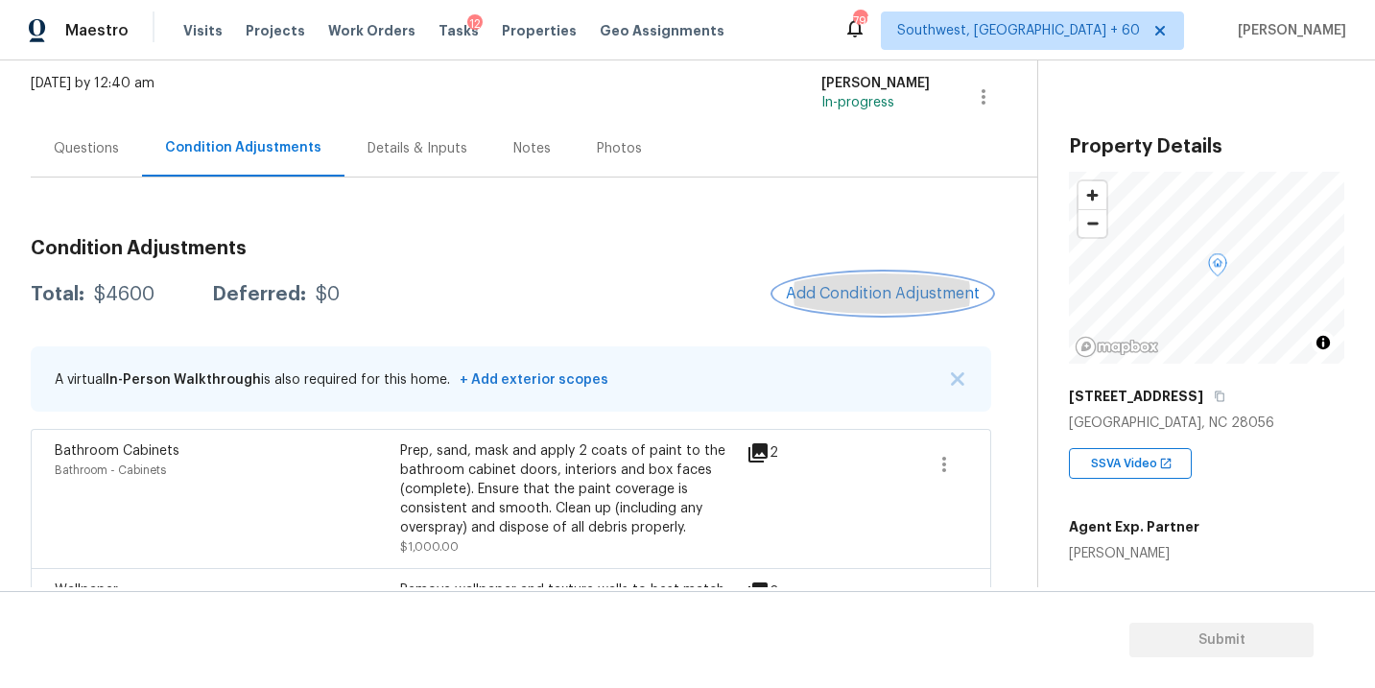
click at [845, 299] on span "Add Condition Adjustment" at bounding box center [883, 293] width 194 height 17
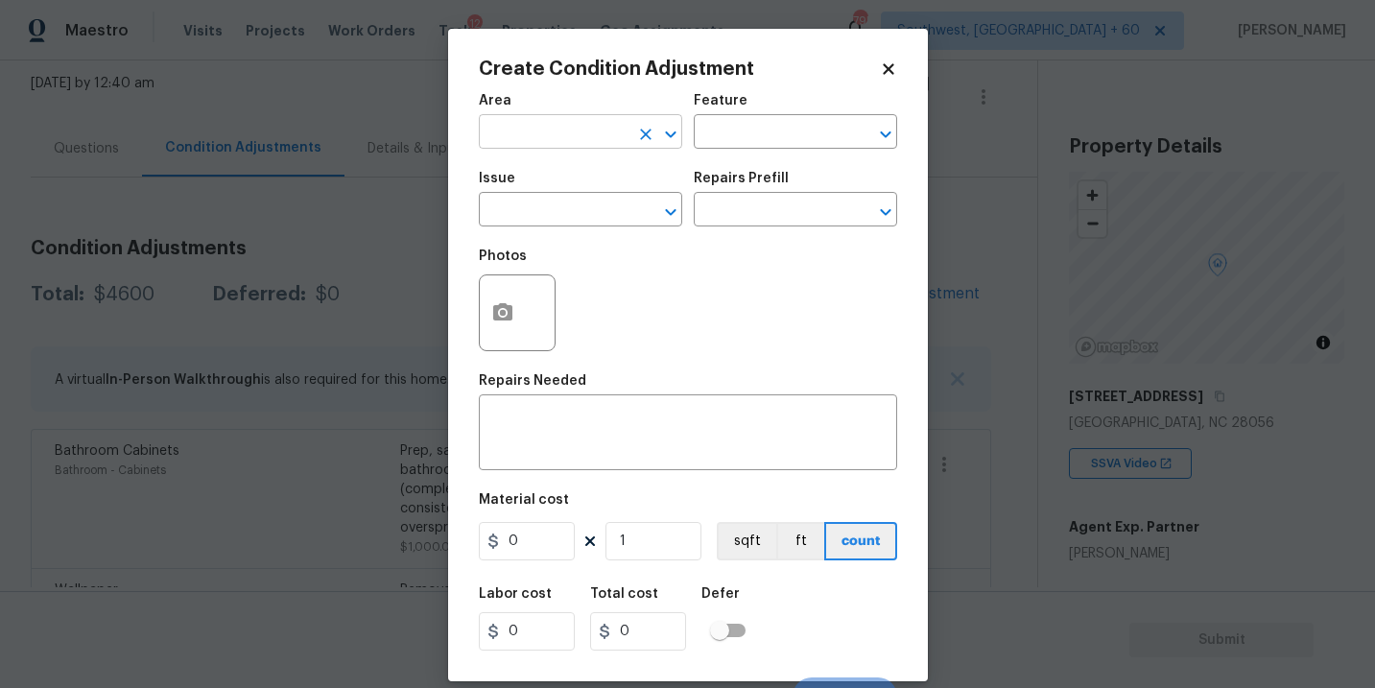
click at [546, 142] on input "text" at bounding box center [554, 134] width 150 height 30
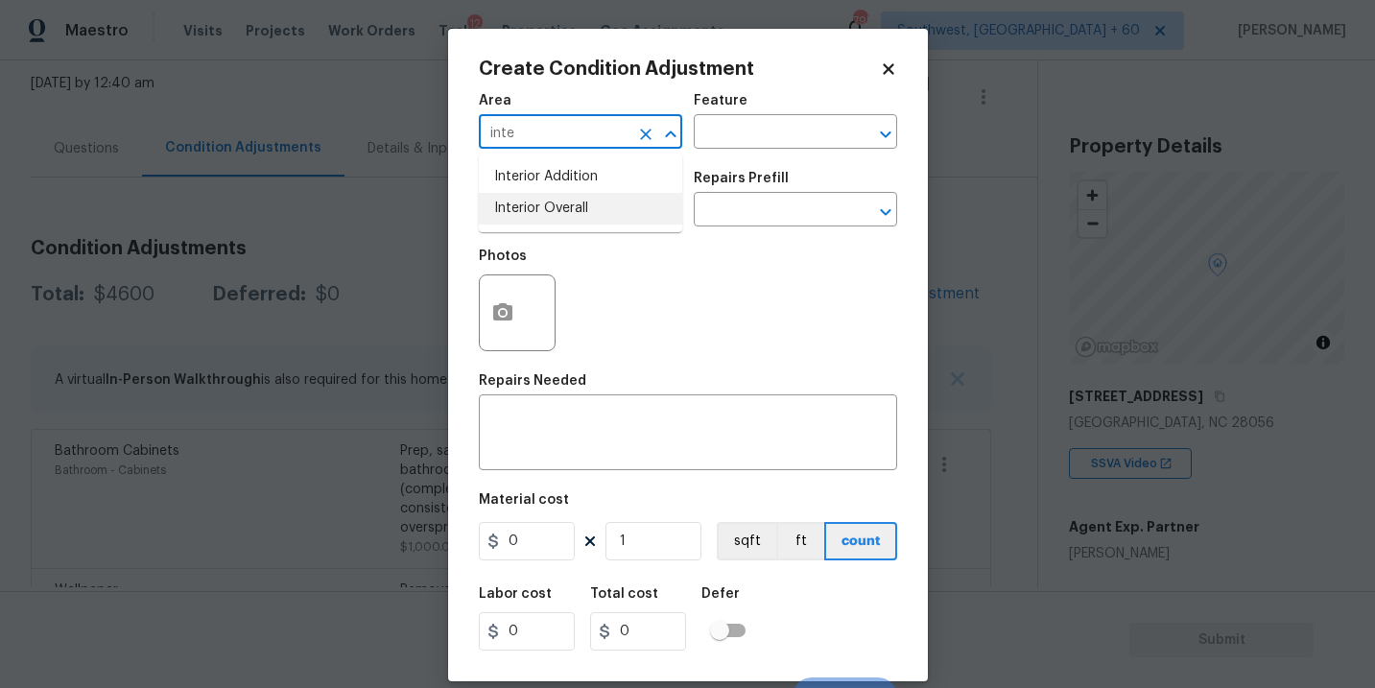
click at [570, 213] on li "Interior Overall" at bounding box center [580, 209] width 203 height 32
type input "Interior Overall"
click at [746, 135] on input "text" at bounding box center [769, 134] width 150 height 30
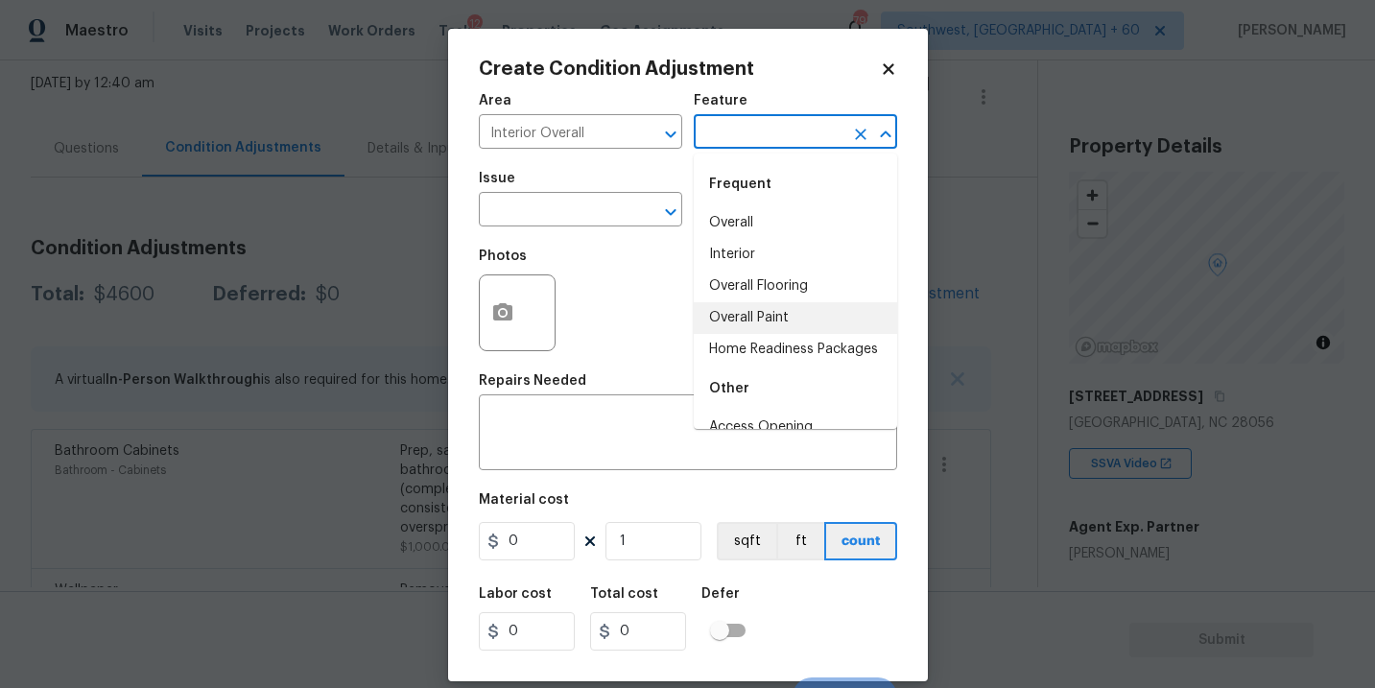
click at [751, 311] on li "Overall Paint" at bounding box center [795, 318] width 203 height 32
type input "Overall Paint"
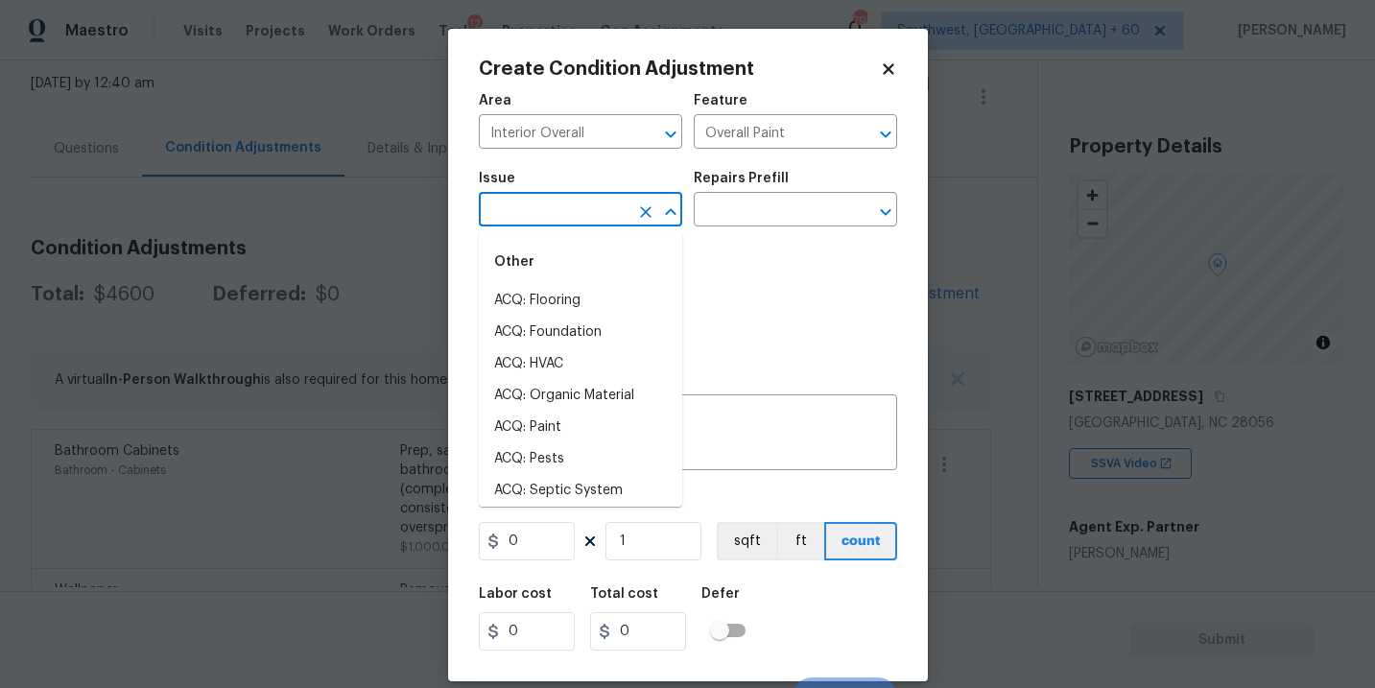
click at [608, 207] on input "text" at bounding box center [554, 212] width 150 height 30
click at [598, 292] on li "ACQ: Paint" at bounding box center [580, 301] width 203 height 32
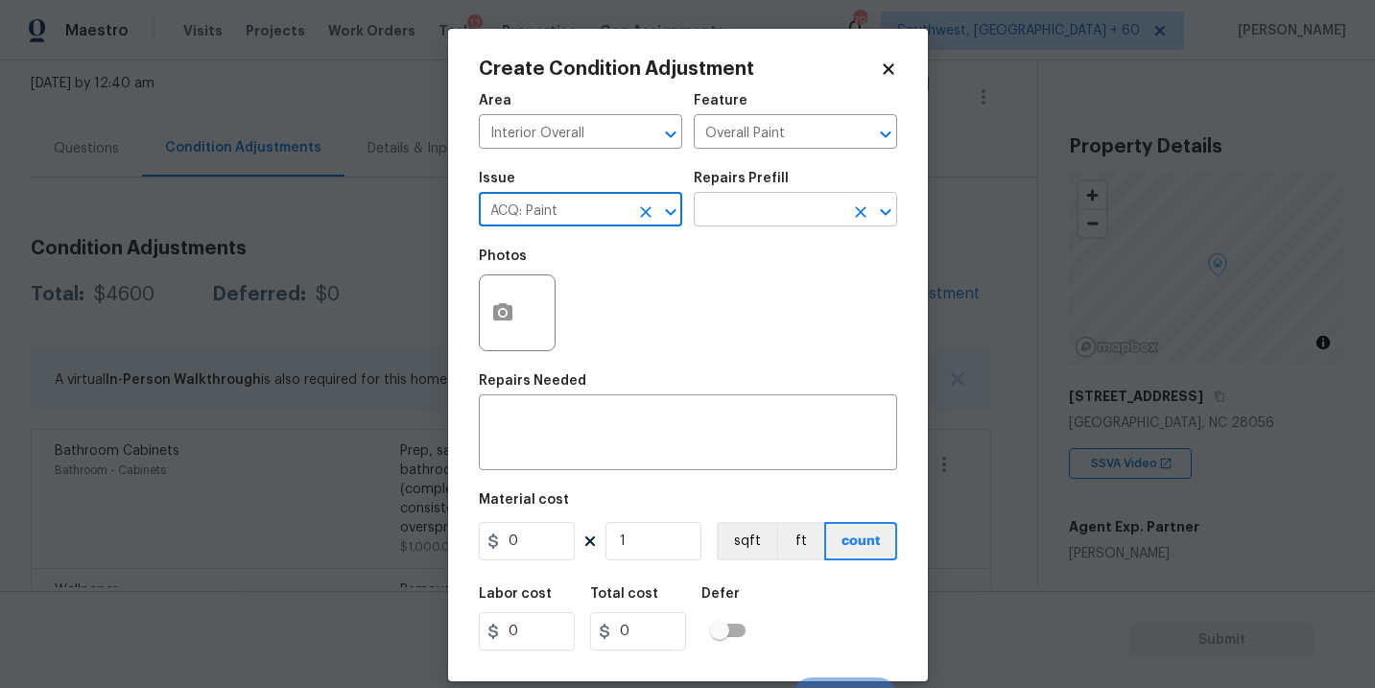
type input "ACQ: Paint"
click at [733, 225] on input "text" at bounding box center [769, 212] width 150 height 30
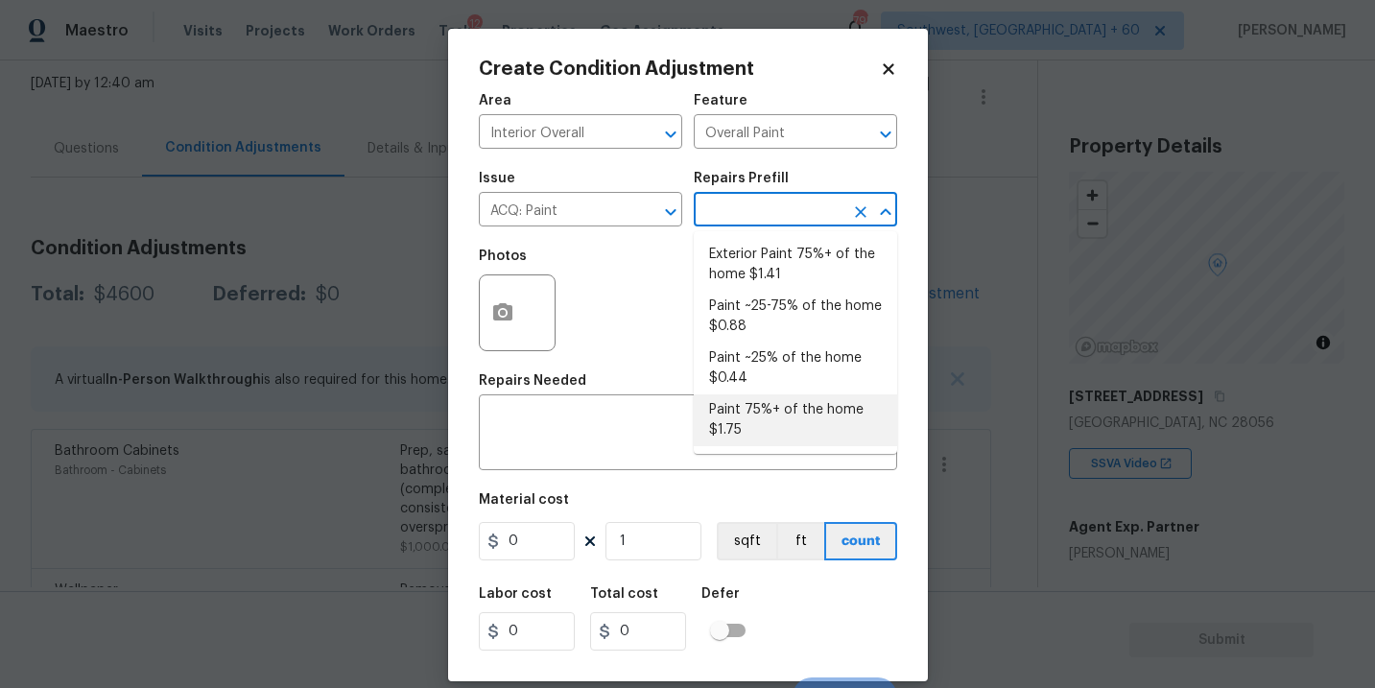
click at [751, 416] on li "Paint 75%+ of the home $1.75" at bounding box center [795, 420] width 203 height 52
type input "Acquisition"
type textarea "Acquisition Scope: 75%+ of the home will likely require interior paint"
type input "1.75"
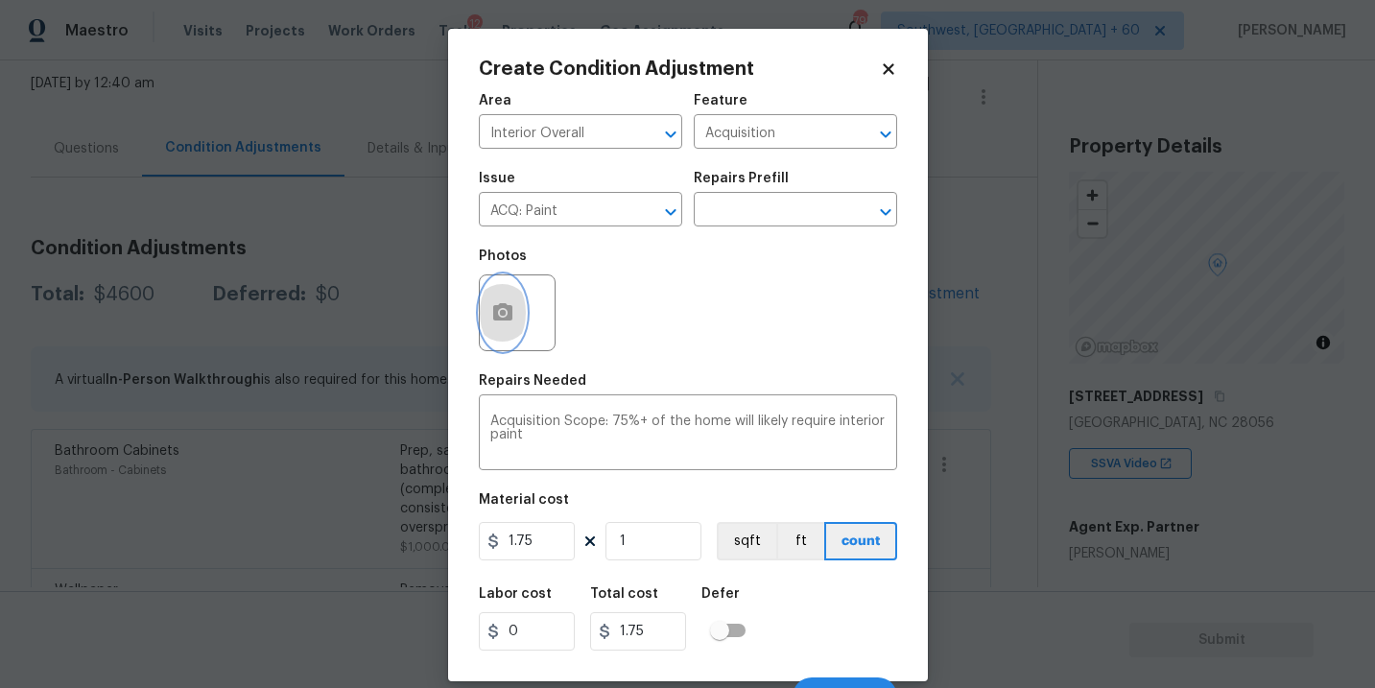
click at [488, 319] on button "button" at bounding box center [503, 312] width 46 height 75
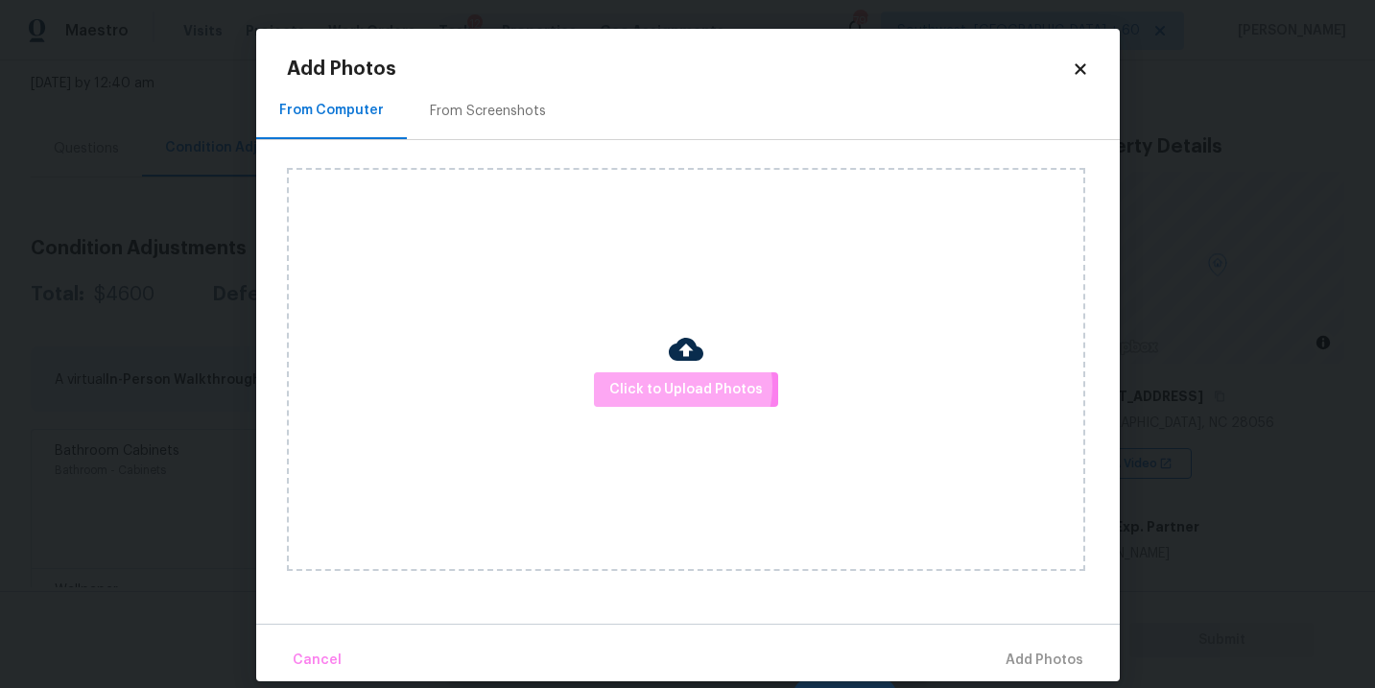
click at [679, 387] on span "Click to Upload Photos" at bounding box center [686, 390] width 154 height 24
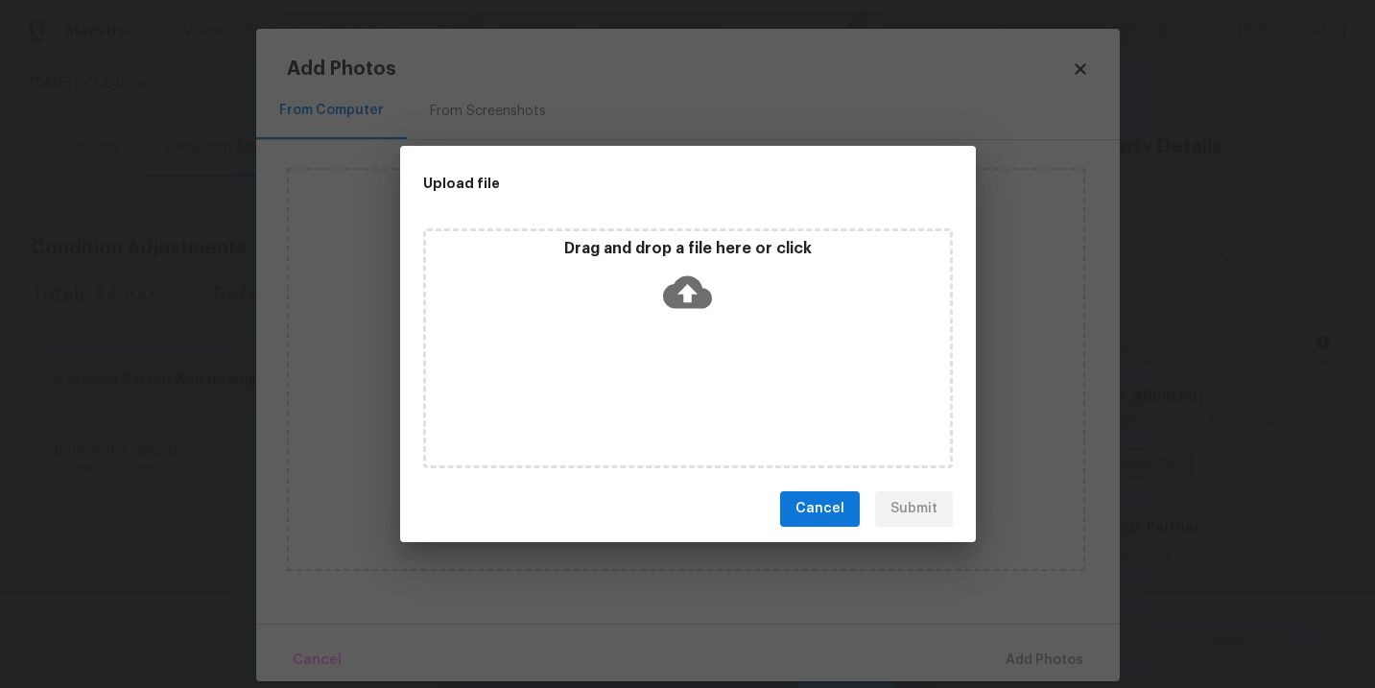
click at [709, 306] on icon at bounding box center [687, 292] width 49 height 49
